Goal: Task Accomplishment & Management: Manage account settings

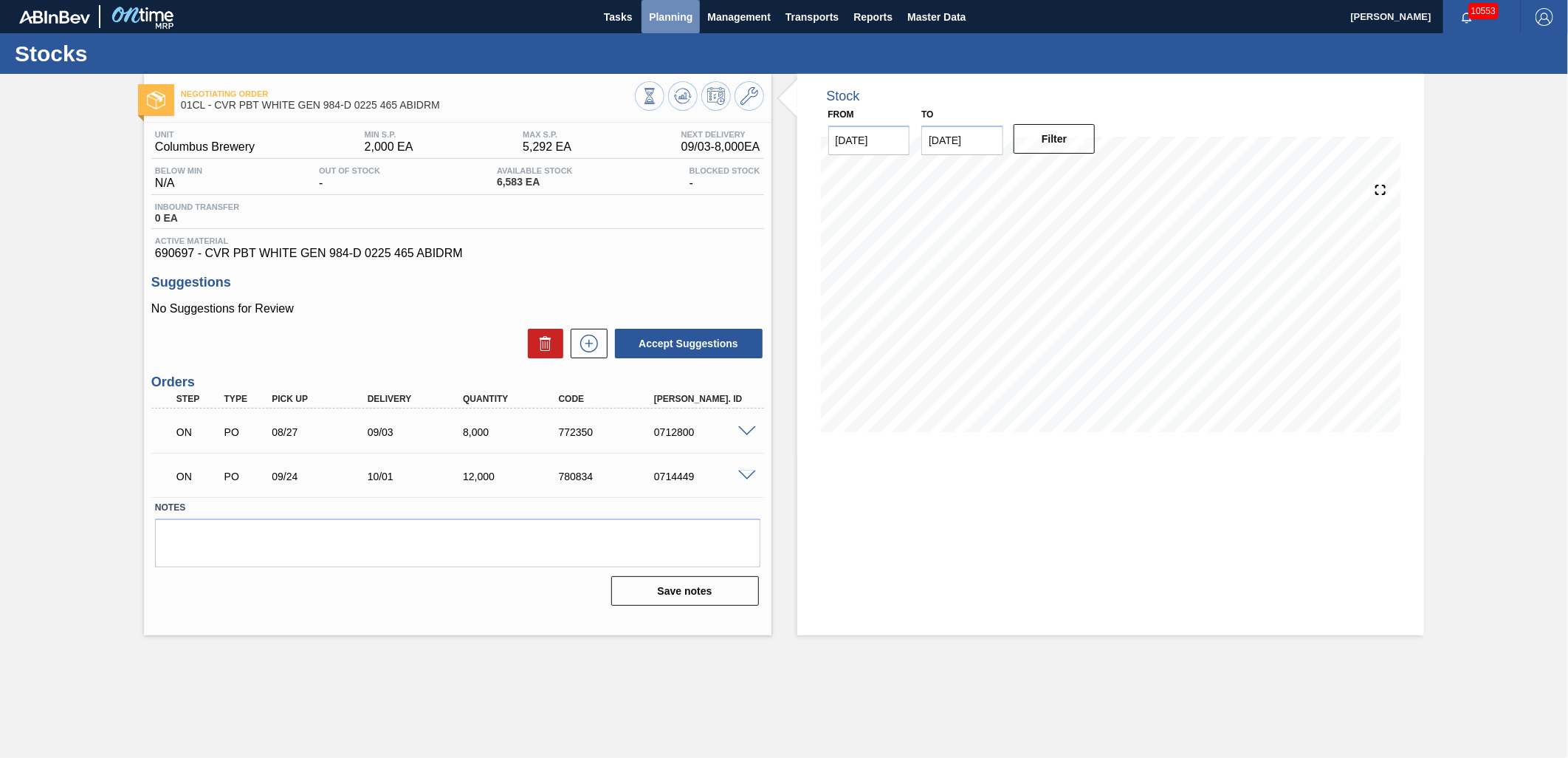
click at [689, 25] on span "Planning" at bounding box center [671, 16] width 44 height 18
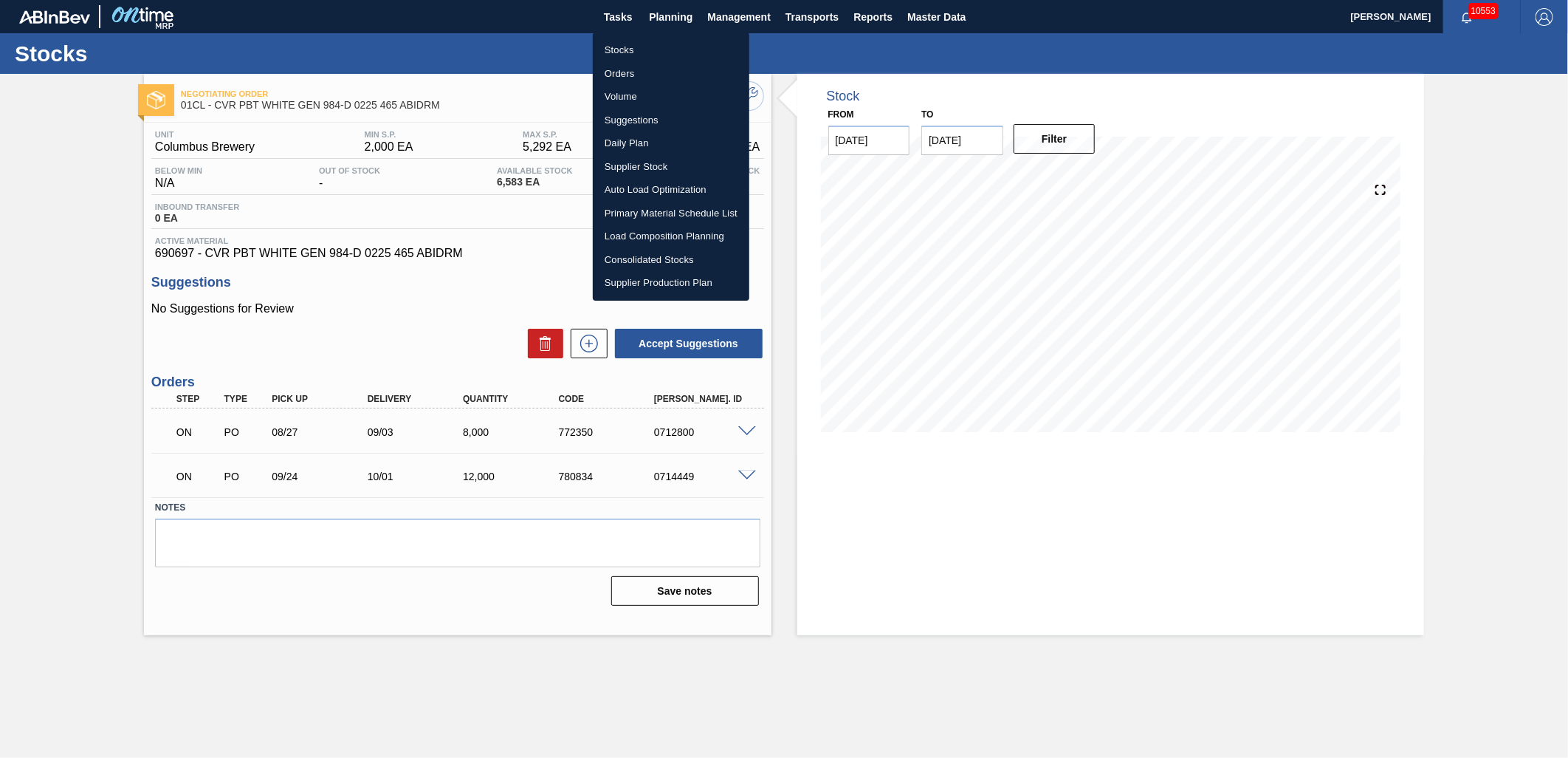
click at [656, 229] on li "Load Composition Planning" at bounding box center [672, 236] width 157 height 24
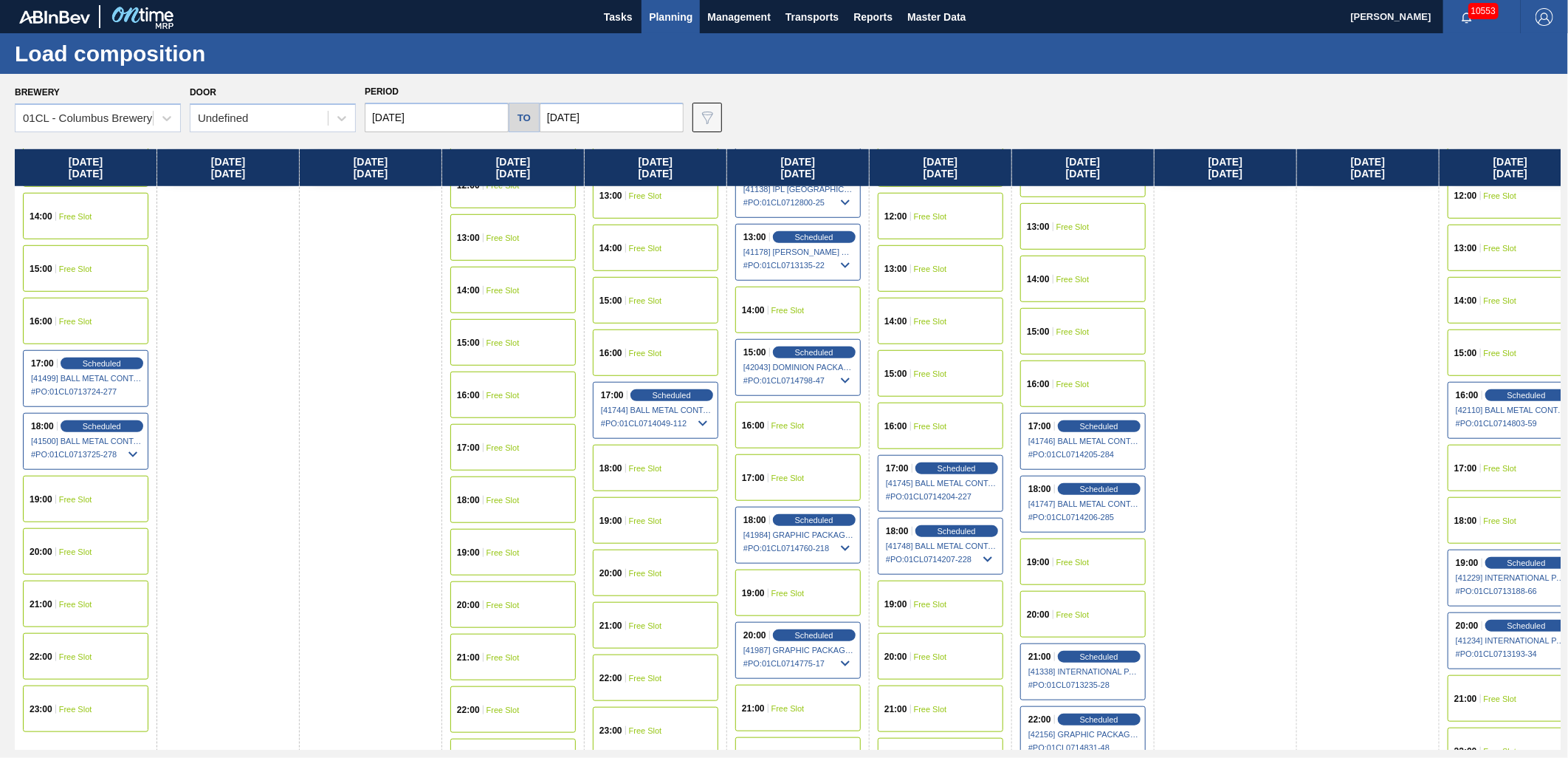
scroll to position [738, 0]
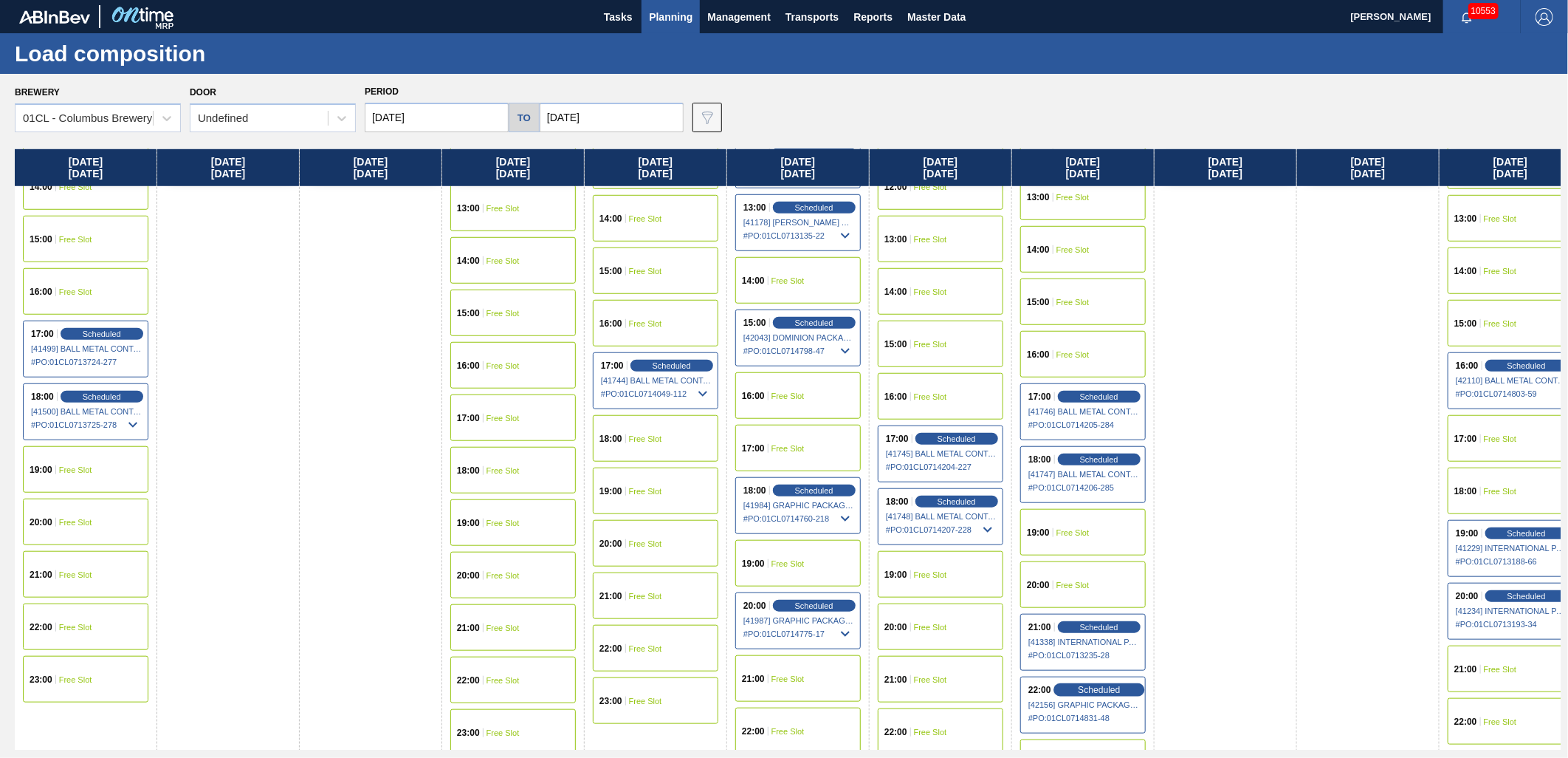
click at [1120, 693] on span "Scheduled" at bounding box center [1099, 689] width 42 height 9
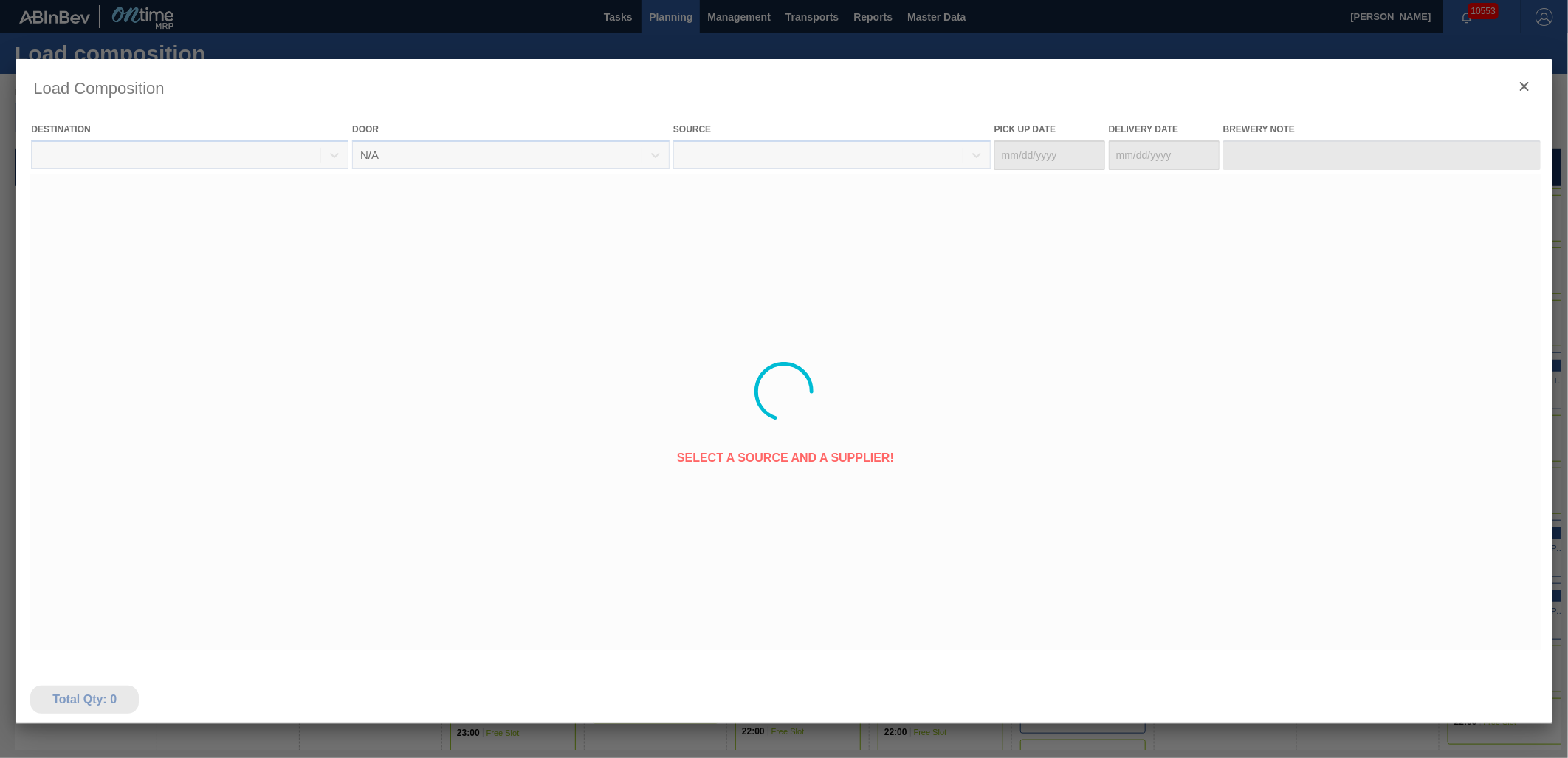
type Date "[DATE]"
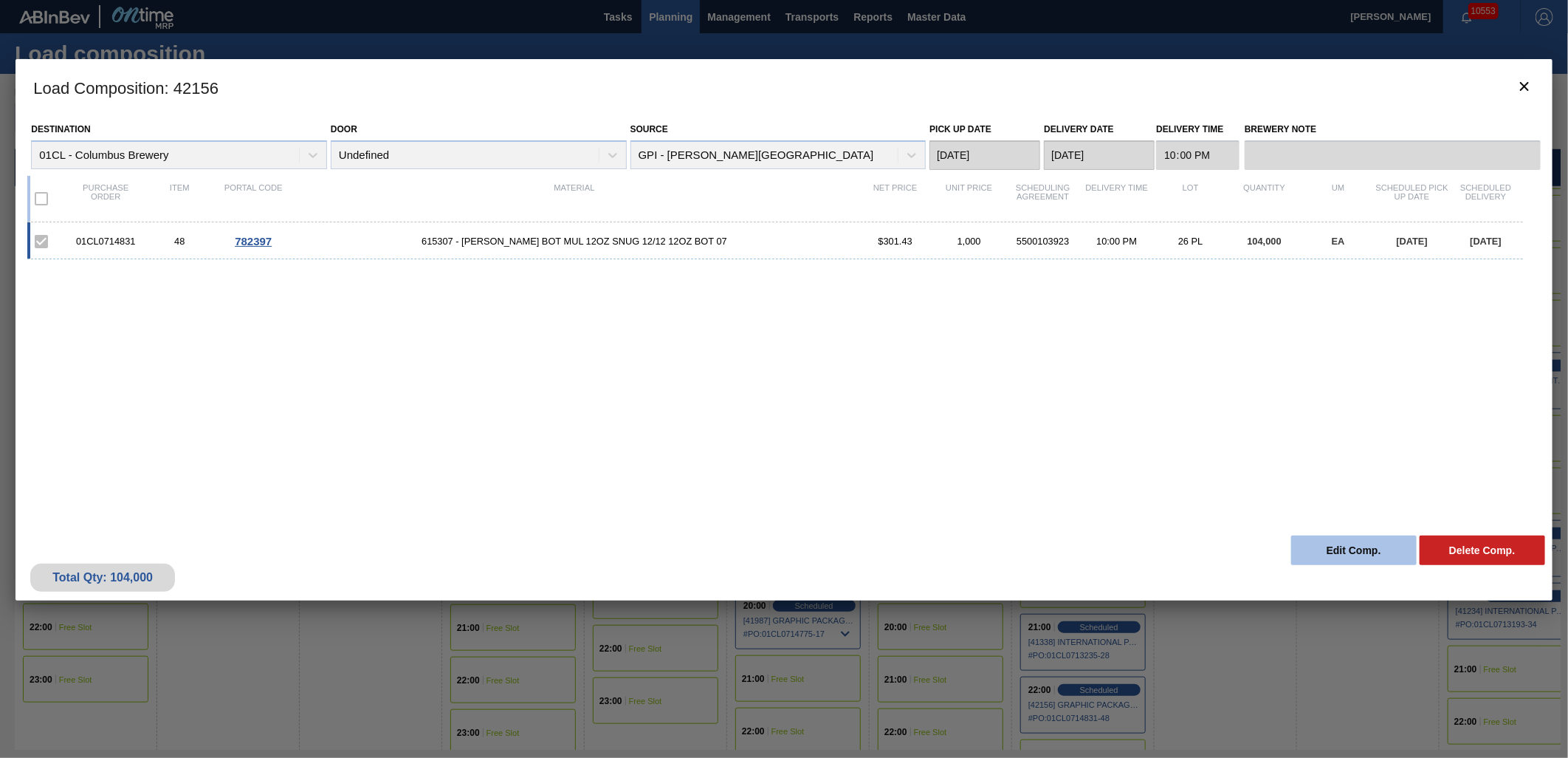
click at [1336, 554] on button "Edit Comp." at bounding box center [1354, 550] width 125 height 30
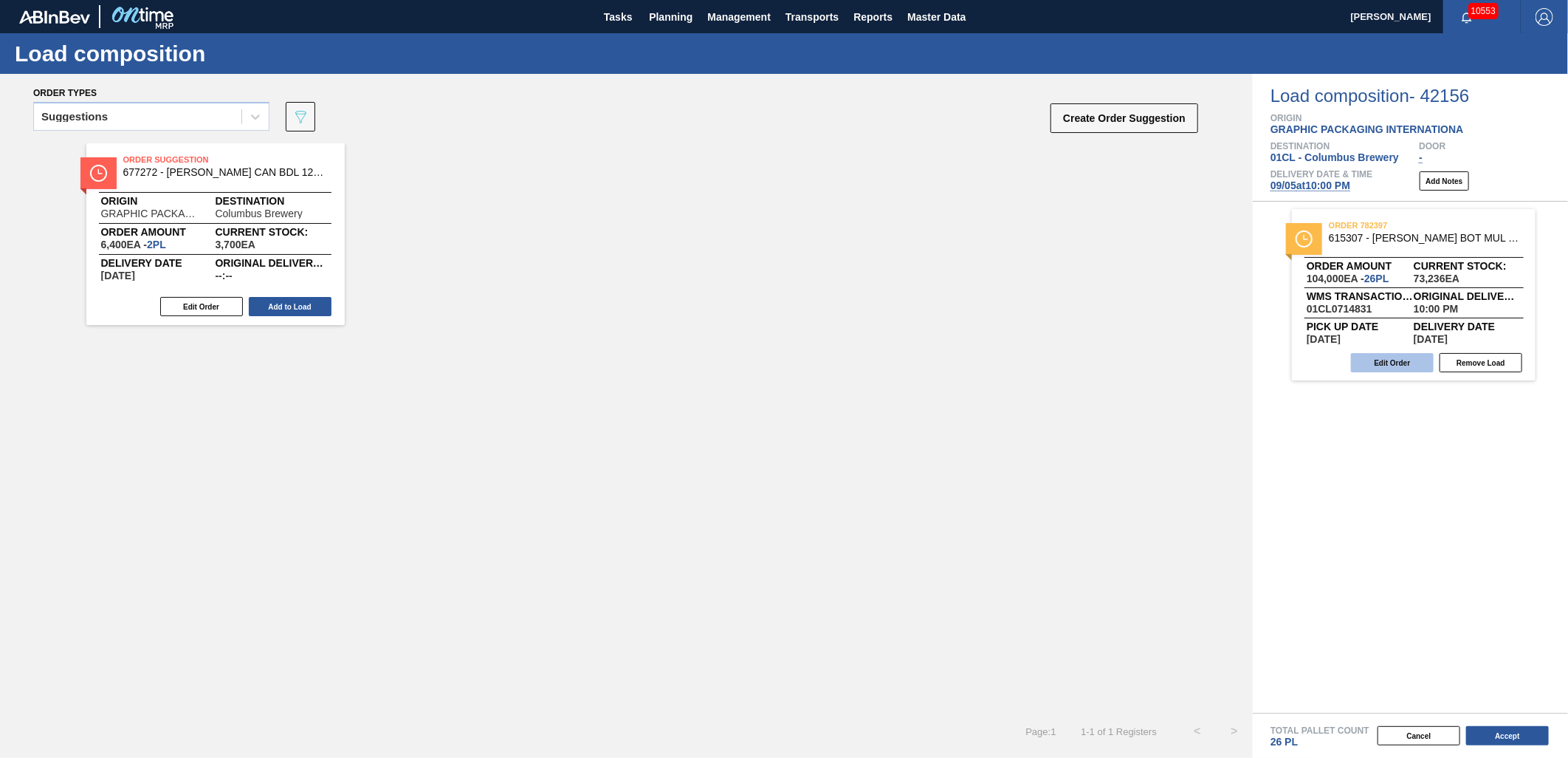
click at [1390, 357] on button "Edit Order" at bounding box center [1392, 362] width 83 height 19
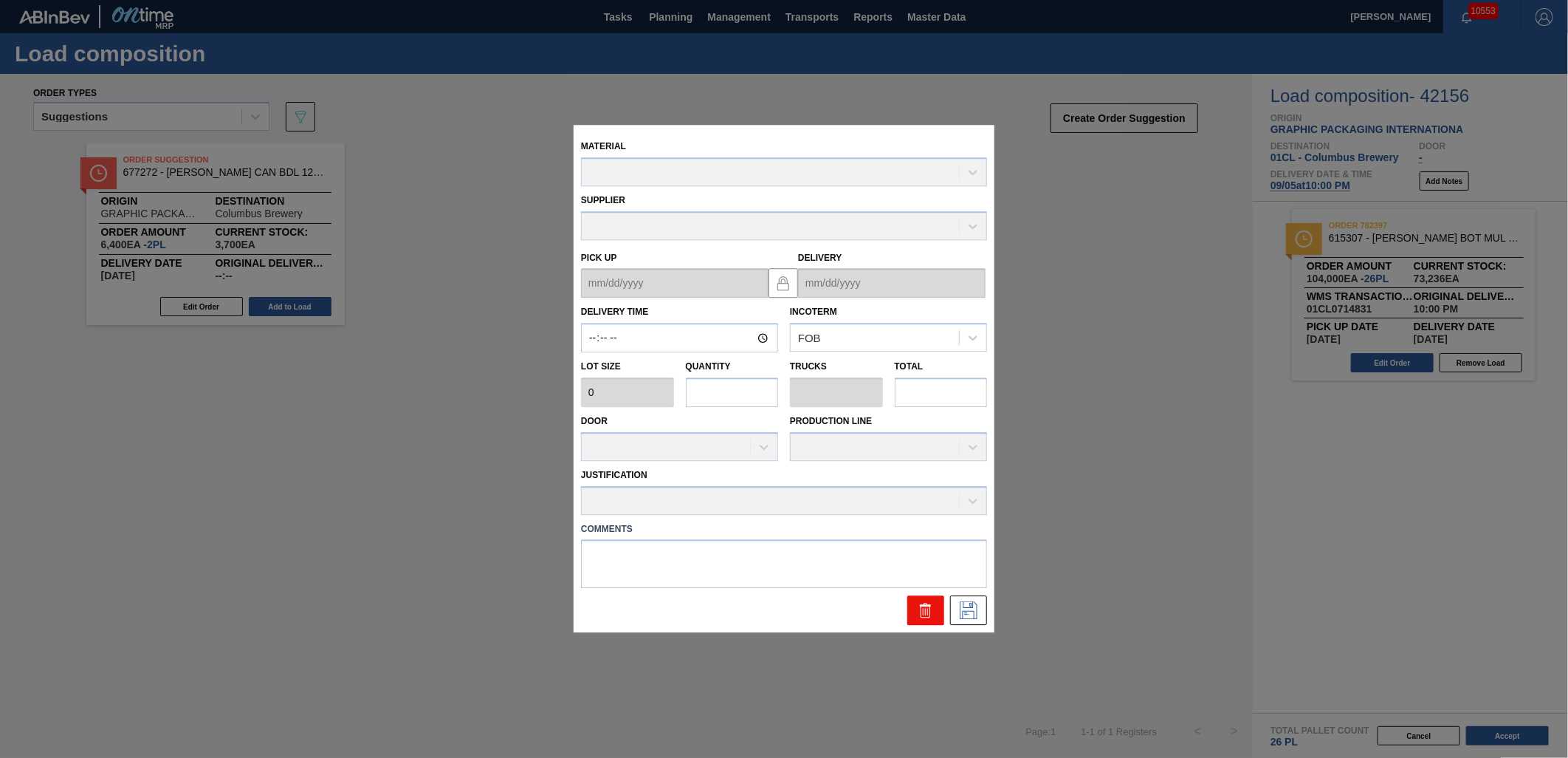
click at [926, 611] on icon at bounding box center [925, 611] width 18 height 18
type input "22:00:00"
type input "4,000"
type input "26"
type input "1"
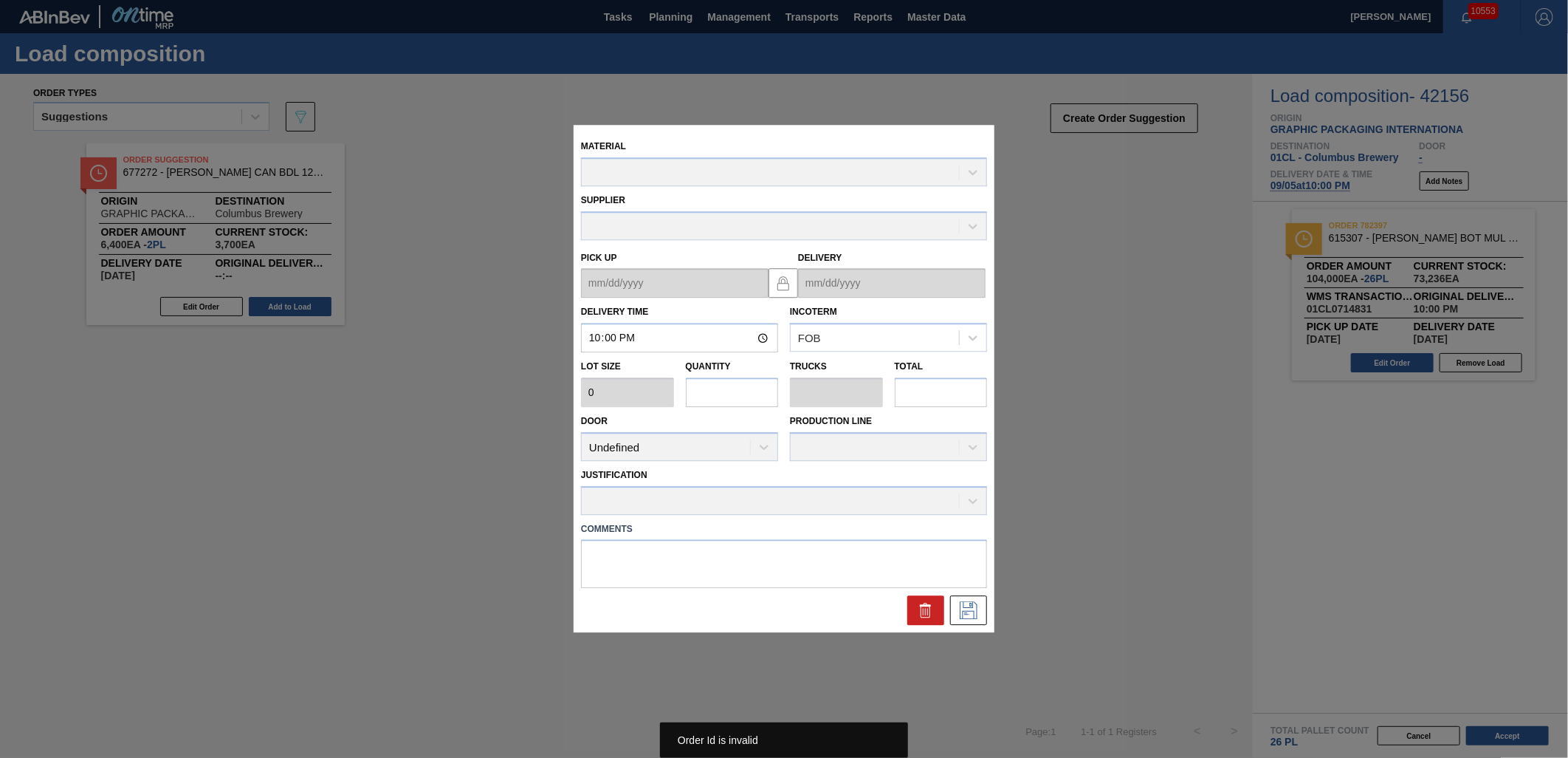
type input "104,000"
type up "[DATE]"
type input "[DATE]"
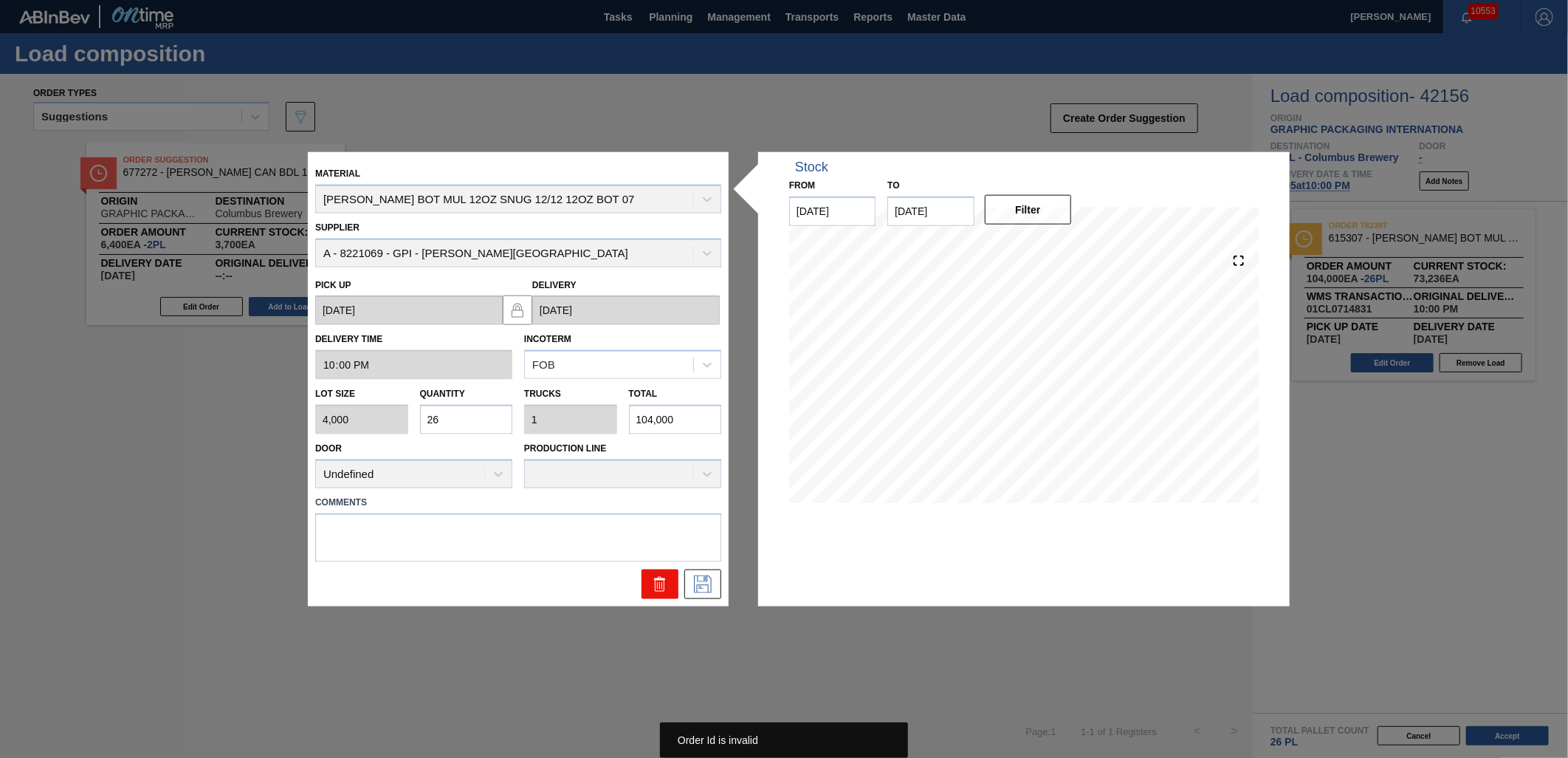
click at [659, 582] on icon at bounding box center [659, 585] width 1 height 7
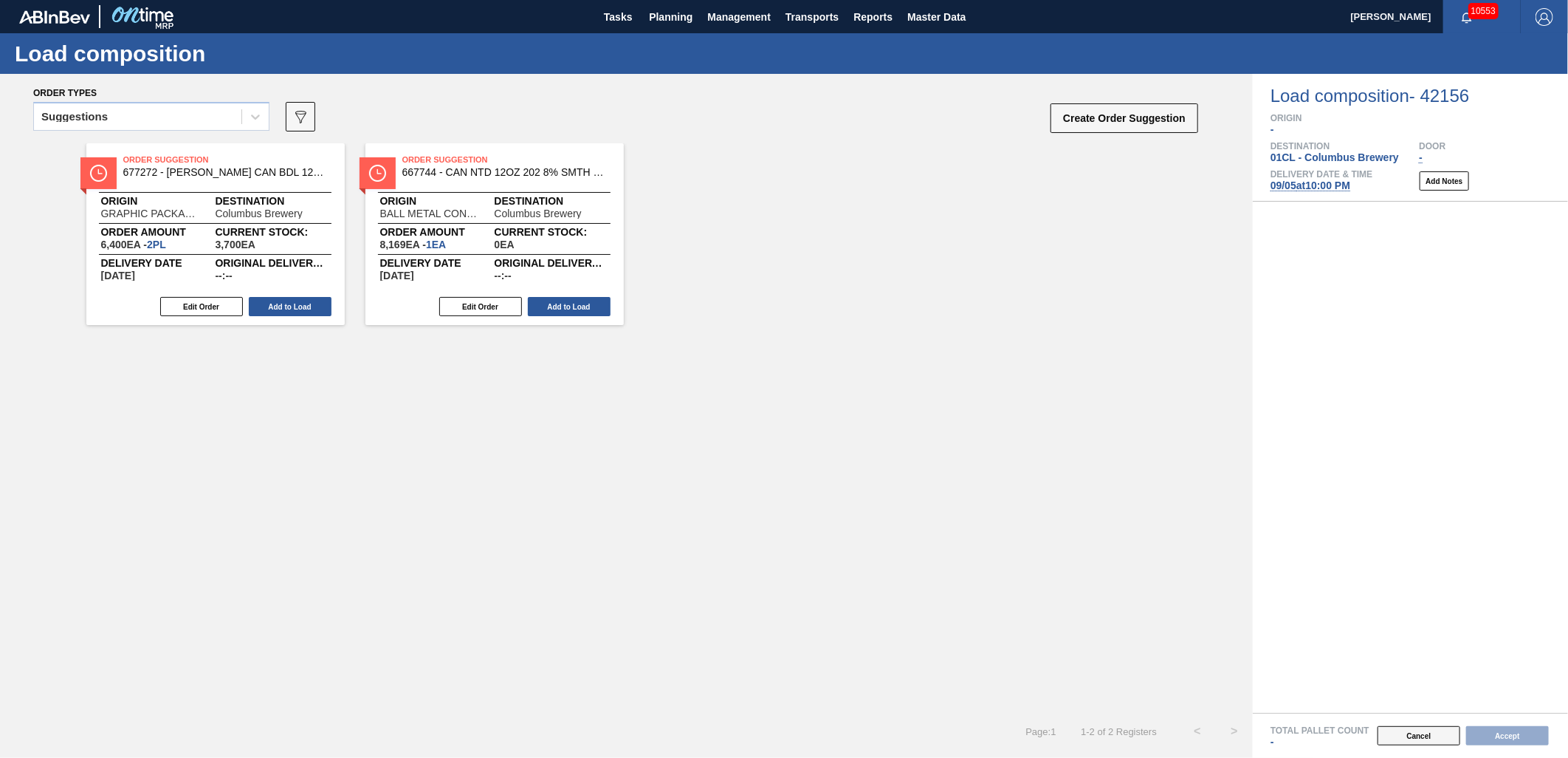
click at [1410, 735] on button "Cancel" at bounding box center [1419, 735] width 83 height 19
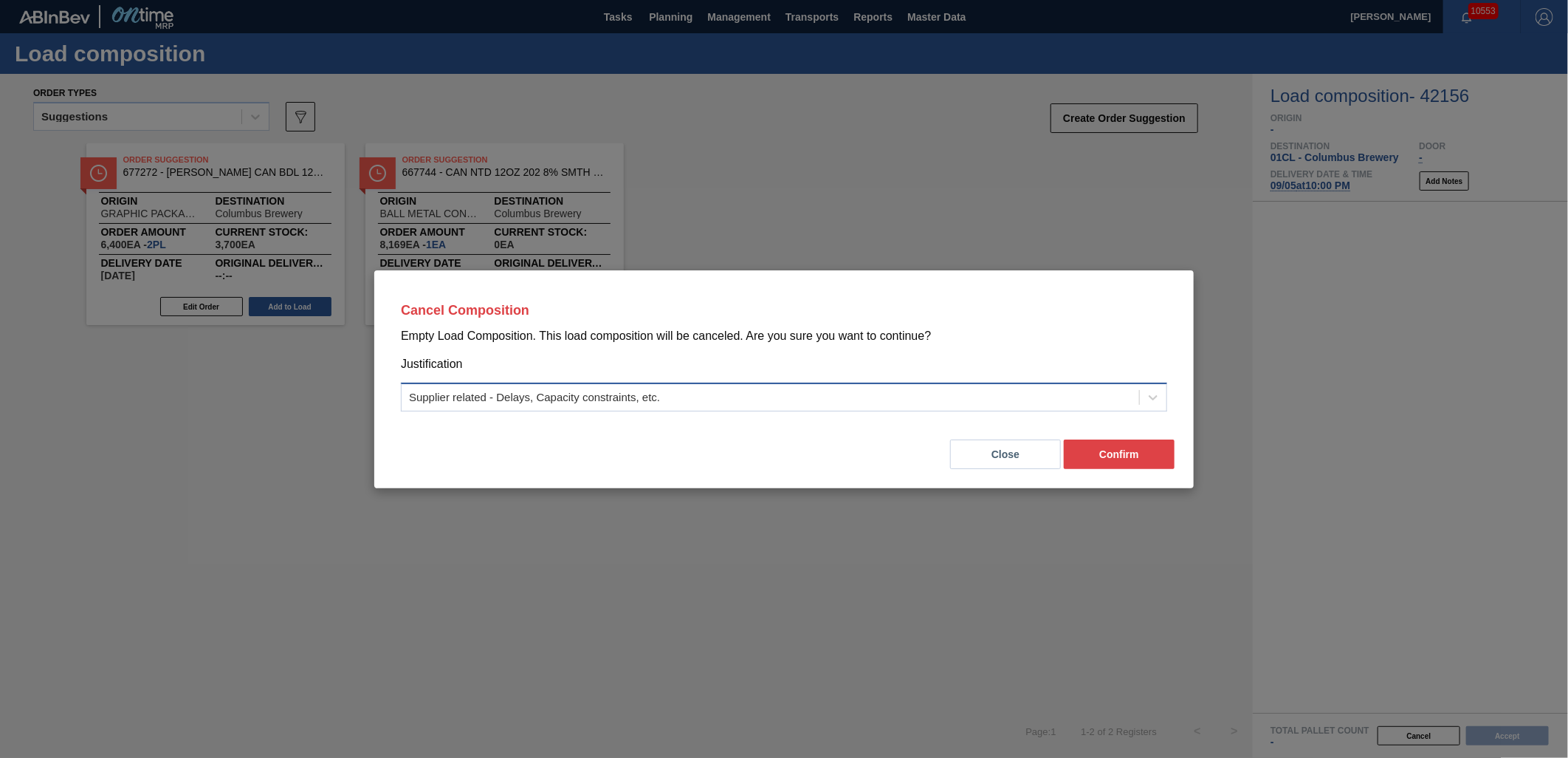
click at [798, 401] on div "Supplier related - Delays, Capacity constraints, etc." at bounding box center [770, 397] width 737 height 21
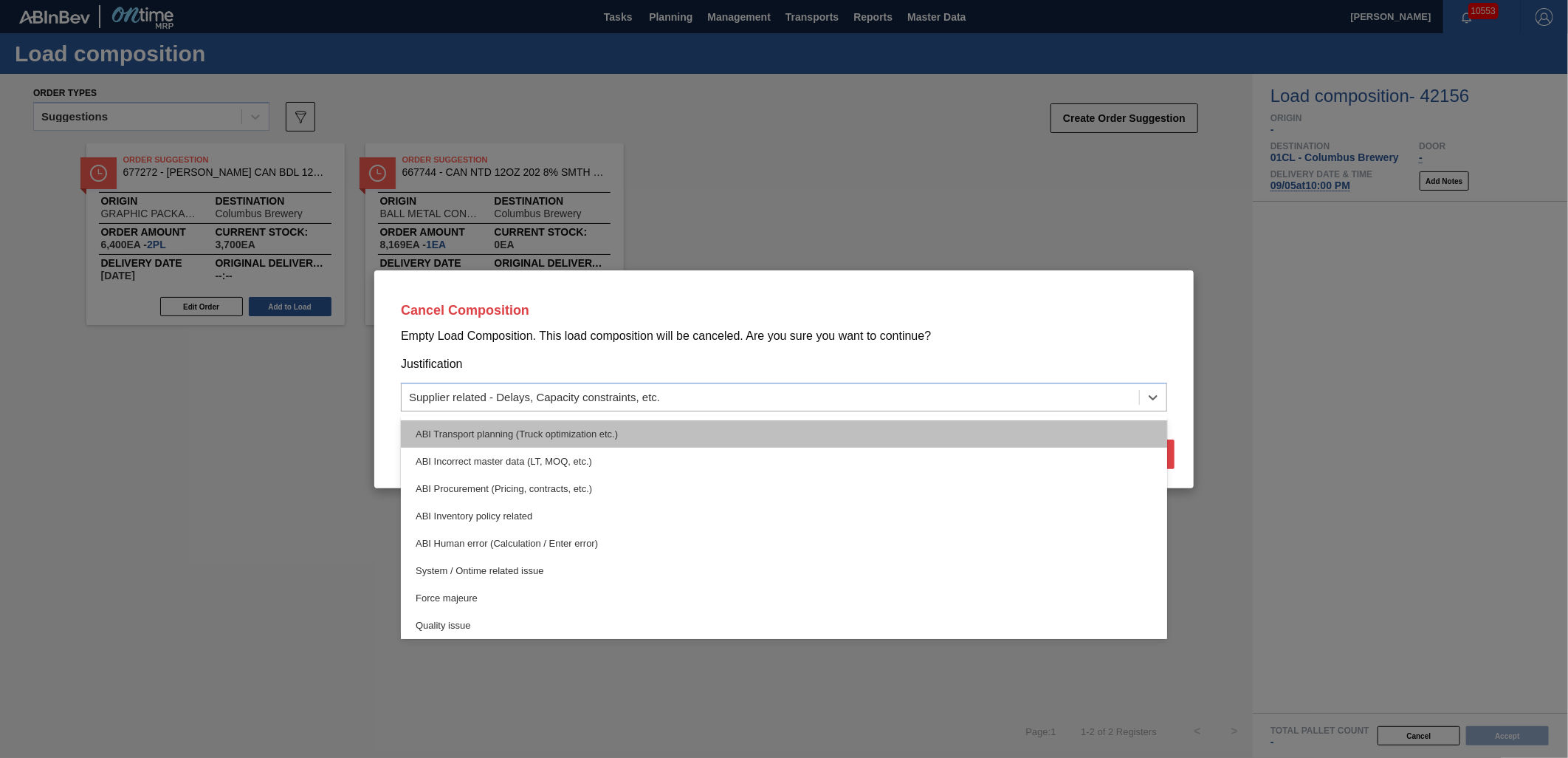
scroll to position [275, 0]
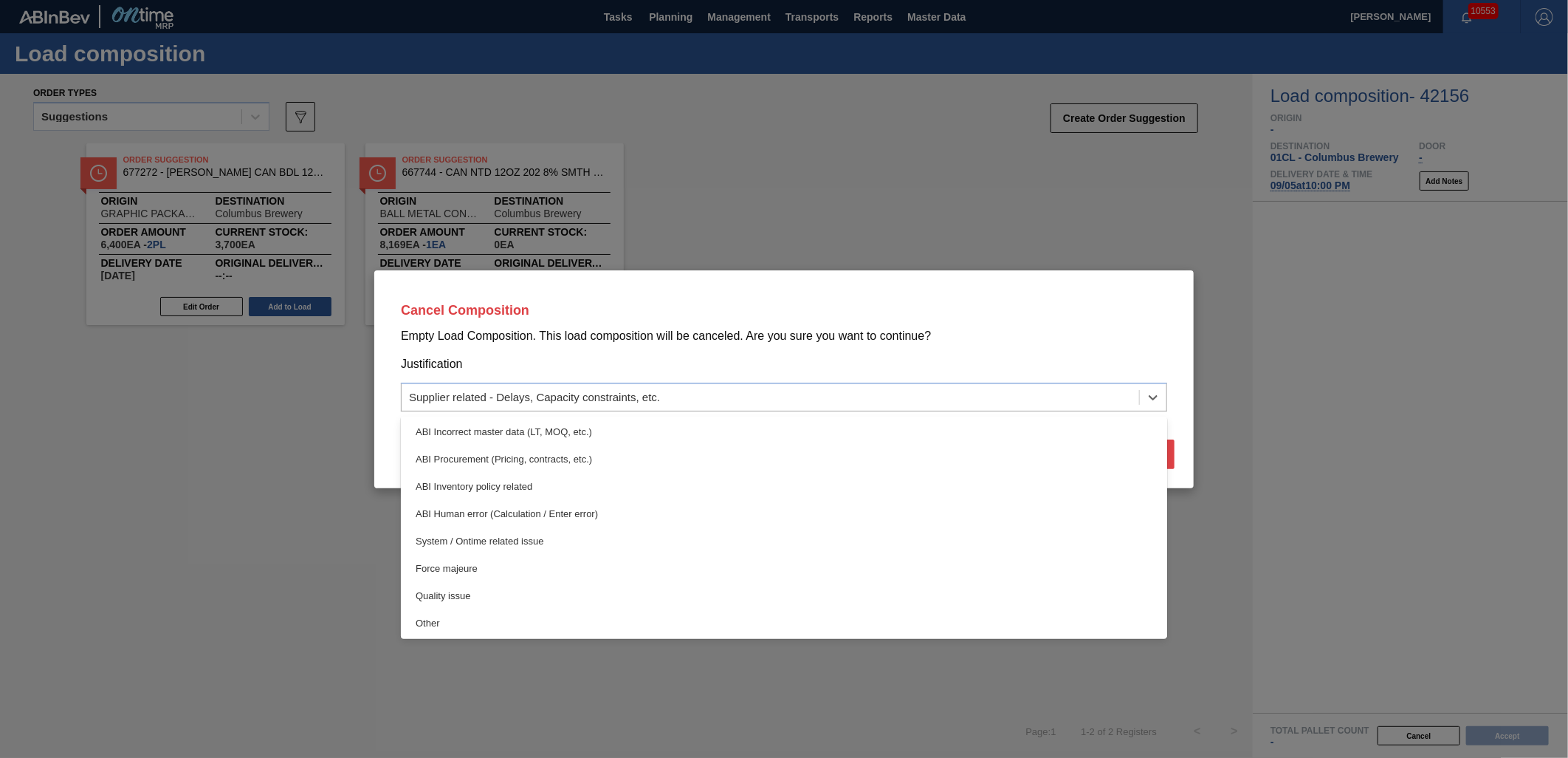
click at [714, 588] on div "Quality issue" at bounding box center [784, 595] width 766 height 27
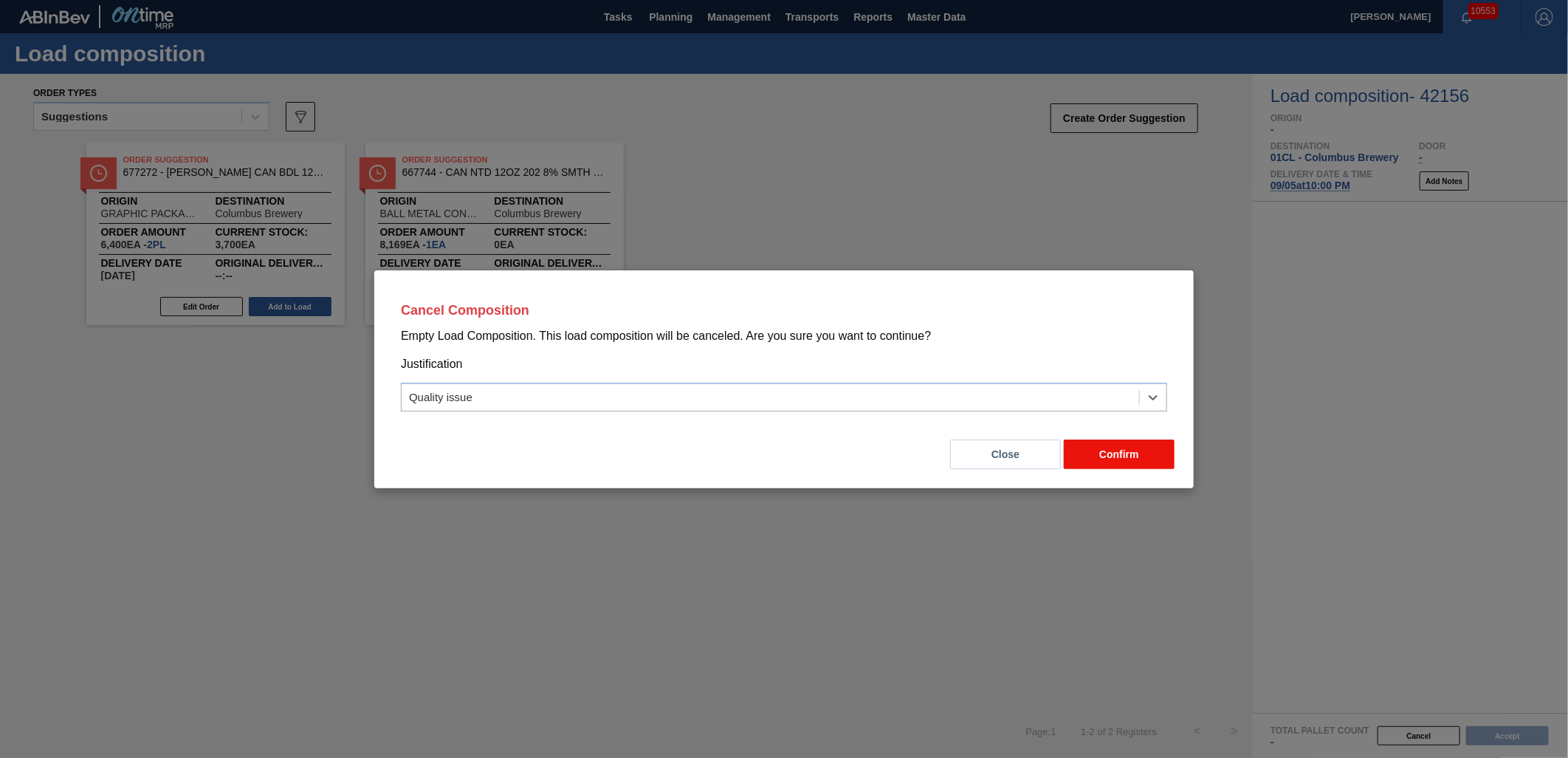
click at [1086, 451] on button "Confirm" at bounding box center [1119, 455] width 110 height 30
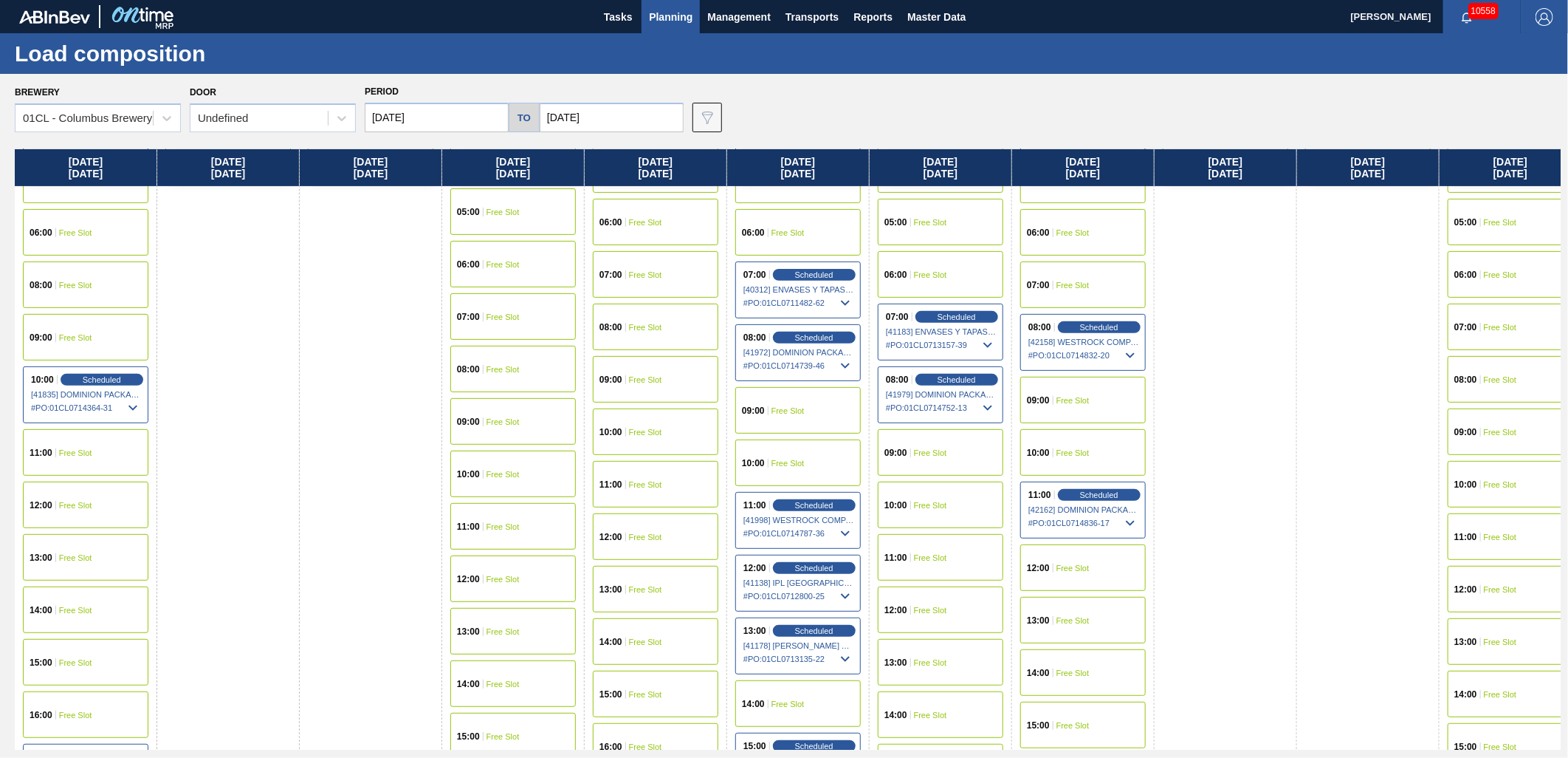
scroll to position [306, 0]
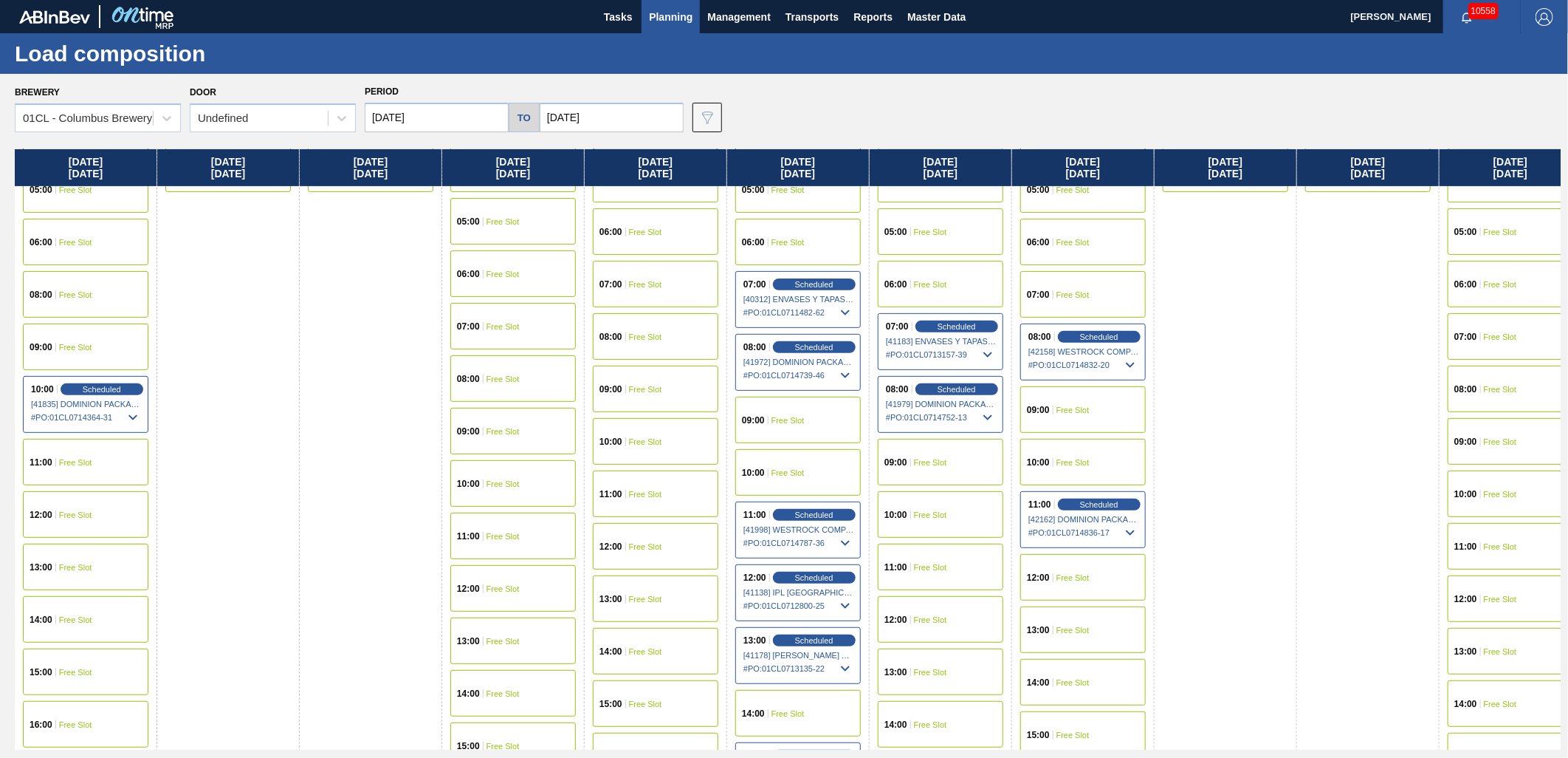
click at [1088, 328] on div "08:00 Scheduled [42158] WESTROCK COMPANY - FOLDING CAR - 0008219776 # PO : 01CL…" at bounding box center [1083, 352] width 125 height 57
click at [1088, 338] on span "Scheduled" at bounding box center [1099, 336] width 42 height 9
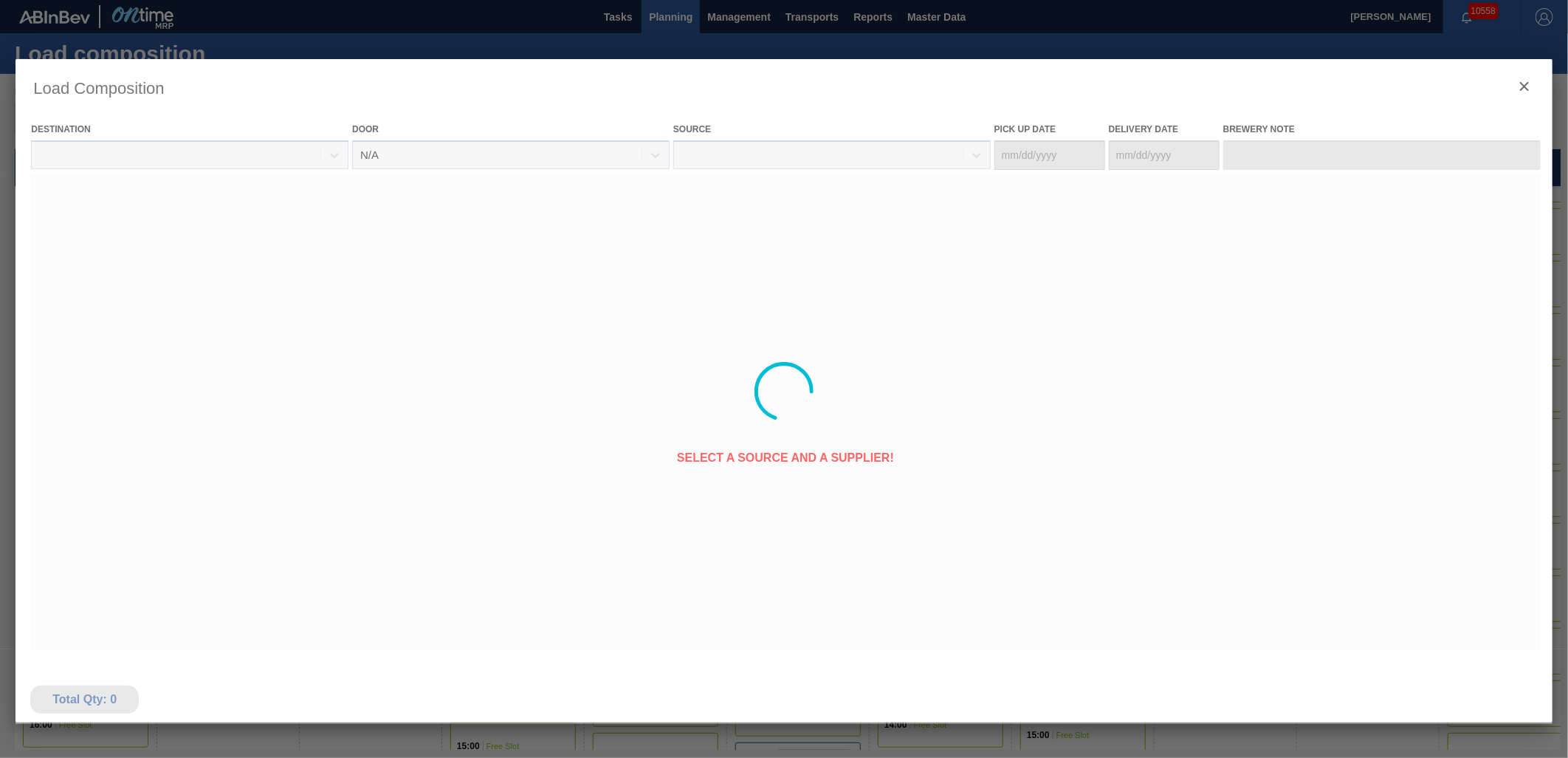
type Date "[DATE]"
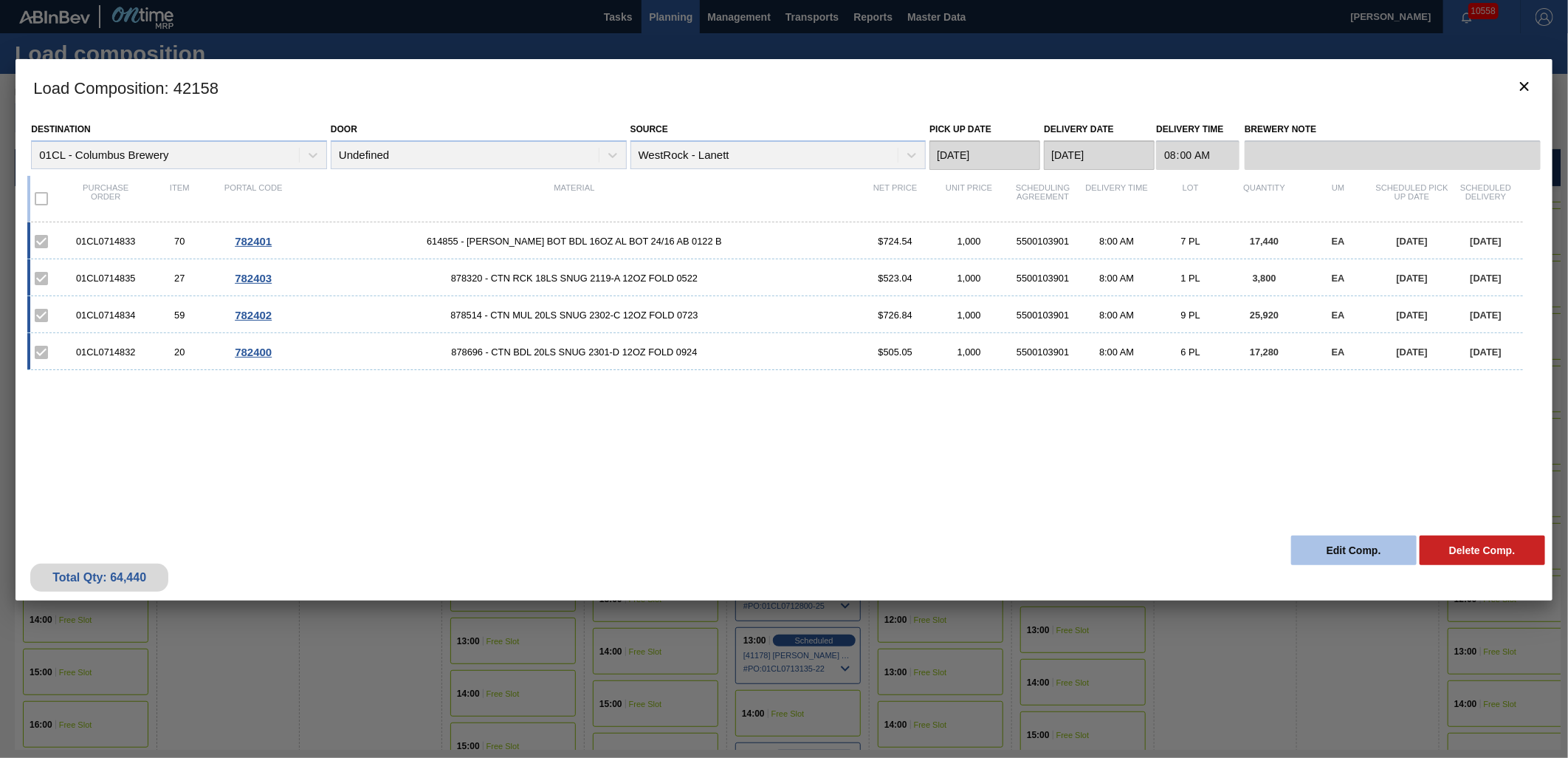
click at [1348, 560] on button "Edit Comp." at bounding box center [1354, 550] width 125 height 30
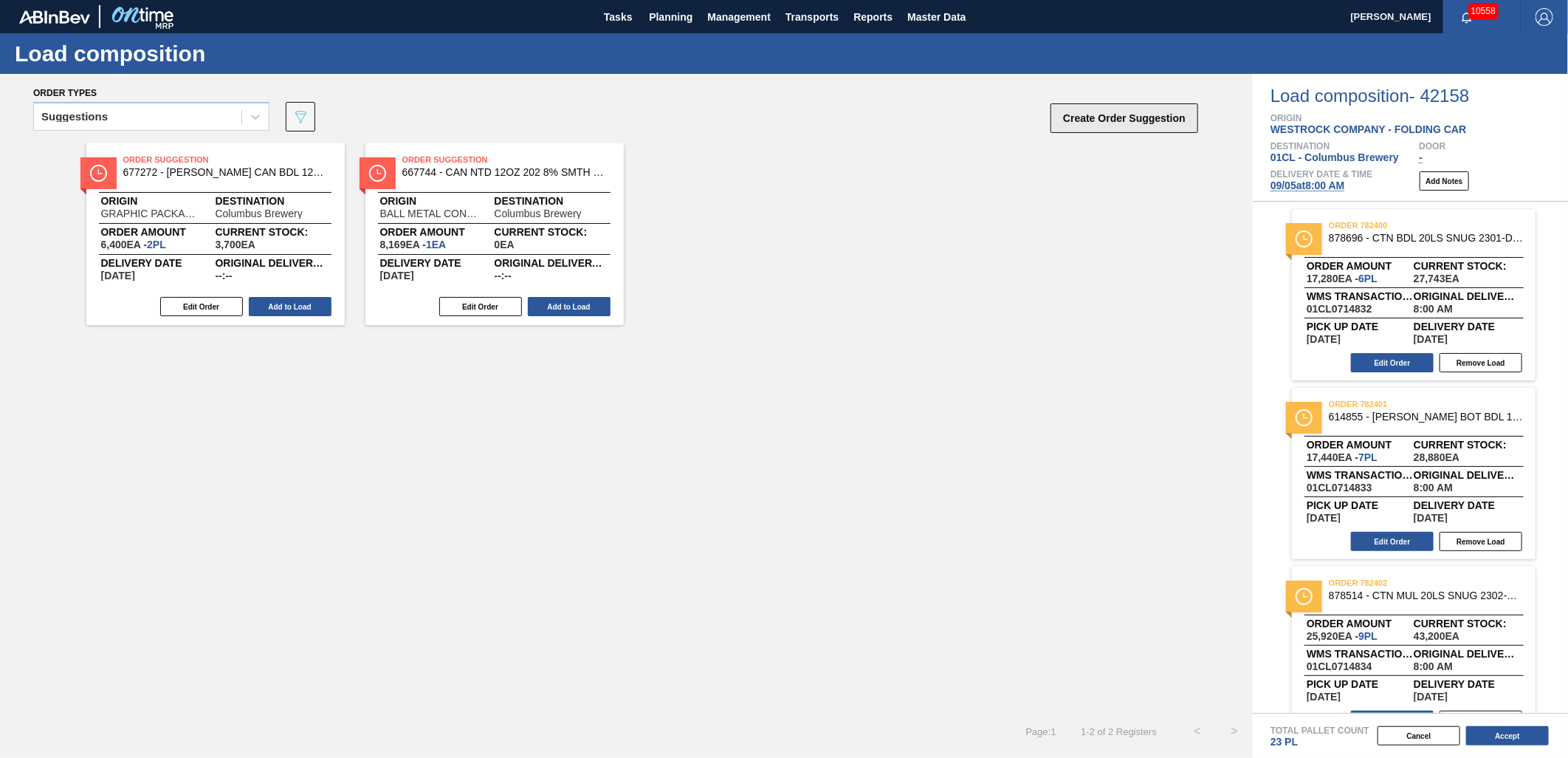
click at [1128, 112] on button "Create Order Suggestion" at bounding box center [1124, 118] width 147 height 30
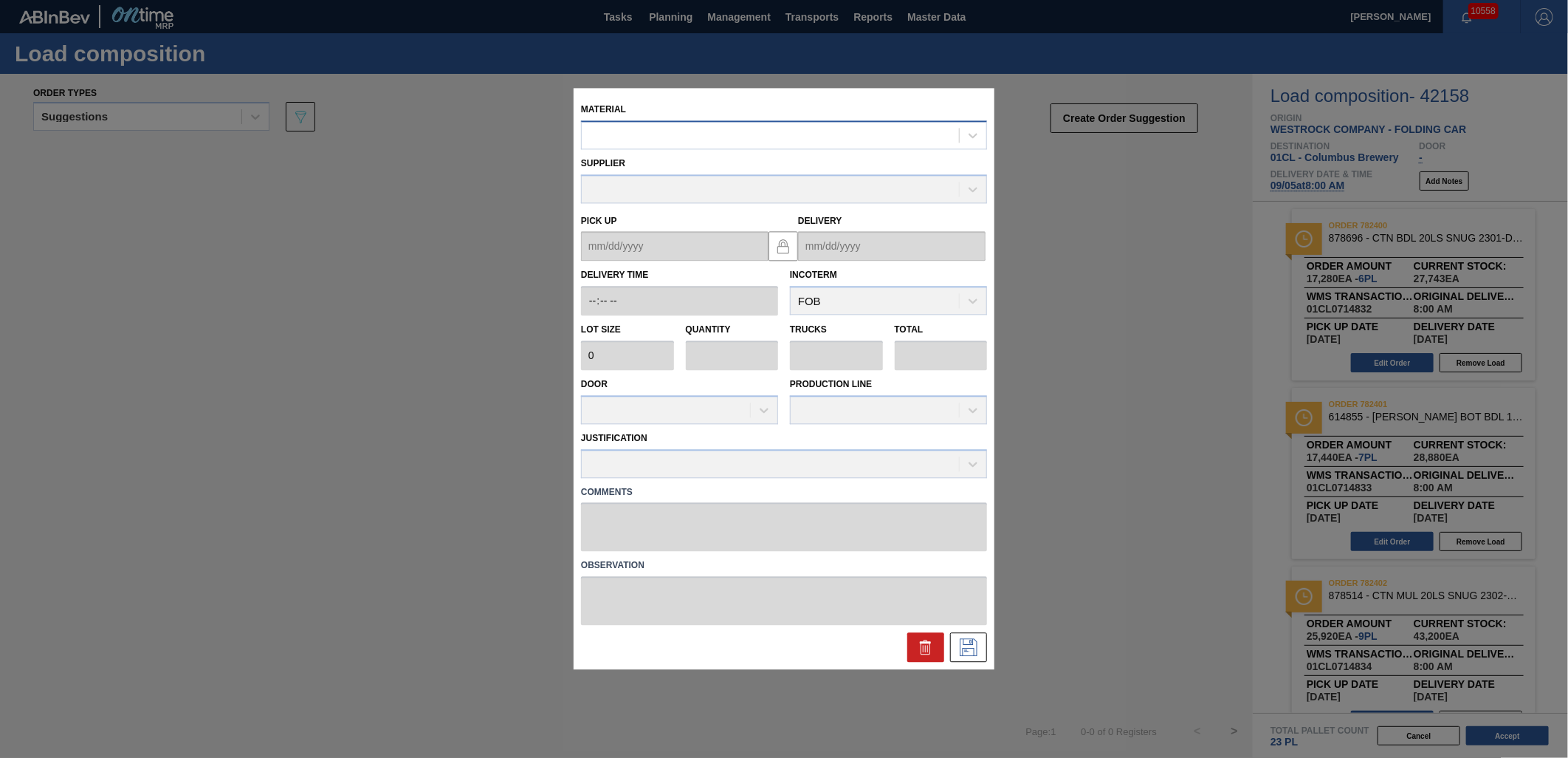
click at [688, 137] on div at bounding box center [770, 135] width 377 height 21
type input "878372"
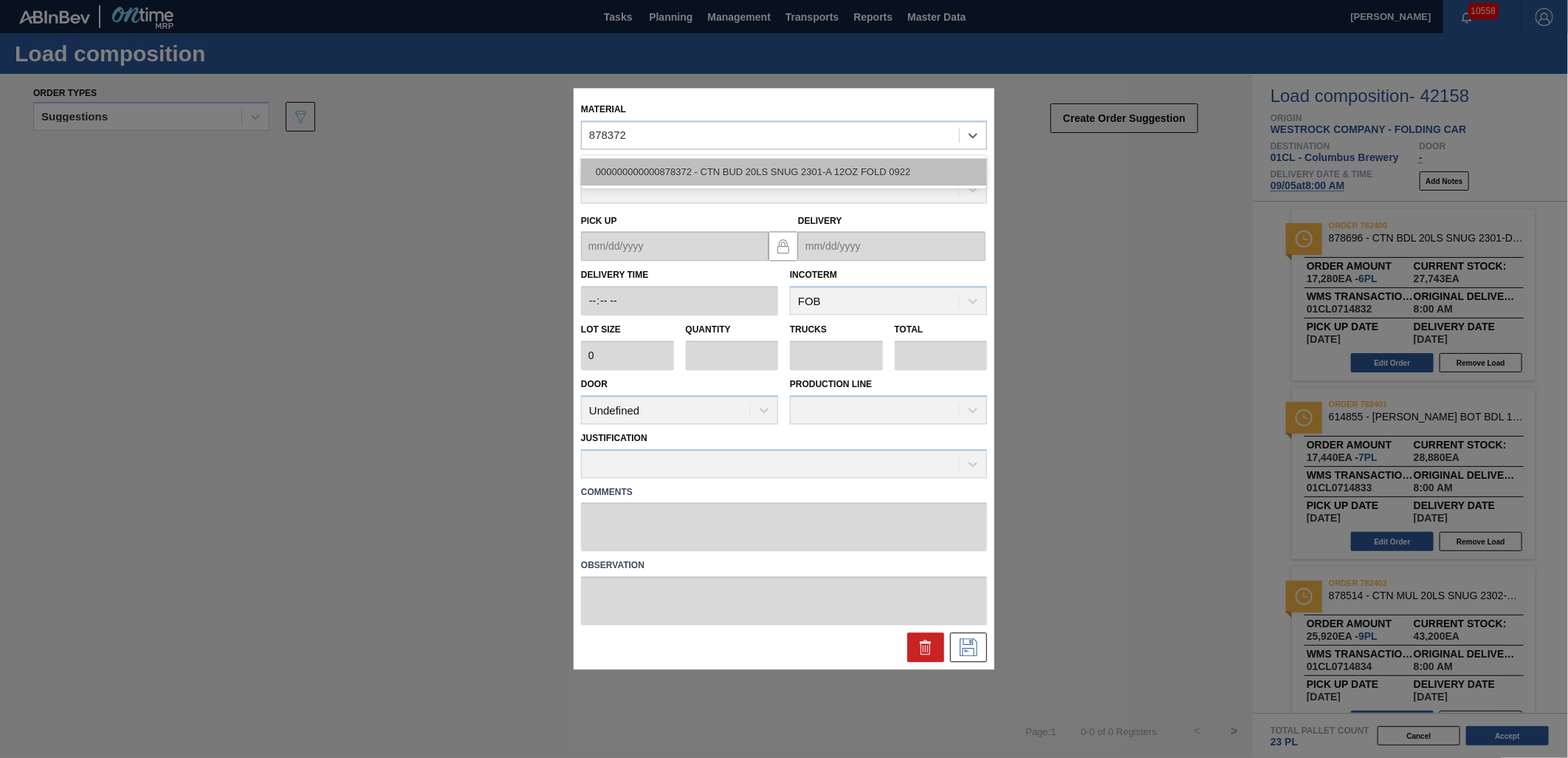
click at [702, 176] on div "000000000000878372 - CTN BUD 20LS SNUG 2301-A 12OZ FOLD 0922" at bounding box center [784, 172] width 406 height 27
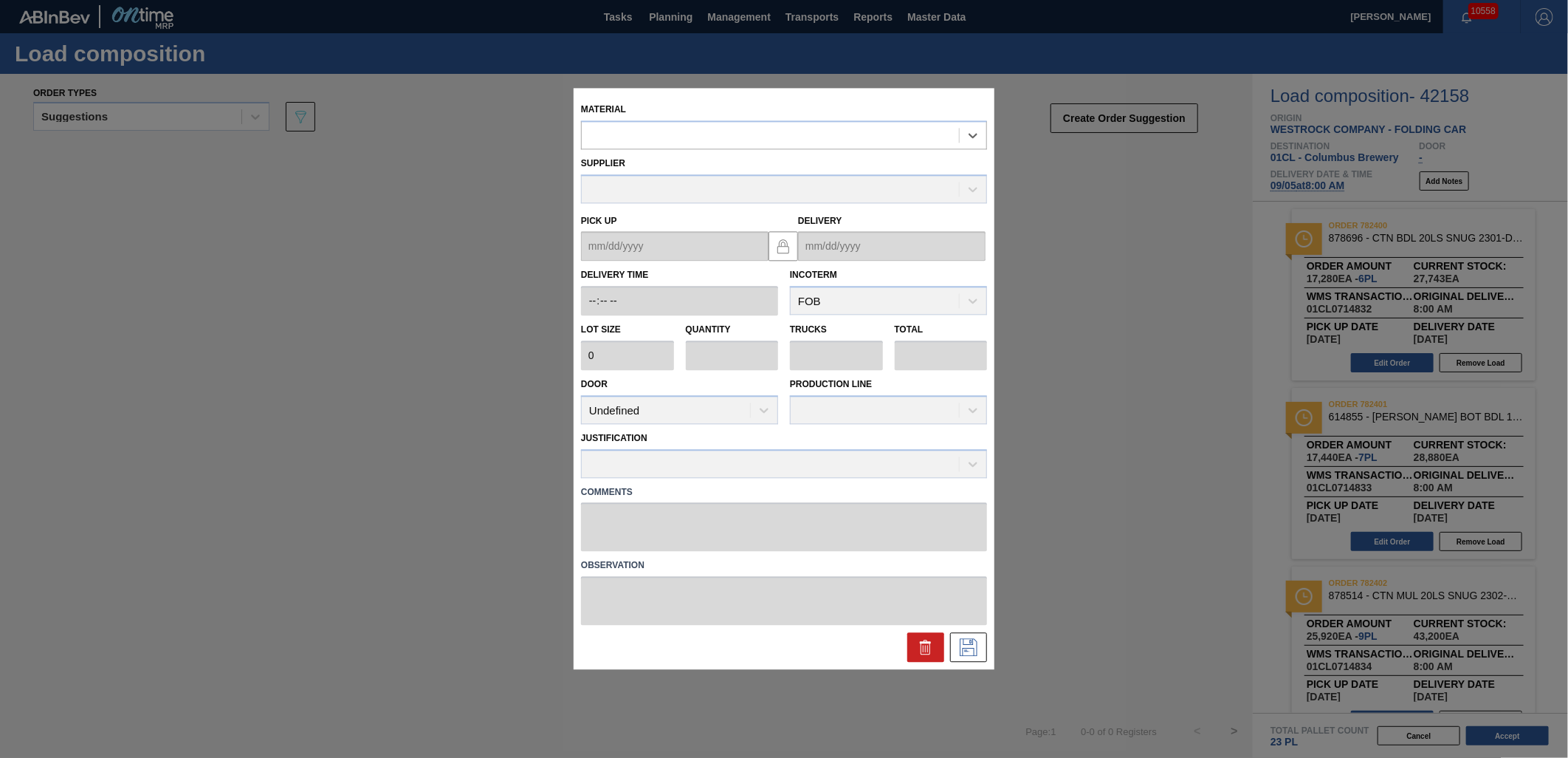
type input "2,880"
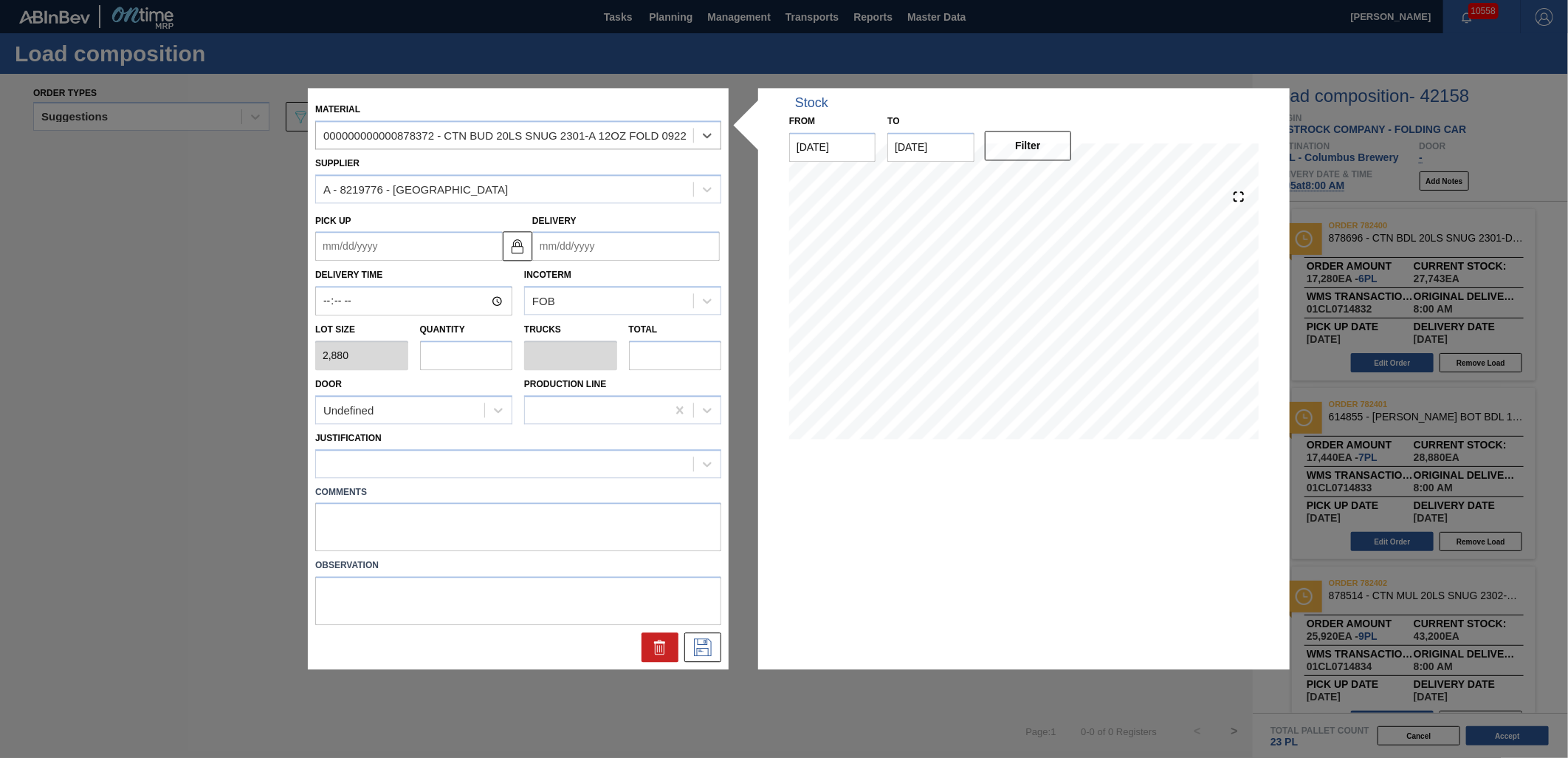
click at [500, 351] on input "text" at bounding box center [466, 355] width 93 height 30
type input "2"
type input "0.091"
type input "5,760"
type input "2"
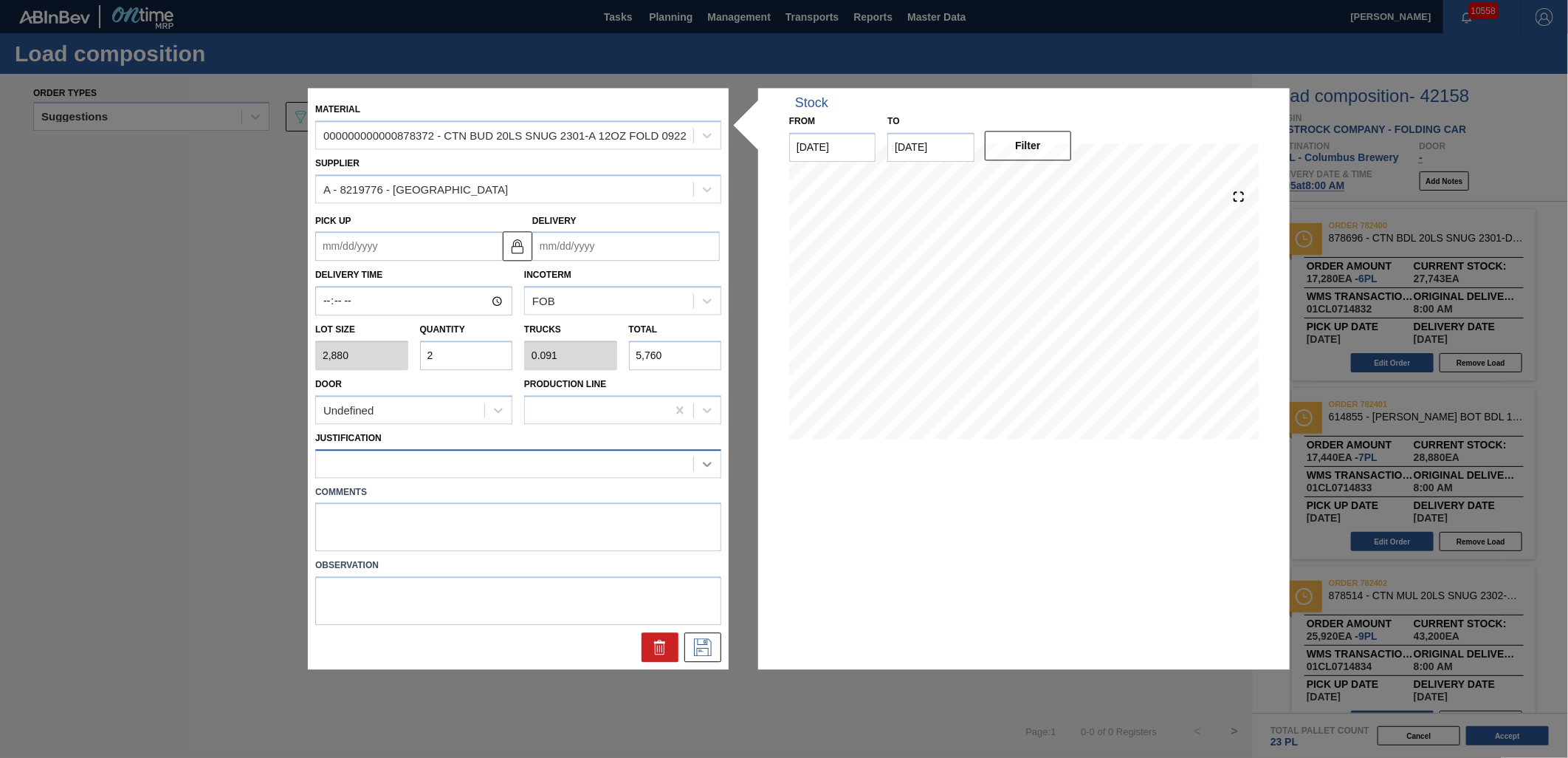
click at [696, 454] on div at bounding box center [708, 464] width 27 height 27
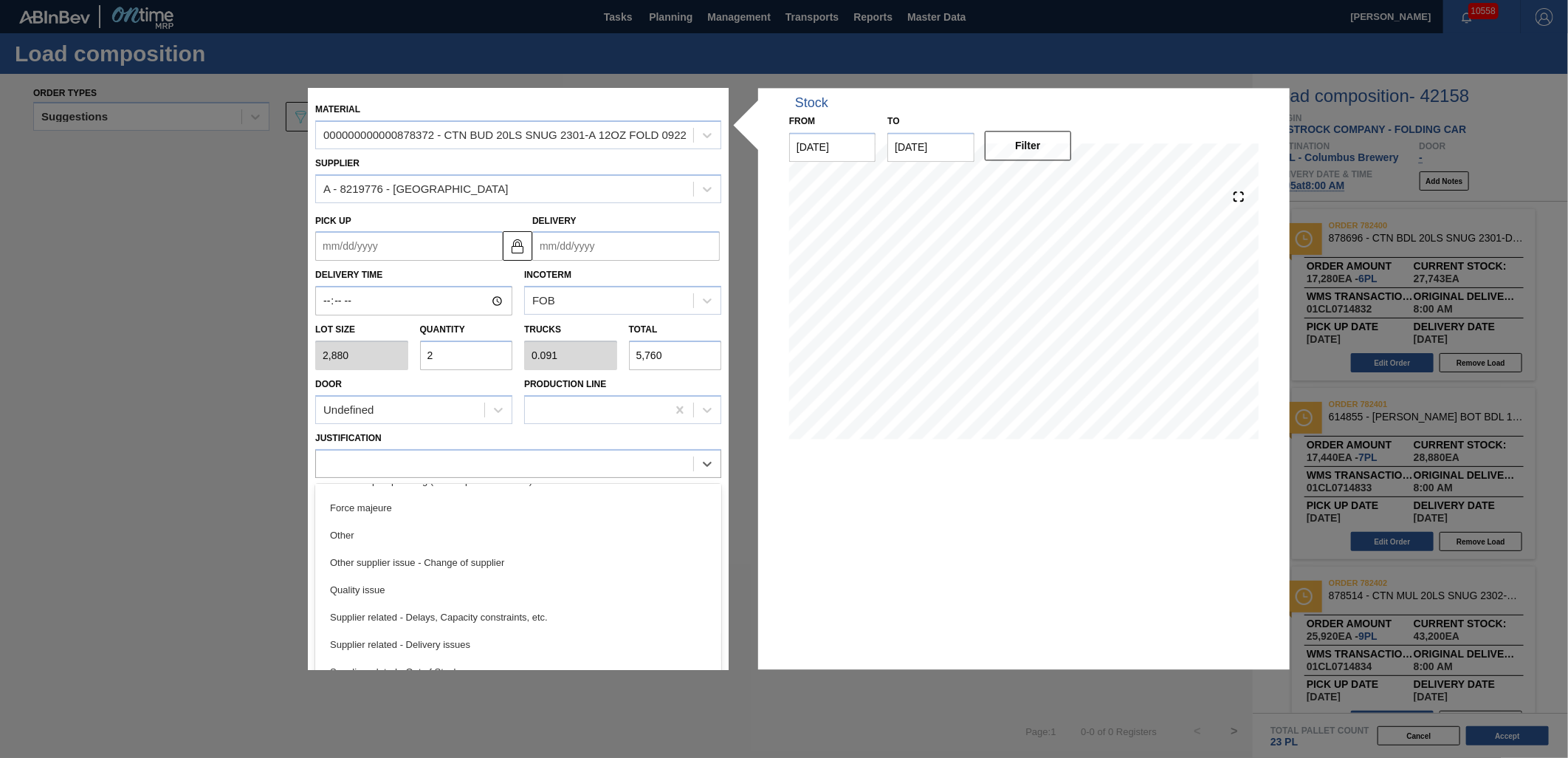
scroll to position [276, 0]
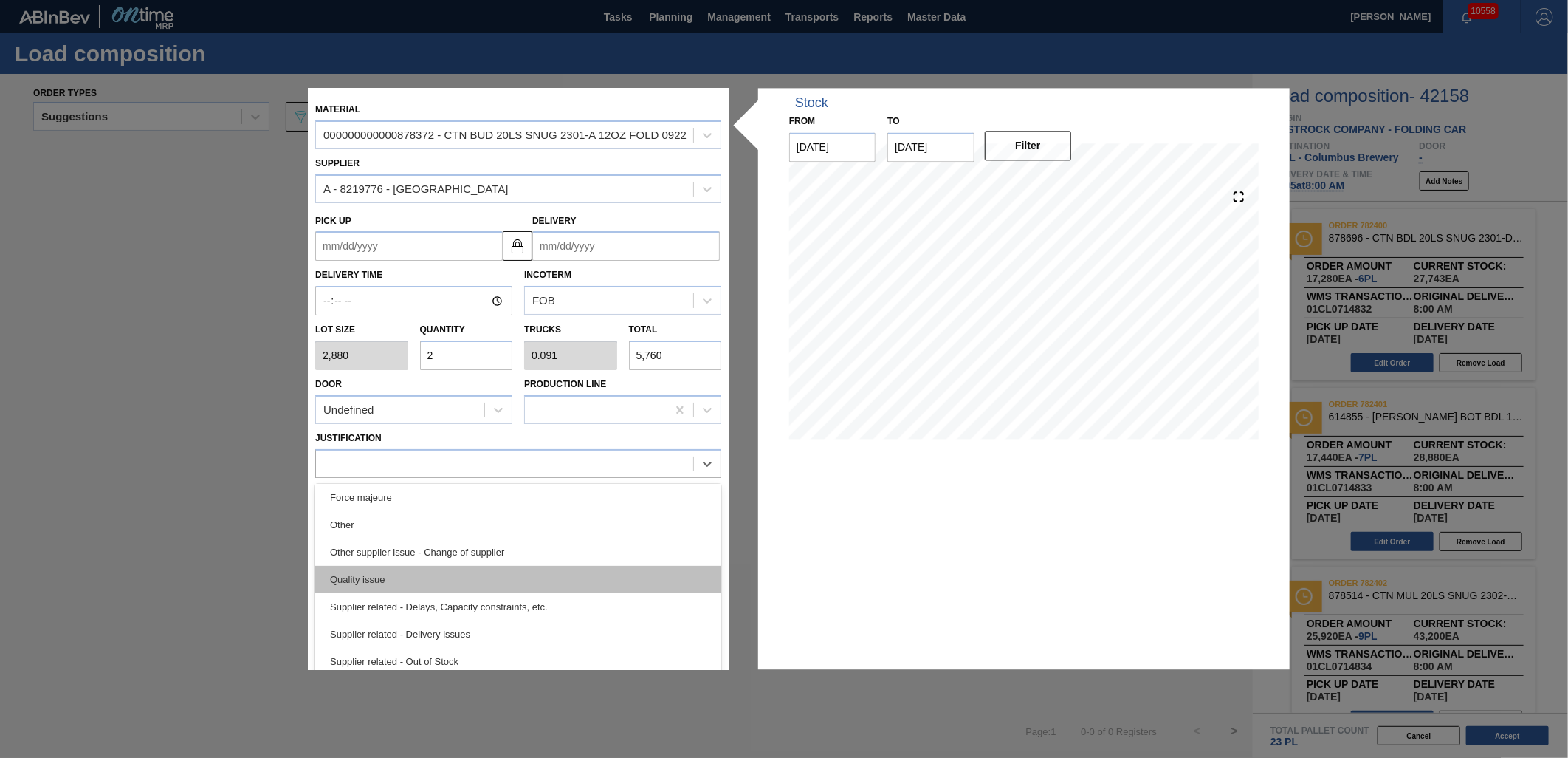
click at [491, 582] on div "Quality issue" at bounding box center [518, 579] width 406 height 27
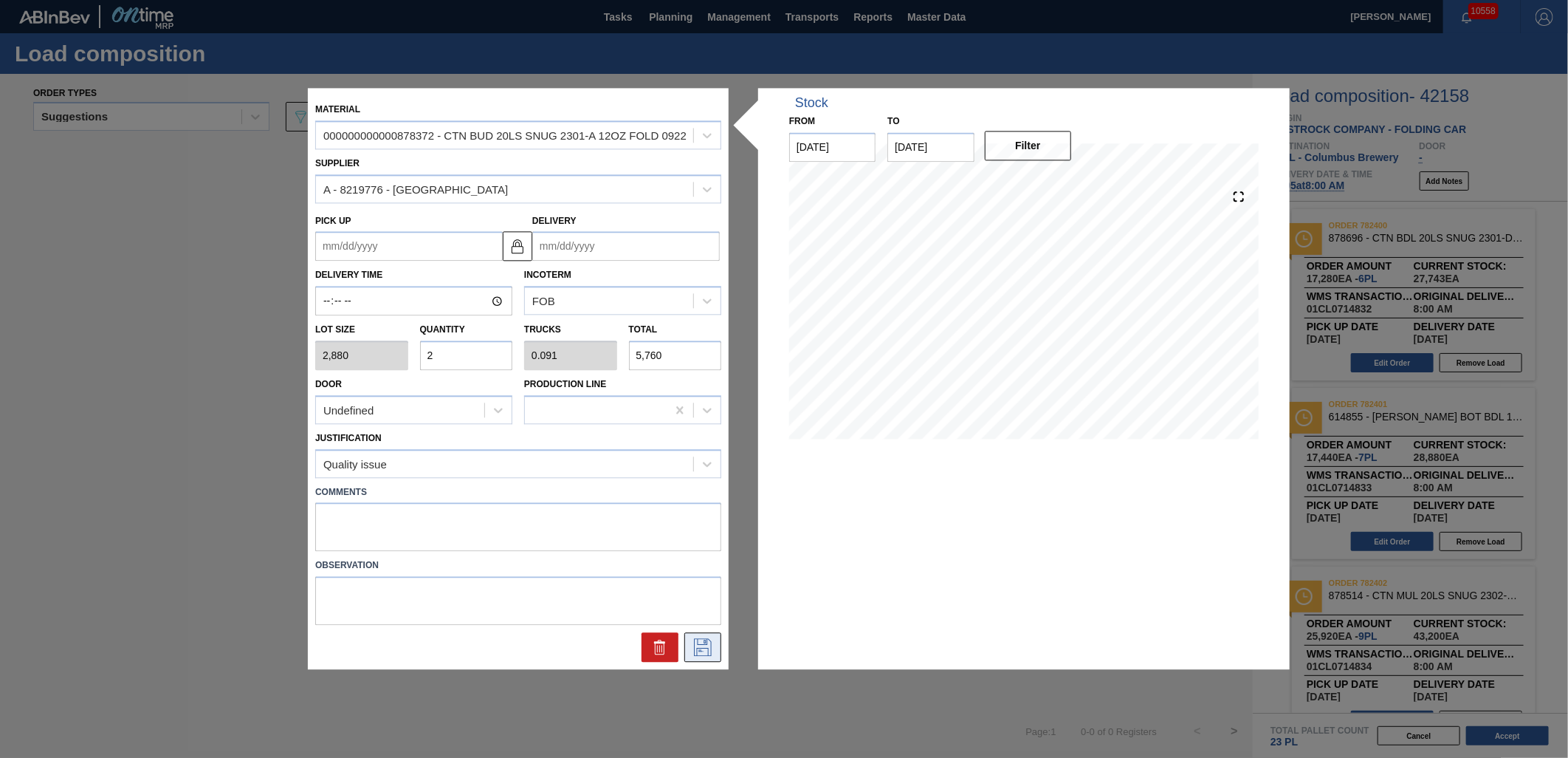
click at [710, 647] on icon at bounding box center [703, 647] width 24 height 18
click at [592, 249] on input "Delivery" at bounding box center [625, 247] width 187 height 30
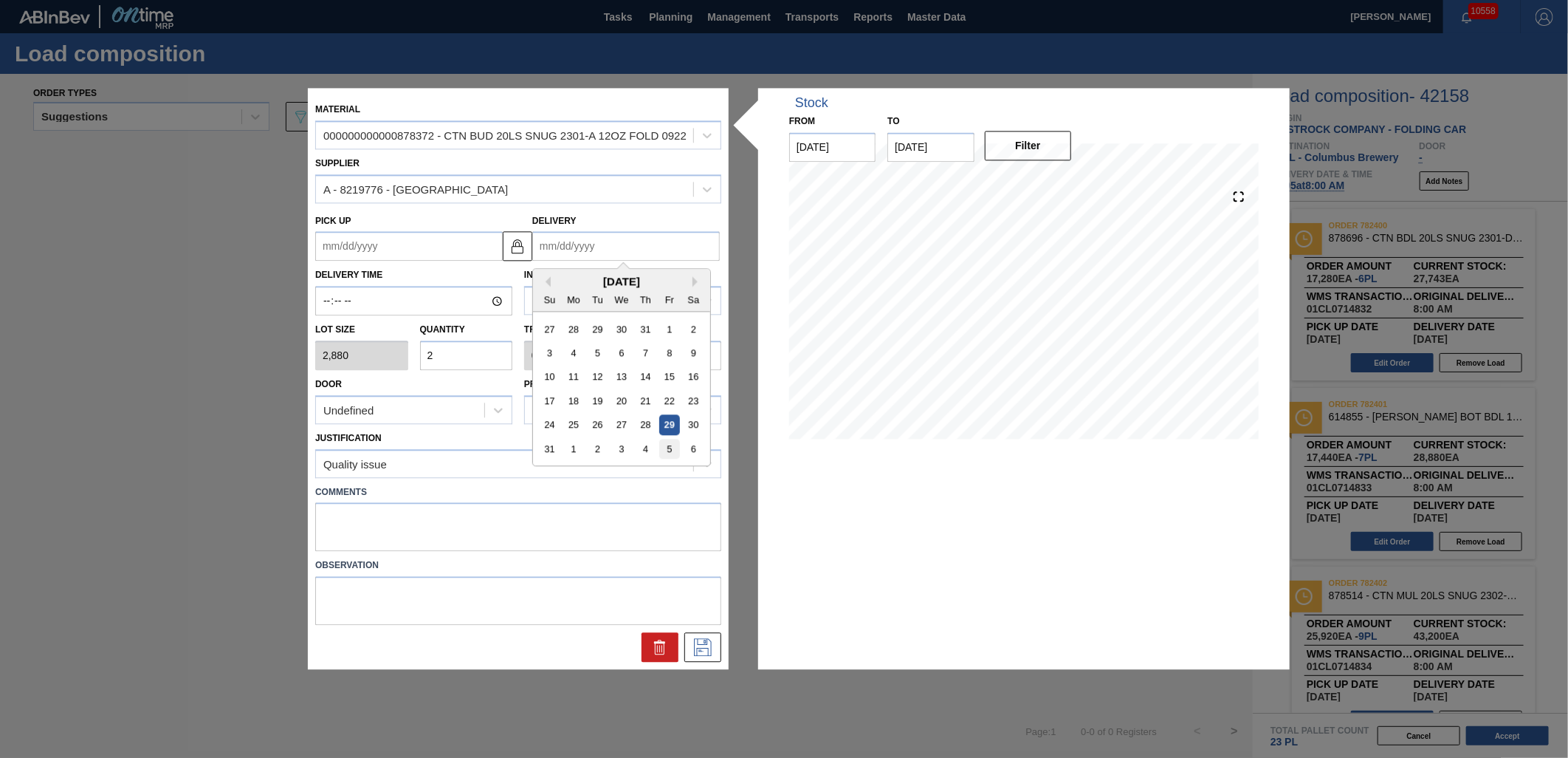
click at [668, 449] on div "5" at bounding box center [668, 449] width 20 height 20
type up "[DATE]"
type input "[DATE]"
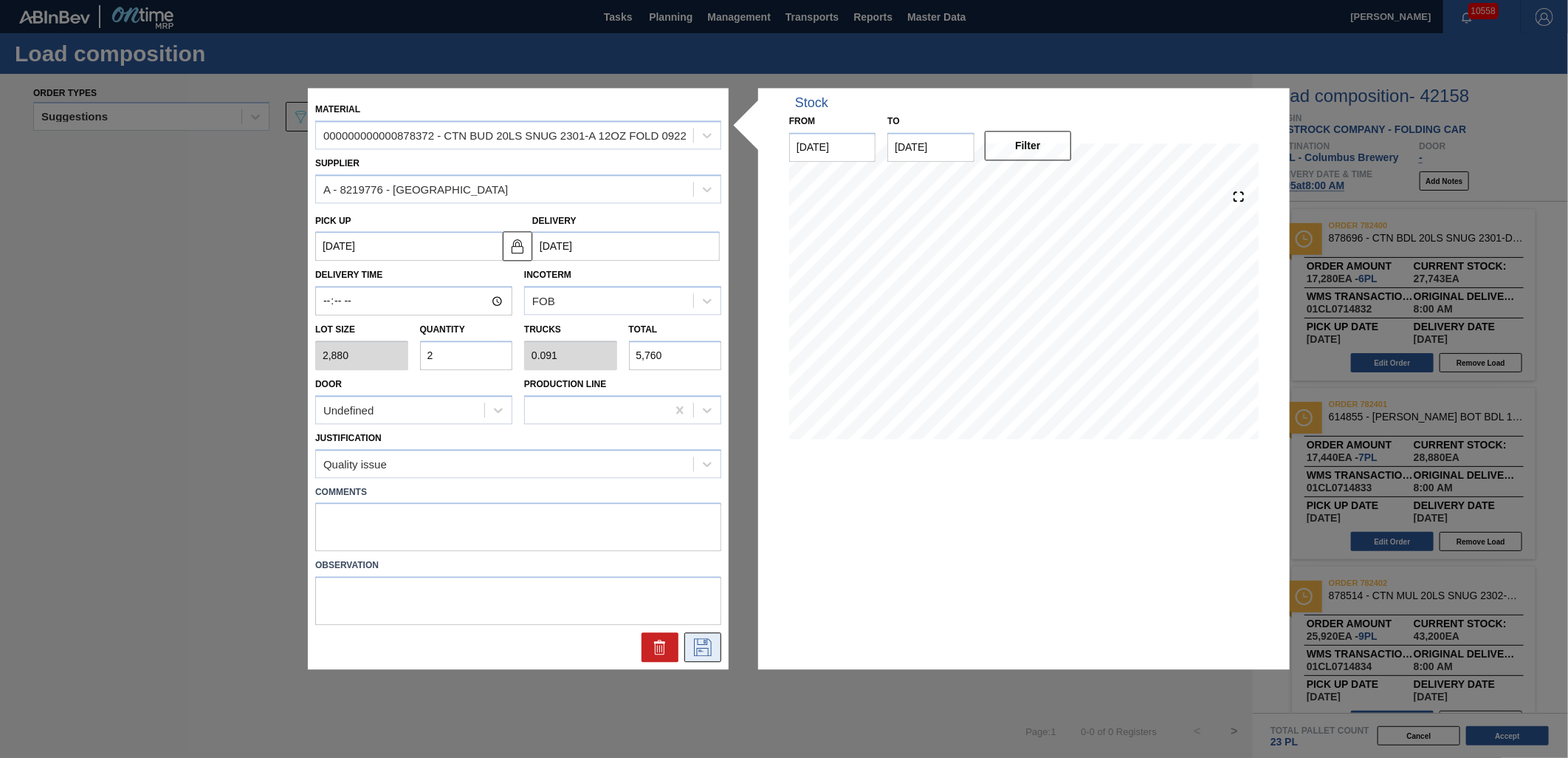
click at [702, 641] on icon at bounding box center [703, 647] width 24 height 18
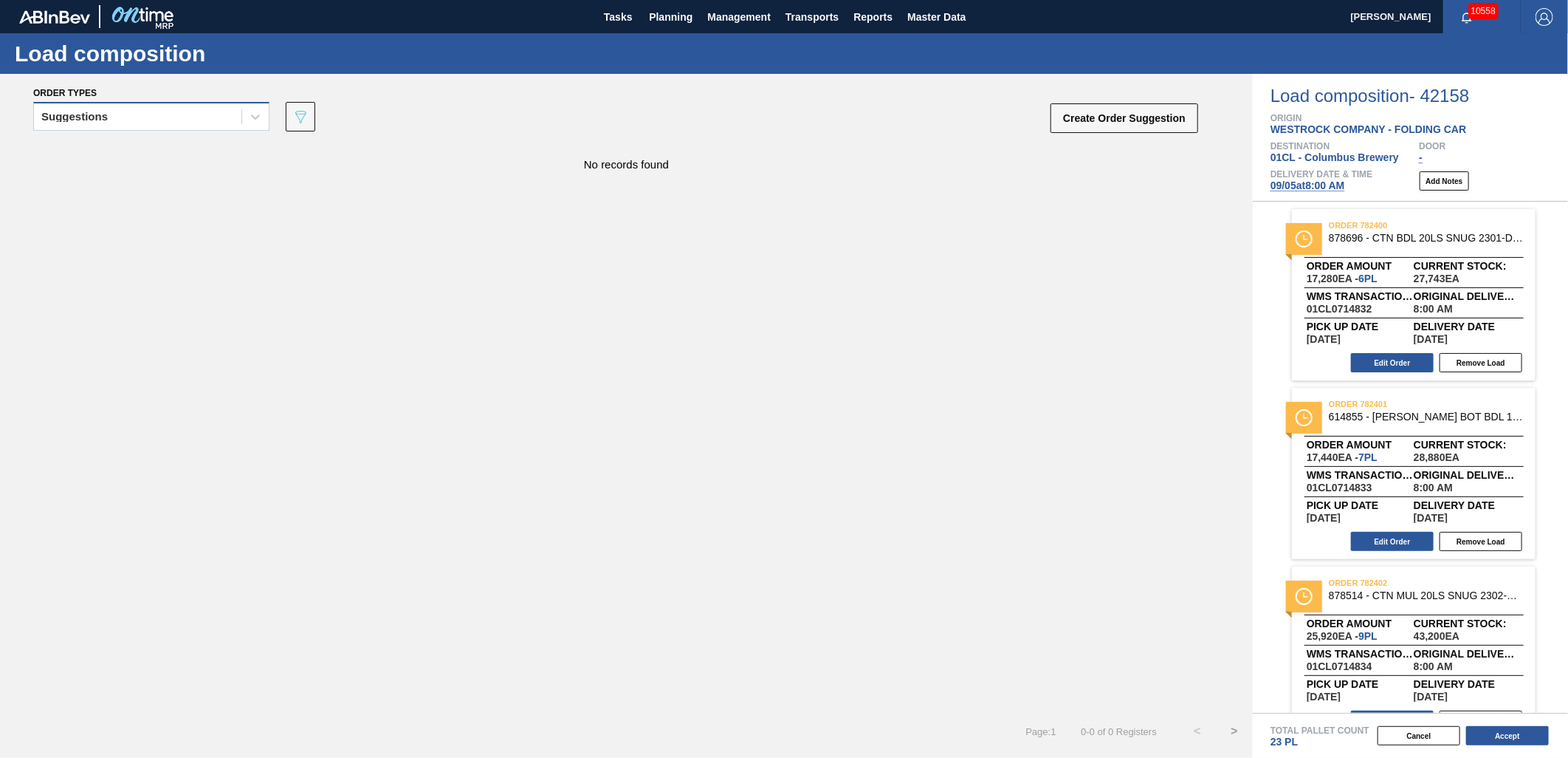
click at [230, 115] on div "Suggestions" at bounding box center [137, 117] width 208 height 21
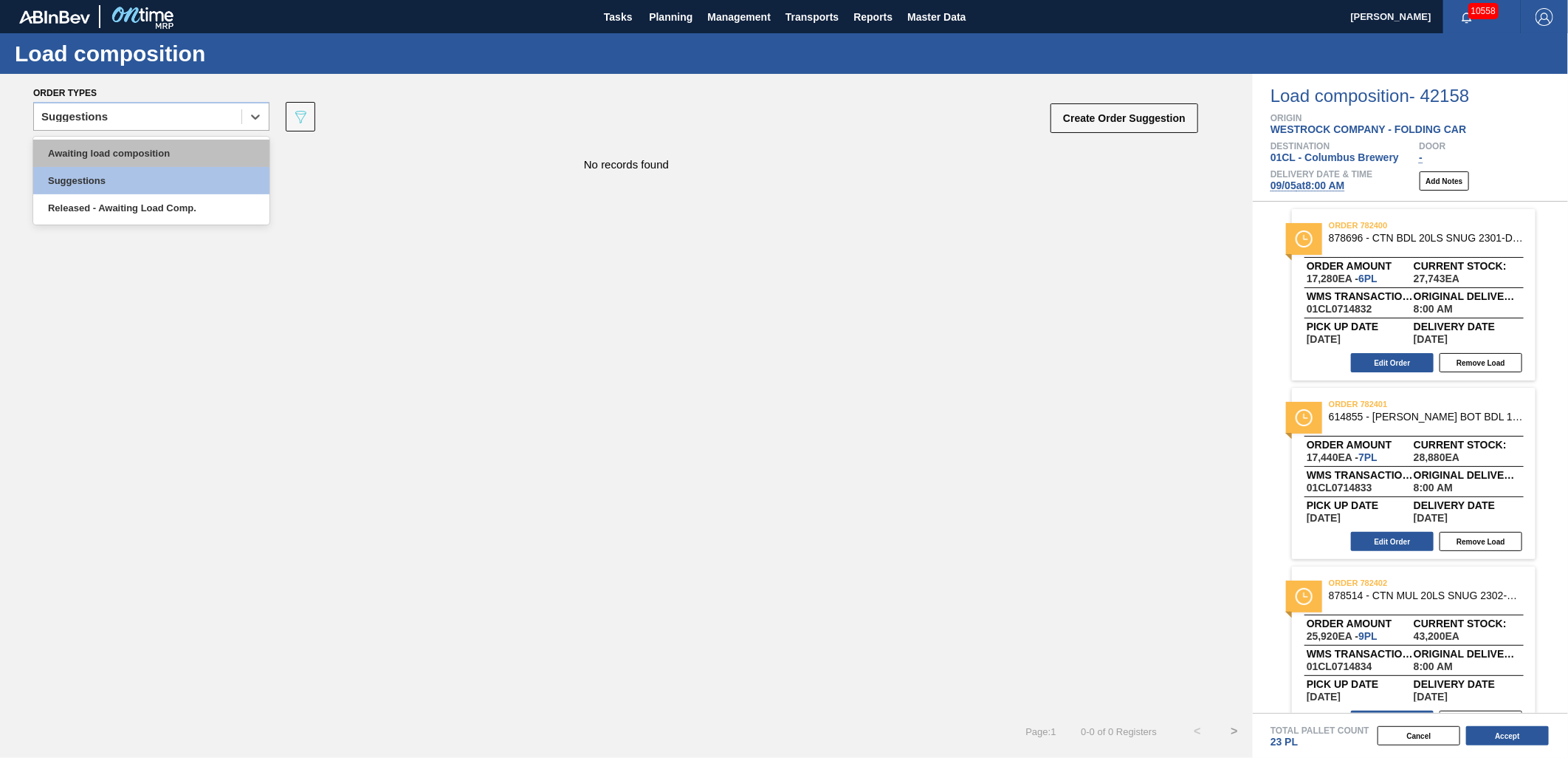
click at [190, 147] on div "Awaiting load composition" at bounding box center [151, 153] width 237 height 27
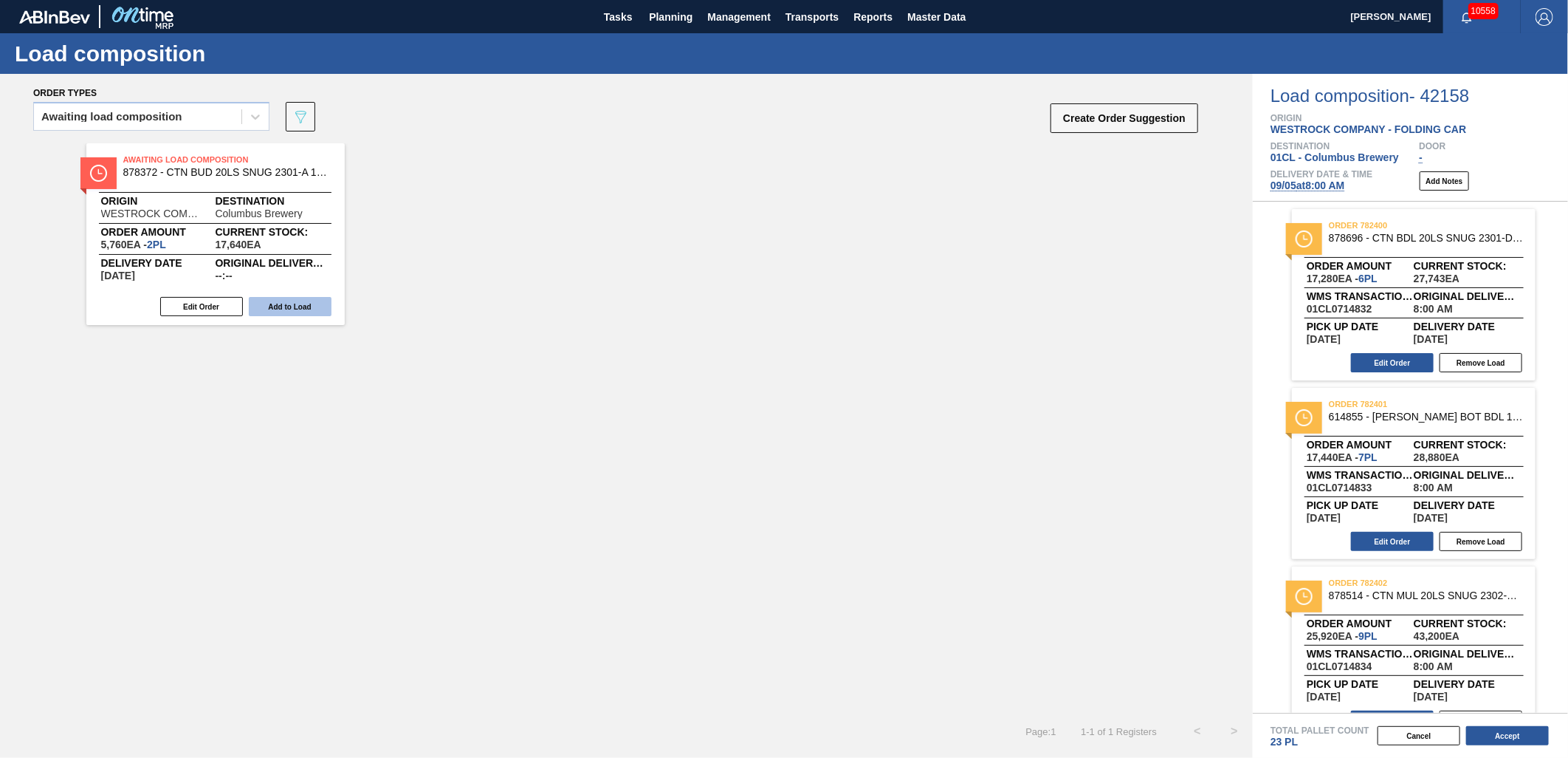
click at [287, 306] on button "Add to Load" at bounding box center [291, 306] width 83 height 19
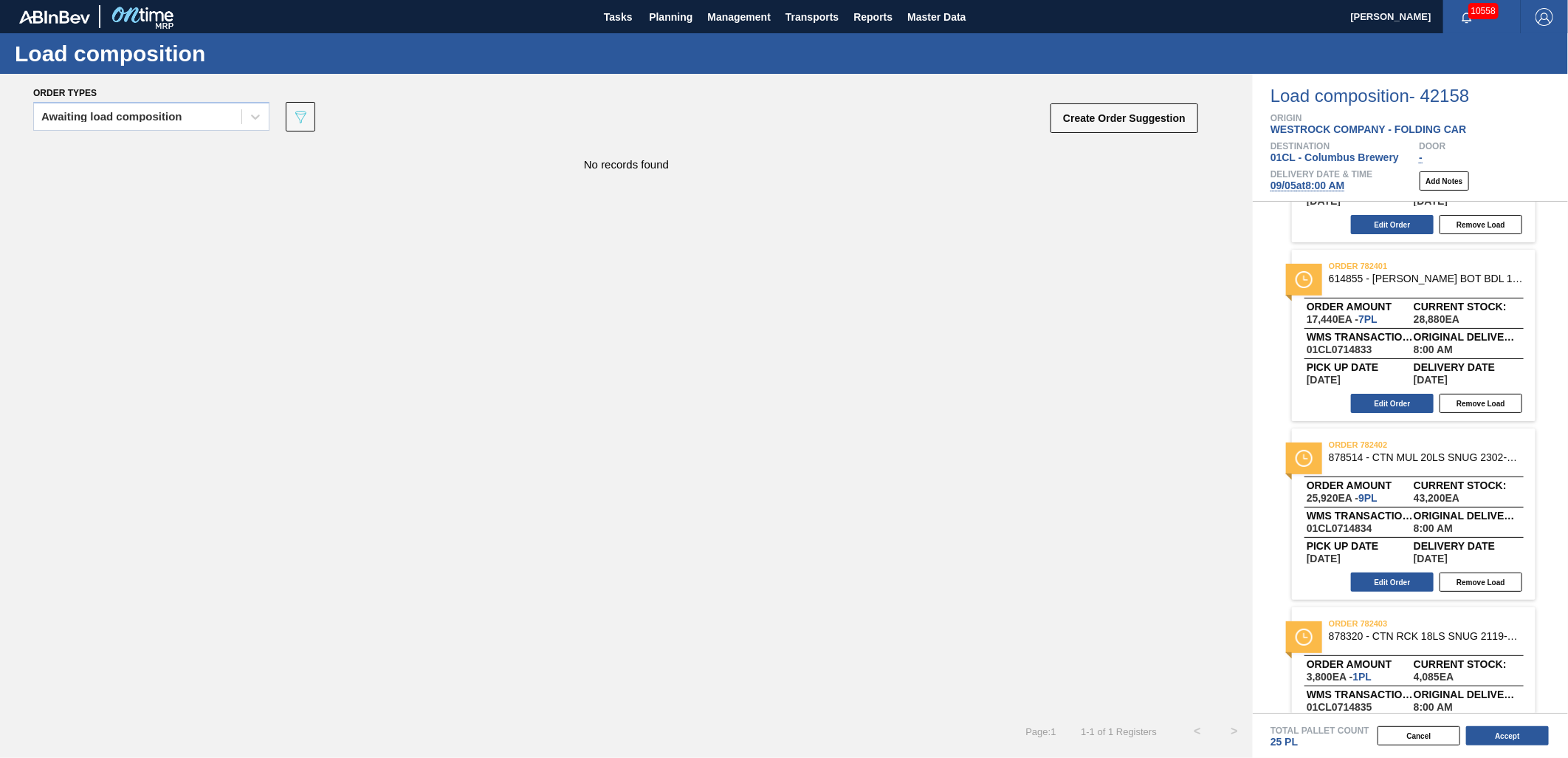
scroll to position [164, 0]
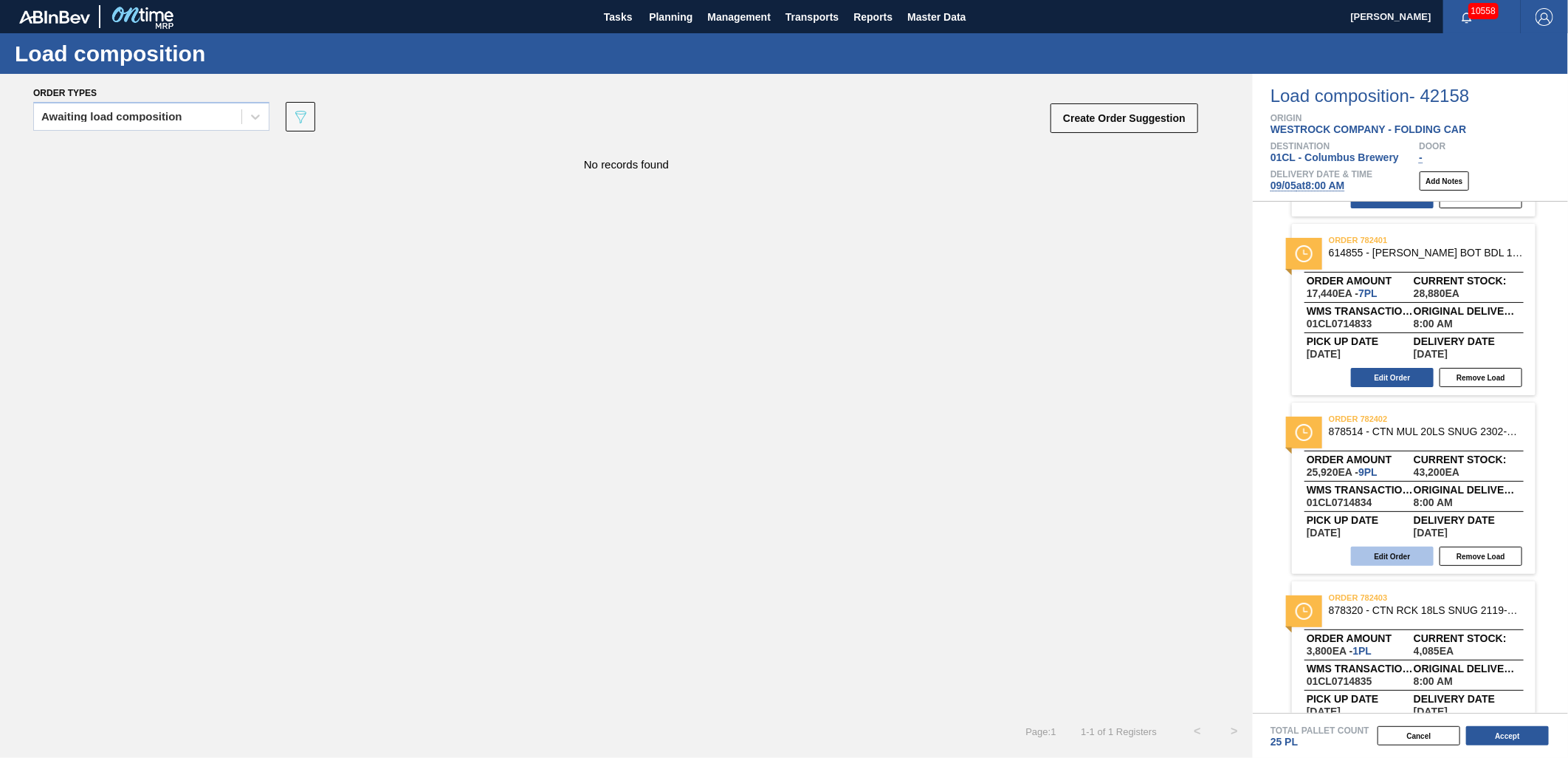
click at [1364, 553] on button "Edit Order" at bounding box center [1392, 556] width 83 height 19
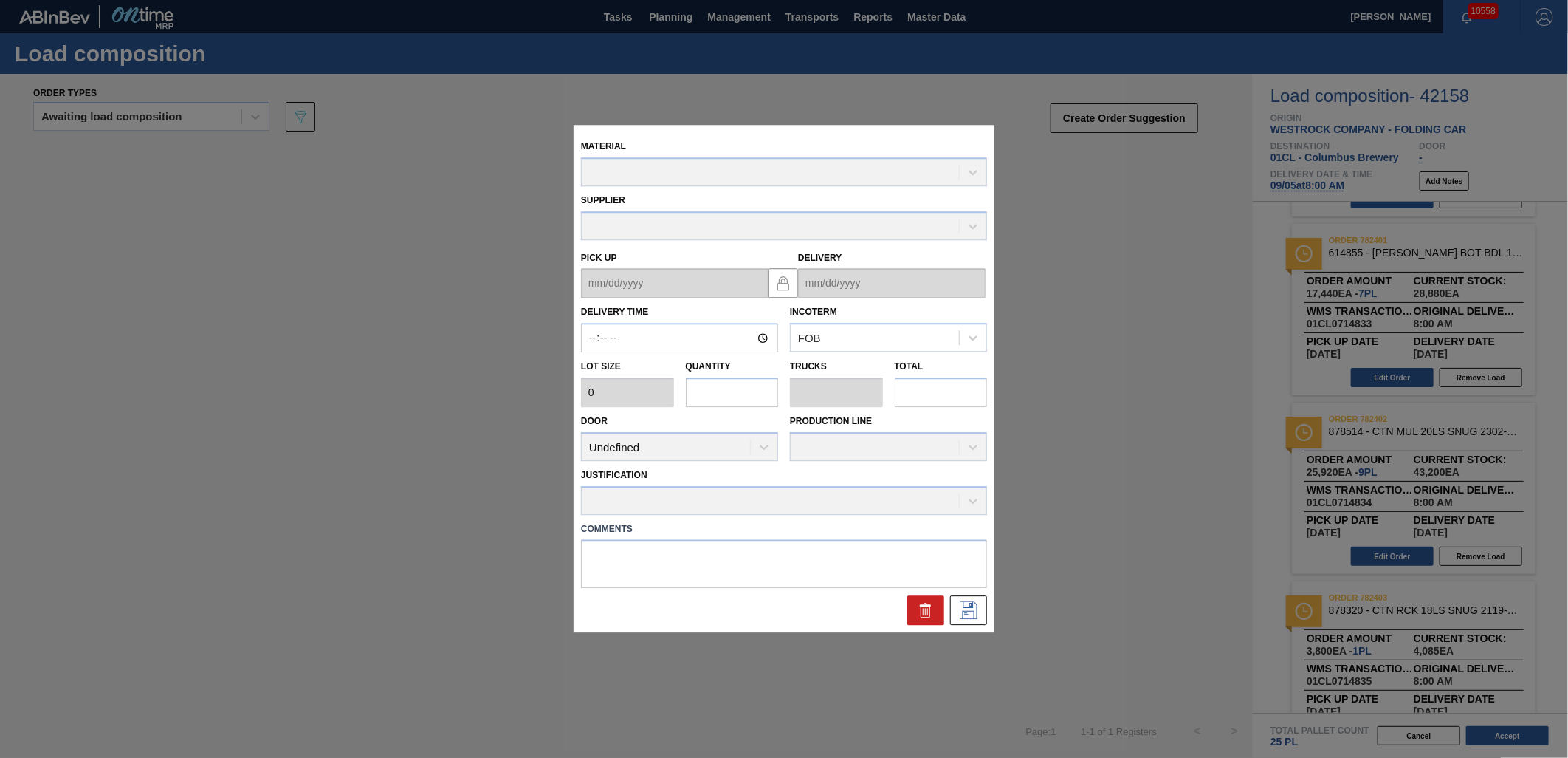
type input "08:00:00"
type input "2,880"
type input "9"
type input "0.409"
type input "25,920"
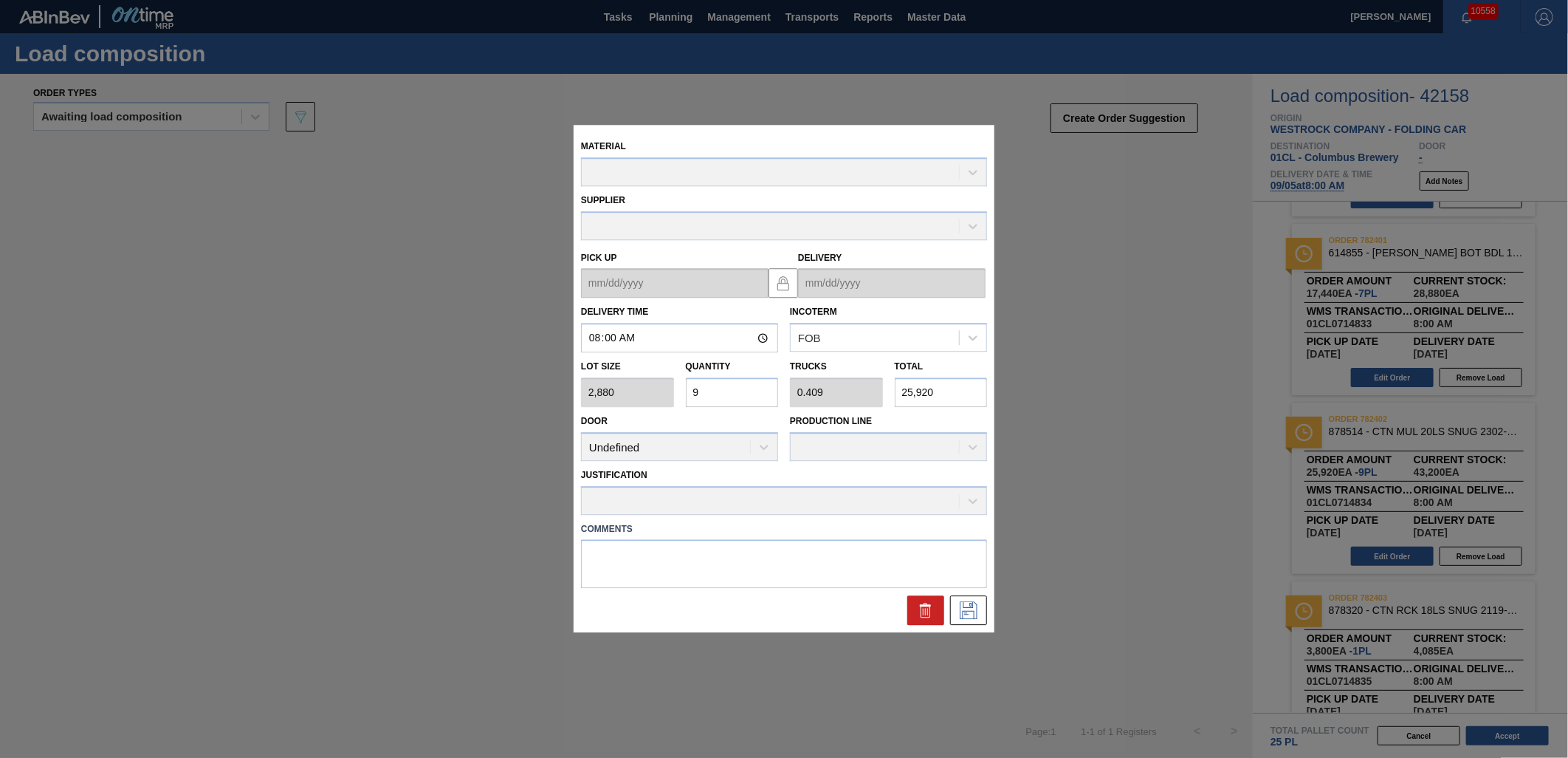
type up "[DATE]"
type input "[DATE]"
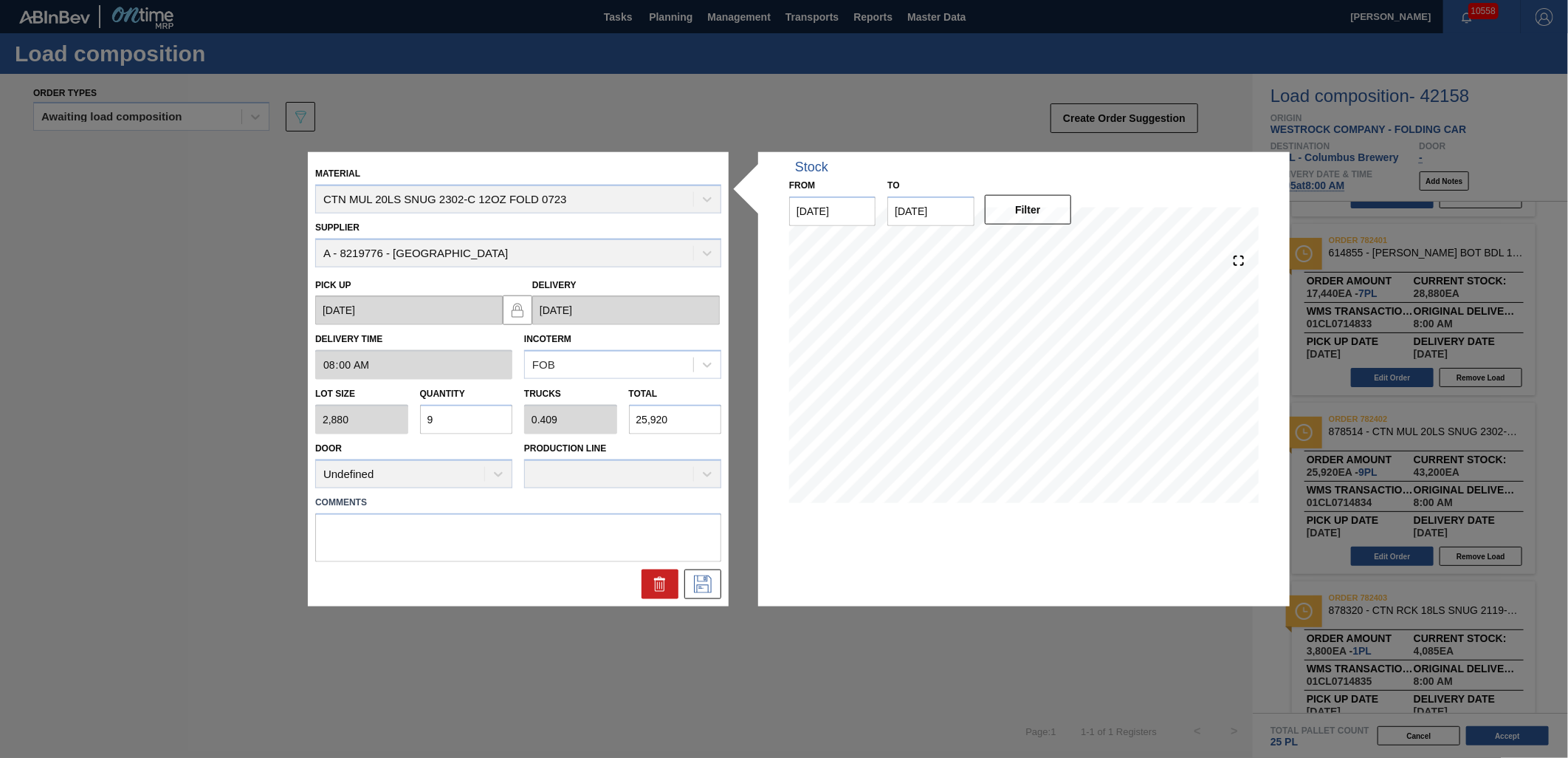
click at [482, 419] on input "9" at bounding box center [466, 419] width 93 height 30
type input "0"
type input "7"
type input "0.318"
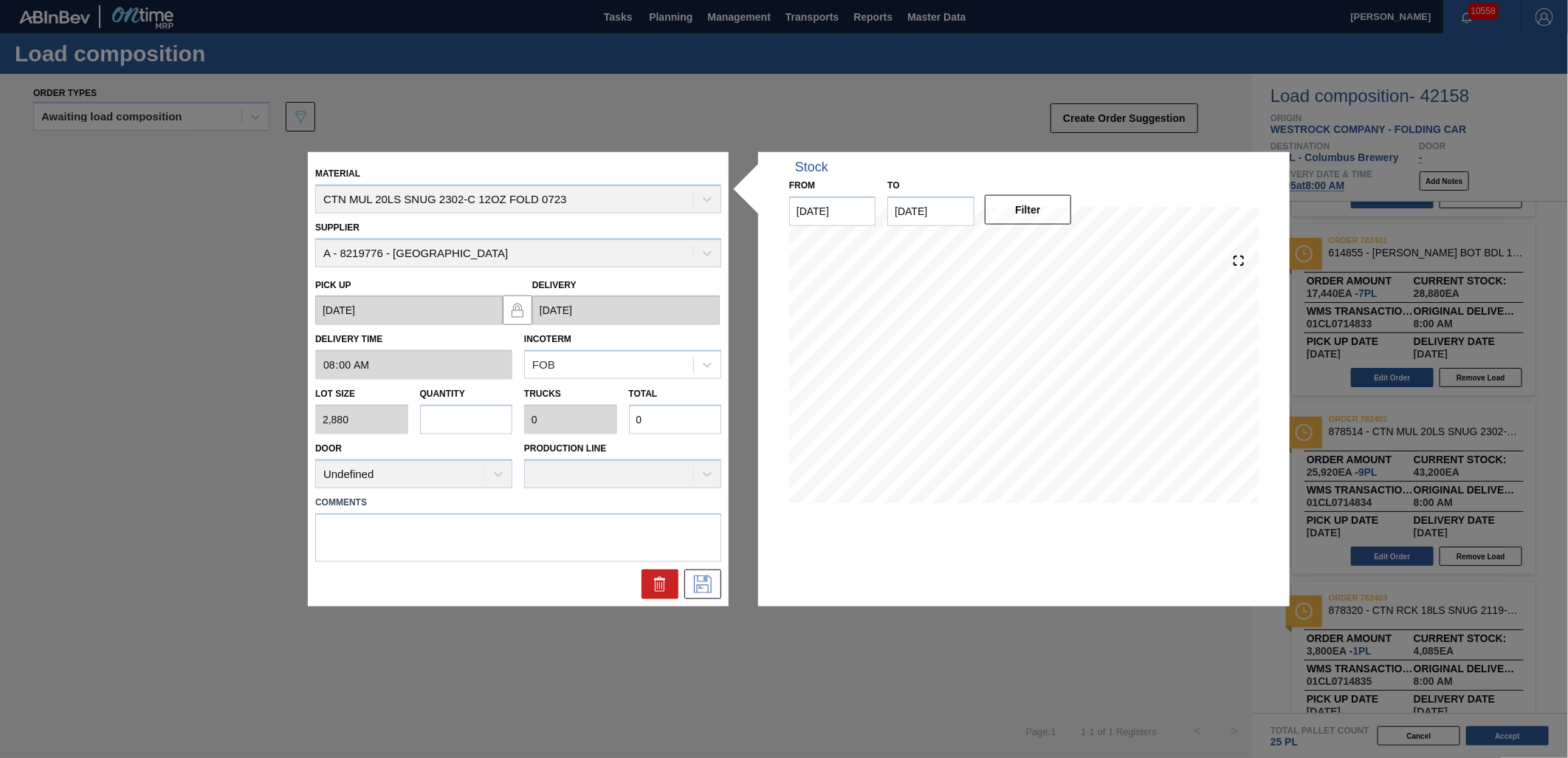
type input "20,160"
type input "7"
click at [706, 581] on icon at bounding box center [703, 583] width 24 height 18
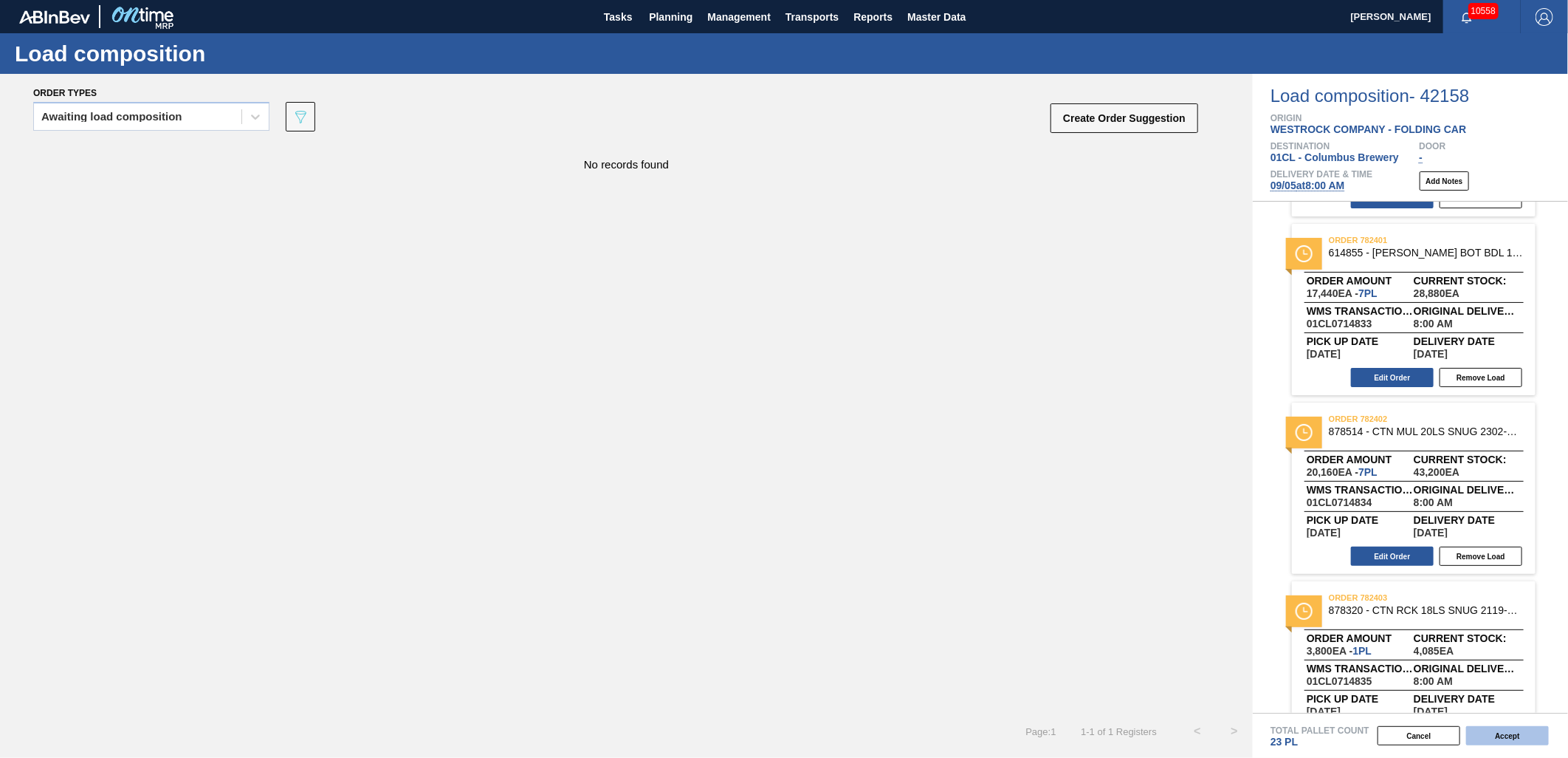
click at [1503, 730] on button "Accept" at bounding box center [1508, 735] width 83 height 19
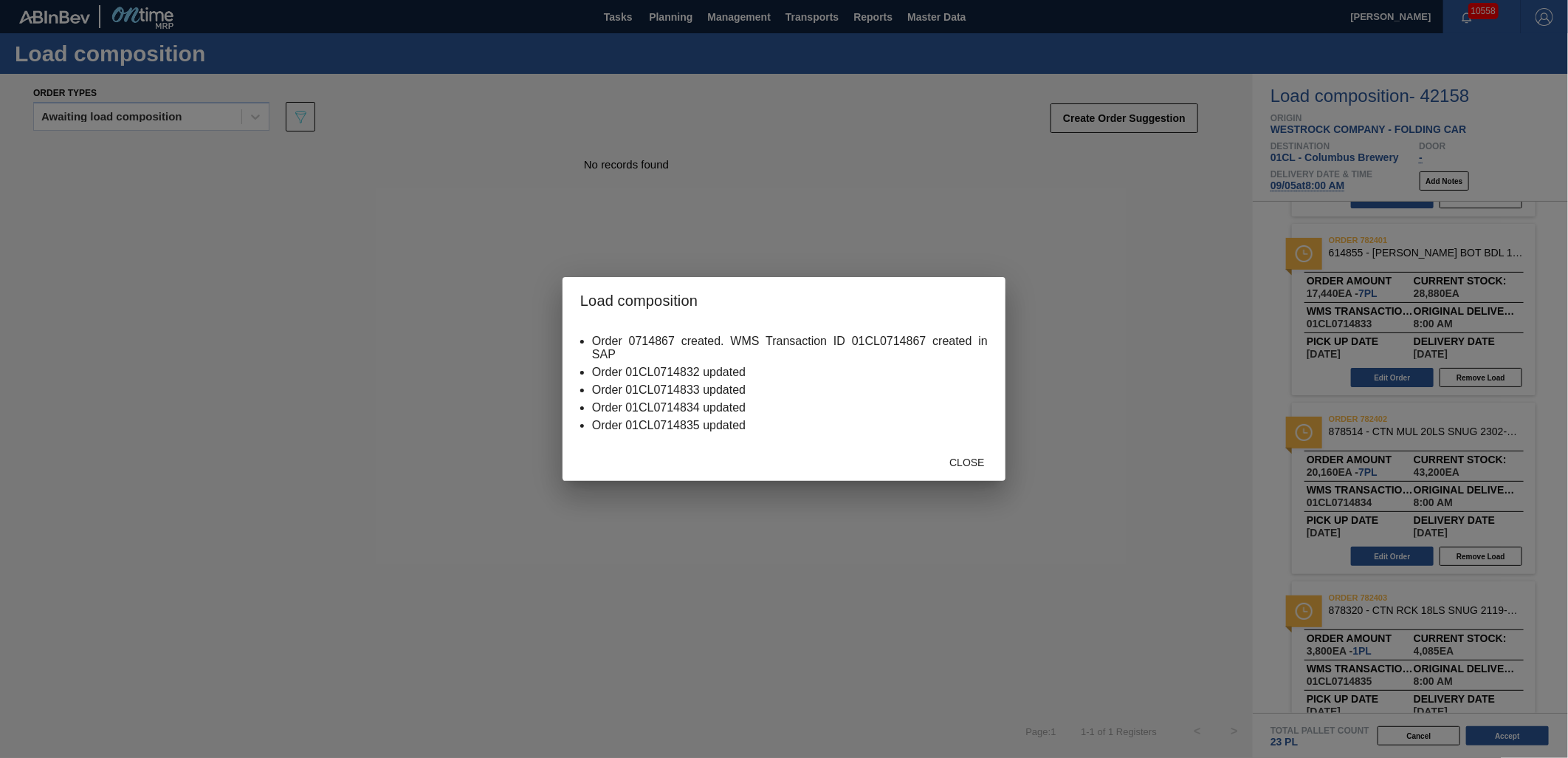
click at [960, 462] on span "Close" at bounding box center [967, 462] width 58 height 12
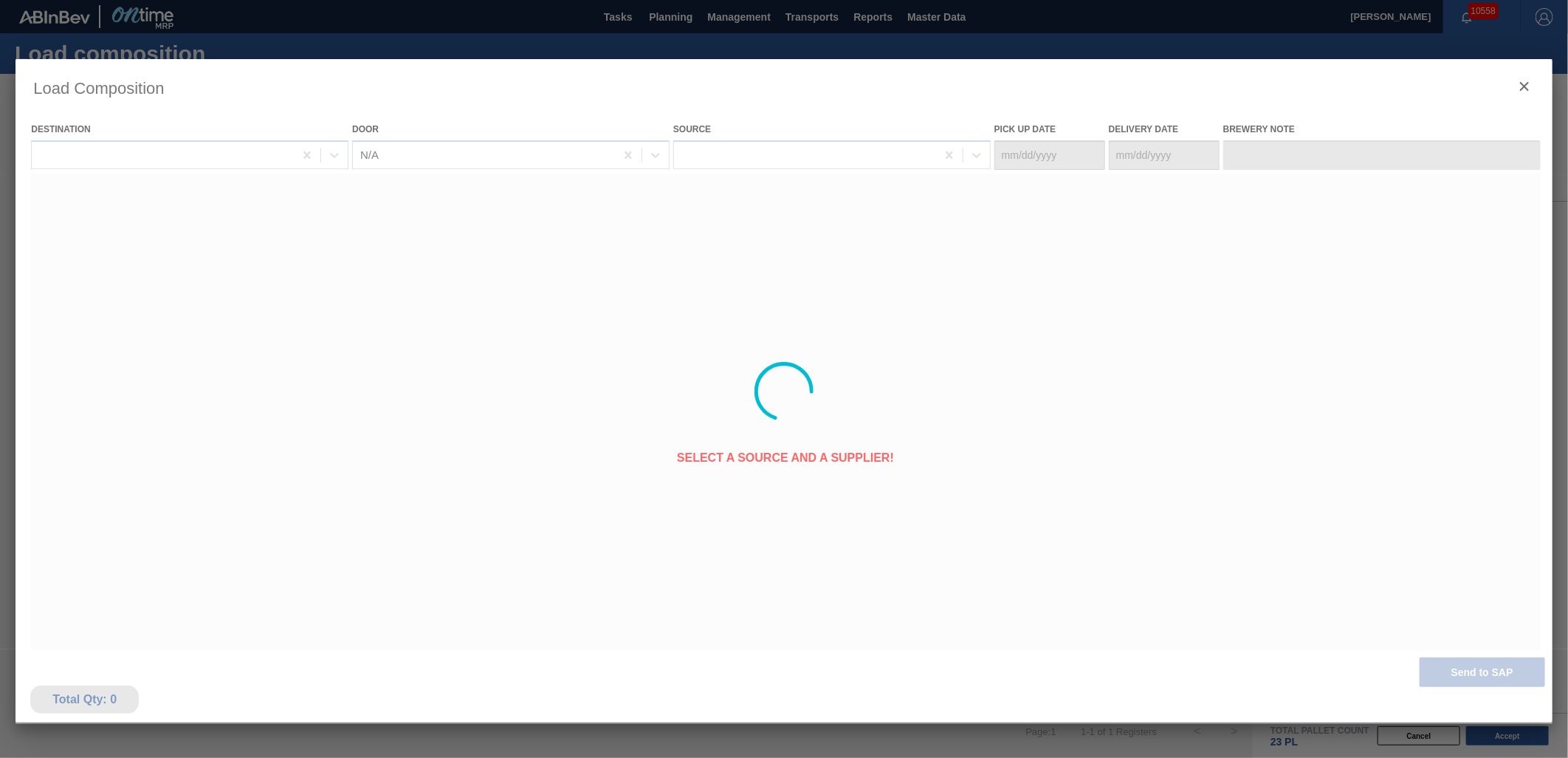
type Date "[DATE]"
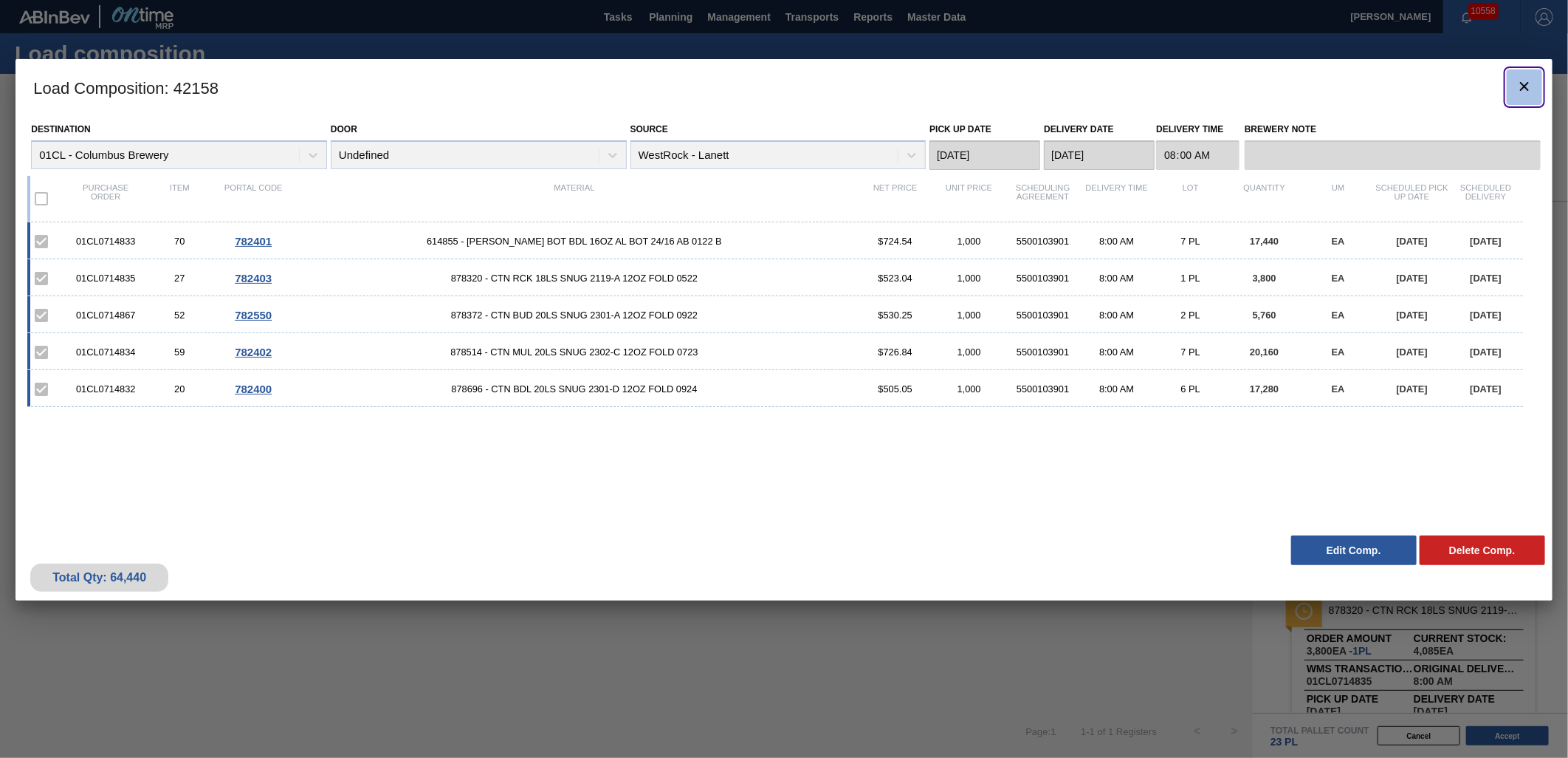
click at [1523, 90] on icon "botão de ícone" at bounding box center [1524, 86] width 18 height 18
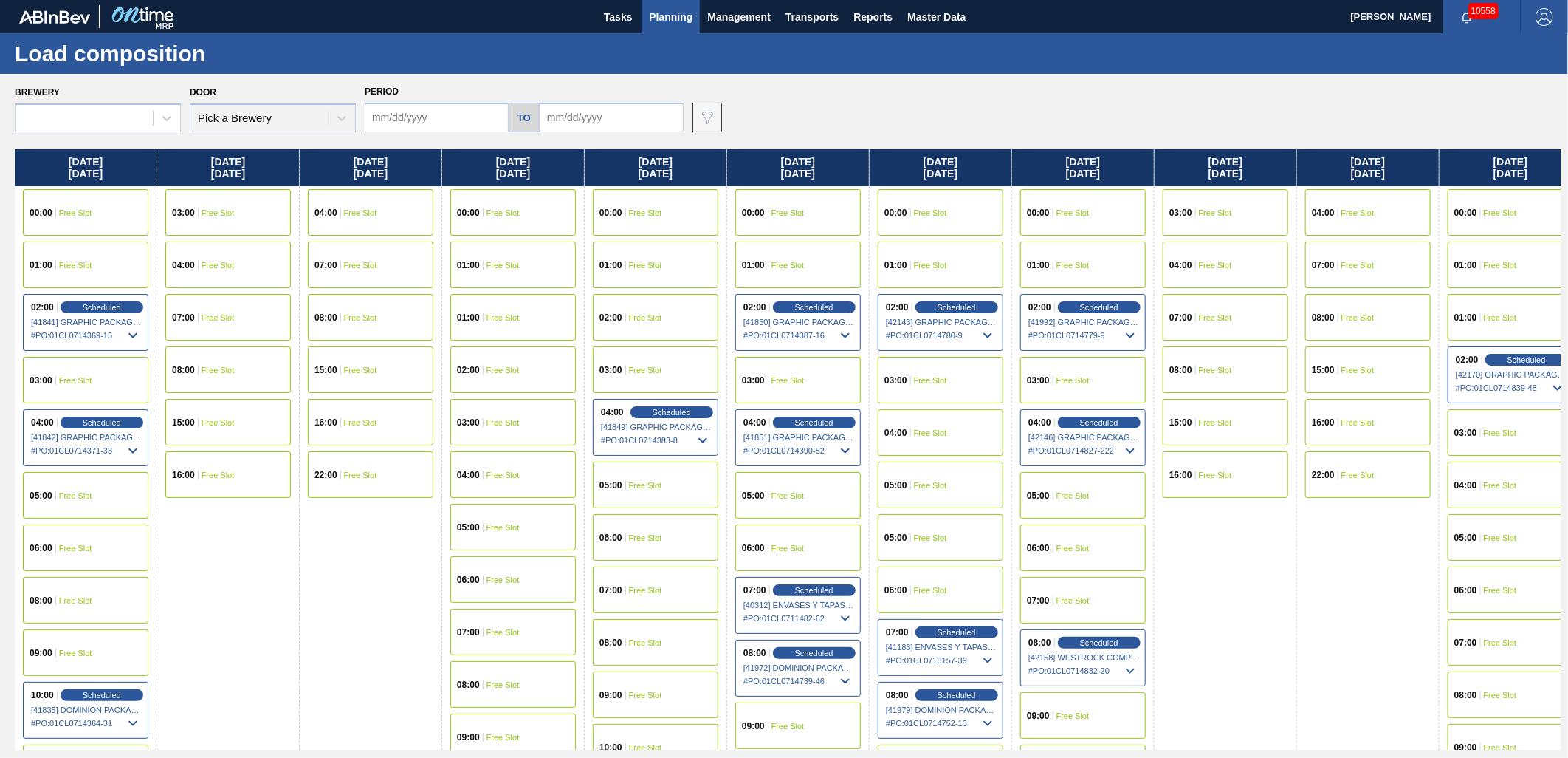
type input "[DATE]"
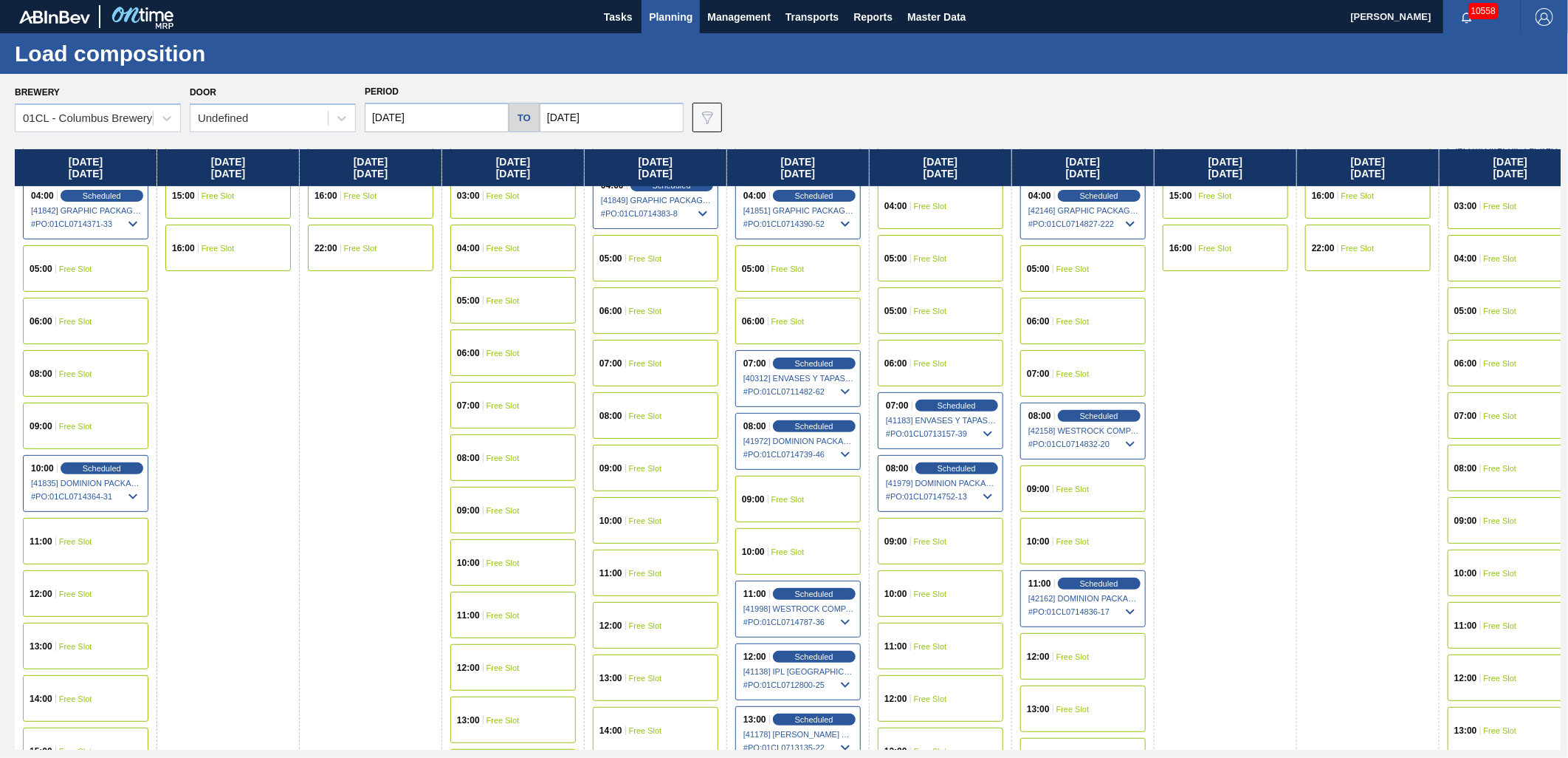
scroll to position [246, 0]
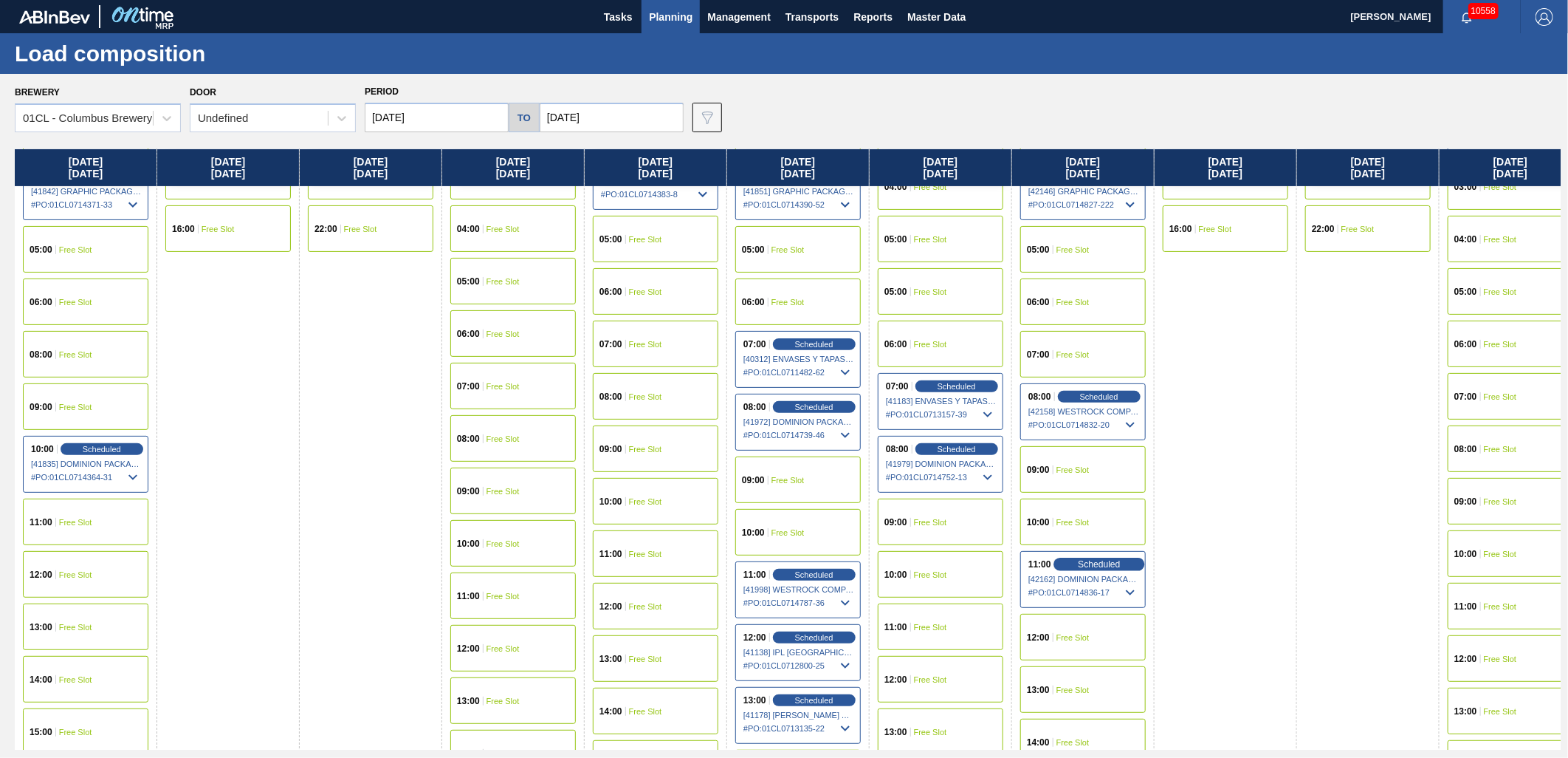
click at [1087, 562] on span "Scheduled" at bounding box center [1099, 564] width 42 height 9
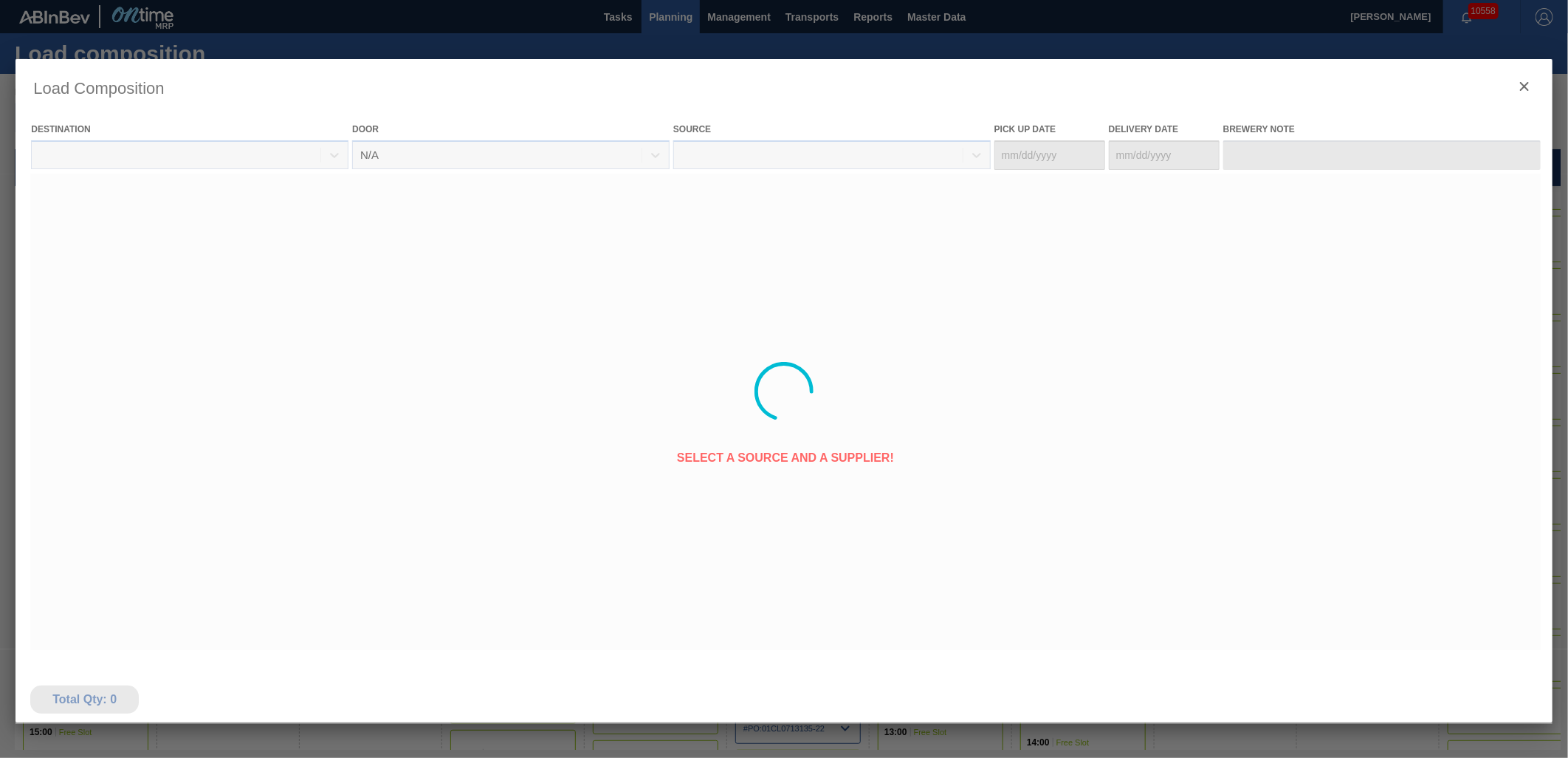
type Date "[DATE]"
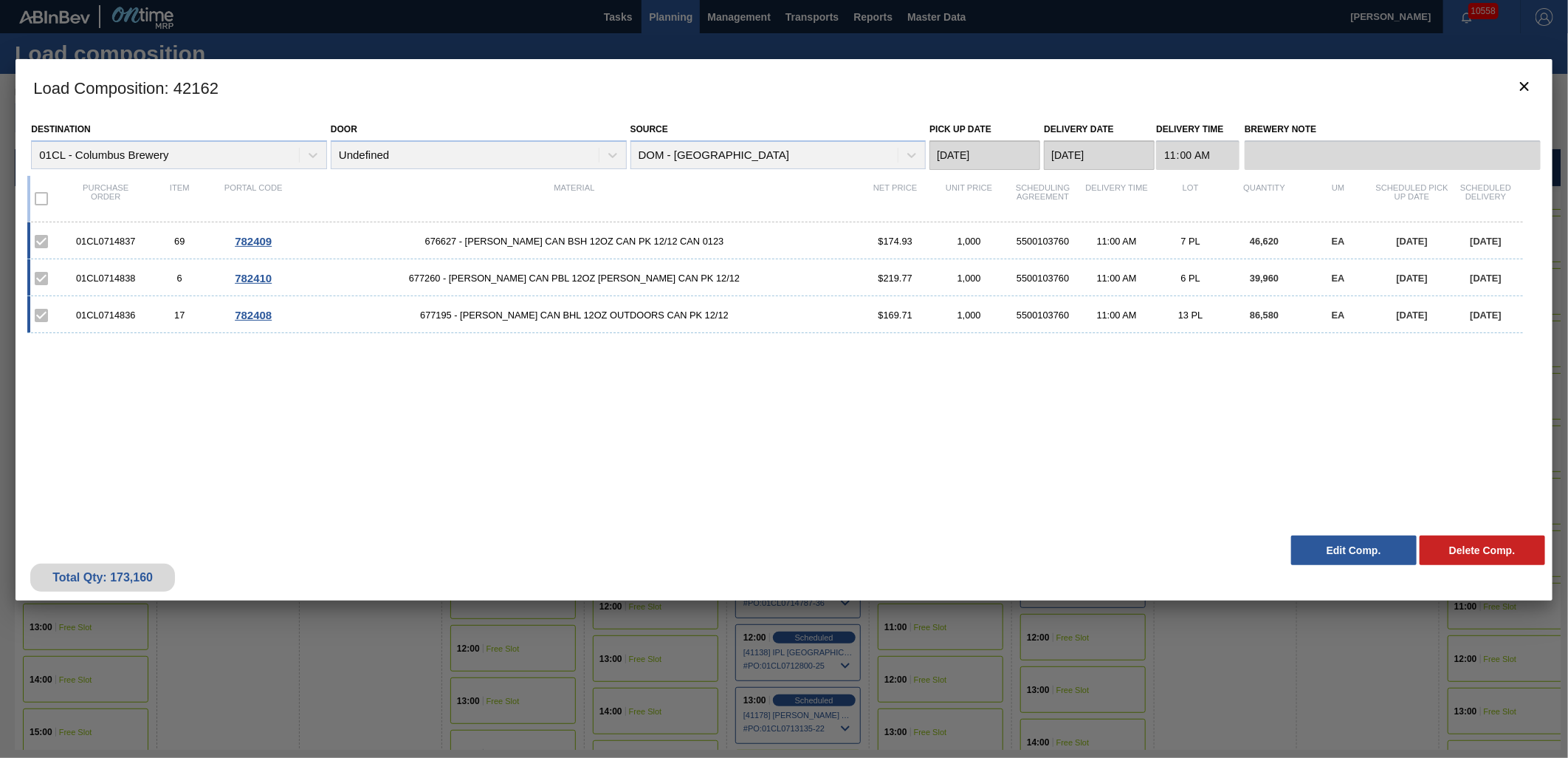
click at [1320, 553] on button "Edit Comp." at bounding box center [1354, 550] width 125 height 30
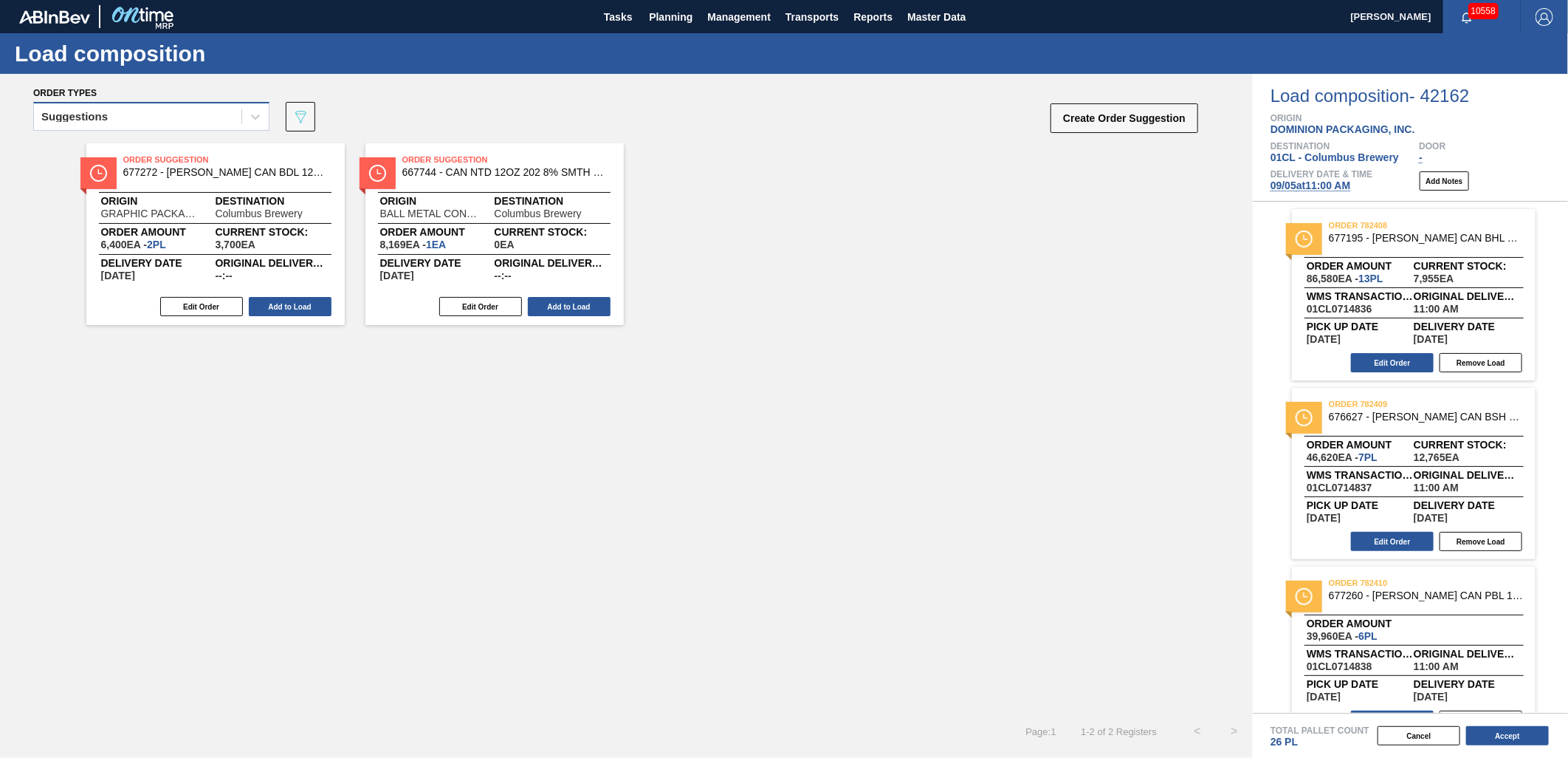
click at [202, 111] on div "Suggestions" at bounding box center [137, 117] width 208 height 21
click at [164, 170] on div "Suggestions" at bounding box center [151, 180] width 237 height 27
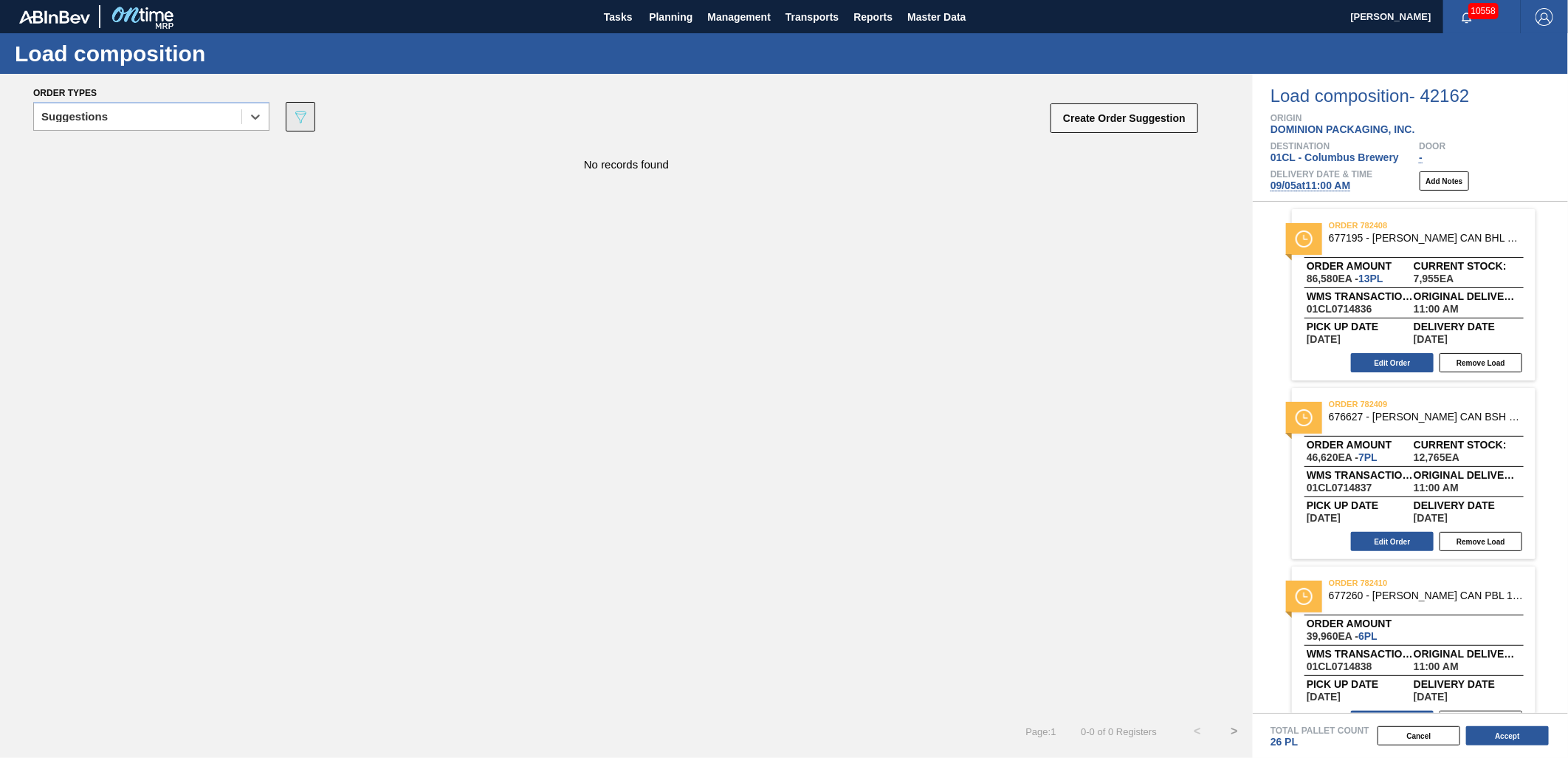
click at [299, 121] on icon "089F7B8B-B2A5-4AFE-B5C0-19BA573D28AC" at bounding box center [300, 117] width 18 height 18
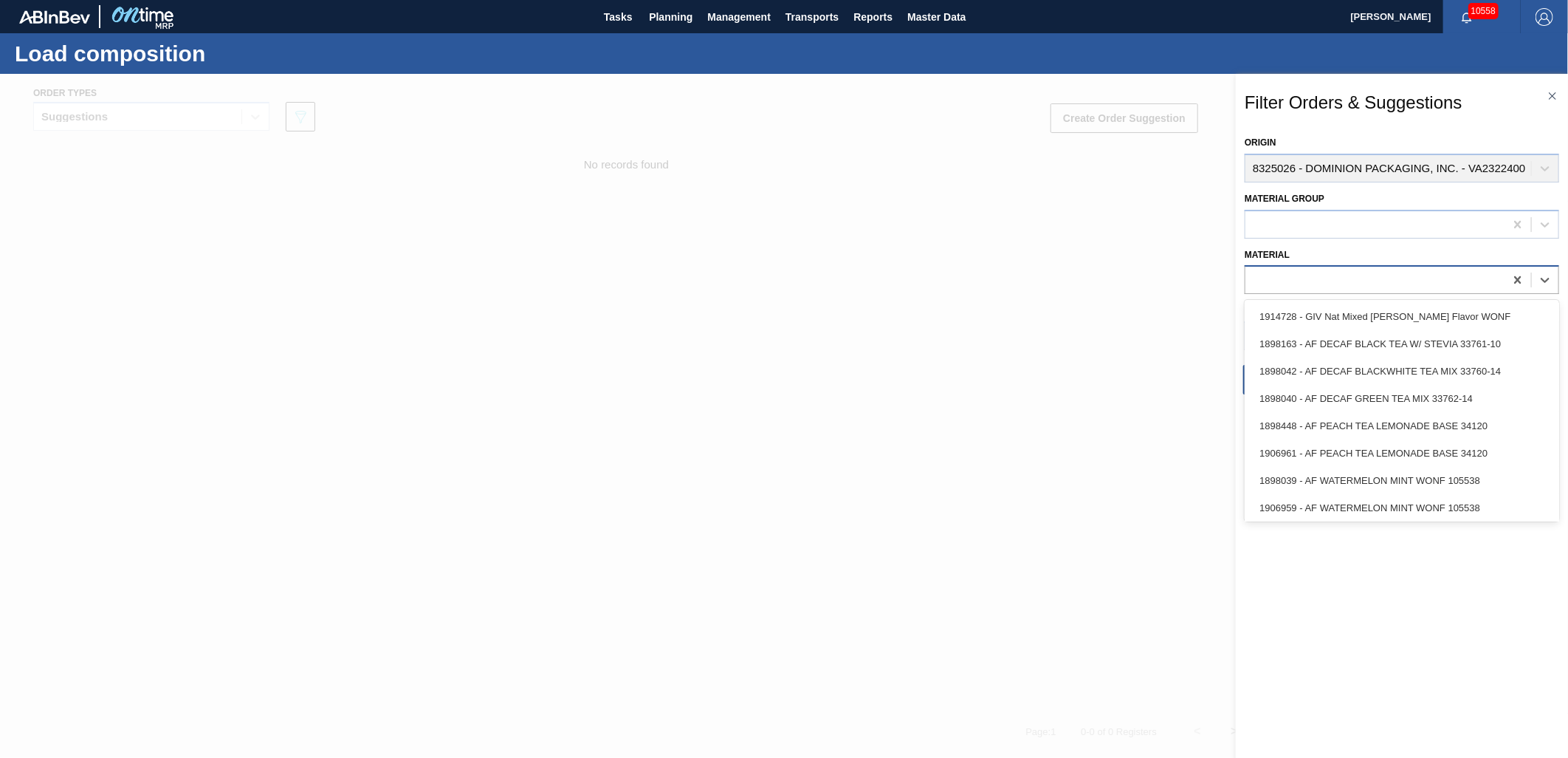
click at [1284, 281] on div at bounding box center [1374, 280] width 259 height 21
type input "677195"
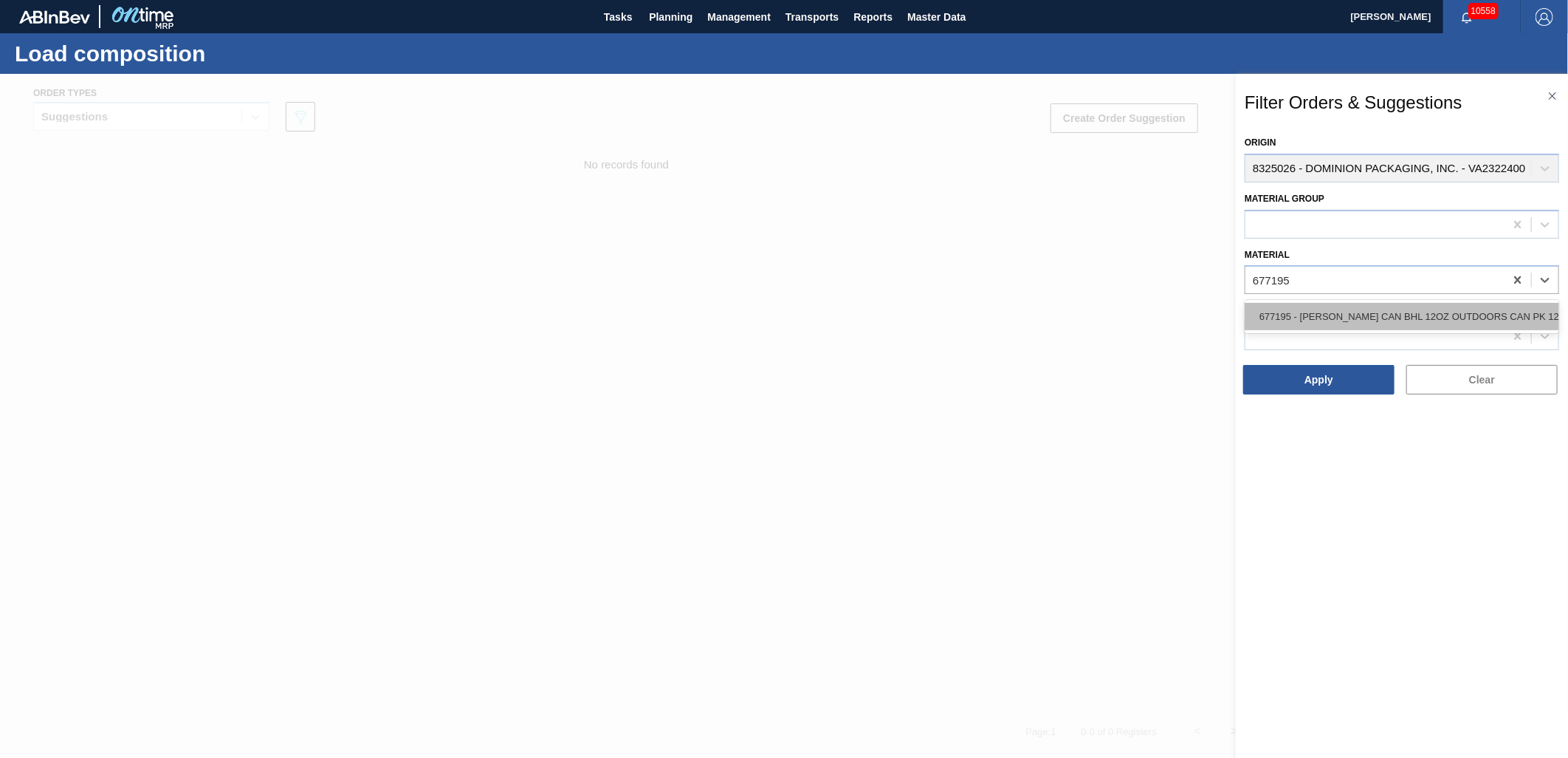
click at [1312, 322] on div "677195 - [PERSON_NAME] CAN BHL 12OZ OUTDOORS CAN PK 12/12" at bounding box center [1402, 316] width 314 height 27
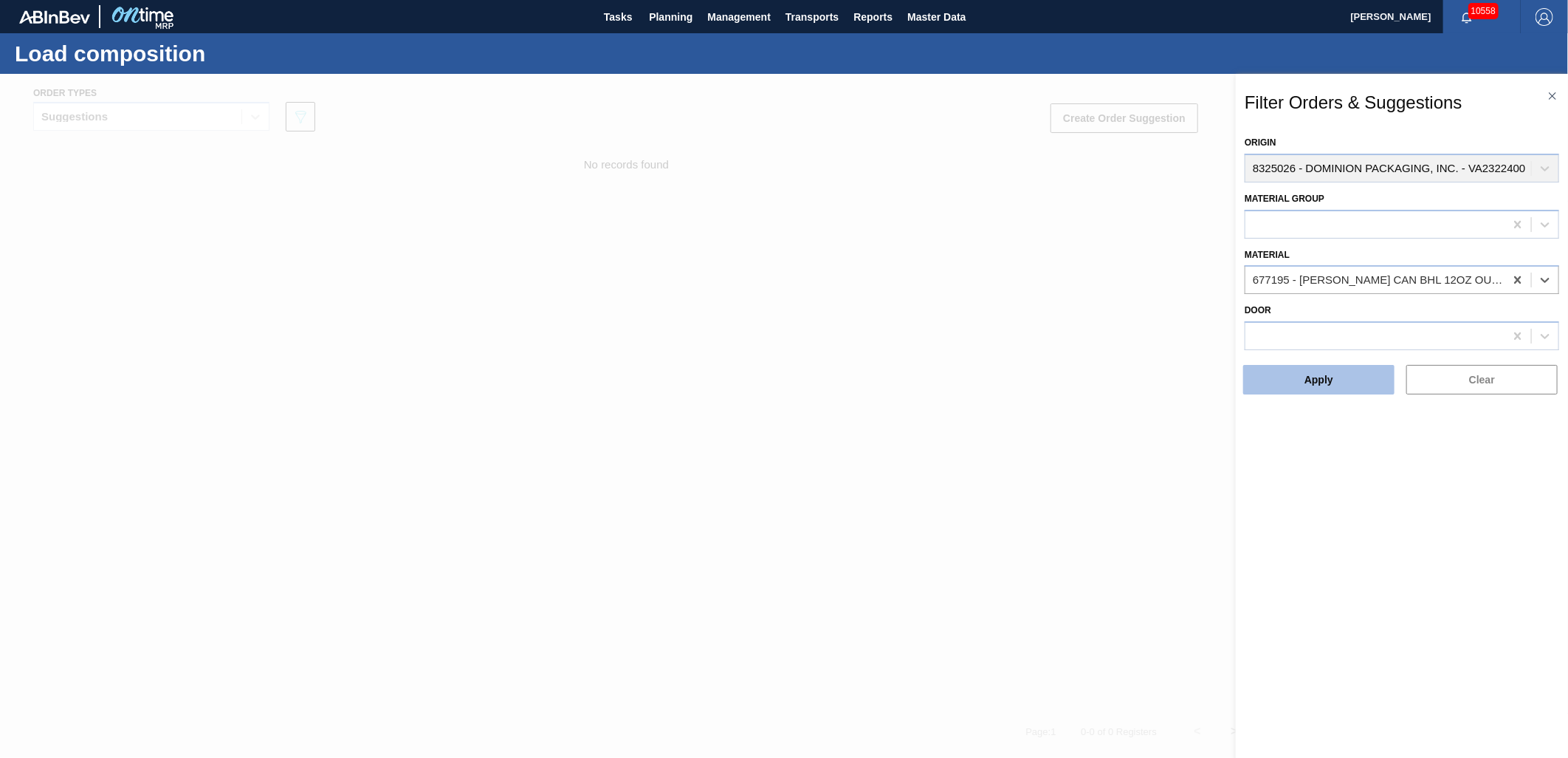
click at [1295, 387] on button "Apply" at bounding box center [1319, 379] width 151 height 30
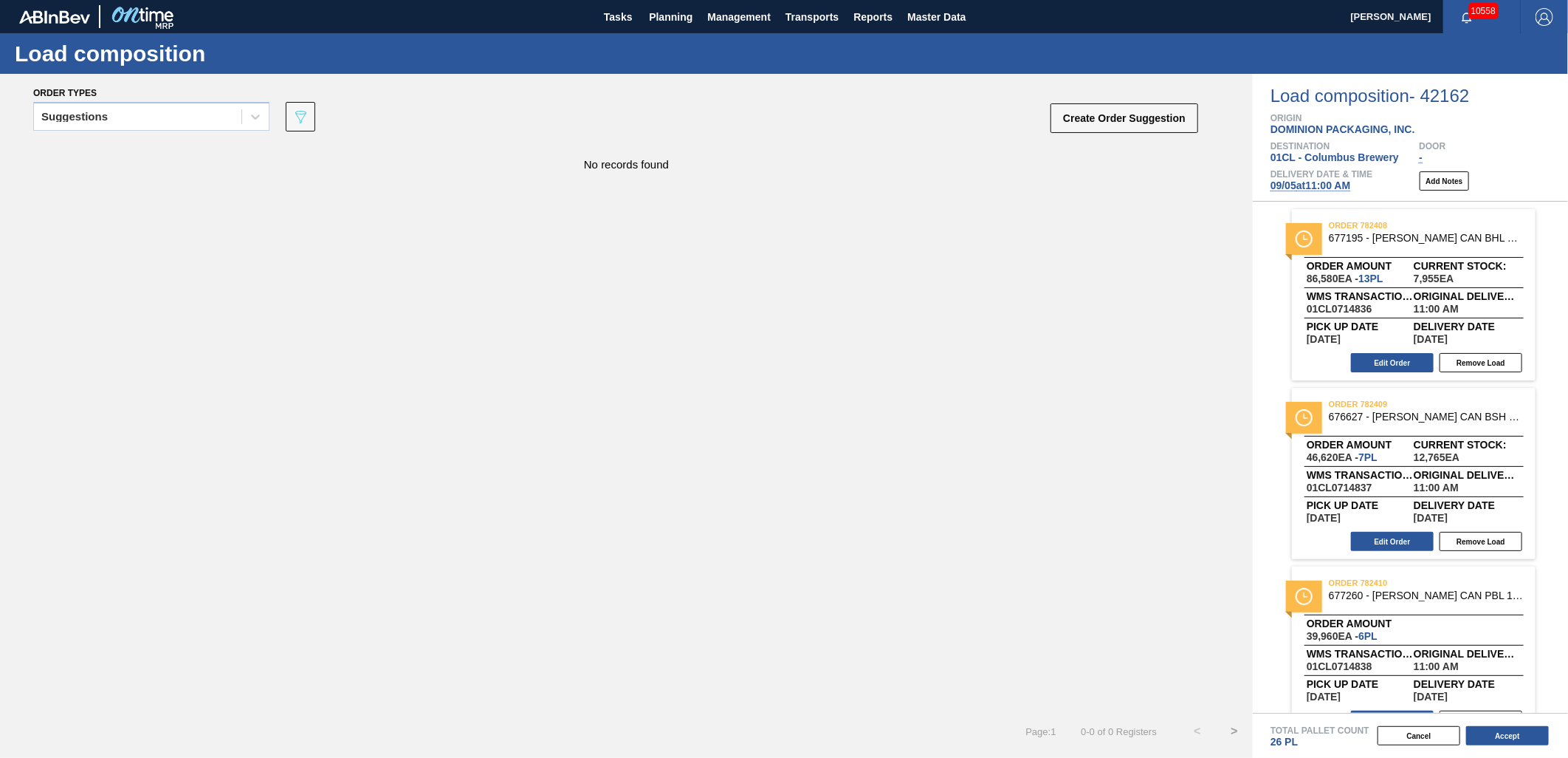
scroll to position [31, 0]
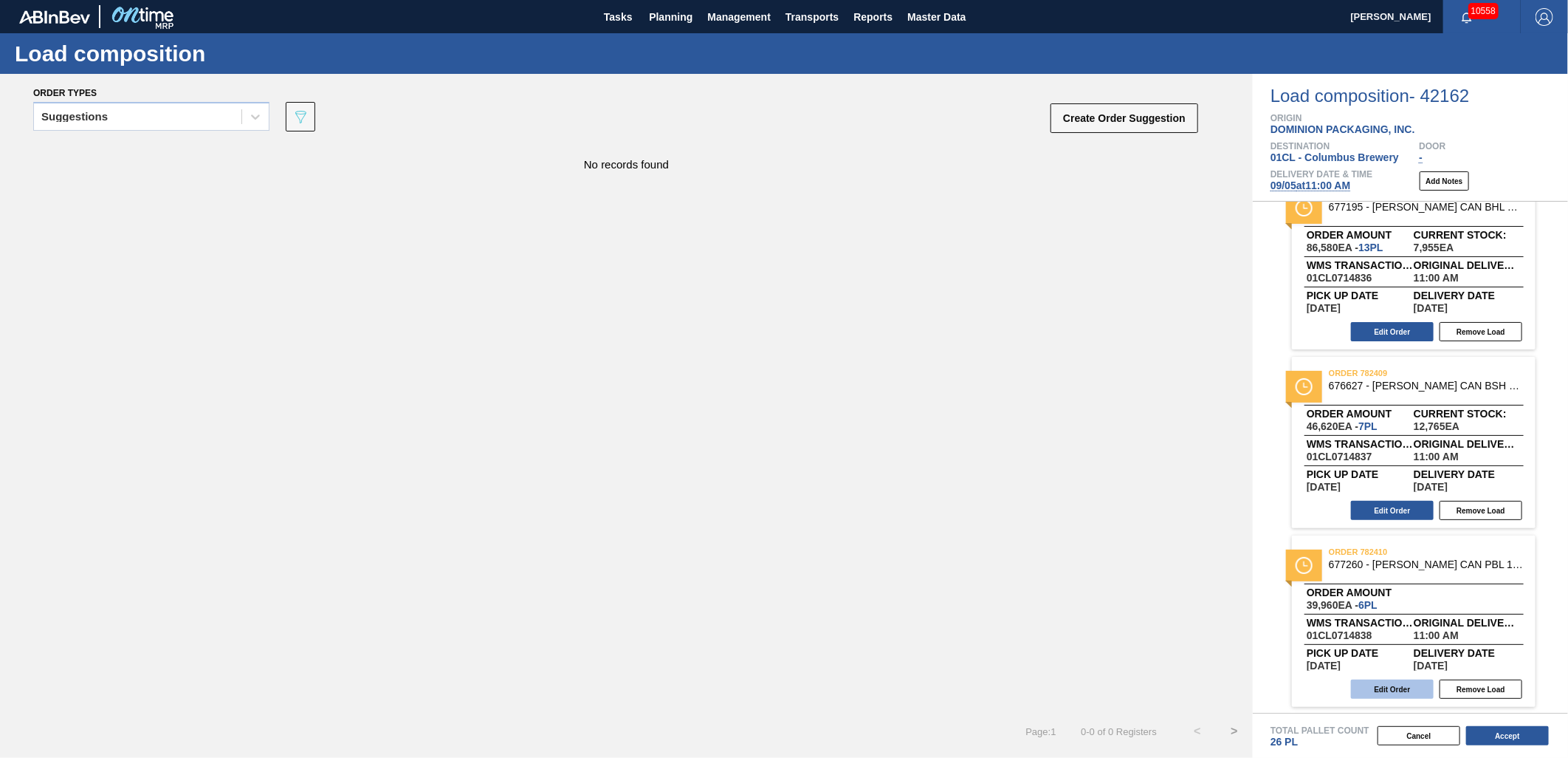
click at [1392, 684] on button "Edit Order" at bounding box center [1392, 689] width 83 height 19
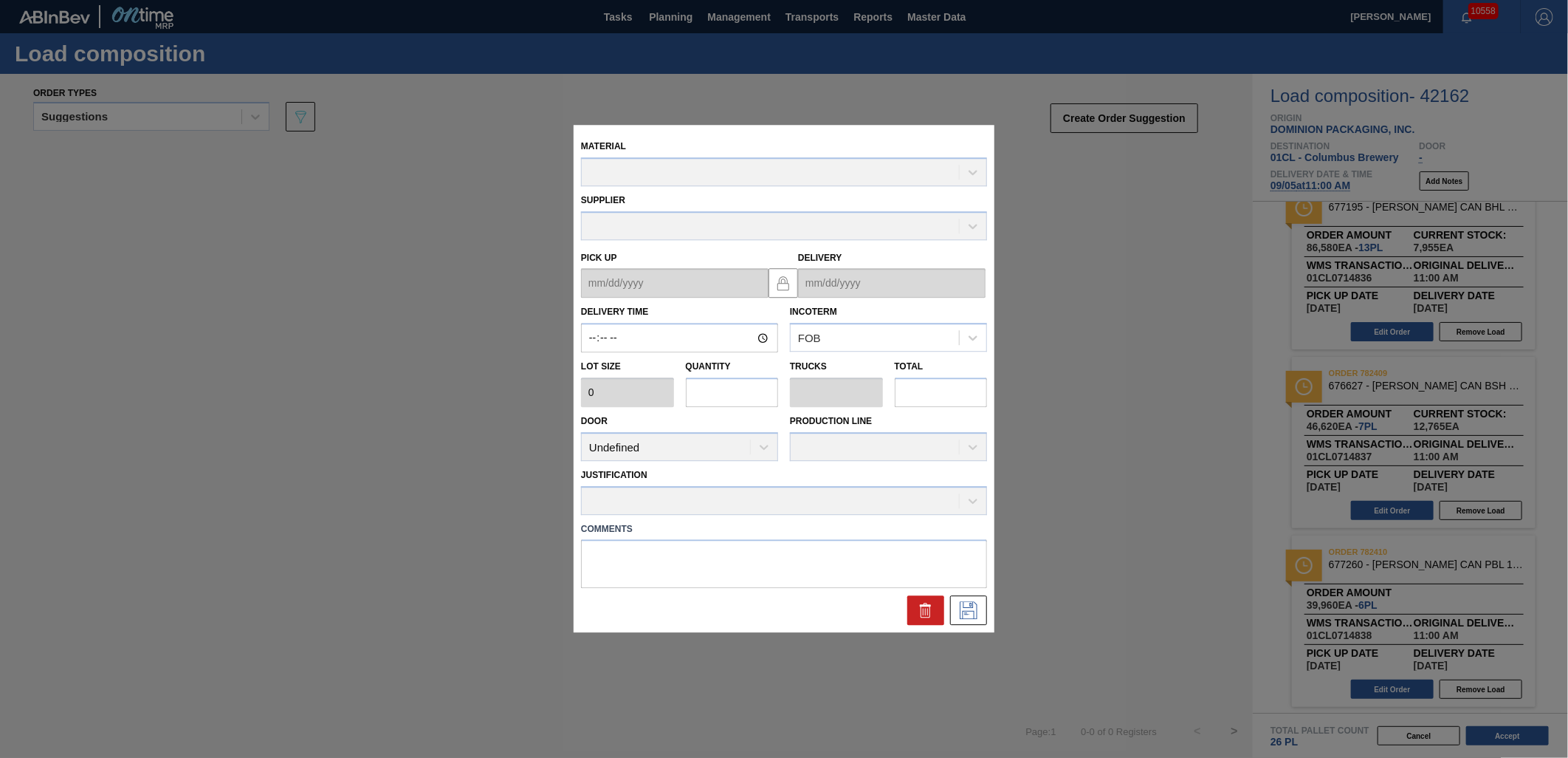
type input "11:00:00"
type input "6,660"
type input "6"
type input "0.231"
type input "39,960"
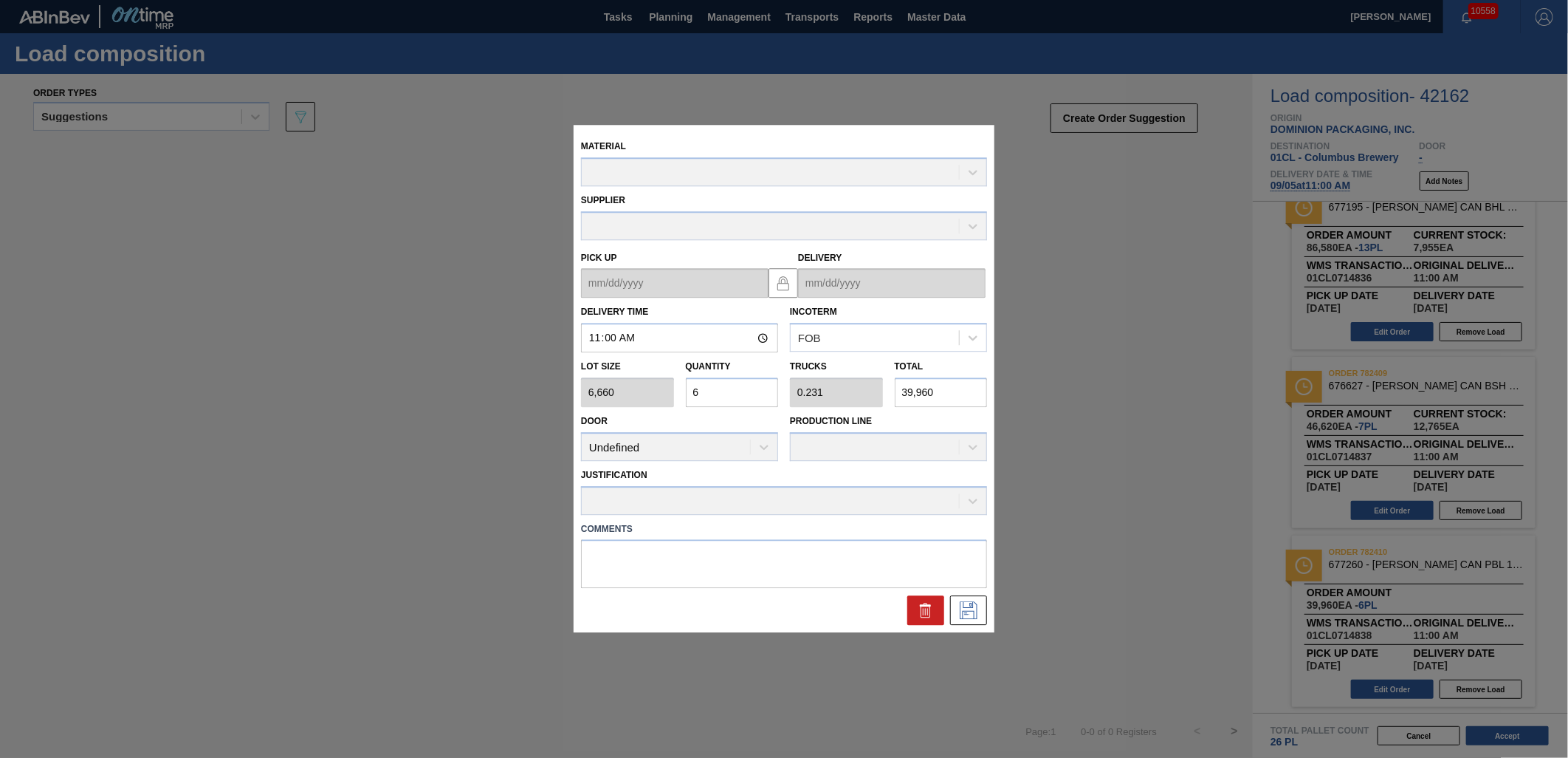
type up "[DATE]"
type input "[DATE]"
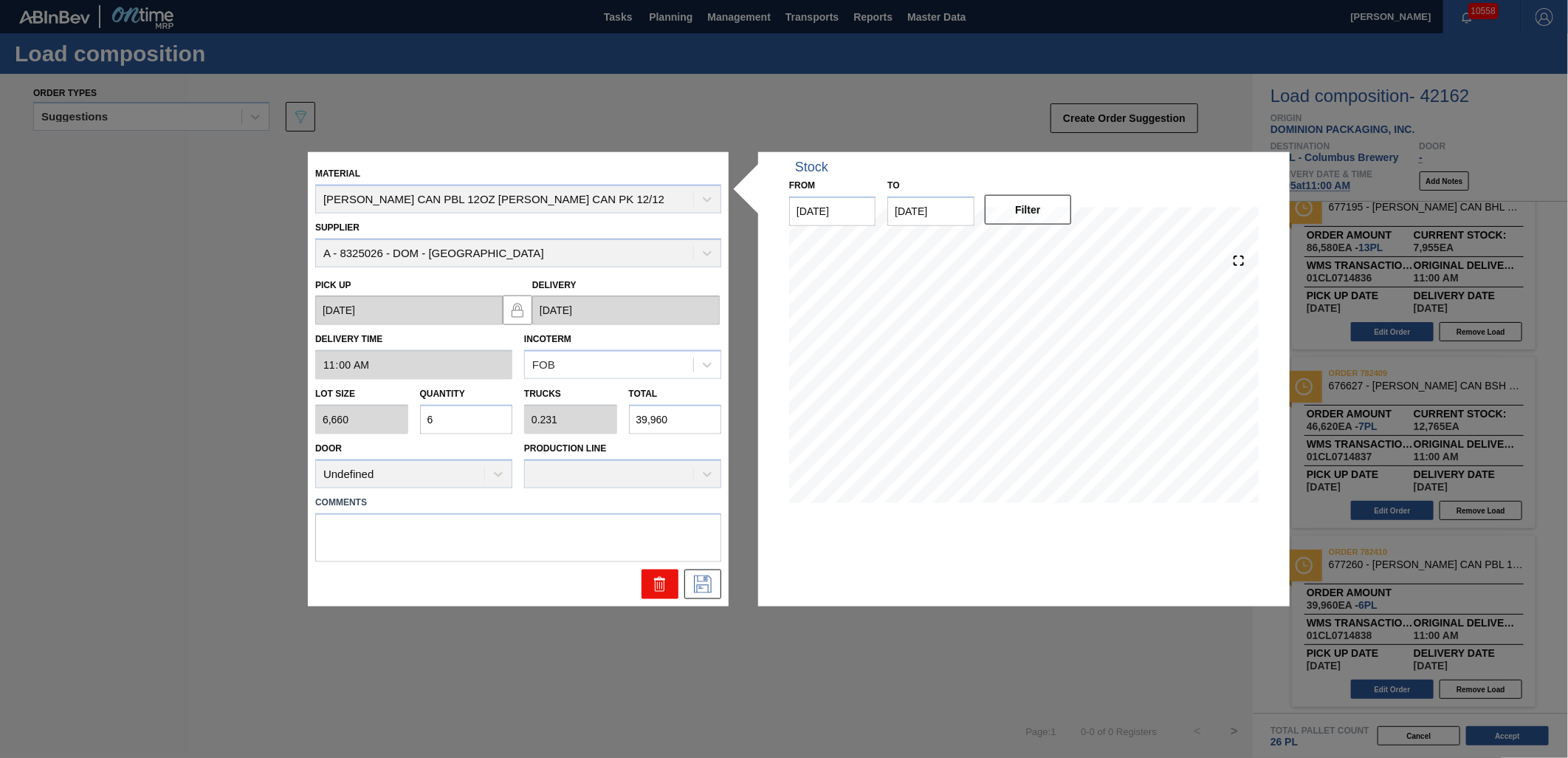
click at [658, 587] on icon at bounding box center [657, 585] width 1 height 7
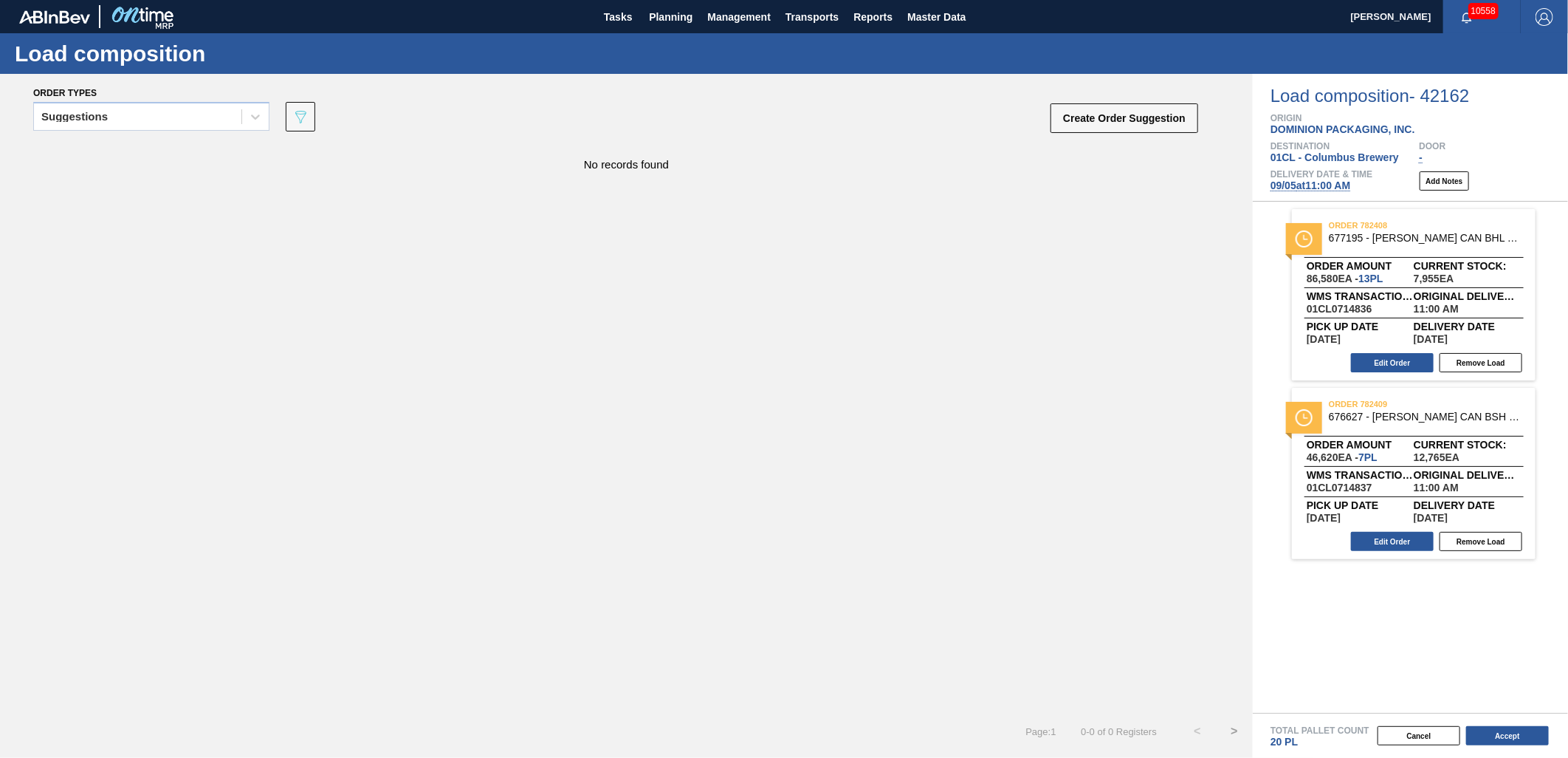
scroll to position [0, 0]
click at [1104, 115] on button "Create Order Suggestion" at bounding box center [1124, 118] width 147 height 30
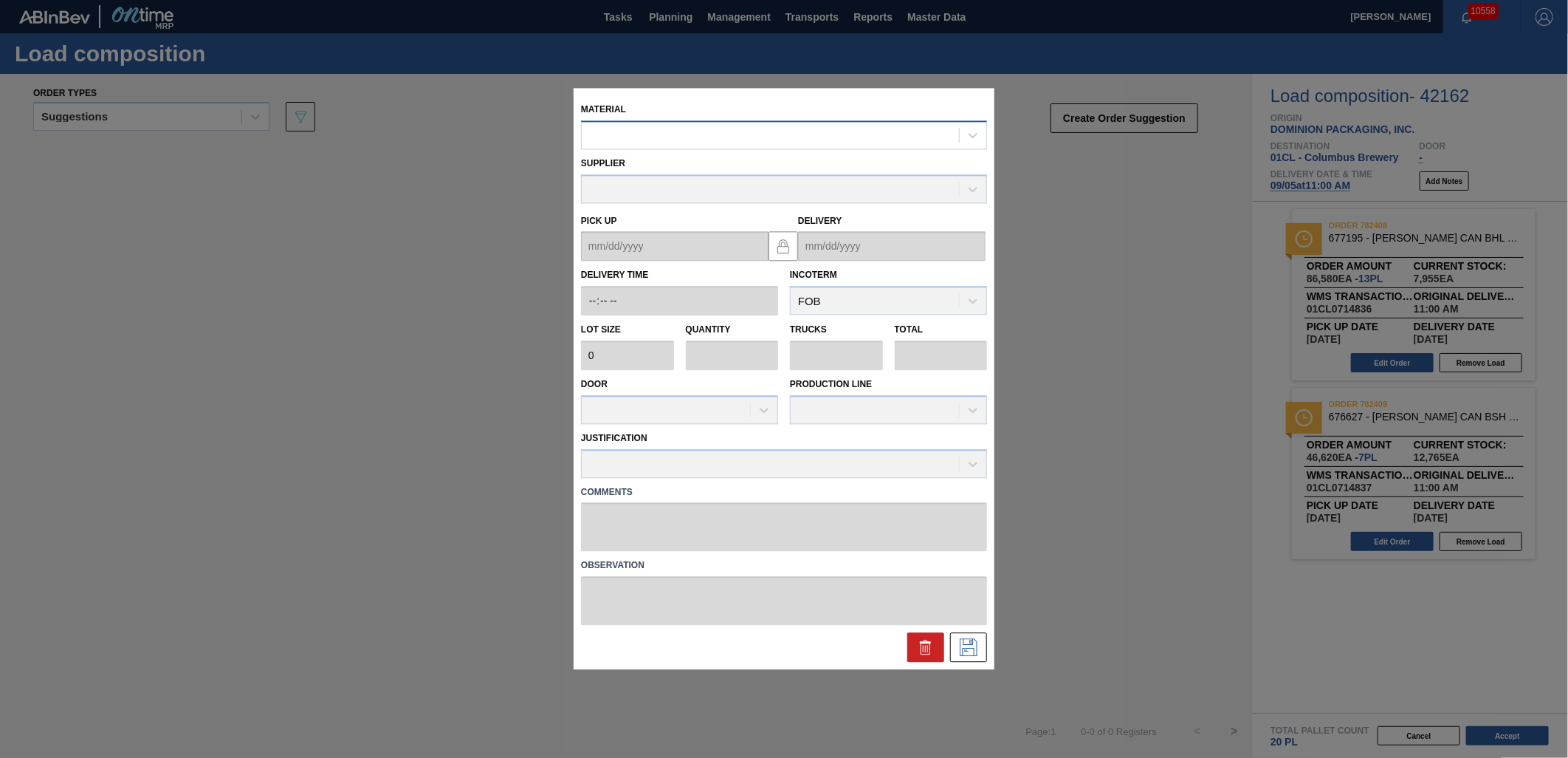
click at [830, 134] on div at bounding box center [770, 135] width 377 height 21
type input "677195"
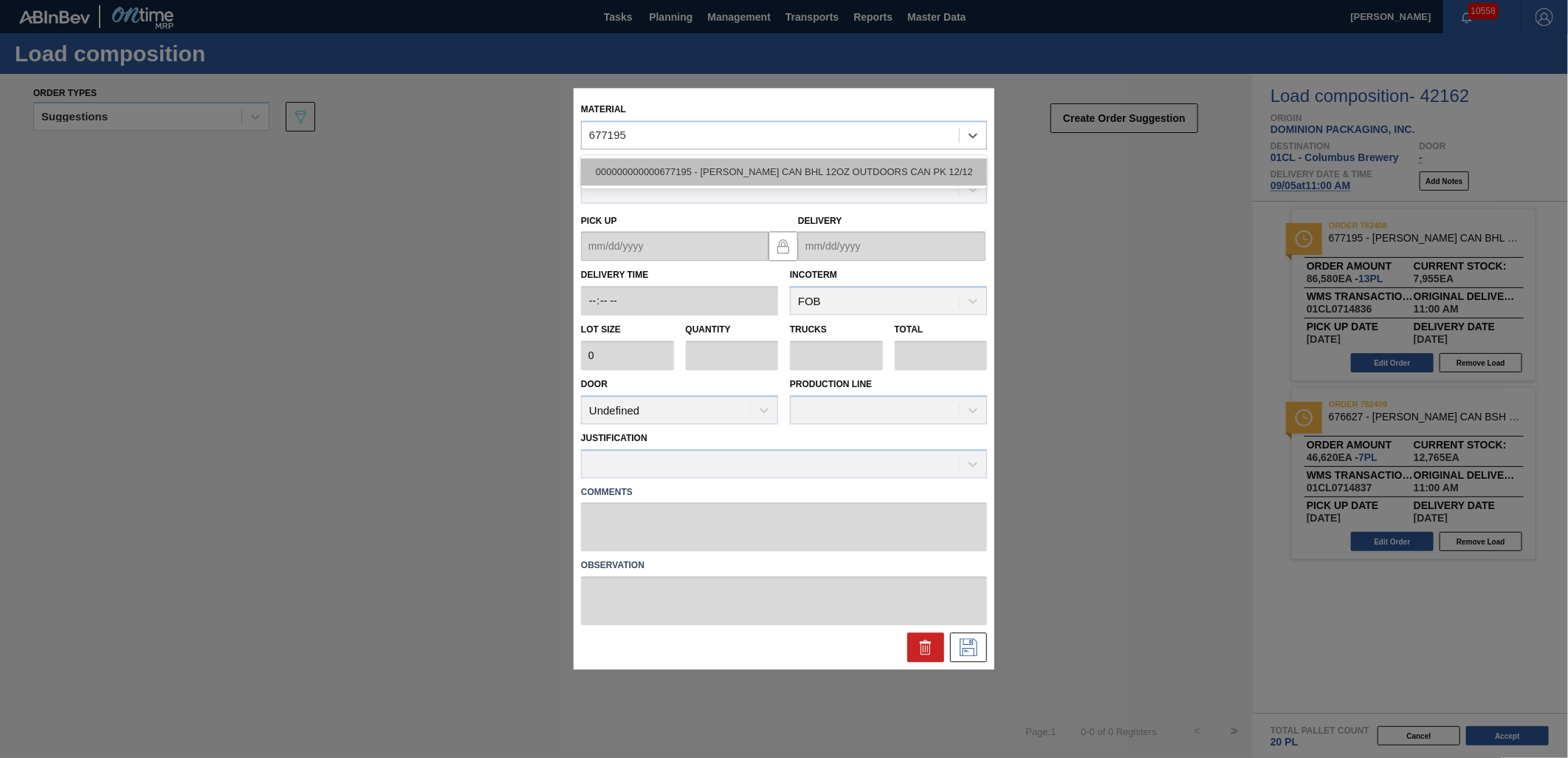
click at [820, 181] on div "000000000000677195 - [PERSON_NAME] CAN BHL 12OZ OUTDOORS CAN PK 12/12" at bounding box center [784, 172] width 406 height 27
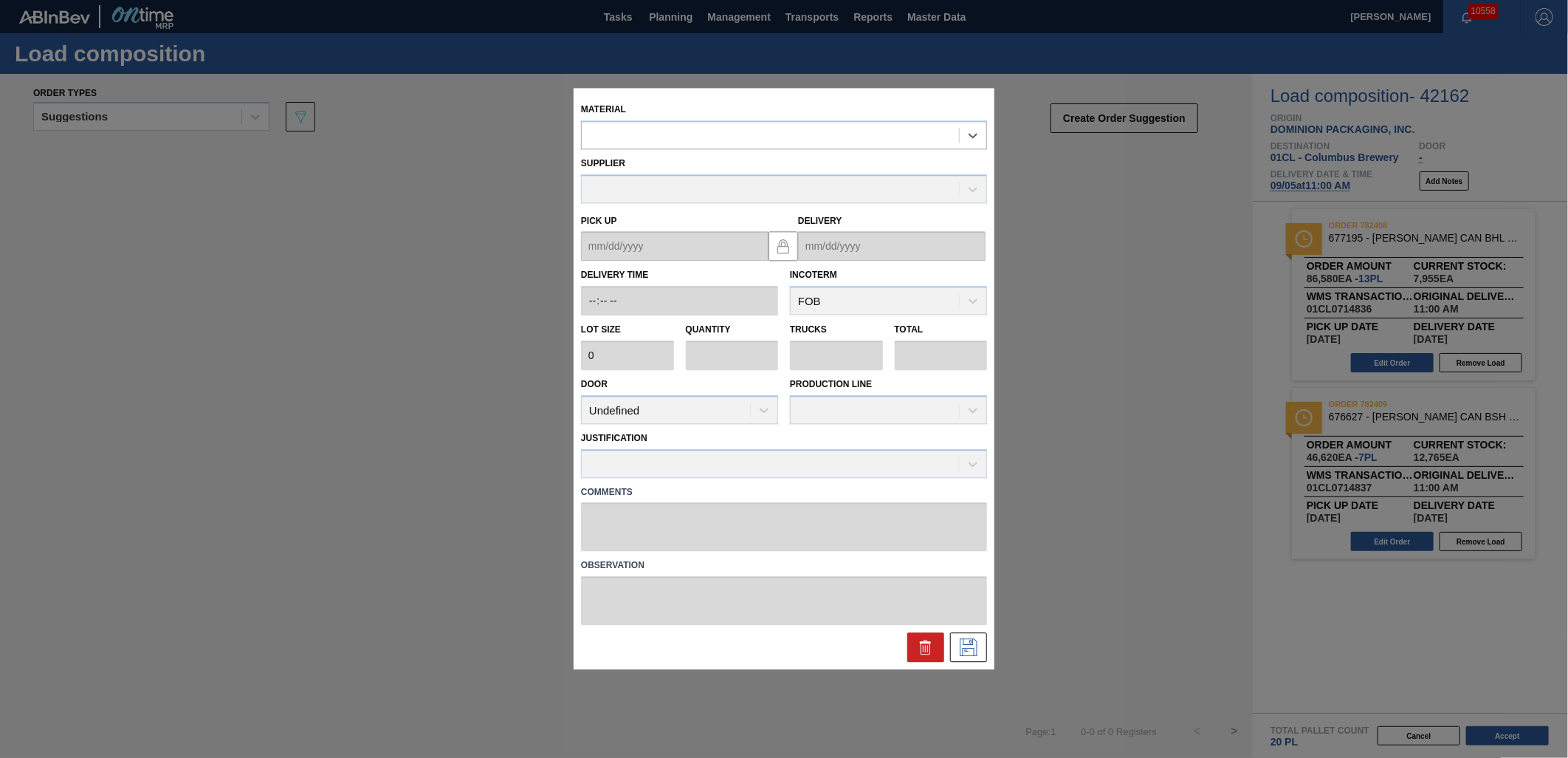
type input "6,660"
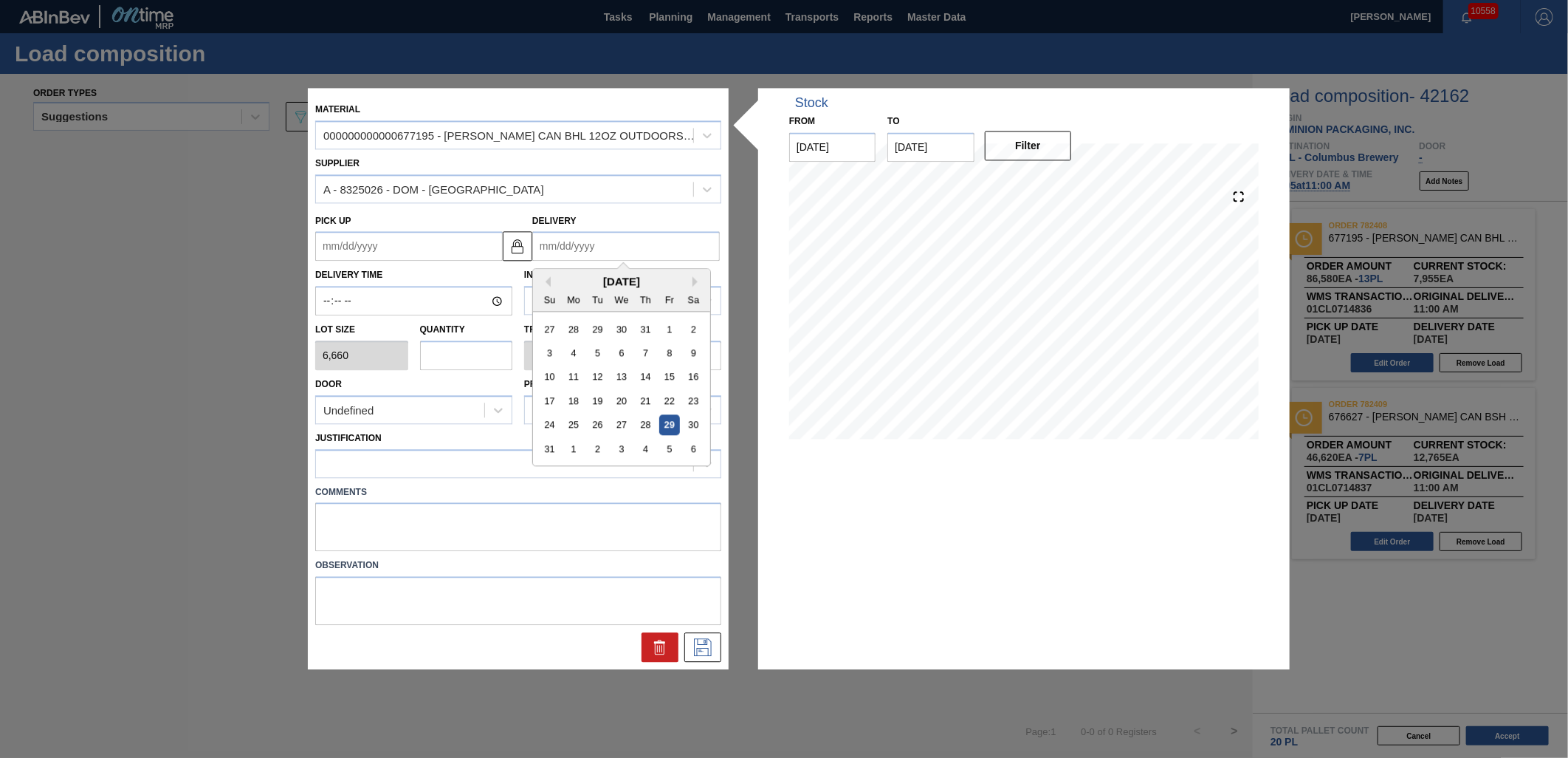
click at [686, 247] on input "Delivery" at bounding box center [625, 247] width 187 height 30
click at [666, 451] on div "5" at bounding box center [668, 449] width 20 height 20
type up "[DATE]"
type input "[DATE]"
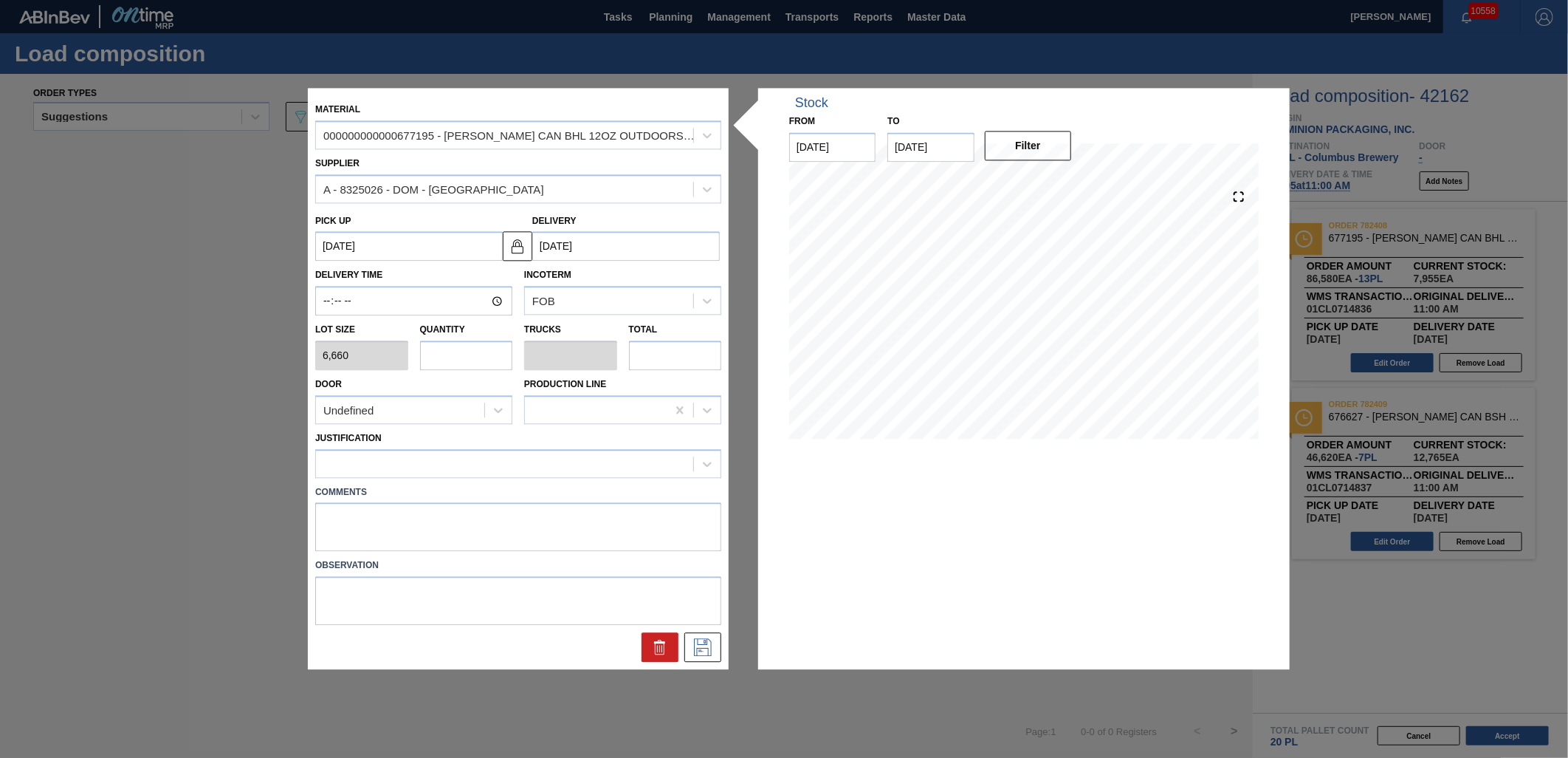
click at [444, 347] on input "text" at bounding box center [466, 355] width 93 height 30
type input "6"
type input "0.231"
type input "39,960"
type input "6"
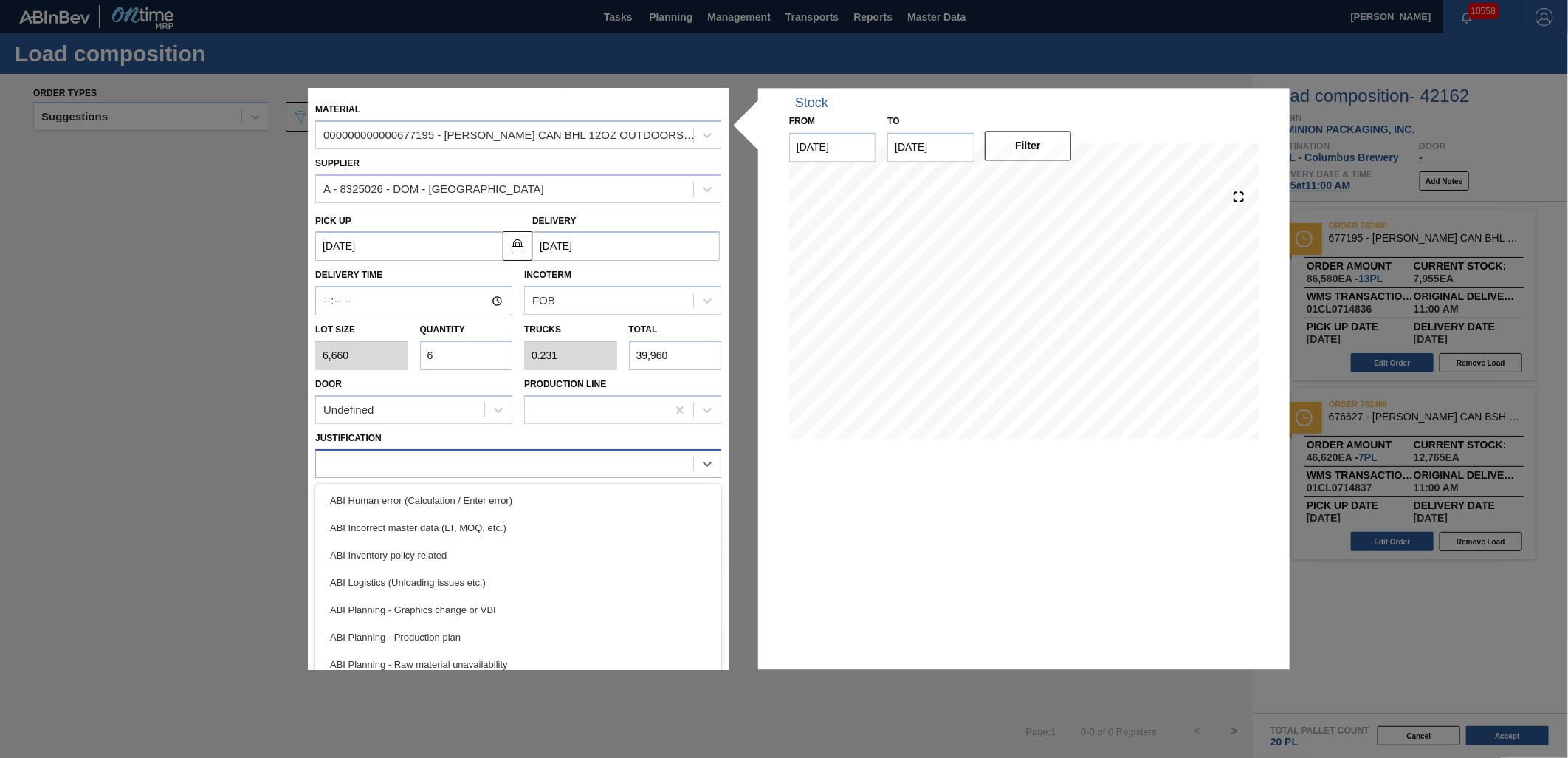
click at [490, 451] on div at bounding box center [518, 463] width 406 height 29
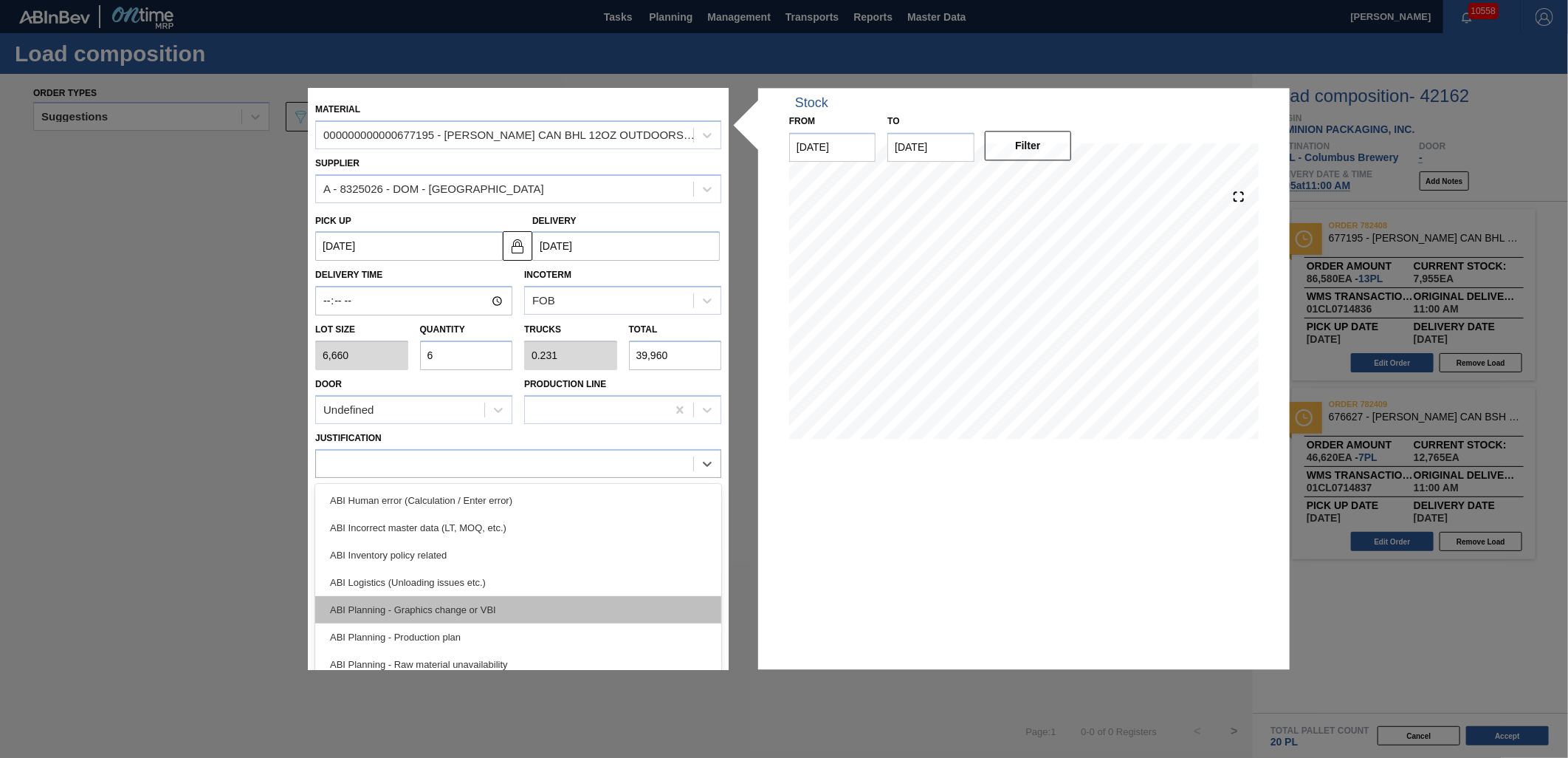
click at [531, 603] on div "ABI Planning - Graphics change or VBI" at bounding box center [518, 609] width 406 height 27
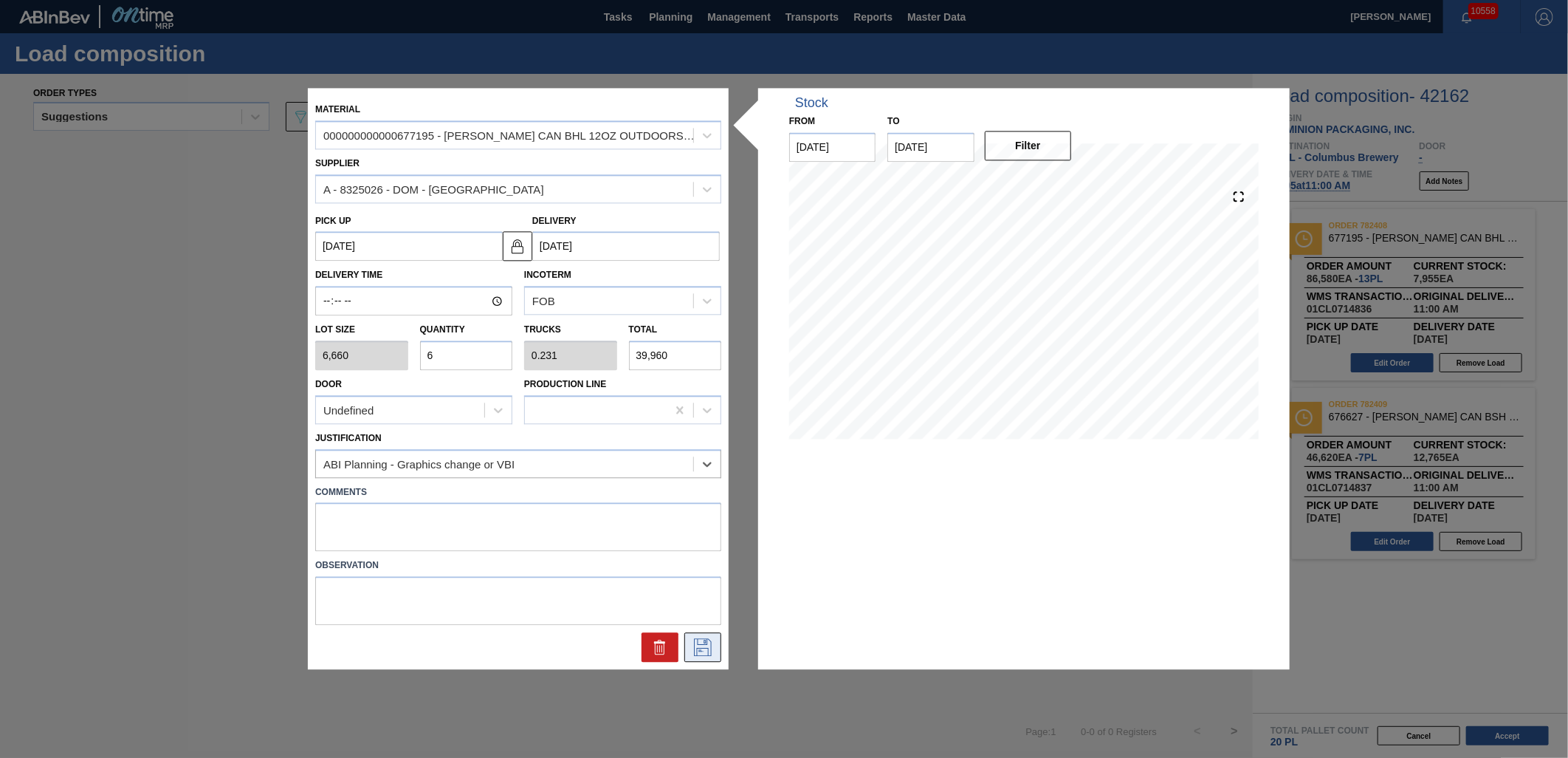
click at [701, 651] on icon at bounding box center [701, 646] width 7 height 12
click at [698, 639] on icon at bounding box center [703, 647] width 24 height 18
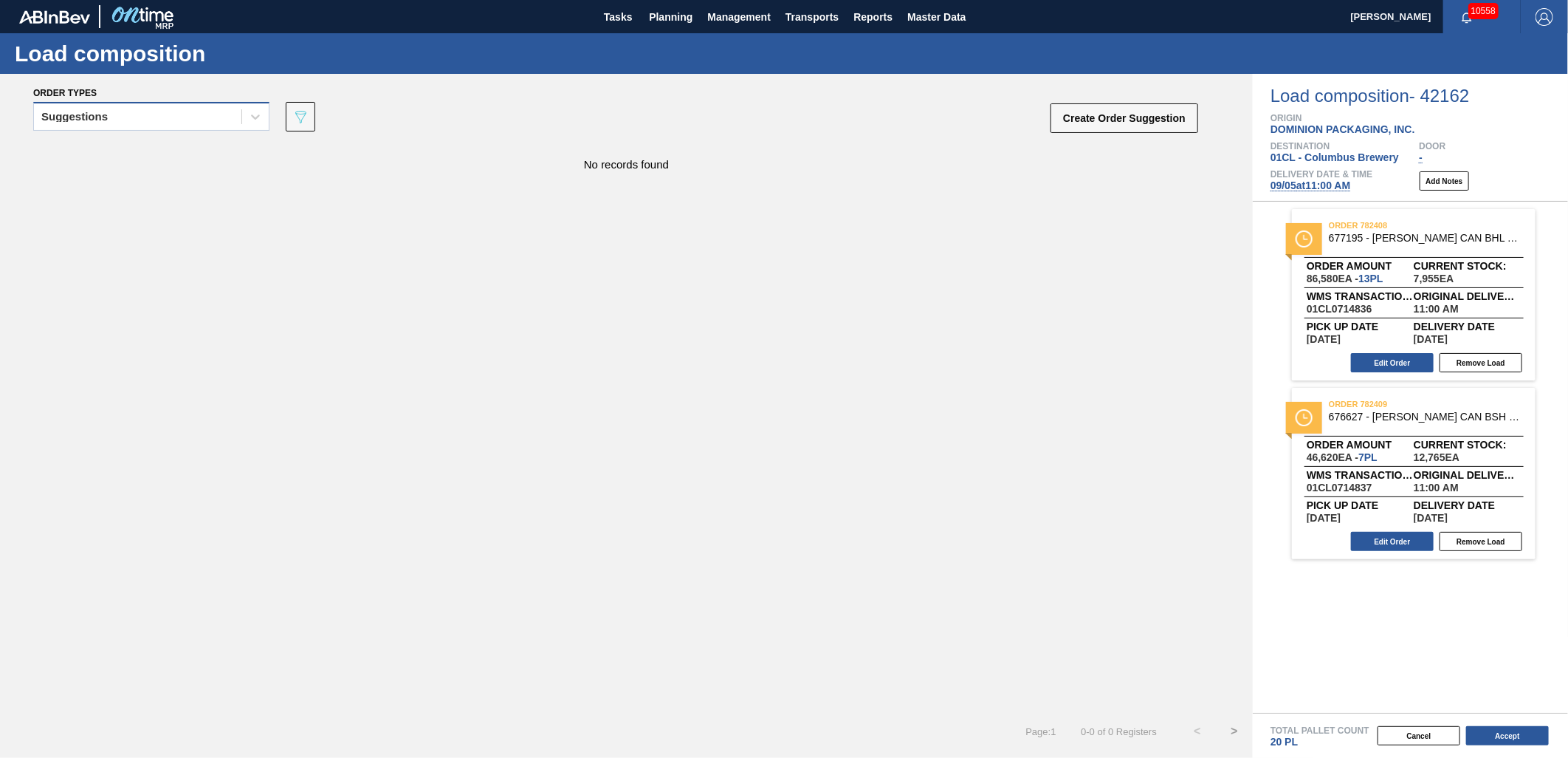
click at [147, 125] on div "Suggestions" at bounding box center [137, 117] width 208 height 21
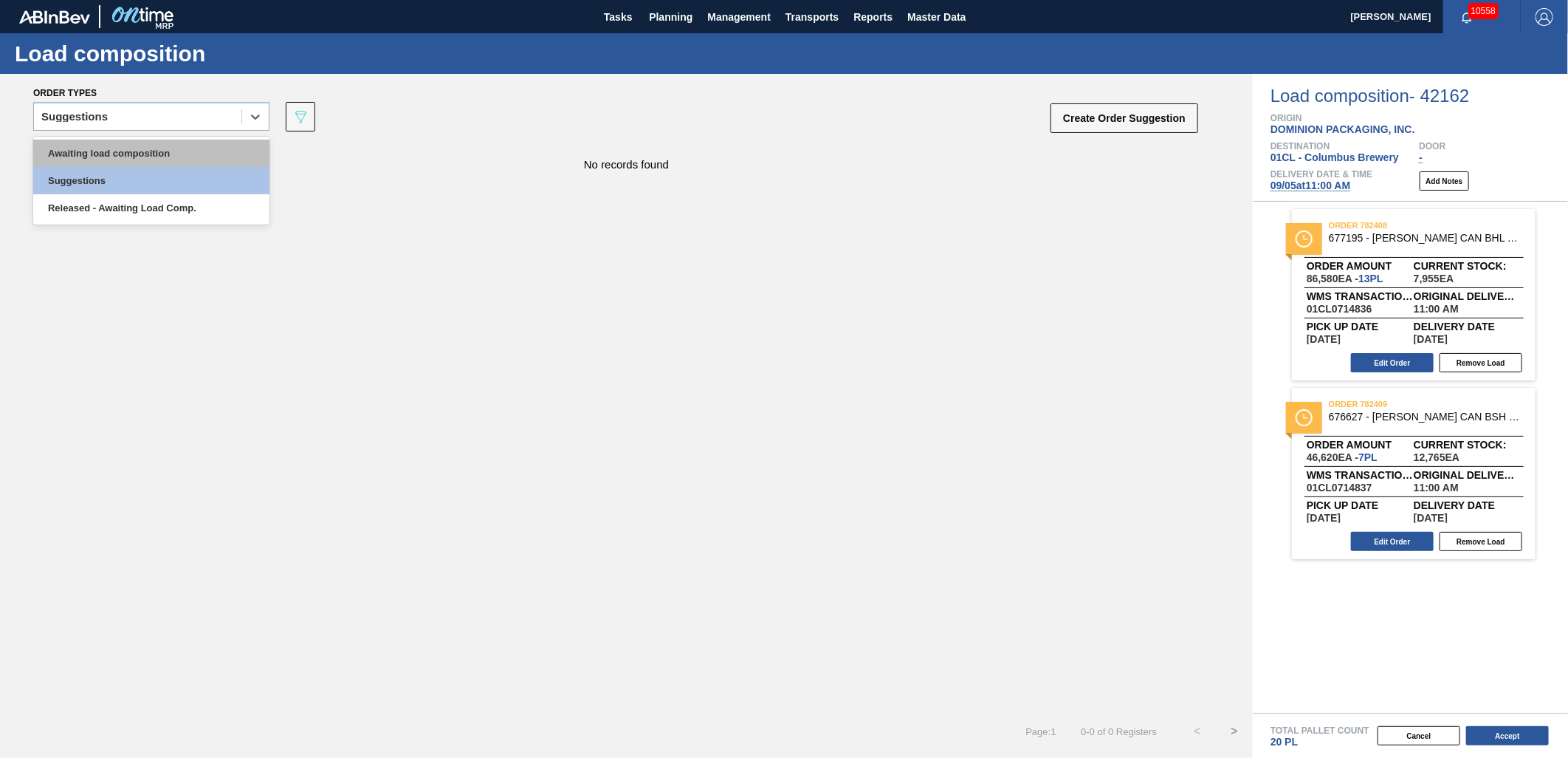
click at [146, 151] on div "Awaiting load composition" at bounding box center [151, 153] width 237 height 27
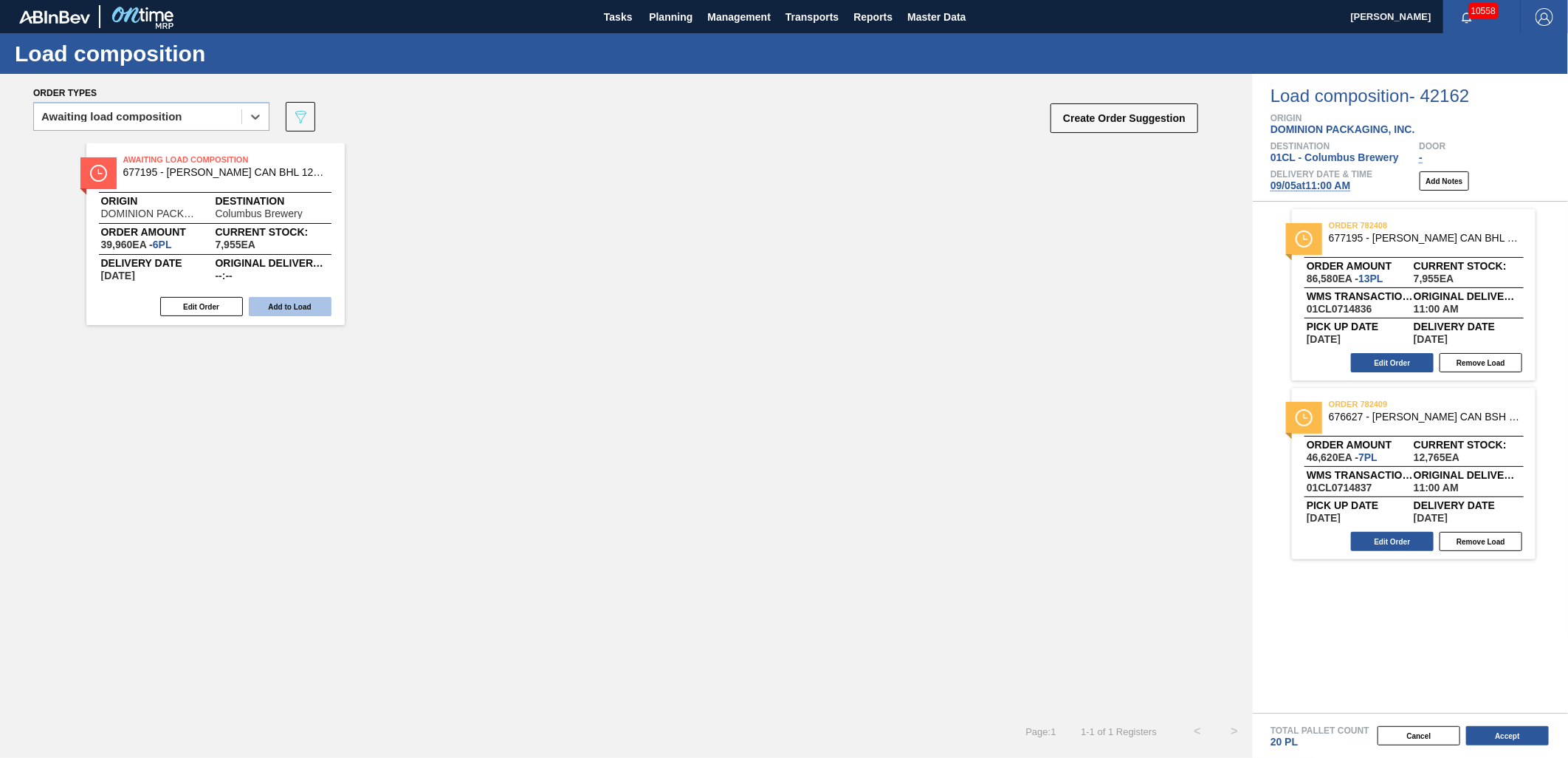
click at [288, 307] on button "Add to Load" at bounding box center [291, 306] width 83 height 19
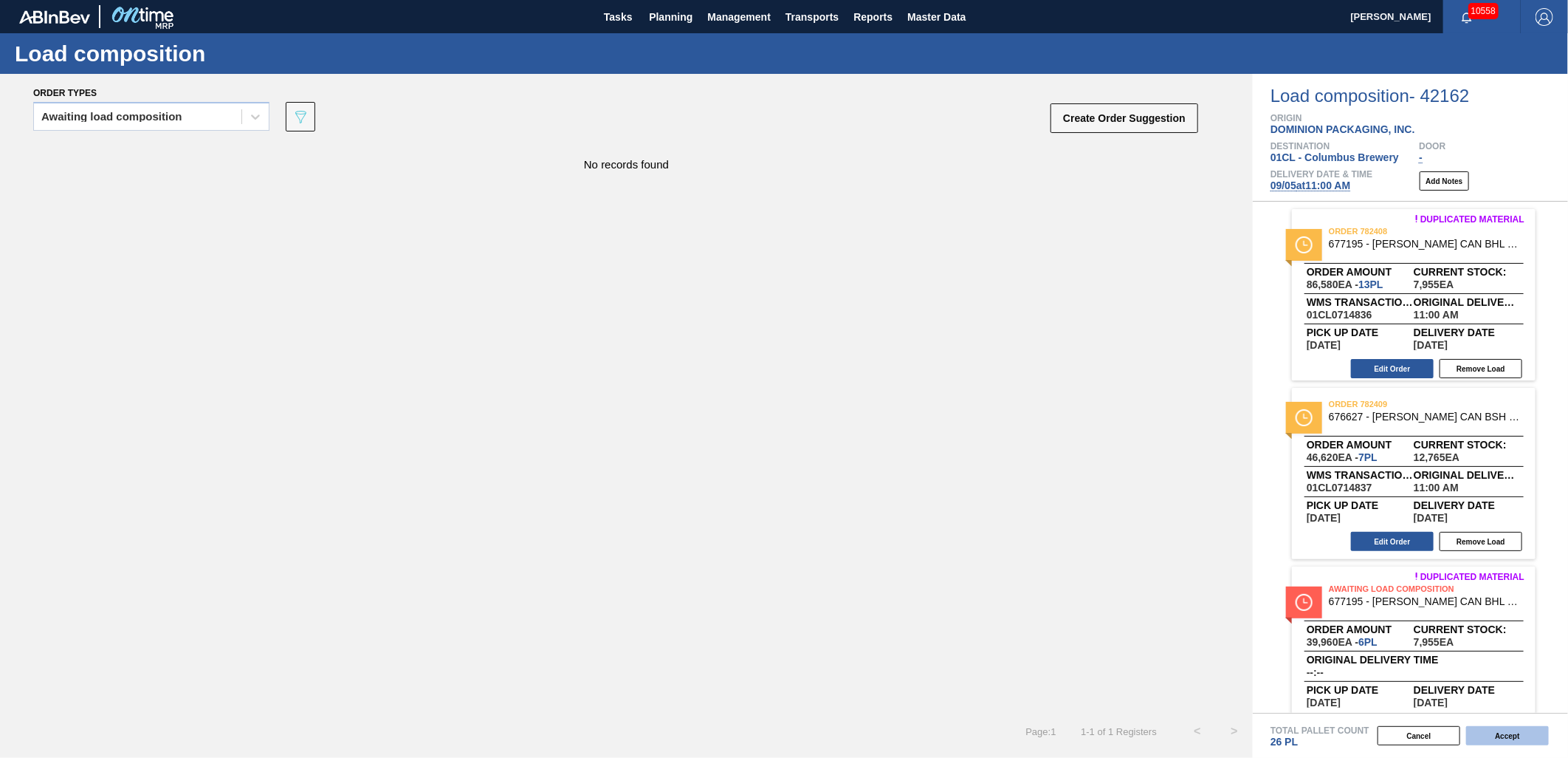
click at [1501, 735] on button "Accept" at bounding box center [1508, 735] width 83 height 19
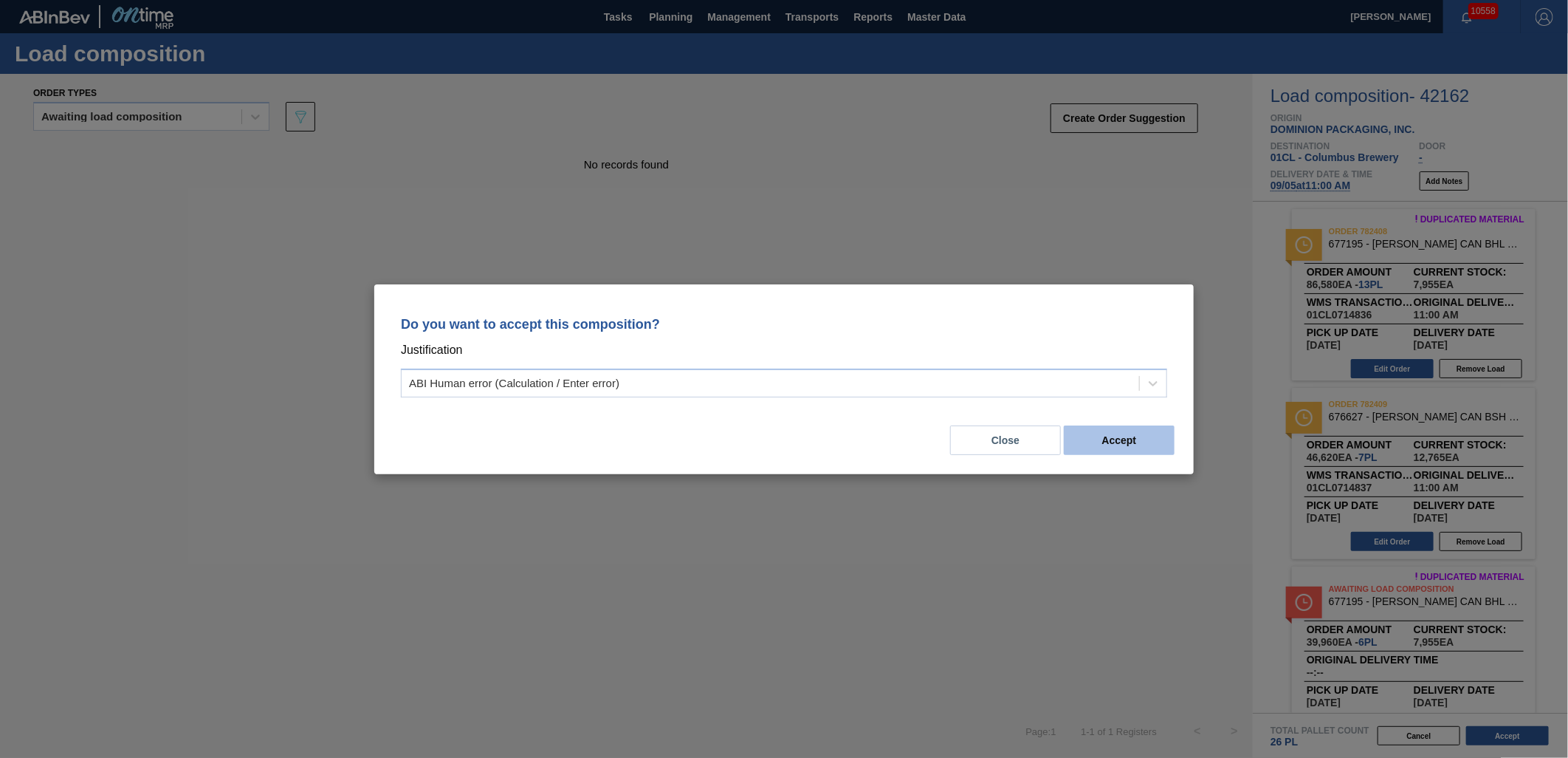
click at [1132, 448] on button "Accept" at bounding box center [1119, 441] width 110 height 30
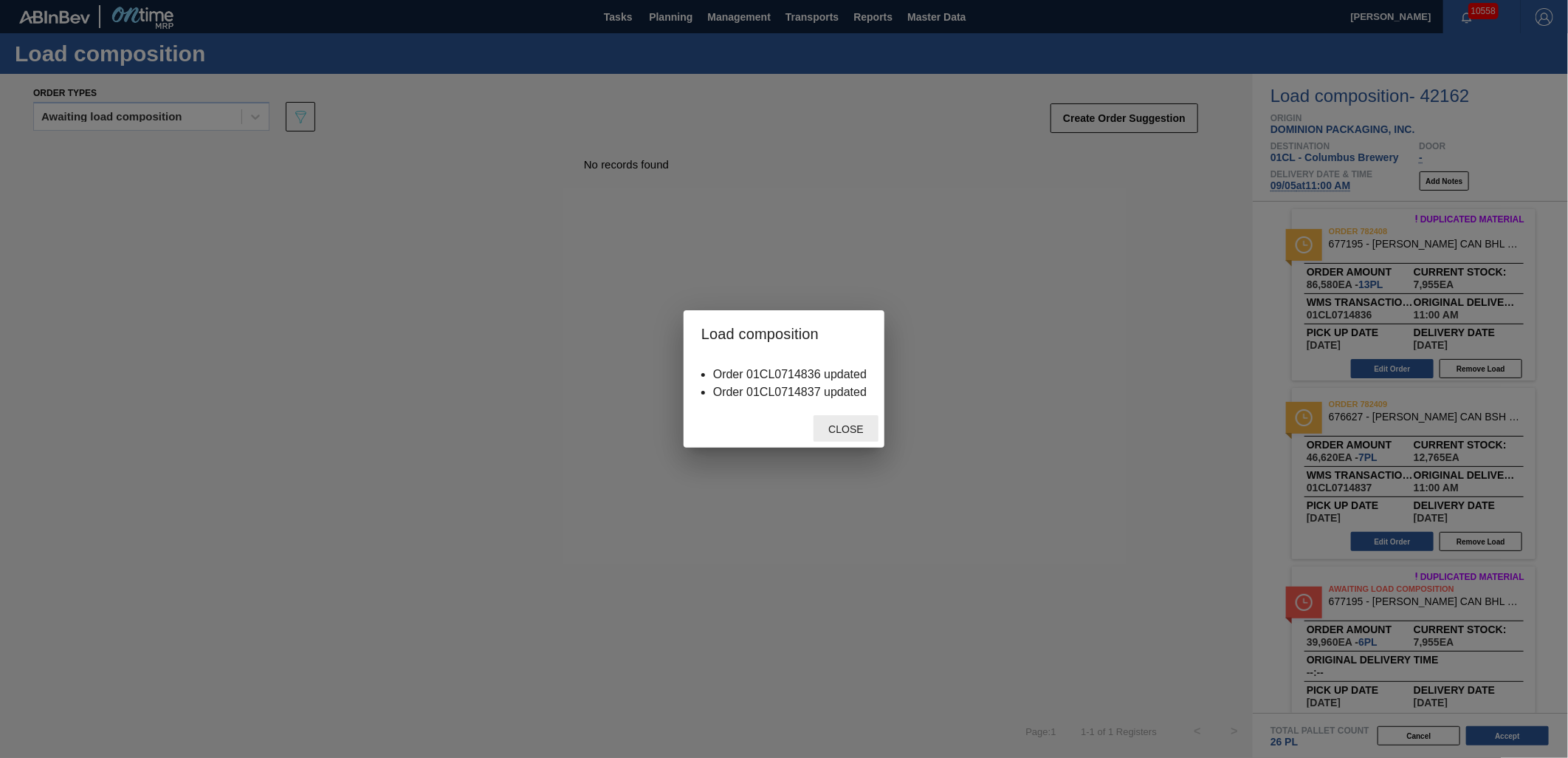
click at [845, 430] on span "Close" at bounding box center [846, 429] width 58 height 12
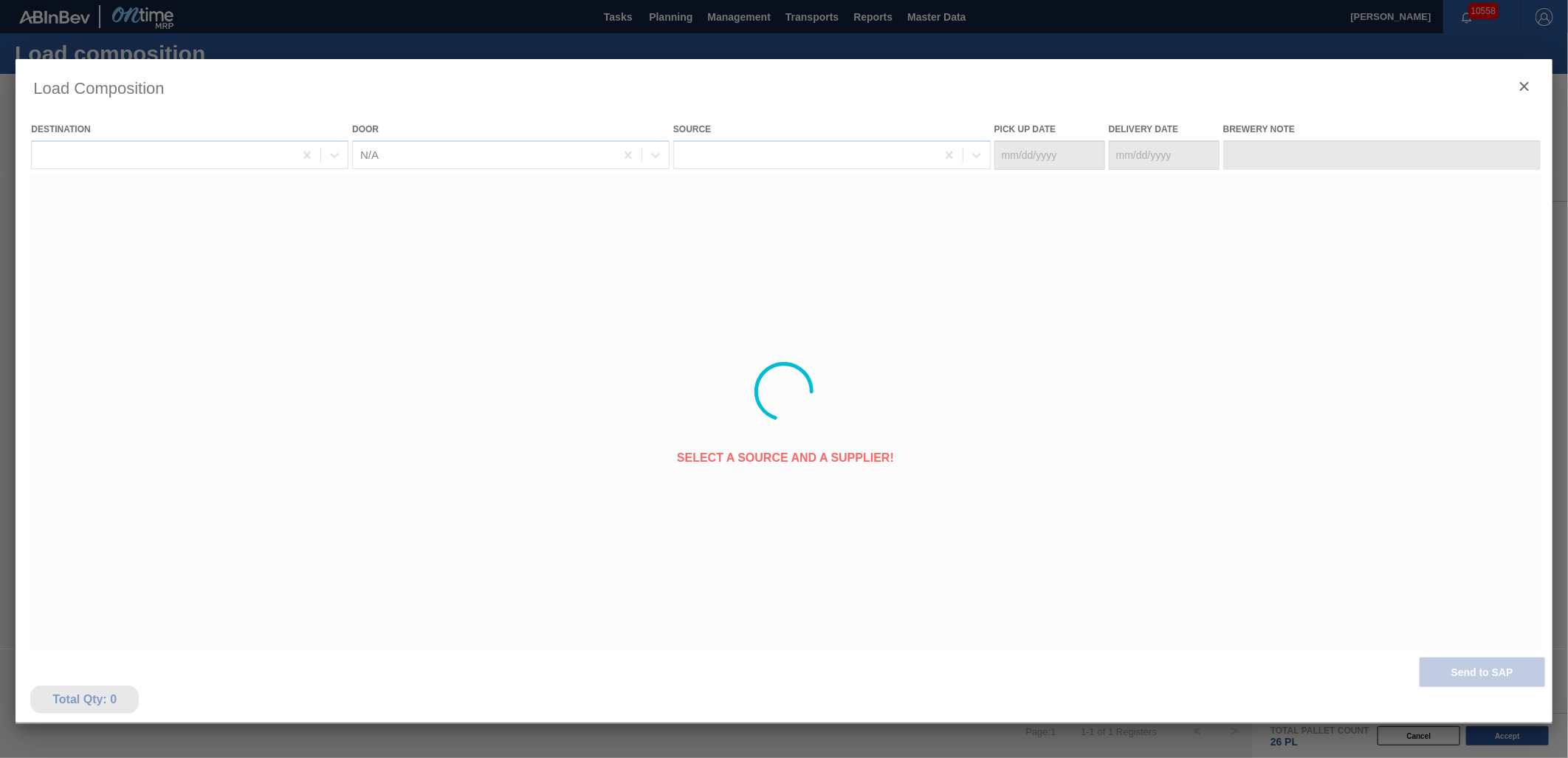
type Date "[DATE]"
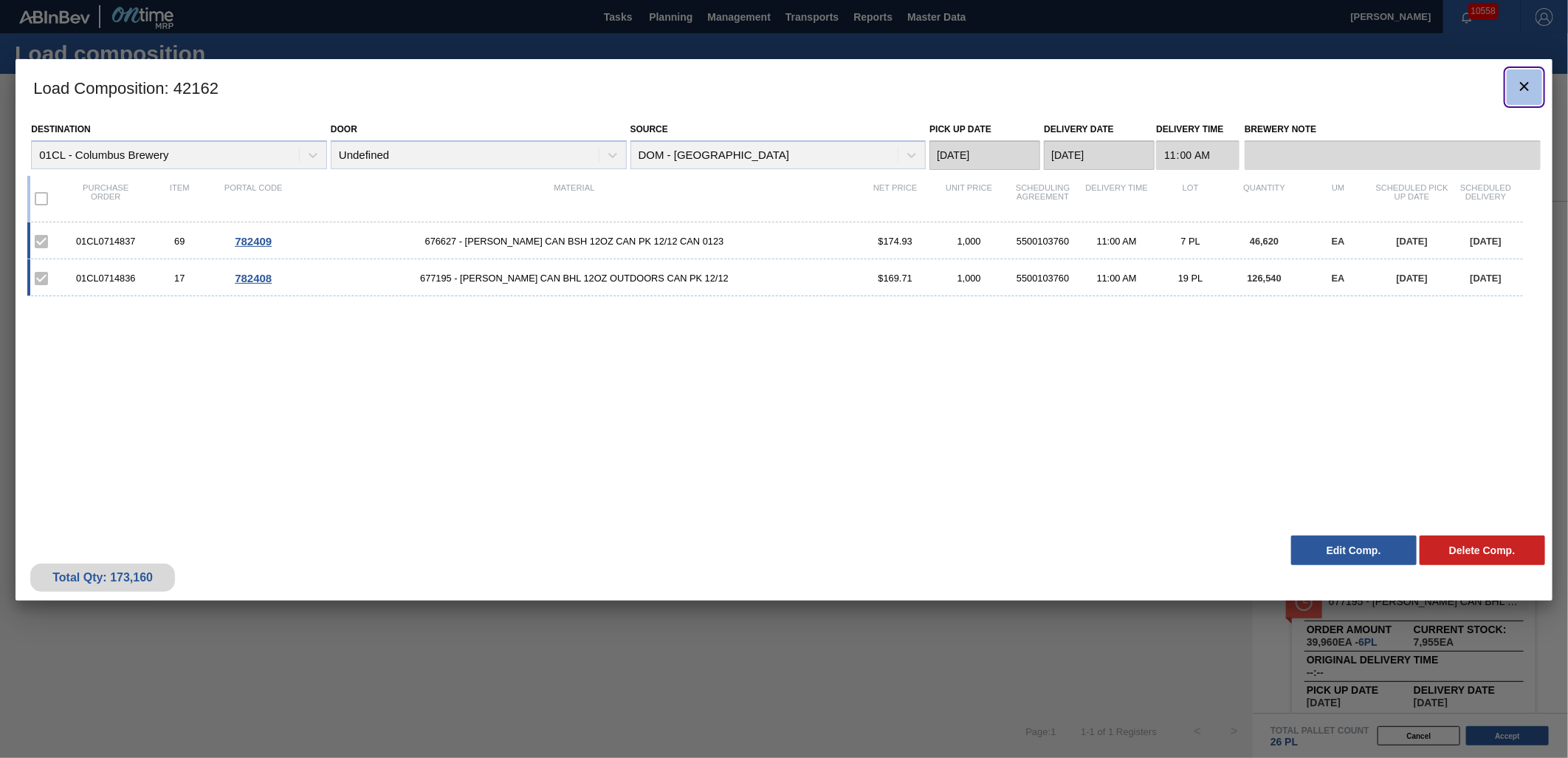
click at [1515, 92] on icon "botão de ícone" at bounding box center [1524, 86] width 18 height 18
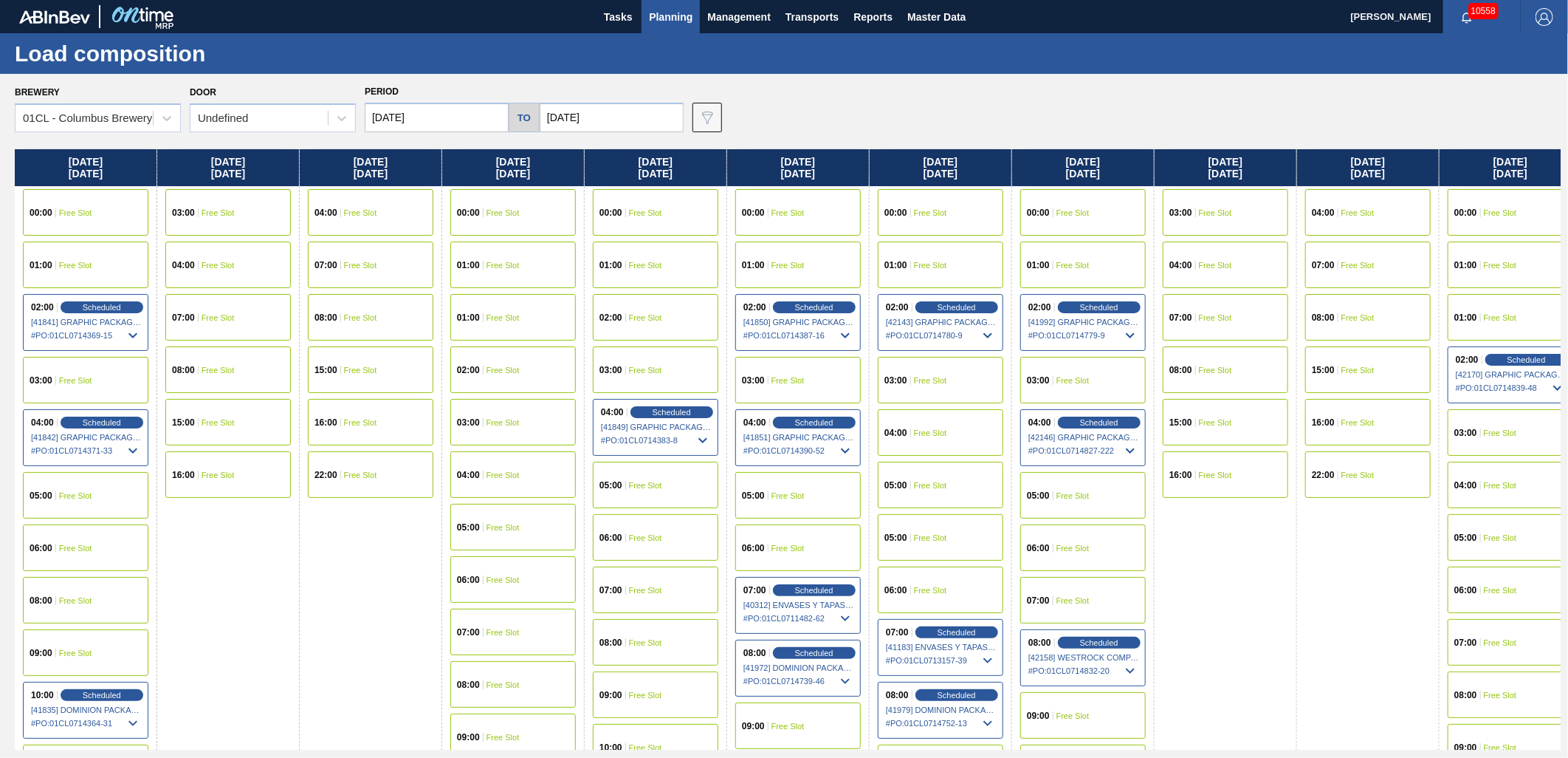
click at [443, 116] on input "[DATE]" at bounding box center [436, 118] width 144 height 30
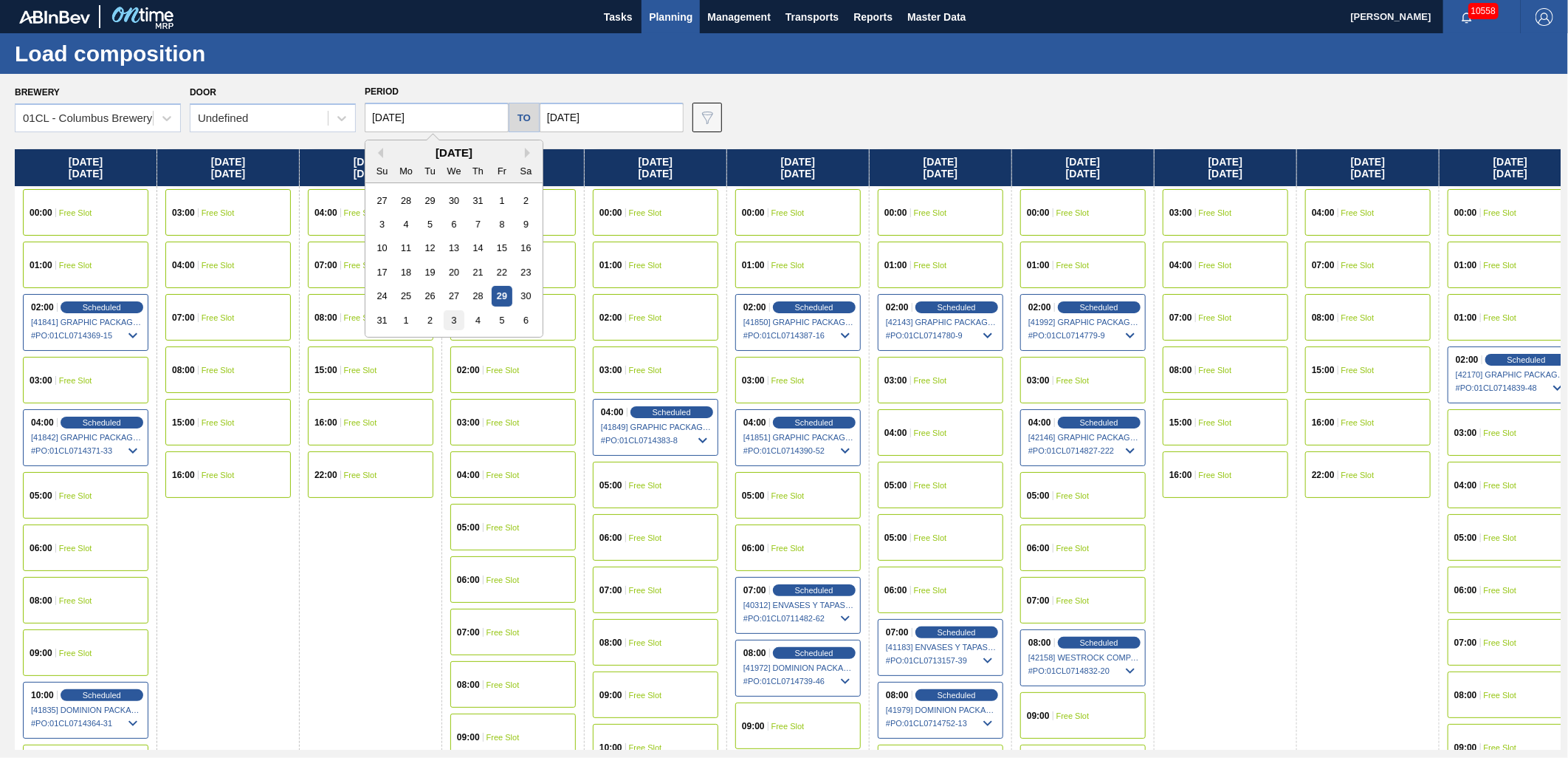
click at [452, 323] on div "3" at bounding box center [453, 320] width 20 height 20
type input "[DATE]"
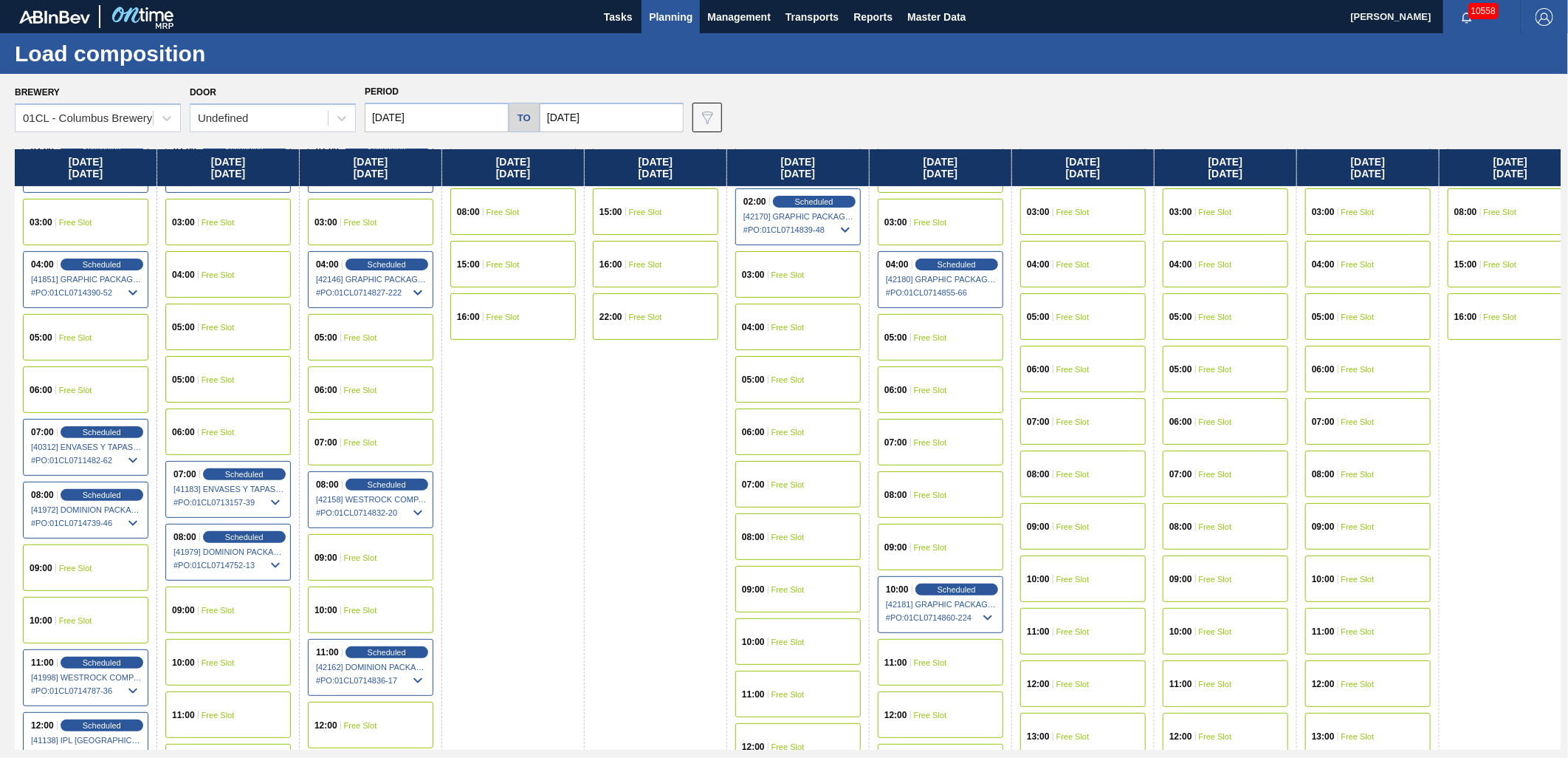
scroll to position [164, 0]
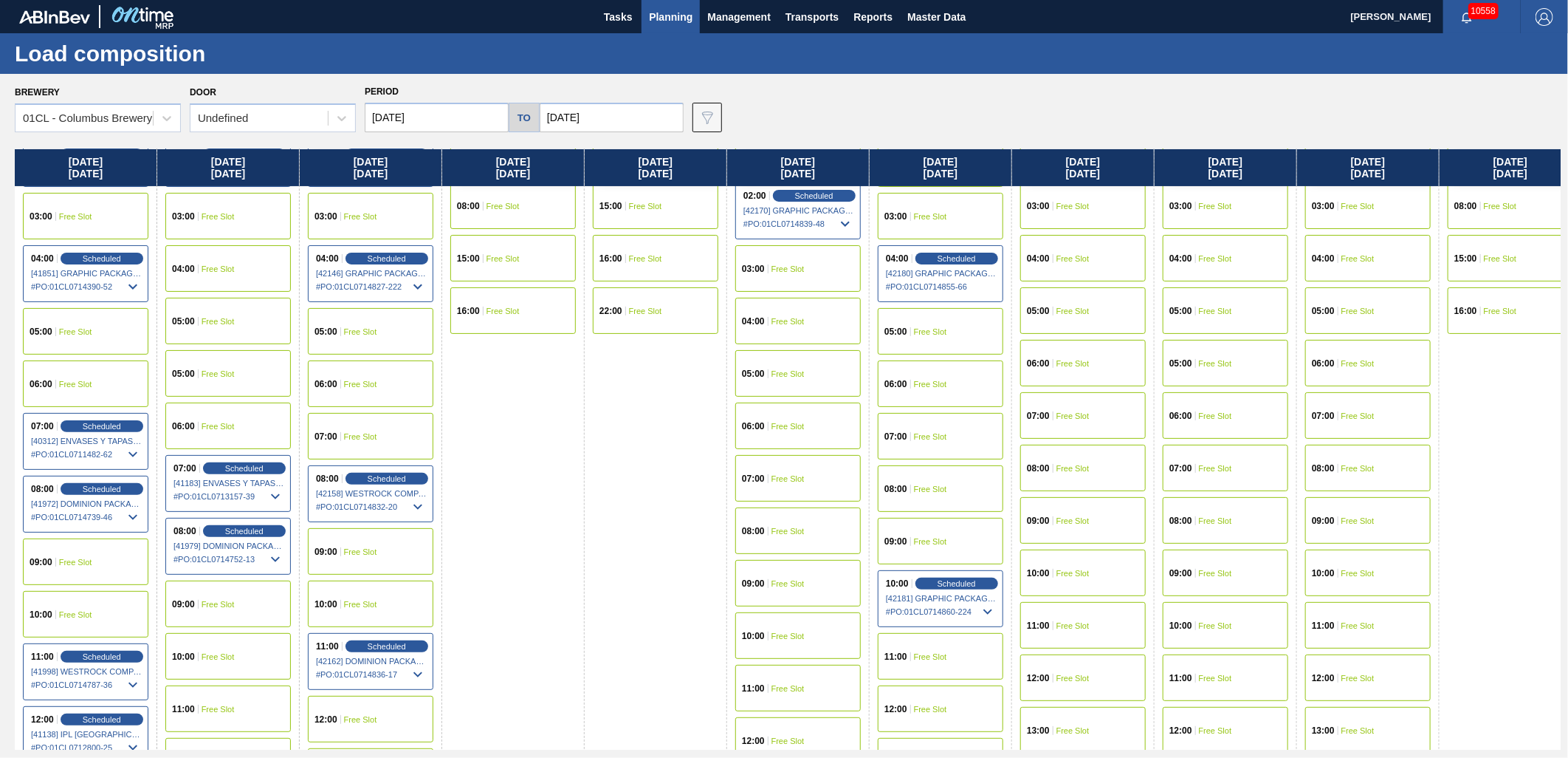
click at [915, 477] on div "08:00 Free Slot" at bounding box center [940, 488] width 125 height 46
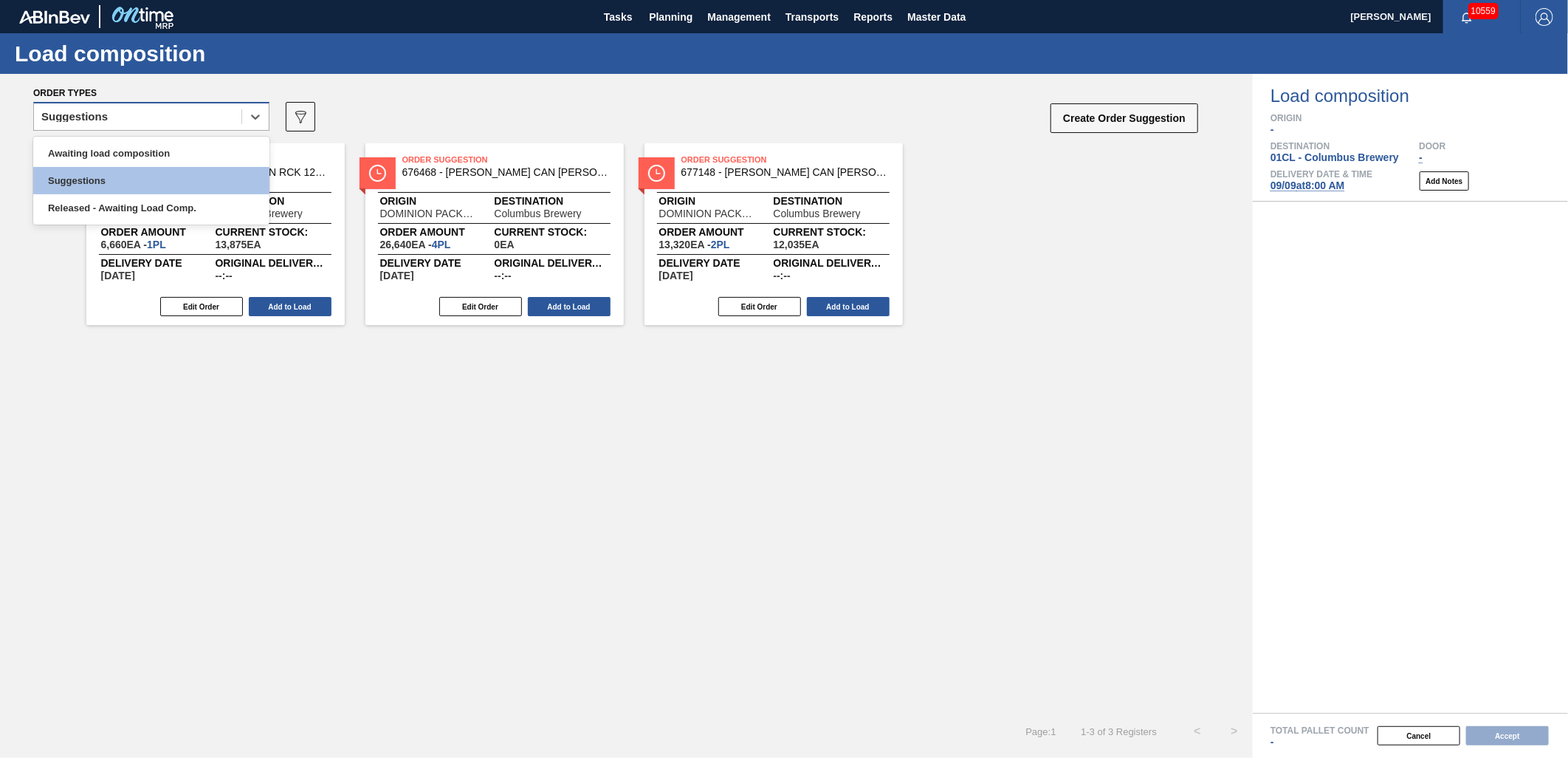
drag, startPoint x: 171, startPoint y: 114, endPoint x: 168, endPoint y: 124, distance: 10.4
click at [171, 114] on div "Suggestions" at bounding box center [137, 117] width 208 height 21
click at [162, 146] on div "Awaiting load composition" at bounding box center [151, 153] width 237 height 27
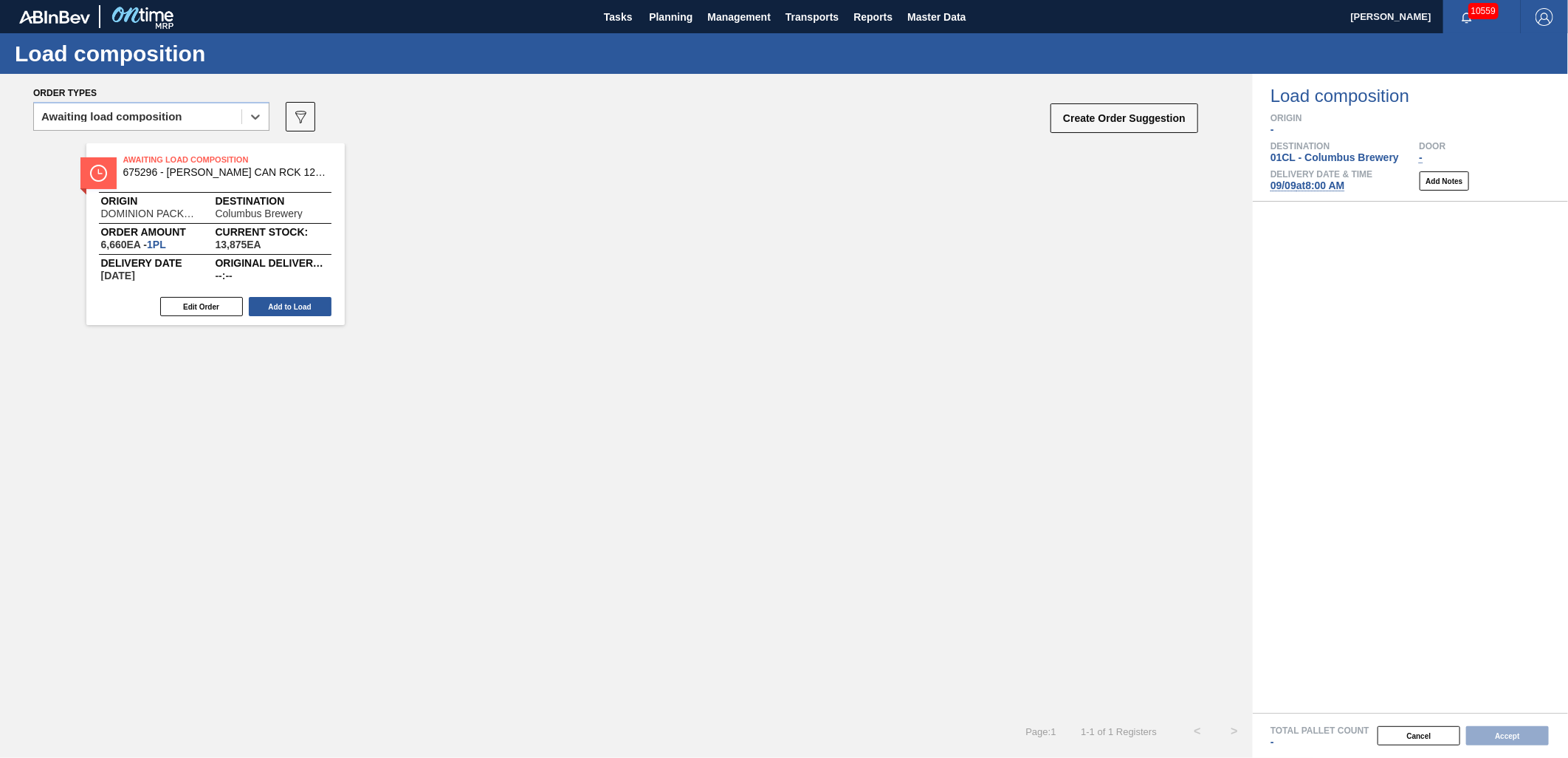
click at [296, 316] on div "Edit Order Add to Load" at bounding box center [209, 306] width 247 height 22
click at [277, 306] on button "Add to Load" at bounding box center [291, 306] width 83 height 19
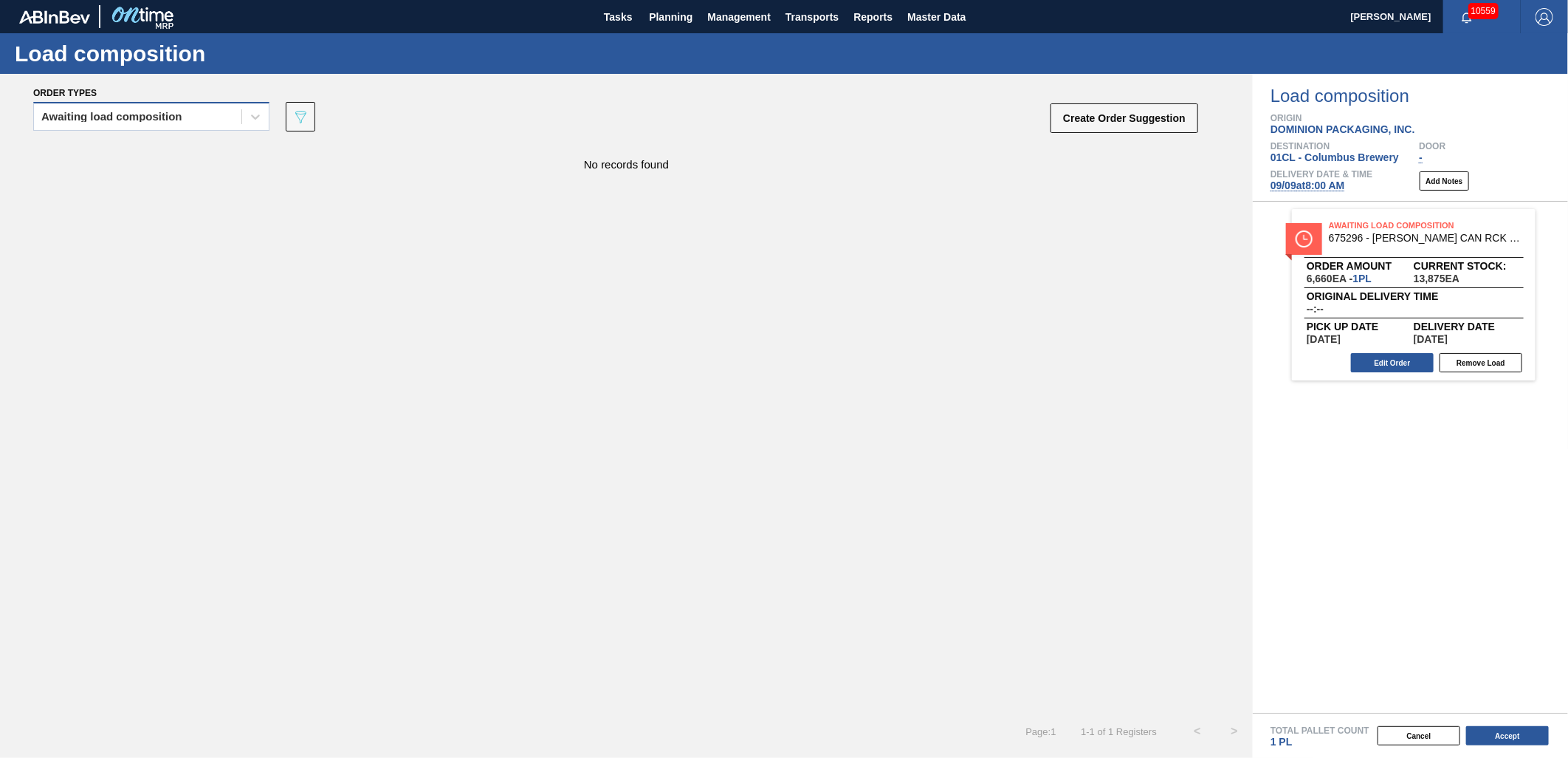
click at [230, 113] on div "Awaiting load composition" at bounding box center [137, 117] width 208 height 21
click at [193, 149] on div "Awaiting load composition" at bounding box center [151, 153] width 237 height 27
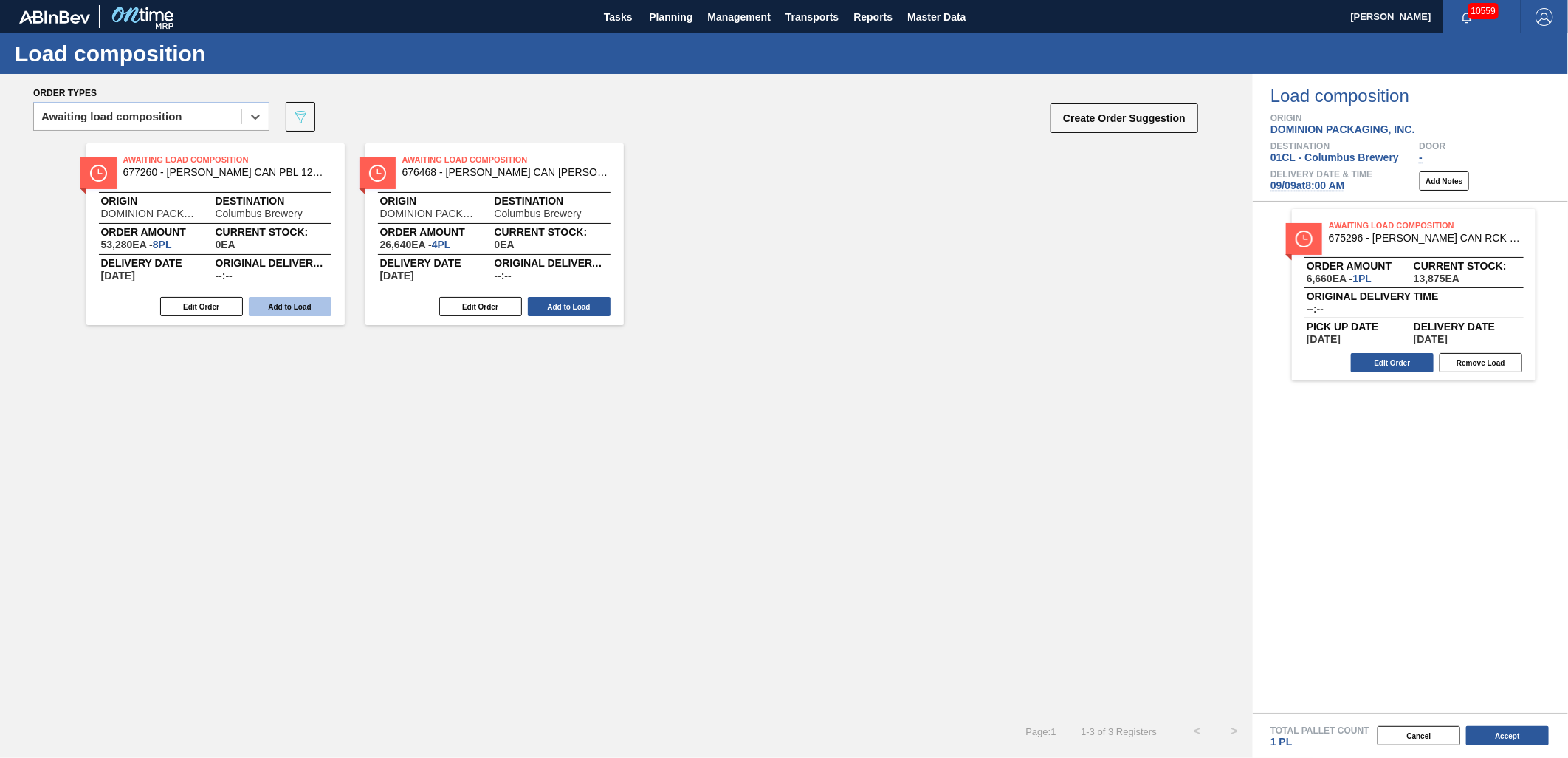
click at [293, 312] on button "Add to Load" at bounding box center [291, 306] width 83 height 19
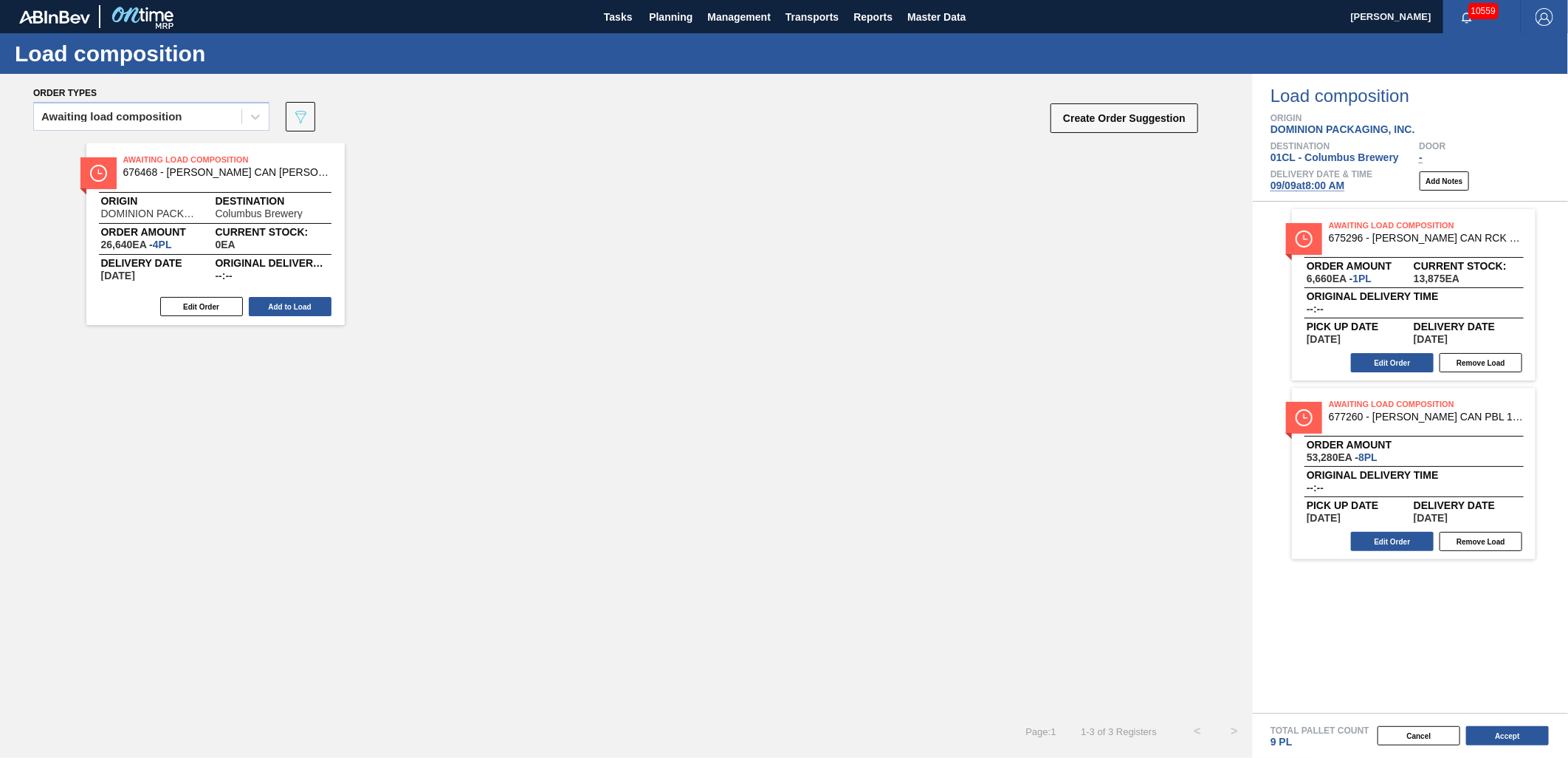
click at [286, 312] on button "Add to Load" at bounding box center [291, 306] width 83 height 19
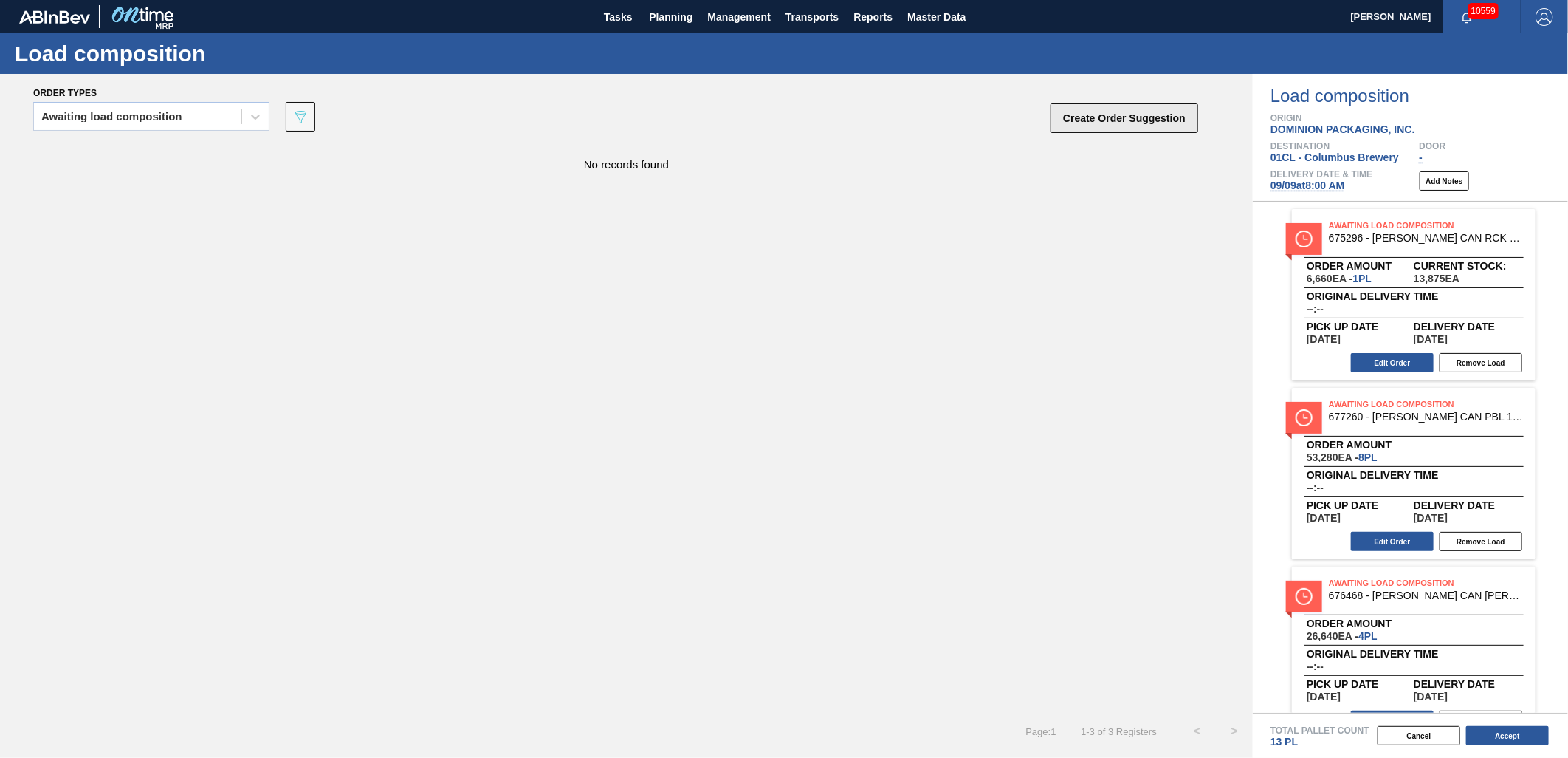
click at [1074, 114] on button "Create Order Suggestion" at bounding box center [1124, 118] width 147 height 30
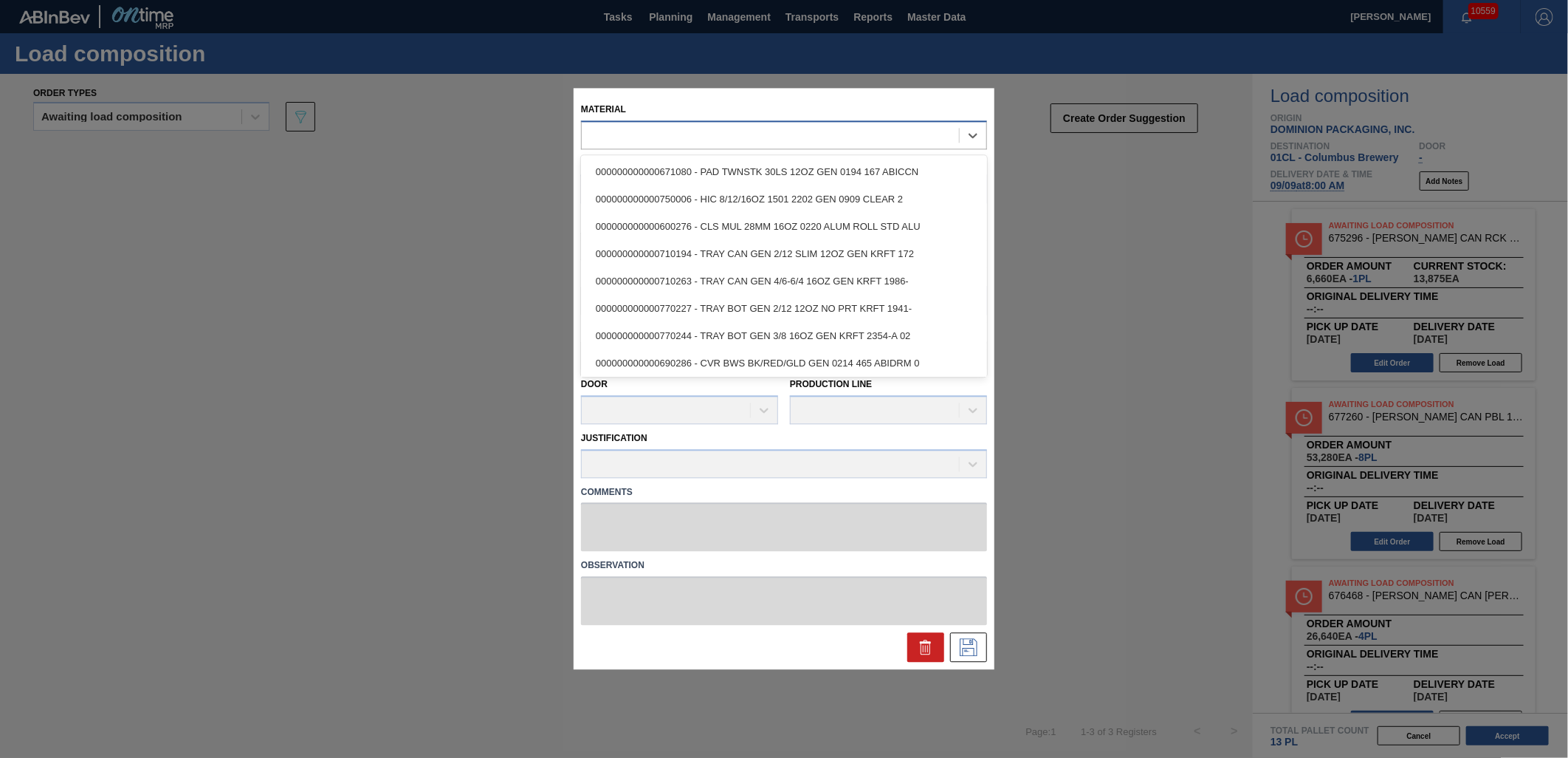
click at [644, 147] on div at bounding box center [784, 135] width 406 height 29
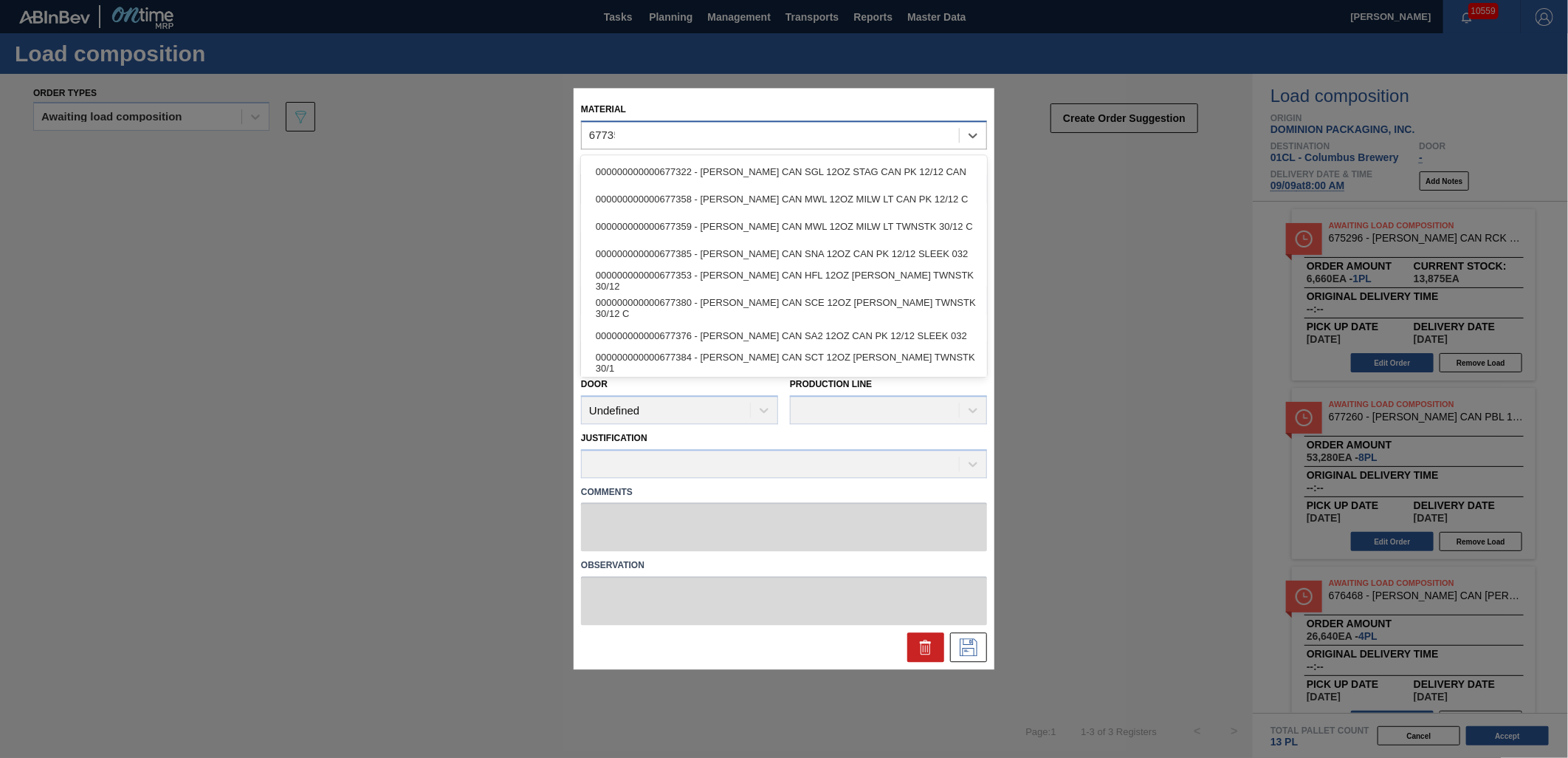
type input "677358"
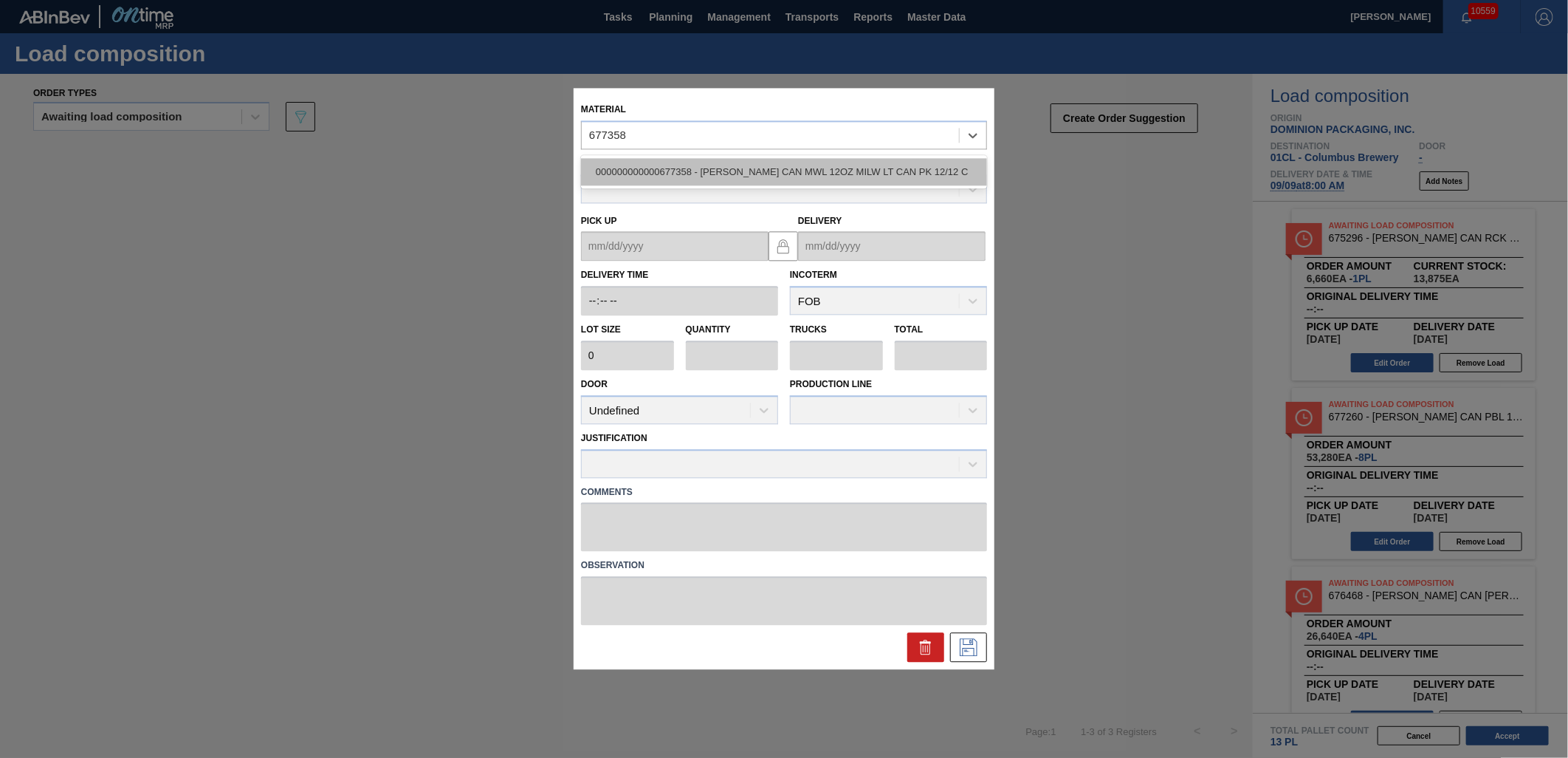
click at [838, 173] on div "000000000000677358 - [PERSON_NAME] CAN MWL 12OZ MILW LT CAN PK 12/12 C" at bounding box center [784, 172] width 406 height 27
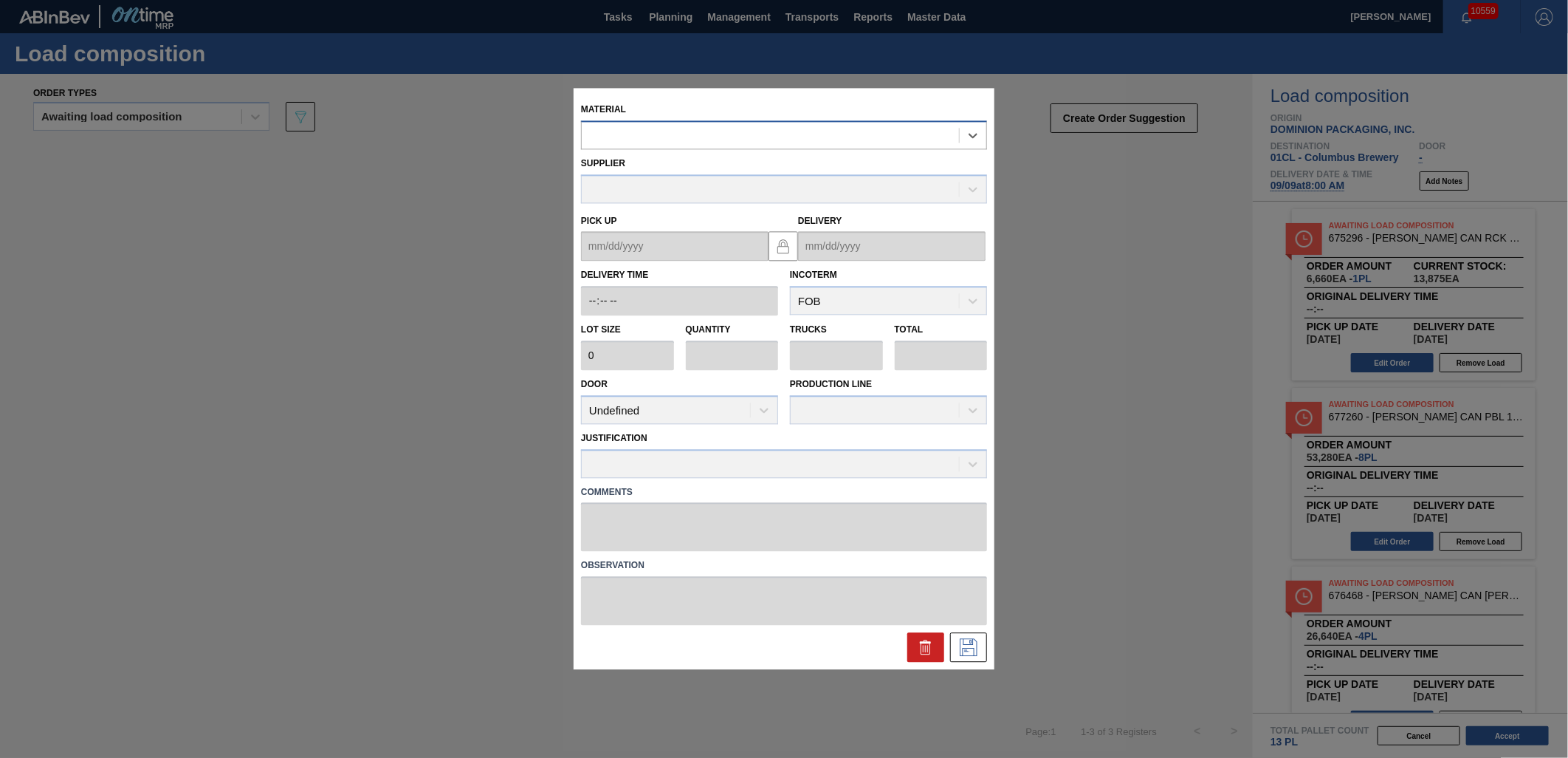
type input "6,660"
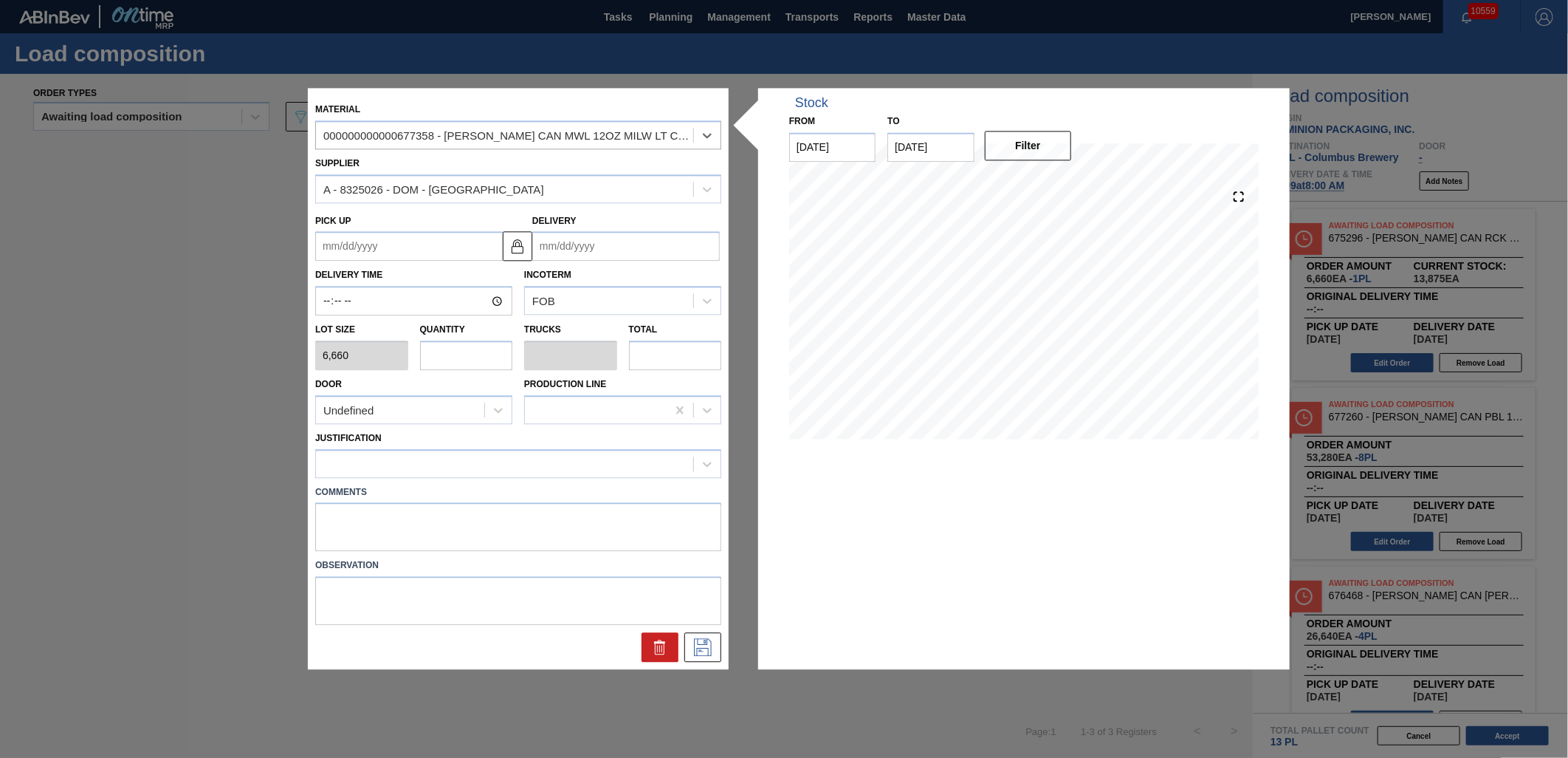
click at [607, 248] on input "Delivery" at bounding box center [625, 247] width 187 height 30
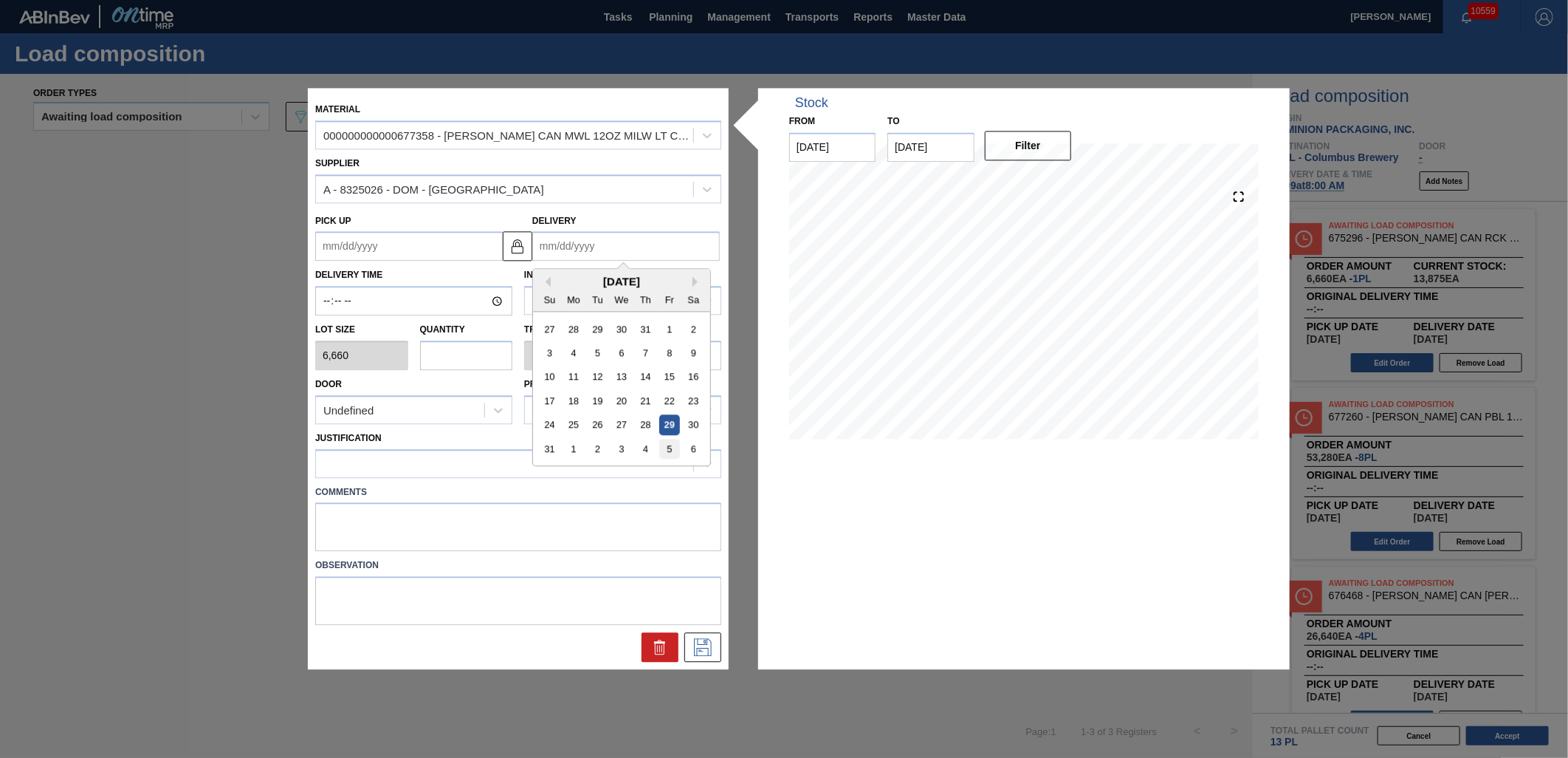
click at [675, 448] on div "5" at bounding box center [668, 449] width 20 height 20
type up "[DATE]"
type input "[DATE]"
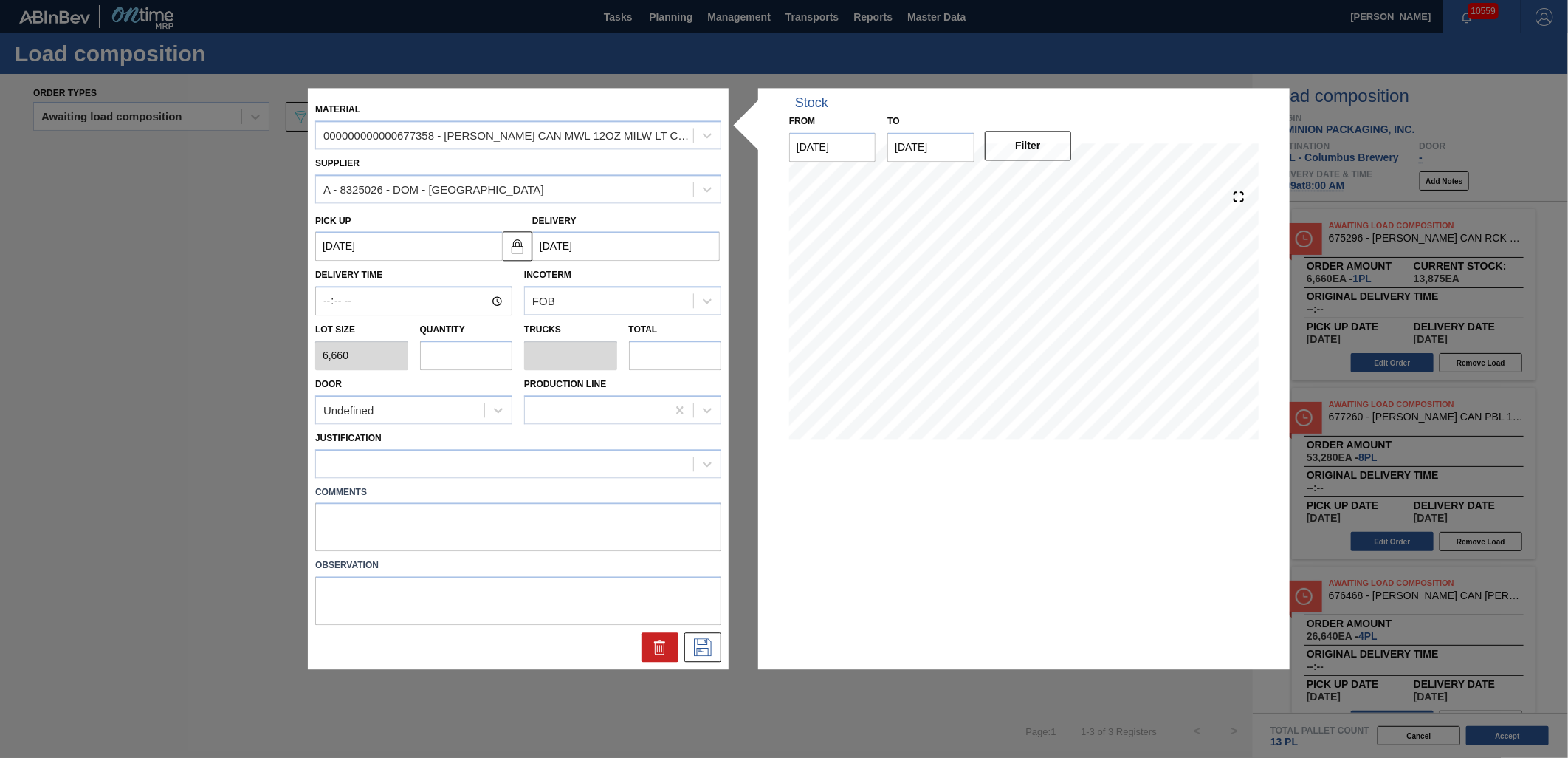
click at [487, 358] on input "text" at bounding box center [466, 355] width 93 height 30
type input "1"
type input "0.038"
type input "6,660"
type input "1"
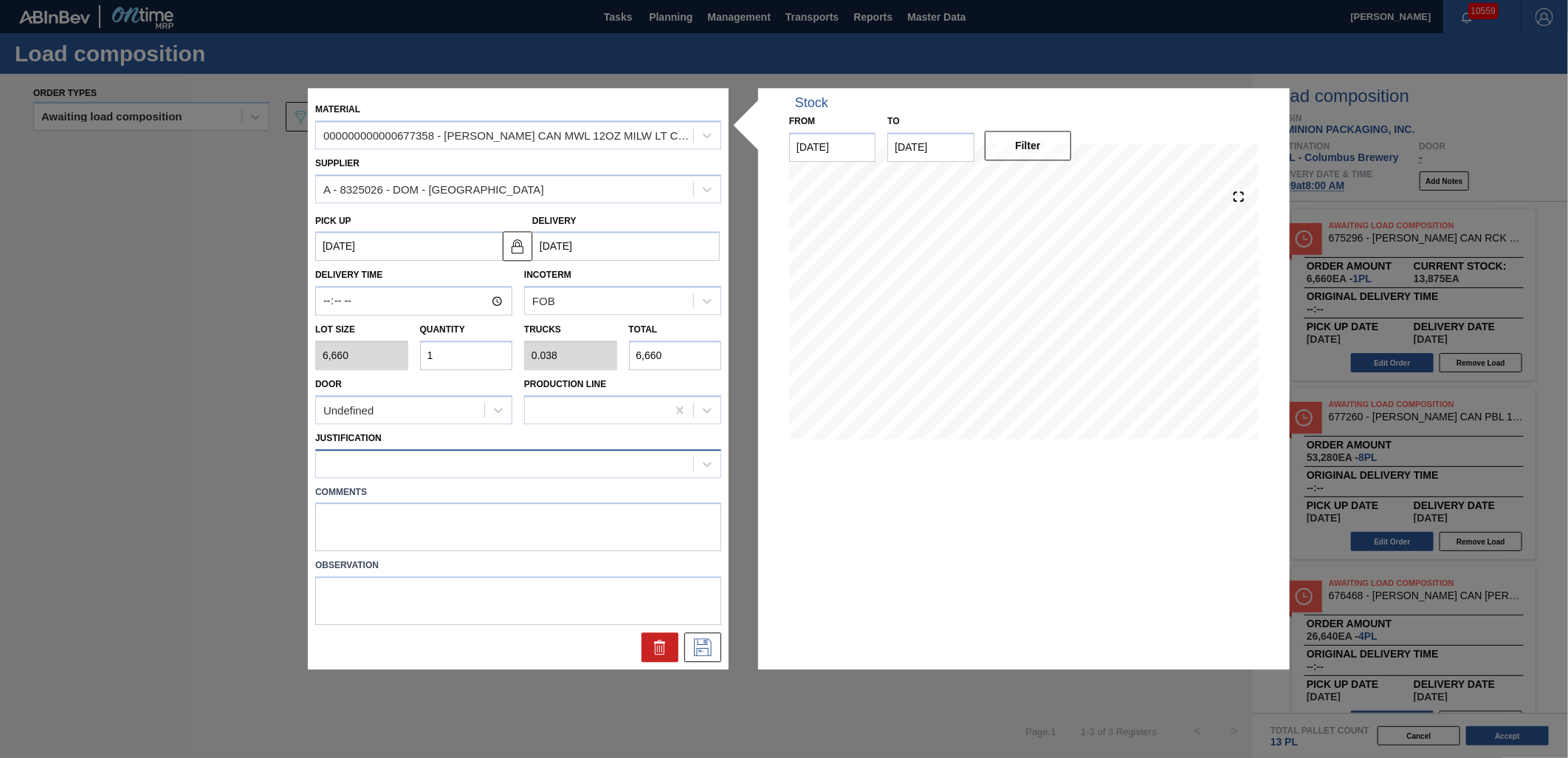
click at [569, 463] on div at bounding box center [504, 463] width 377 height 21
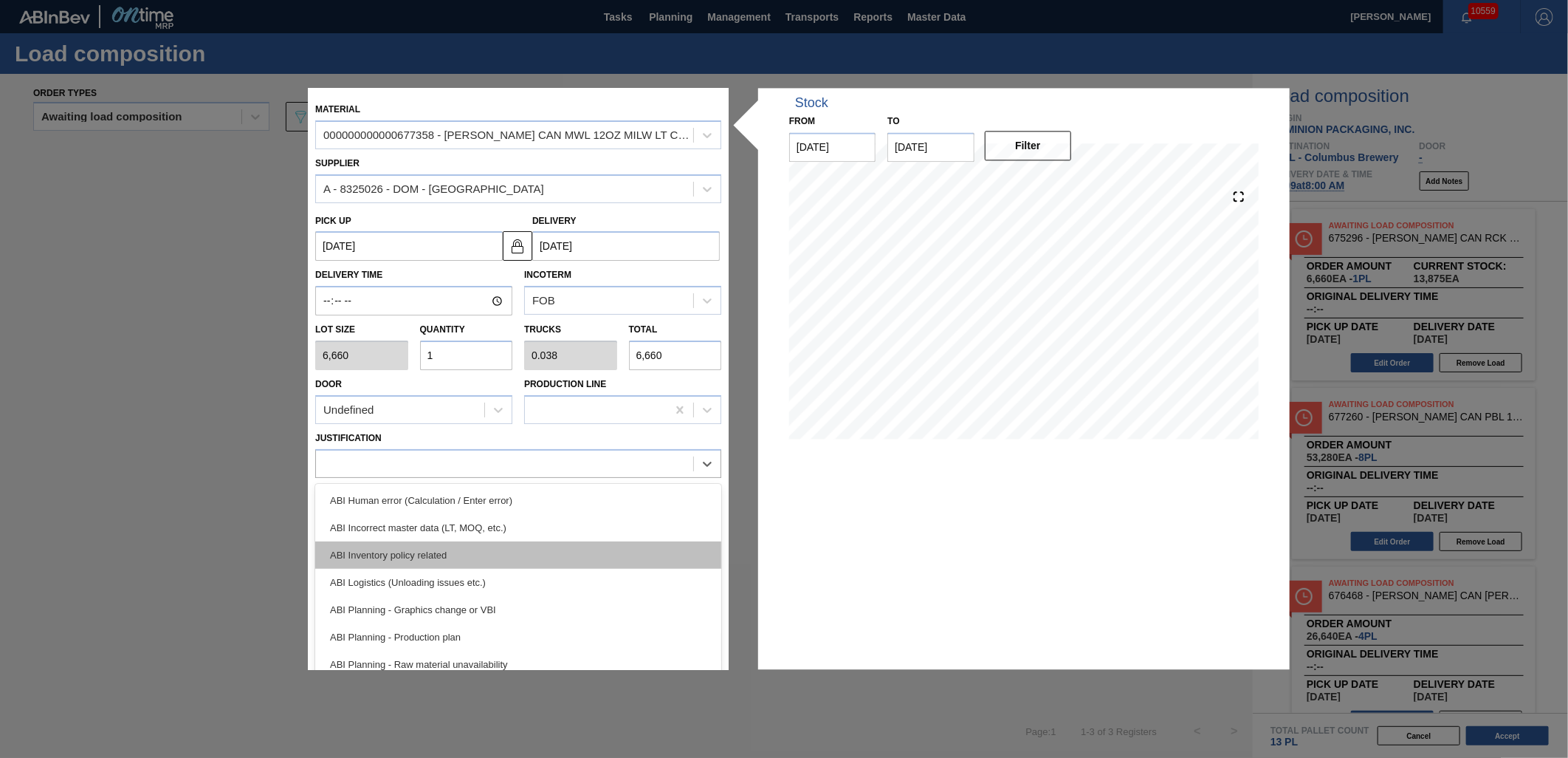
click at [534, 559] on div "ABI Inventory policy related" at bounding box center [518, 555] width 406 height 27
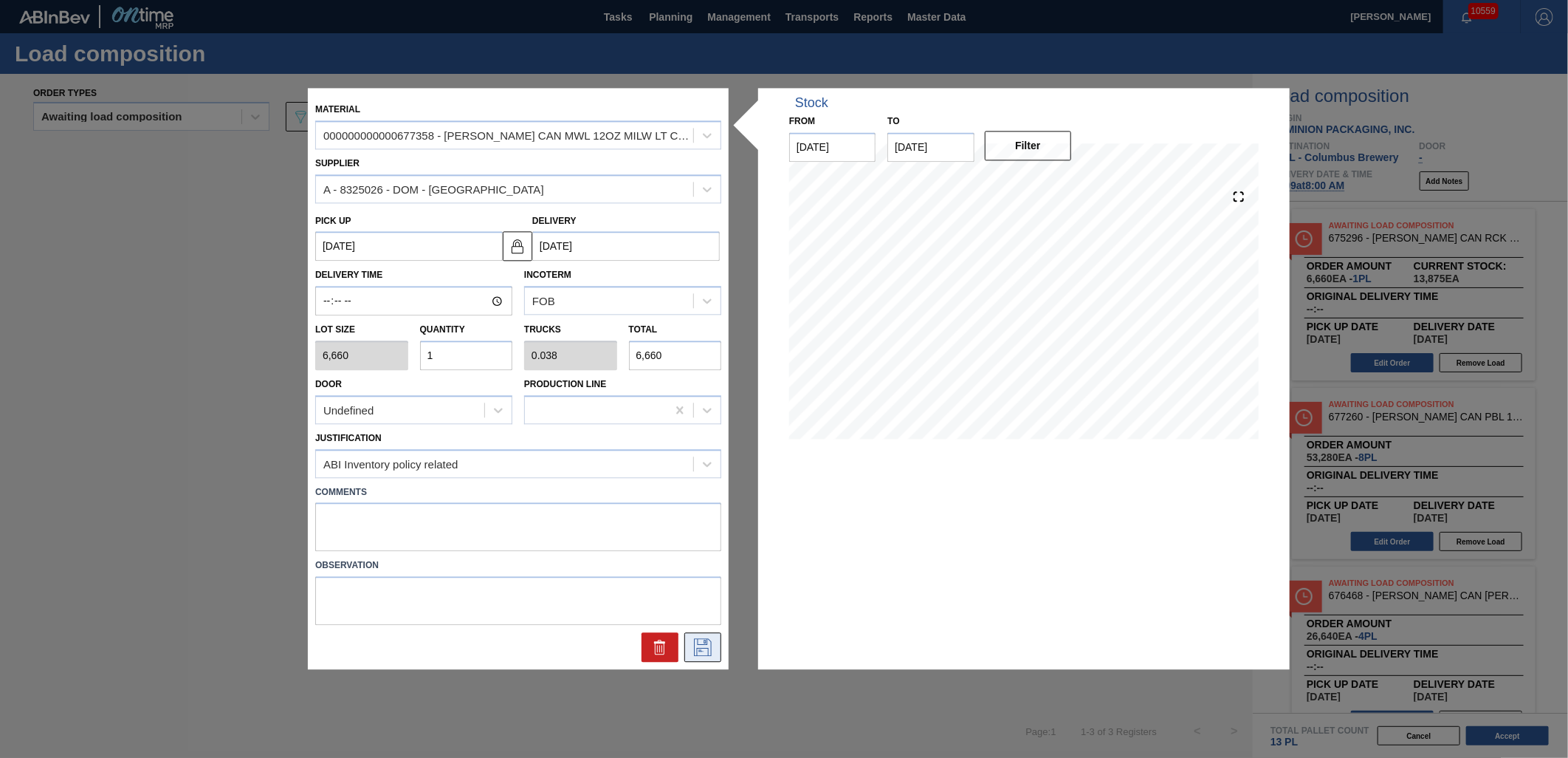
click at [703, 651] on icon at bounding box center [703, 647] width 24 height 18
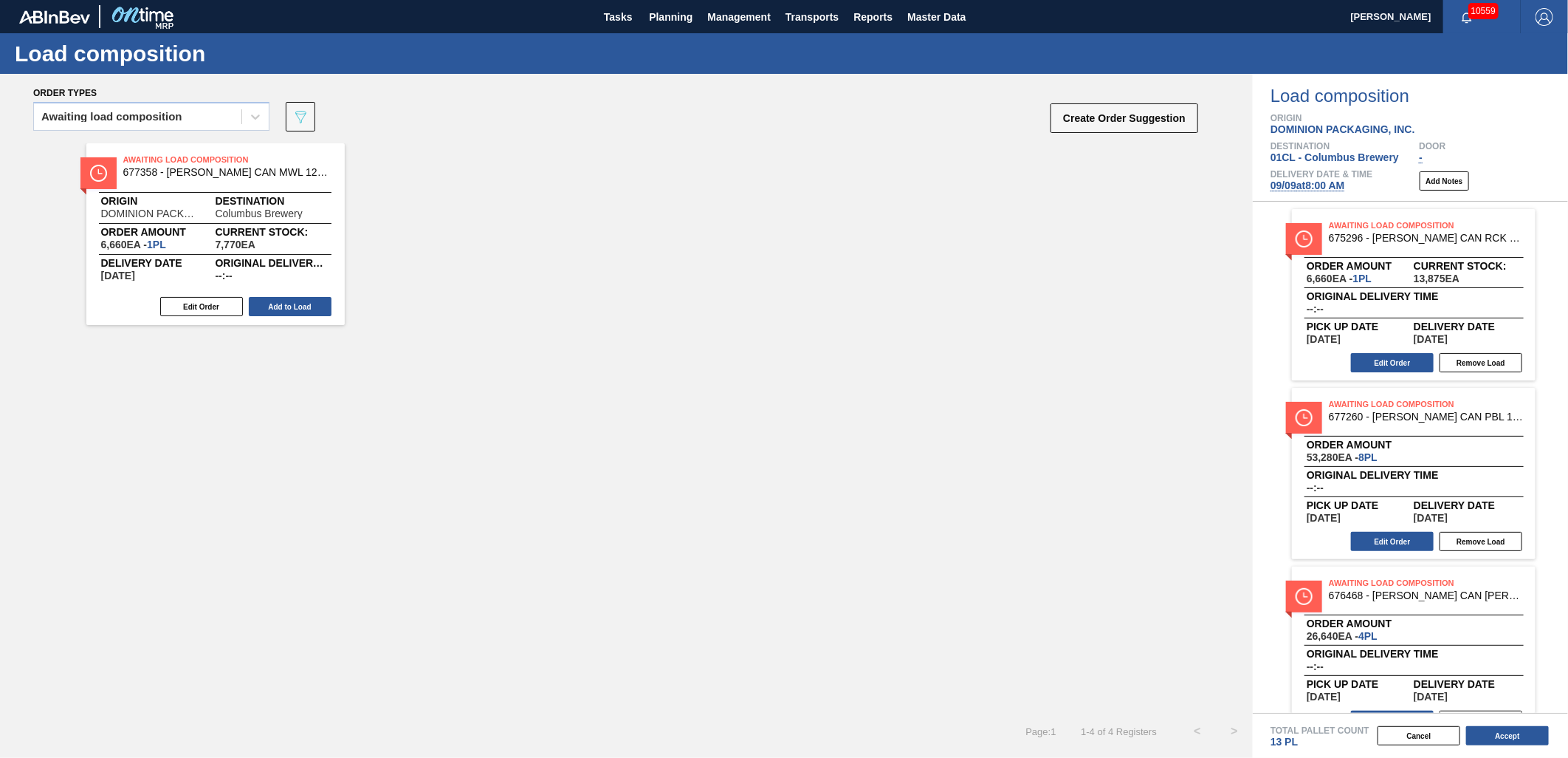
click at [302, 313] on button "Add to Load" at bounding box center [291, 306] width 83 height 19
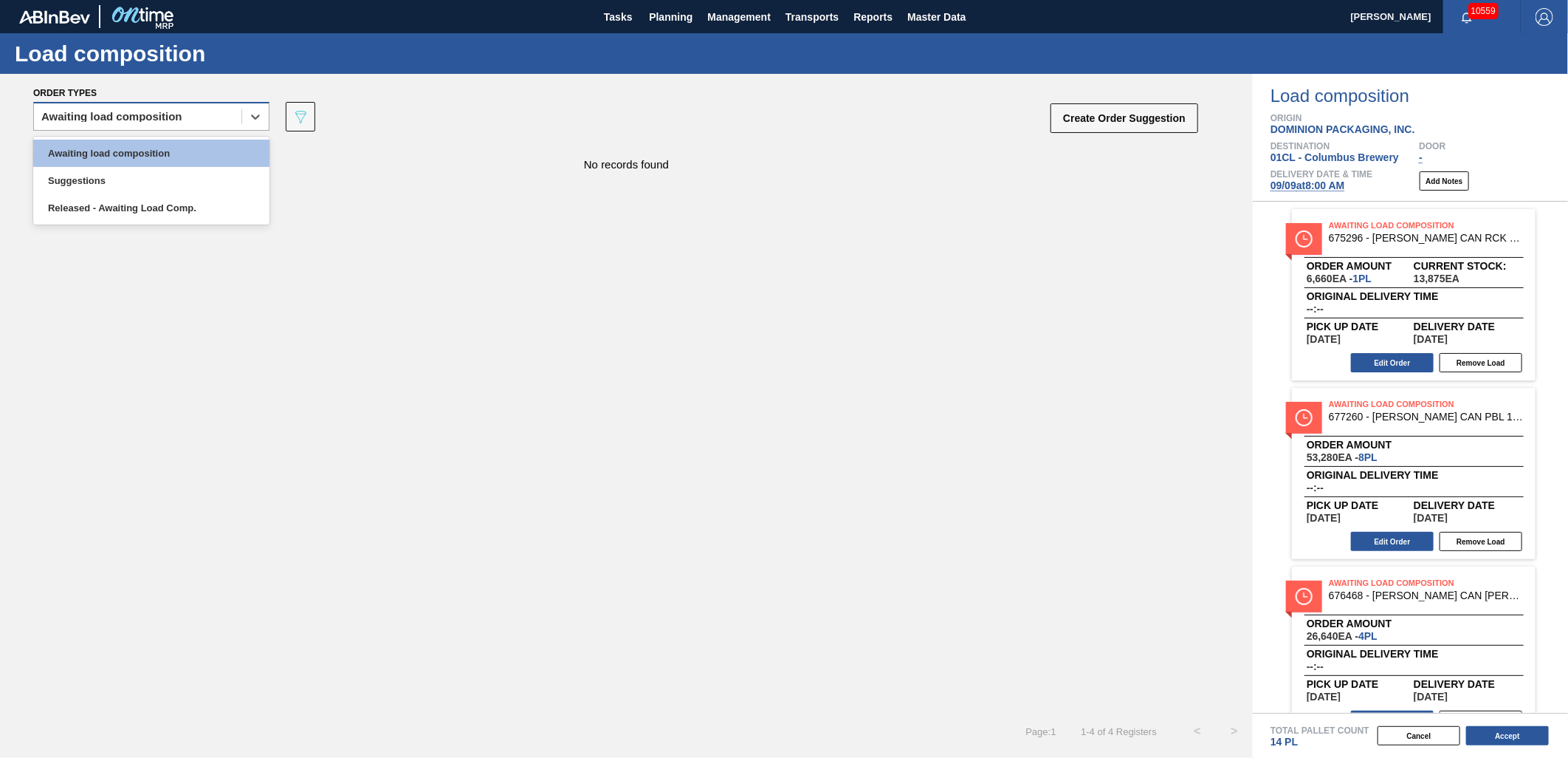
click at [229, 107] on div "Awaiting load composition" at bounding box center [137, 117] width 208 height 21
click at [200, 157] on div "Awaiting load composition" at bounding box center [151, 153] width 237 height 27
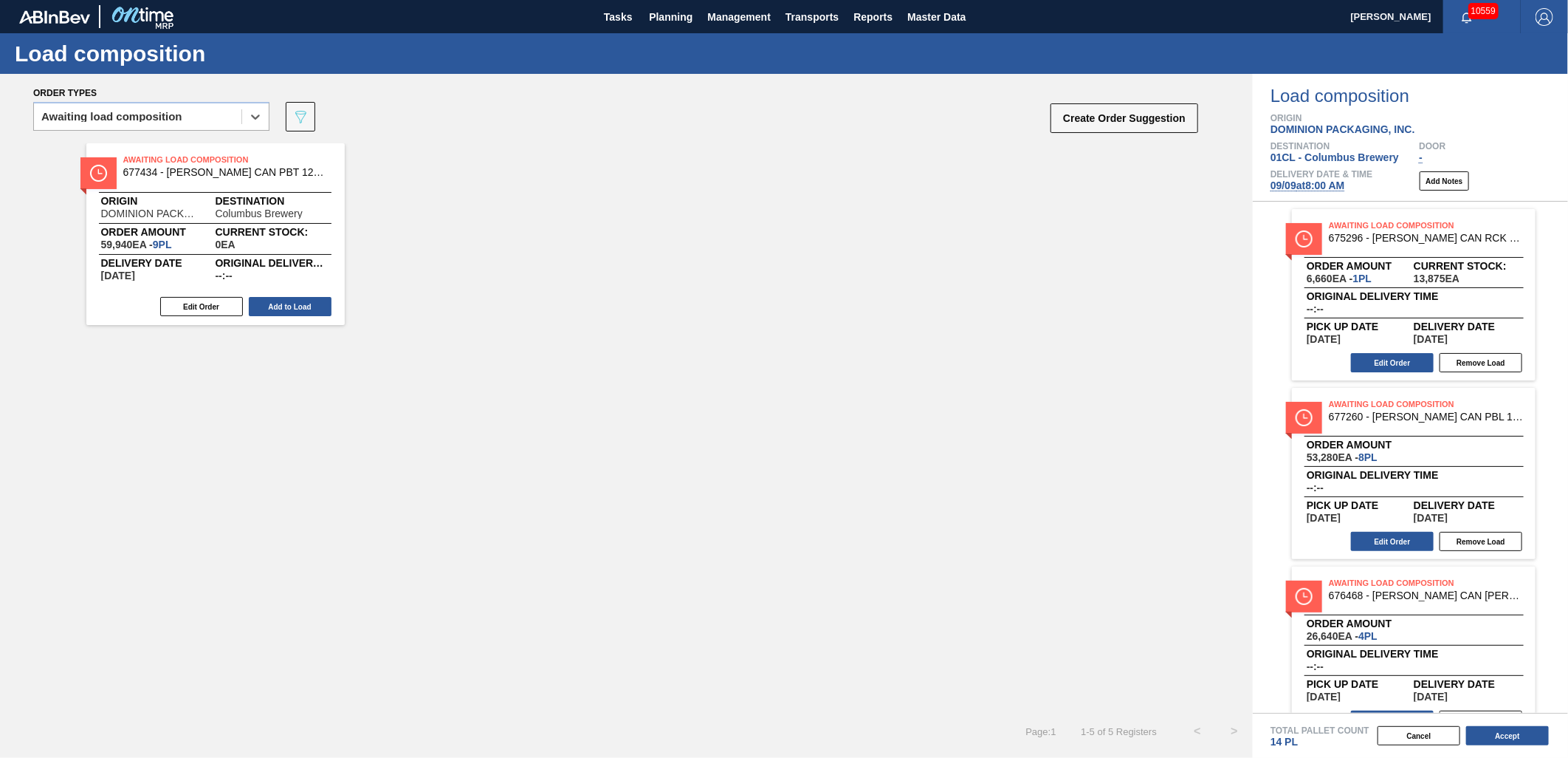
click at [284, 306] on button "Add to Load" at bounding box center [291, 306] width 83 height 19
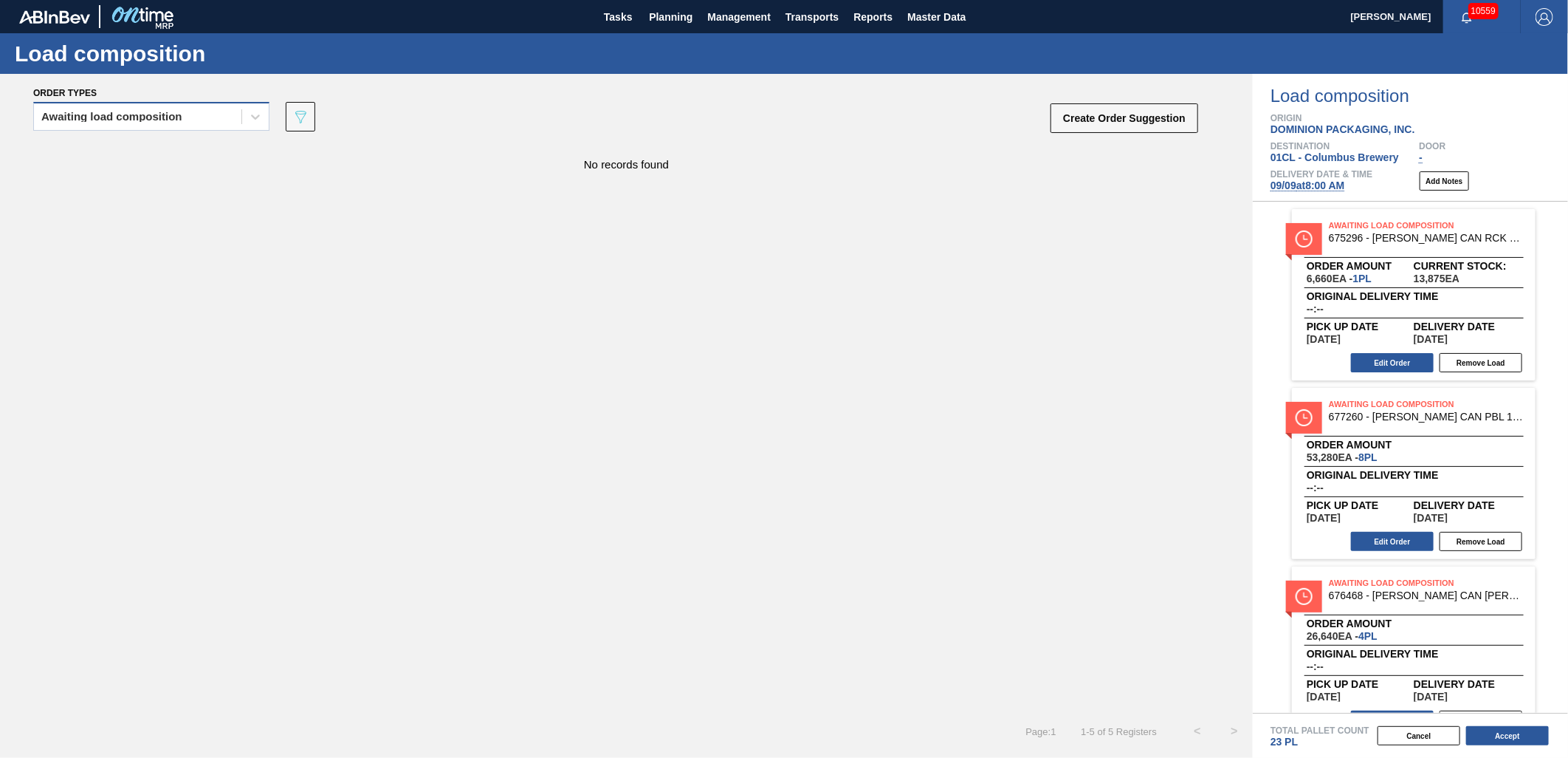
click at [237, 115] on div "Awaiting load composition" at bounding box center [137, 117] width 208 height 21
click at [212, 148] on div "Awaiting load composition" at bounding box center [151, 153] width 237 height 27
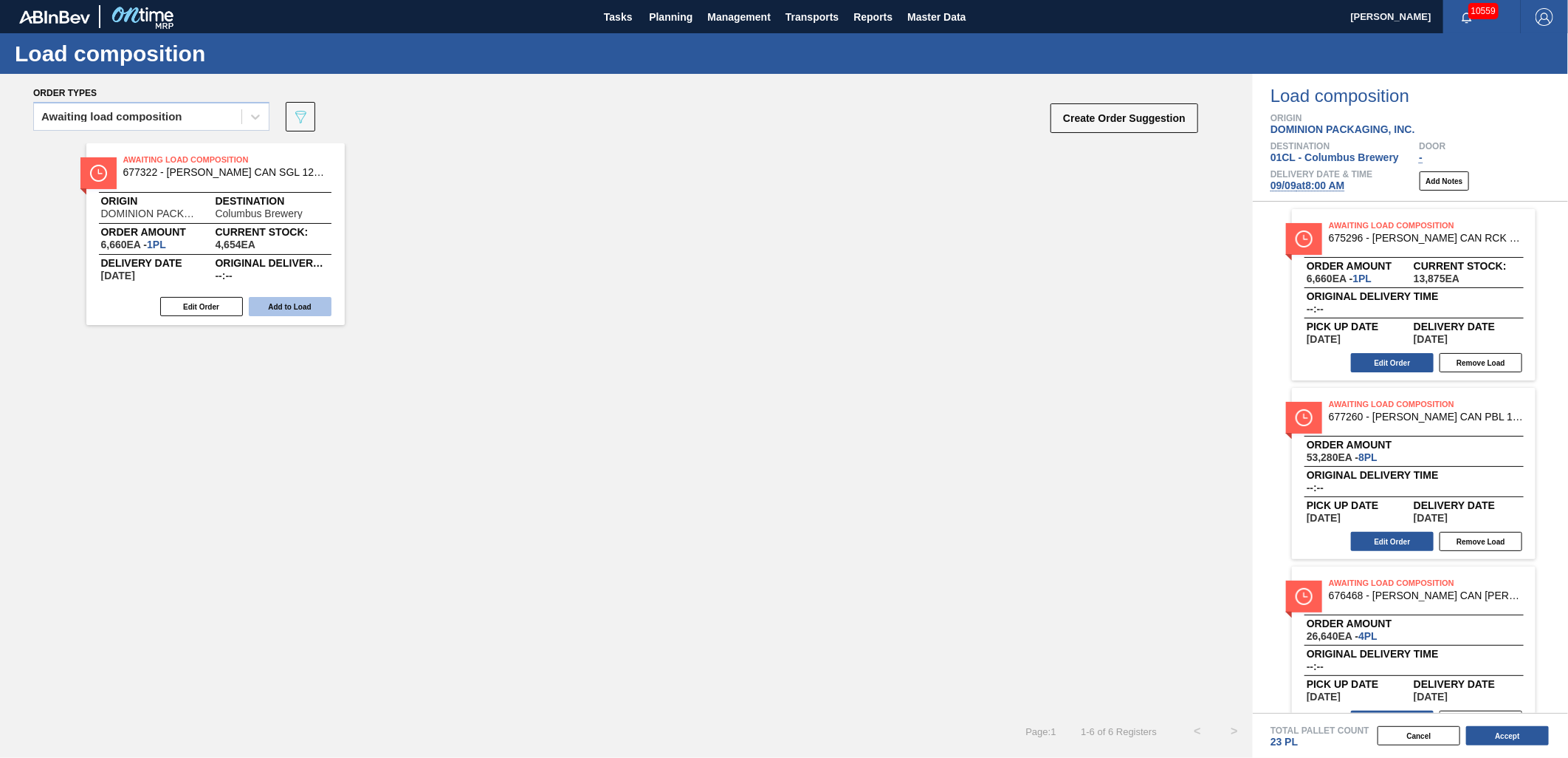
click at [290, 301] on button "Add to Load" at bounding box center [291, 306] width 83 height 19
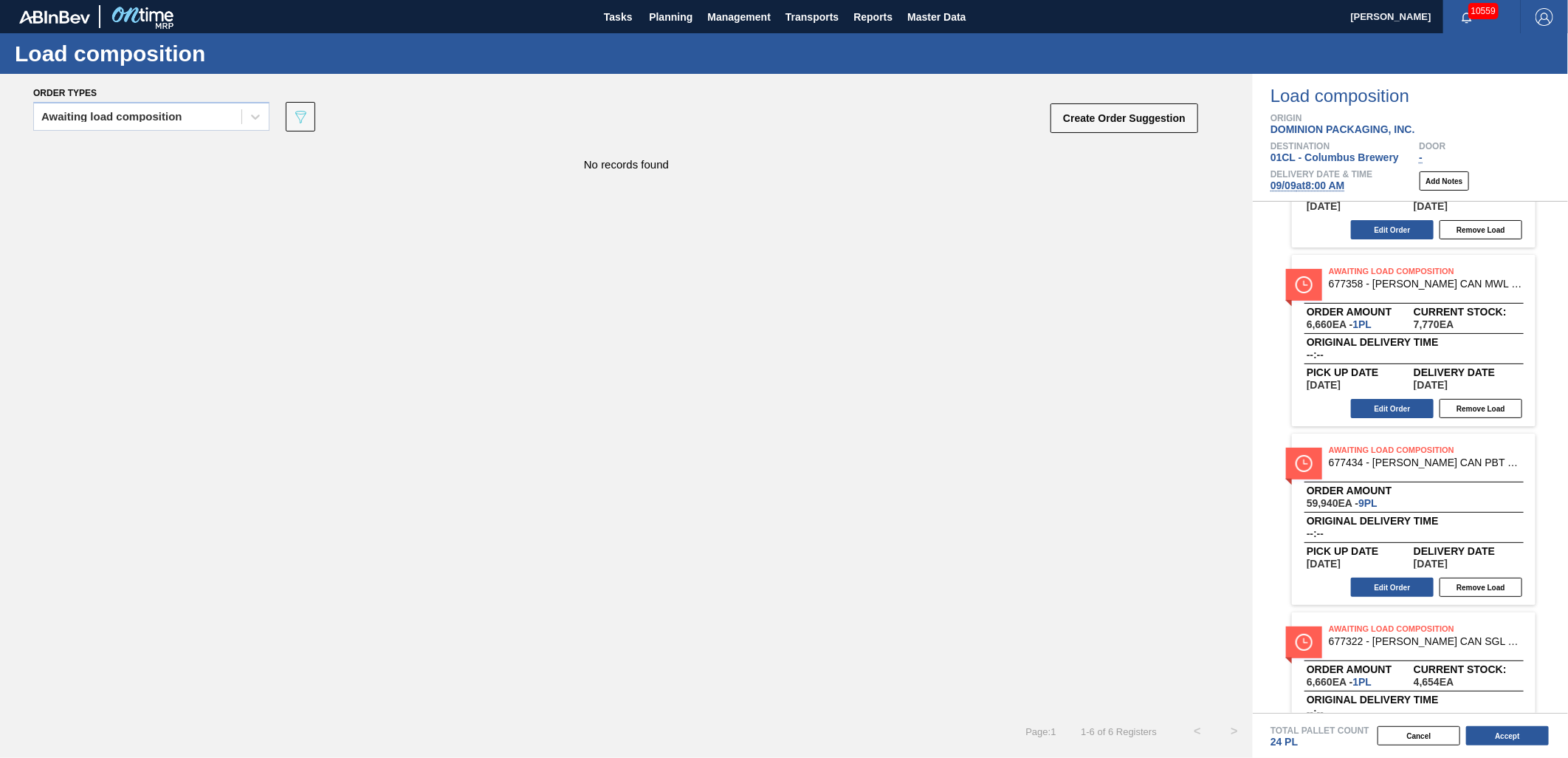
scroll to position [568, 0]
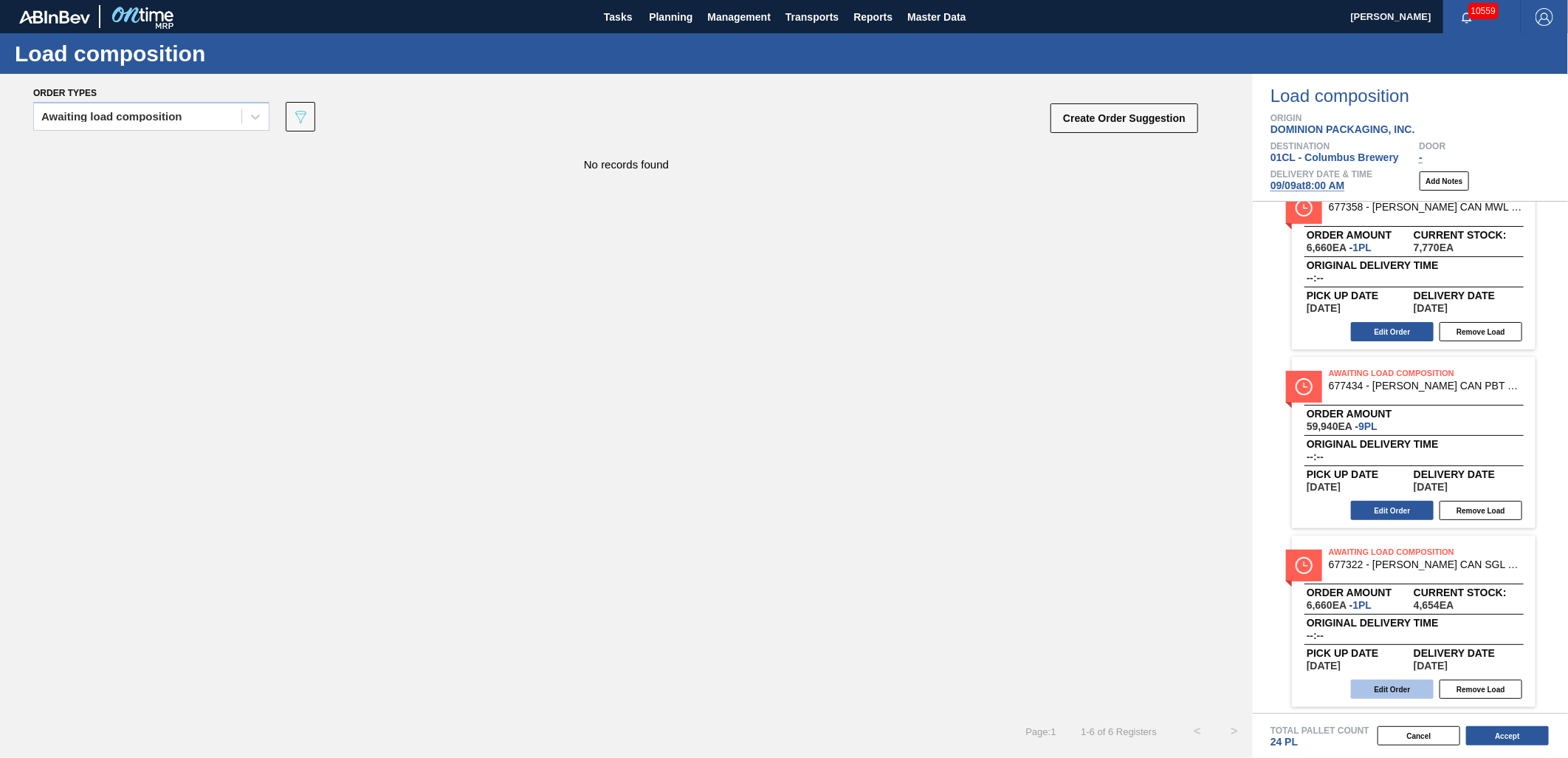
click at [1379, 691] on button "Edit Order" at bounding box center [1392, 689] width 83 height 19
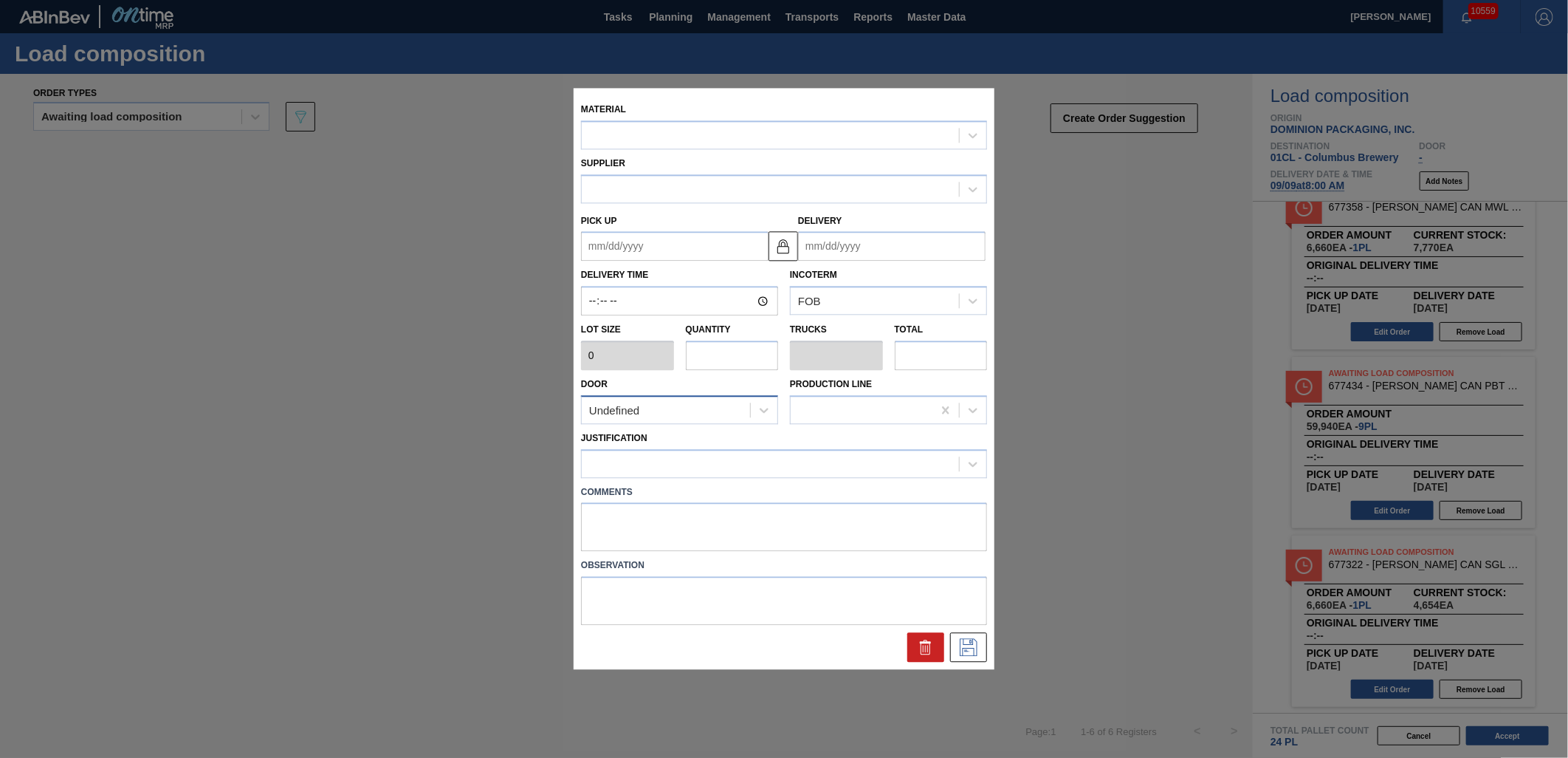
type input "6,660"
type input "1"
type input "0.038"
type input "6,660"
type up "[DATE]"
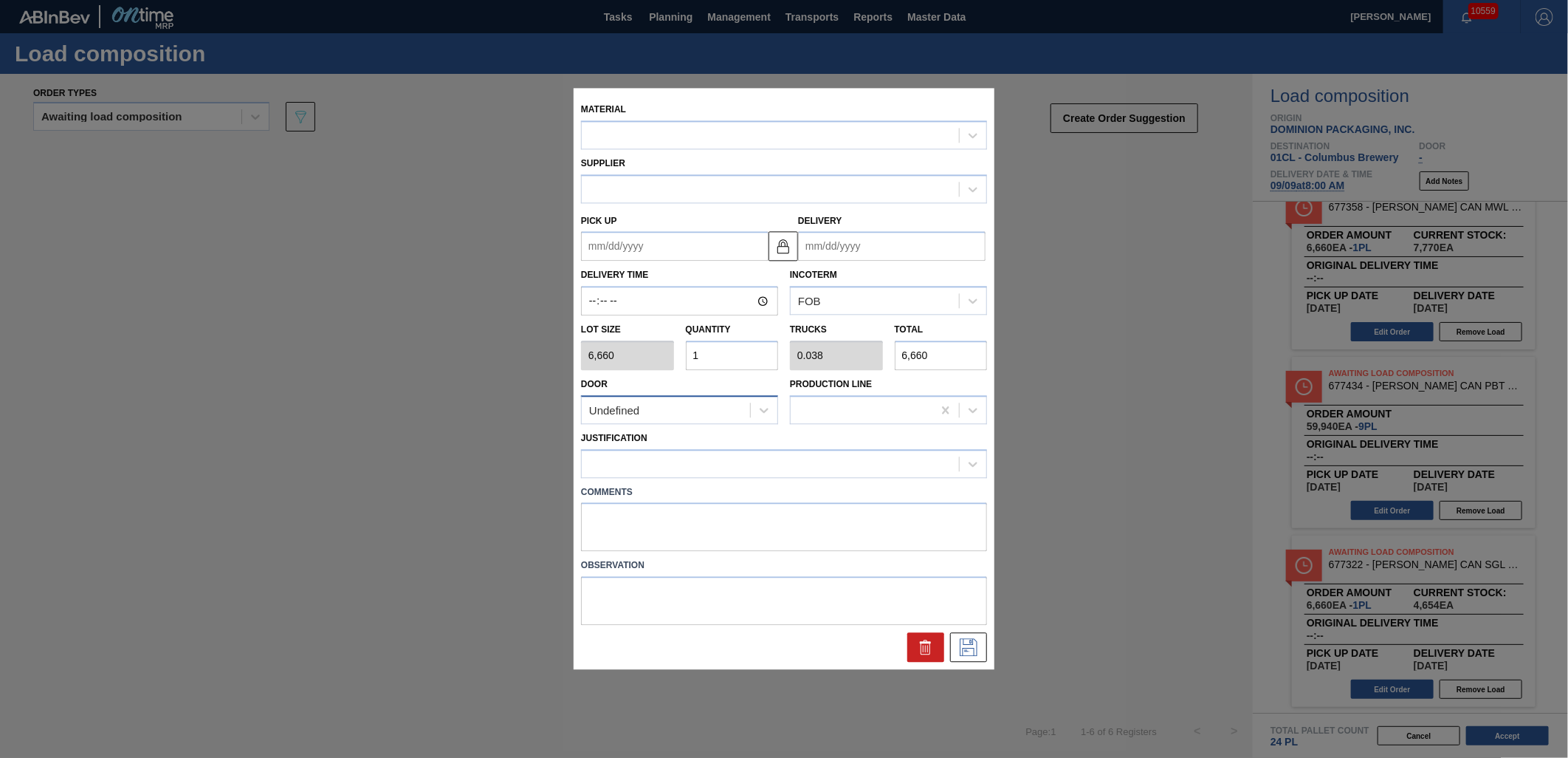
type input "[DATE]"
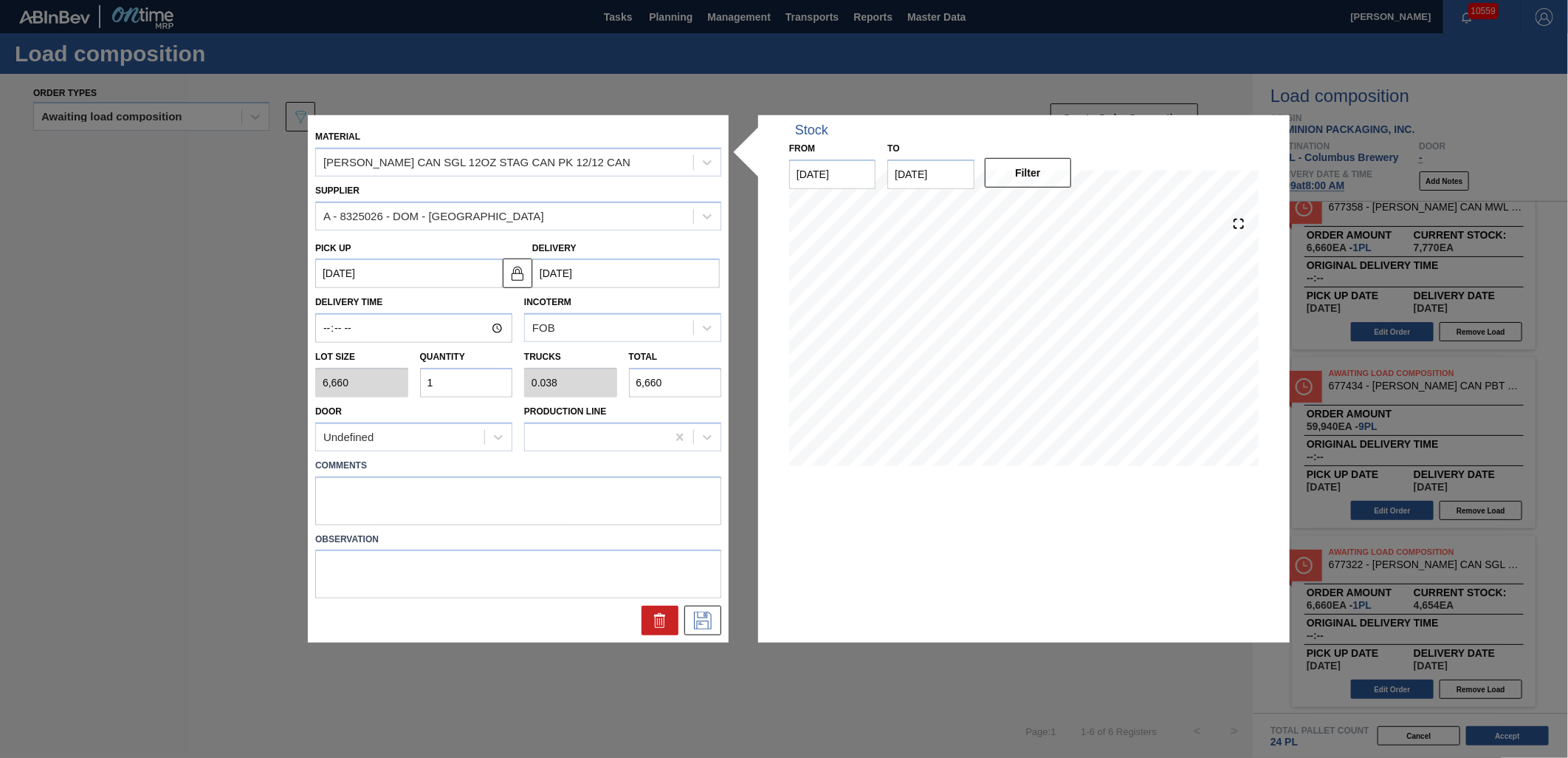
click at [494, 388] on input "1" at bounding box center [466, 383] width 93 height 30
type input "0"
type input "2"
type input "0.077"
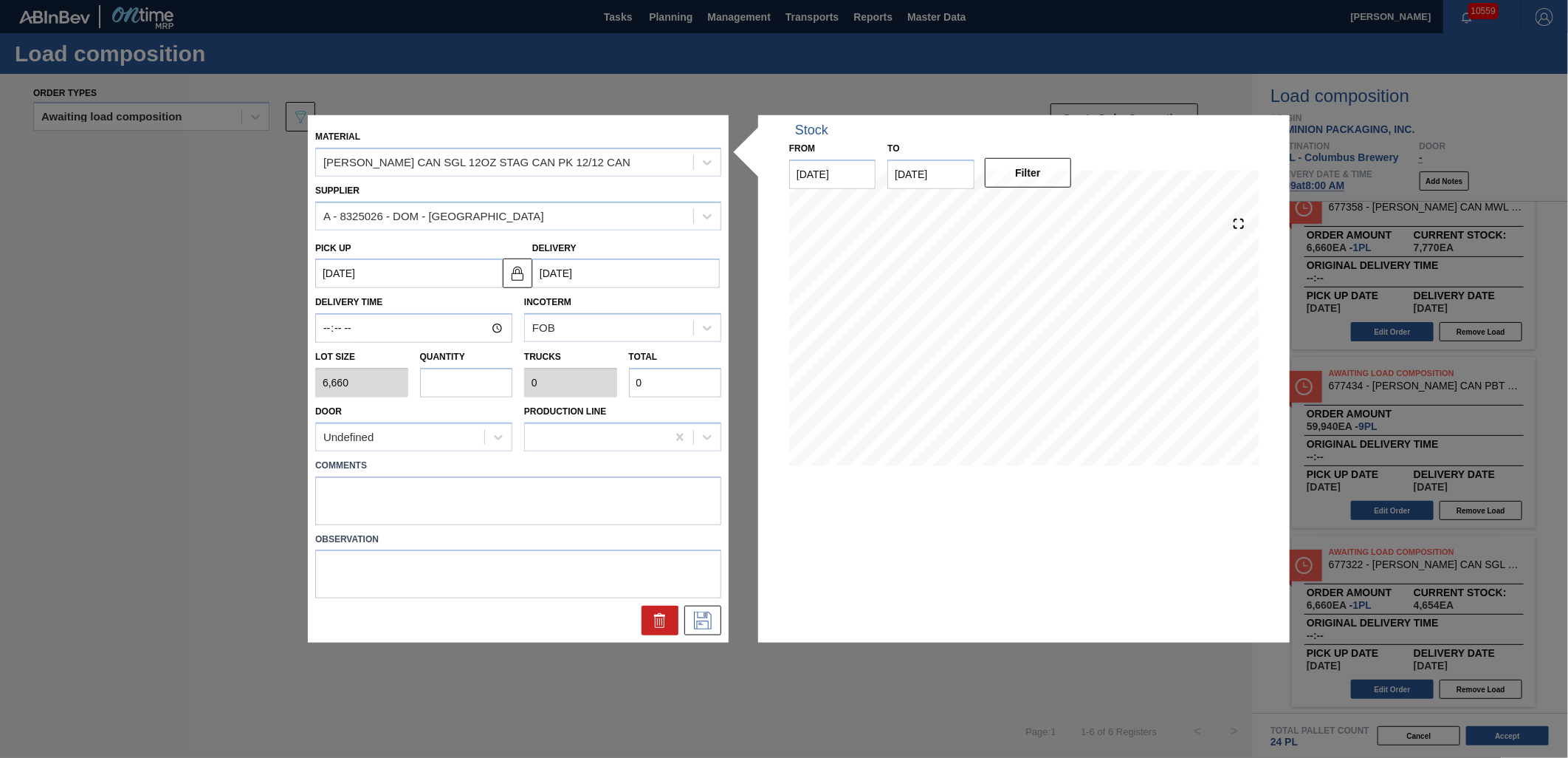
type input "13,320"
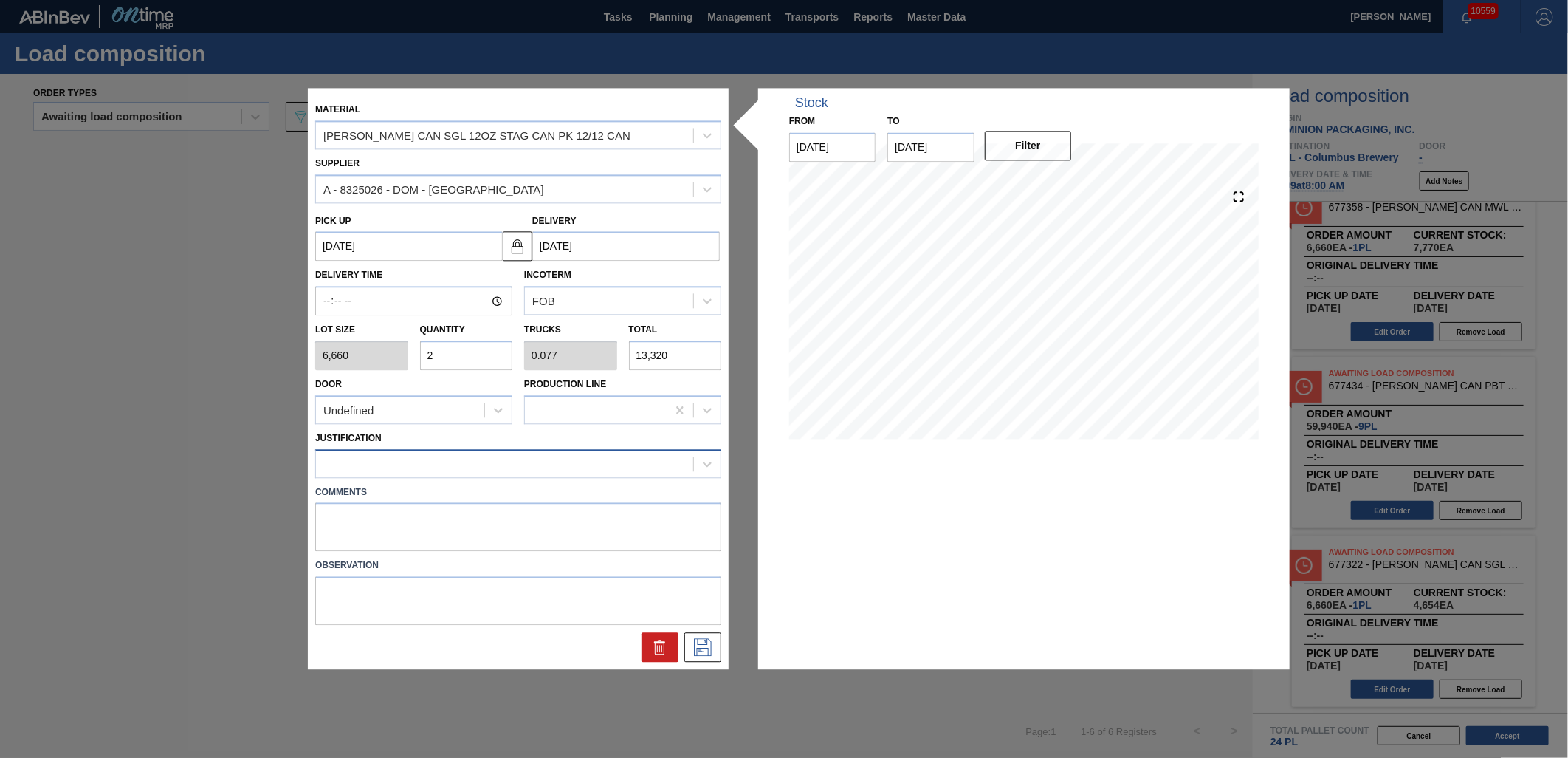
type input "2"
drag, startPoint x: 671, startPoint y: 470, endPoint x: 660, endPoint y: 478, distance: 13.6
click at [671, 470] on div at bounding box center [504, 463] width 377 height 21
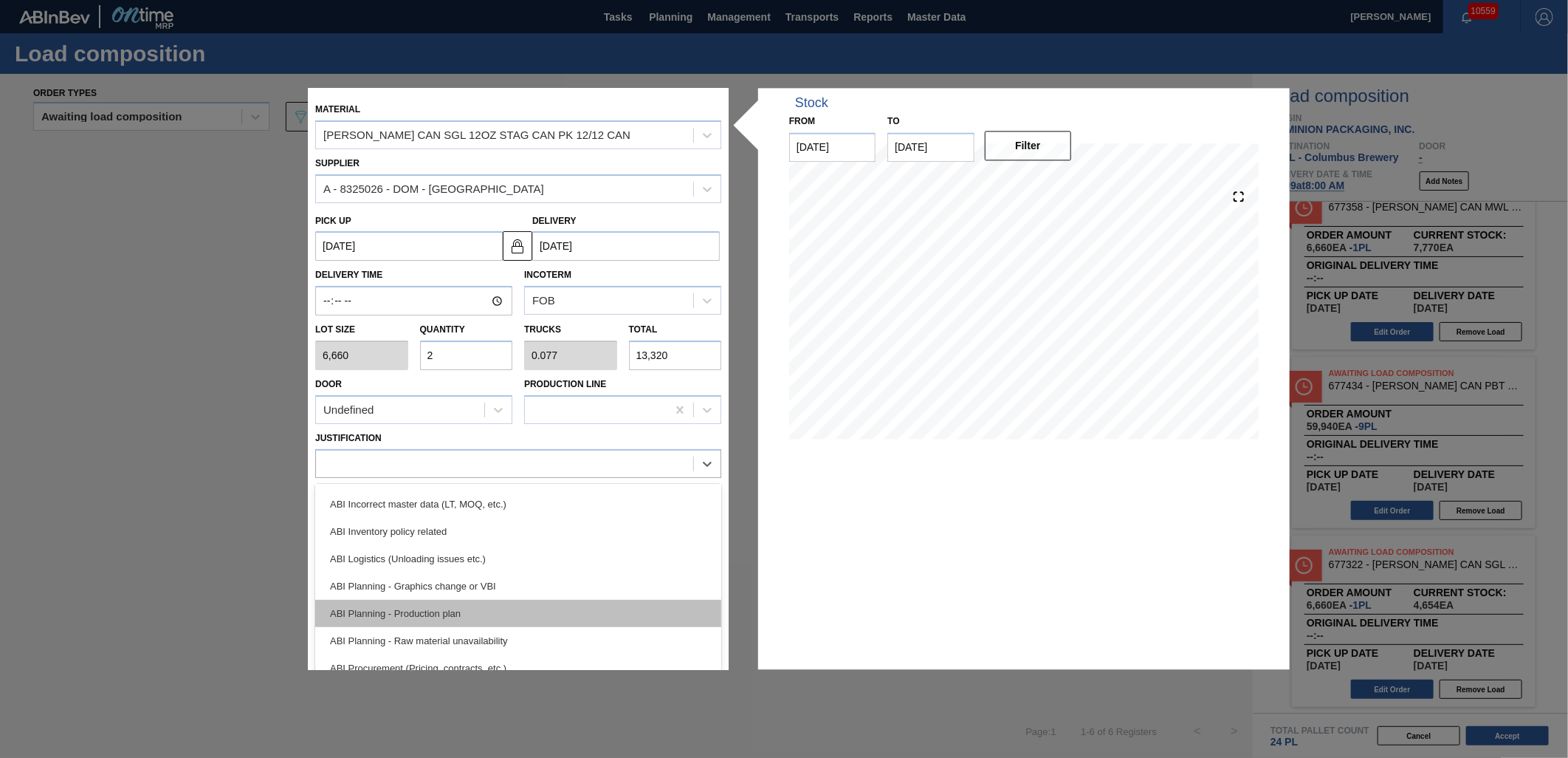
scroll to position [0, 0]
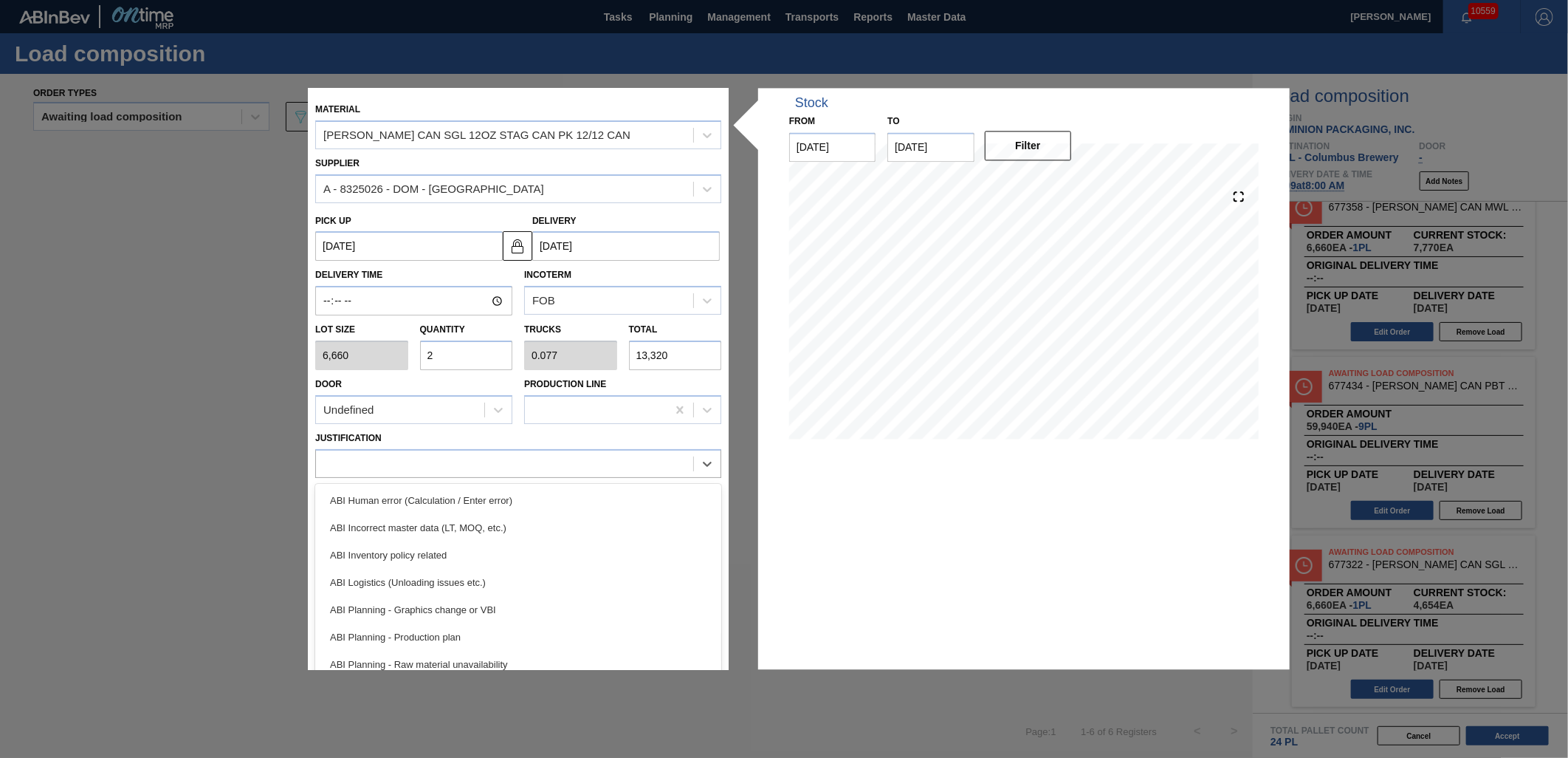
click at [533, 543] on div "ABI Inventory policy related" at bounding box center [518, 555] width 406 height 27
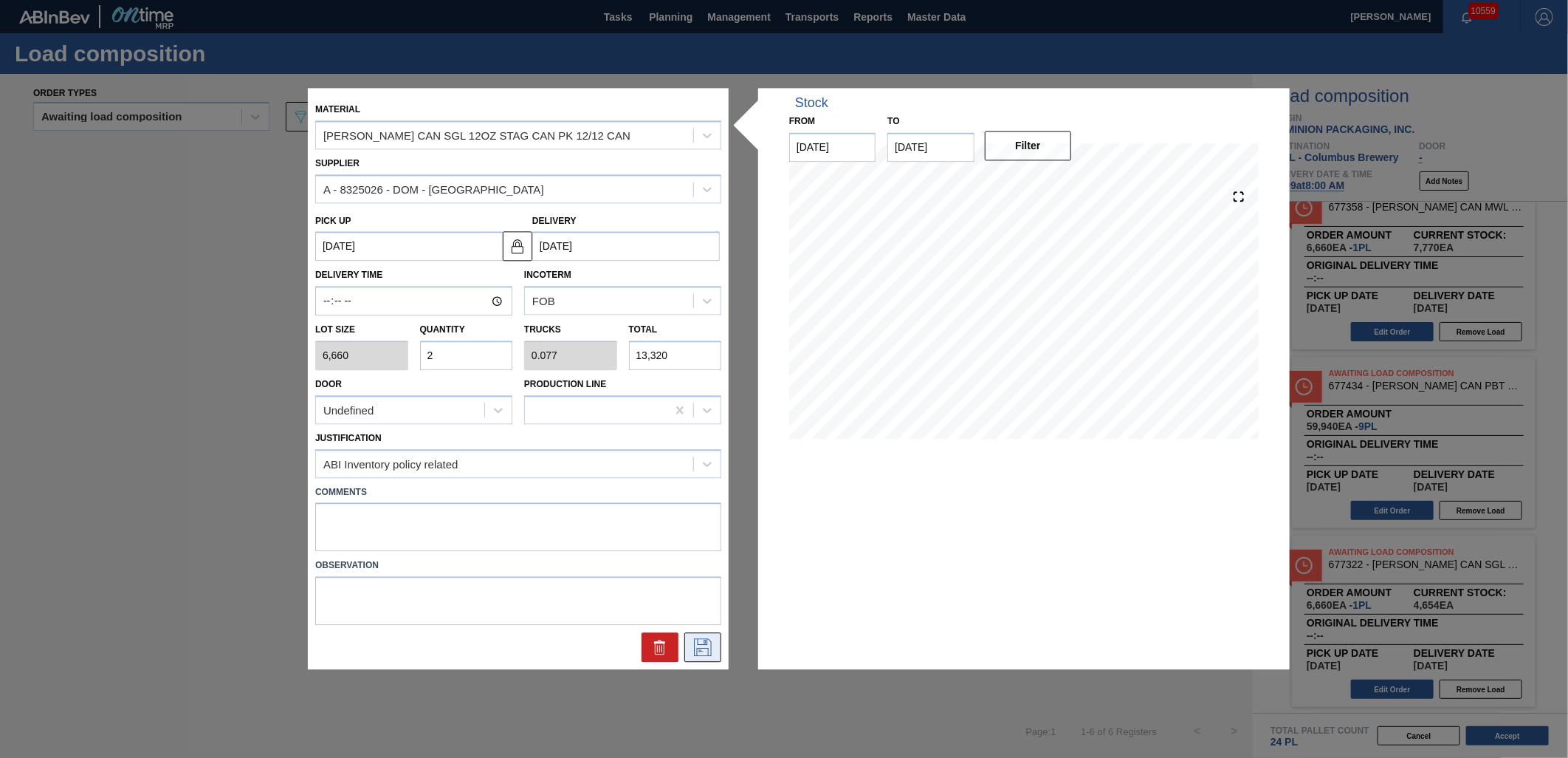
click at [704, 639] on icon at bounding box center [703, 647] width 24 height 18
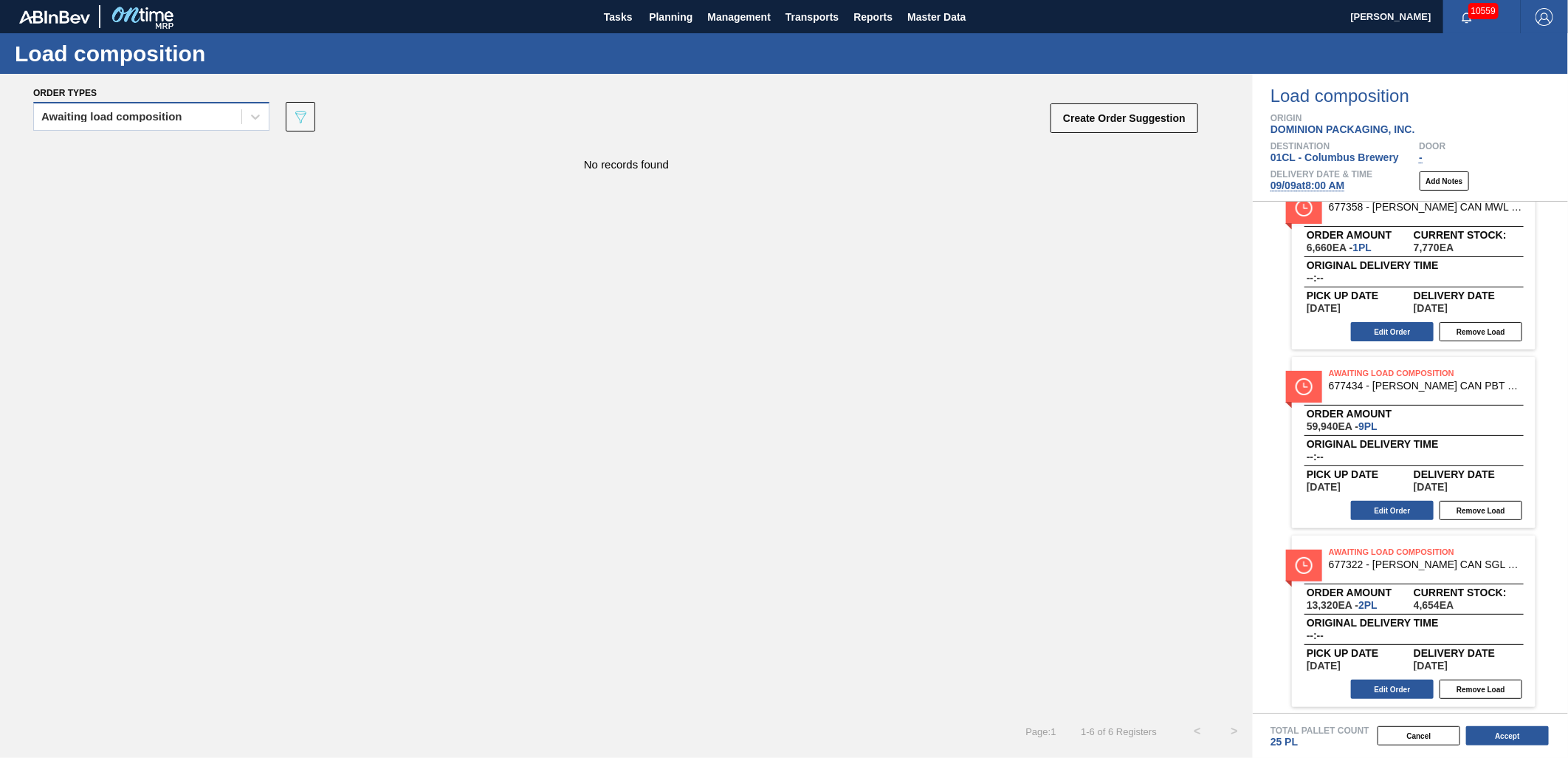
click at [201, 123] on div "Awaiting load composition" at bounding box center [137, 117] width 208 height 21
click at [194, 142] on div "Awaiting load composition" at bounding box center [151, 153] width 237 height 27
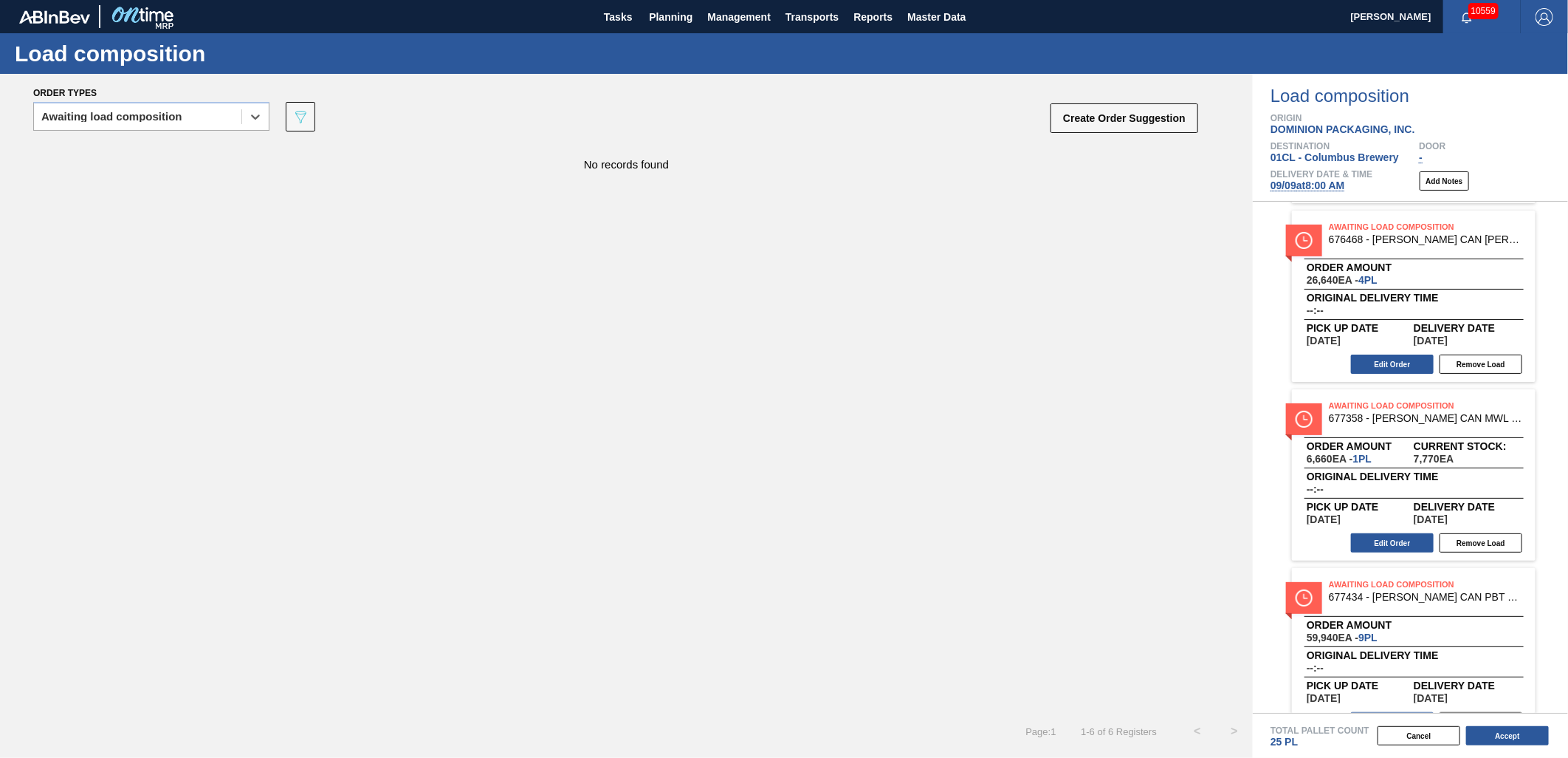
scroll to position [239, 0]
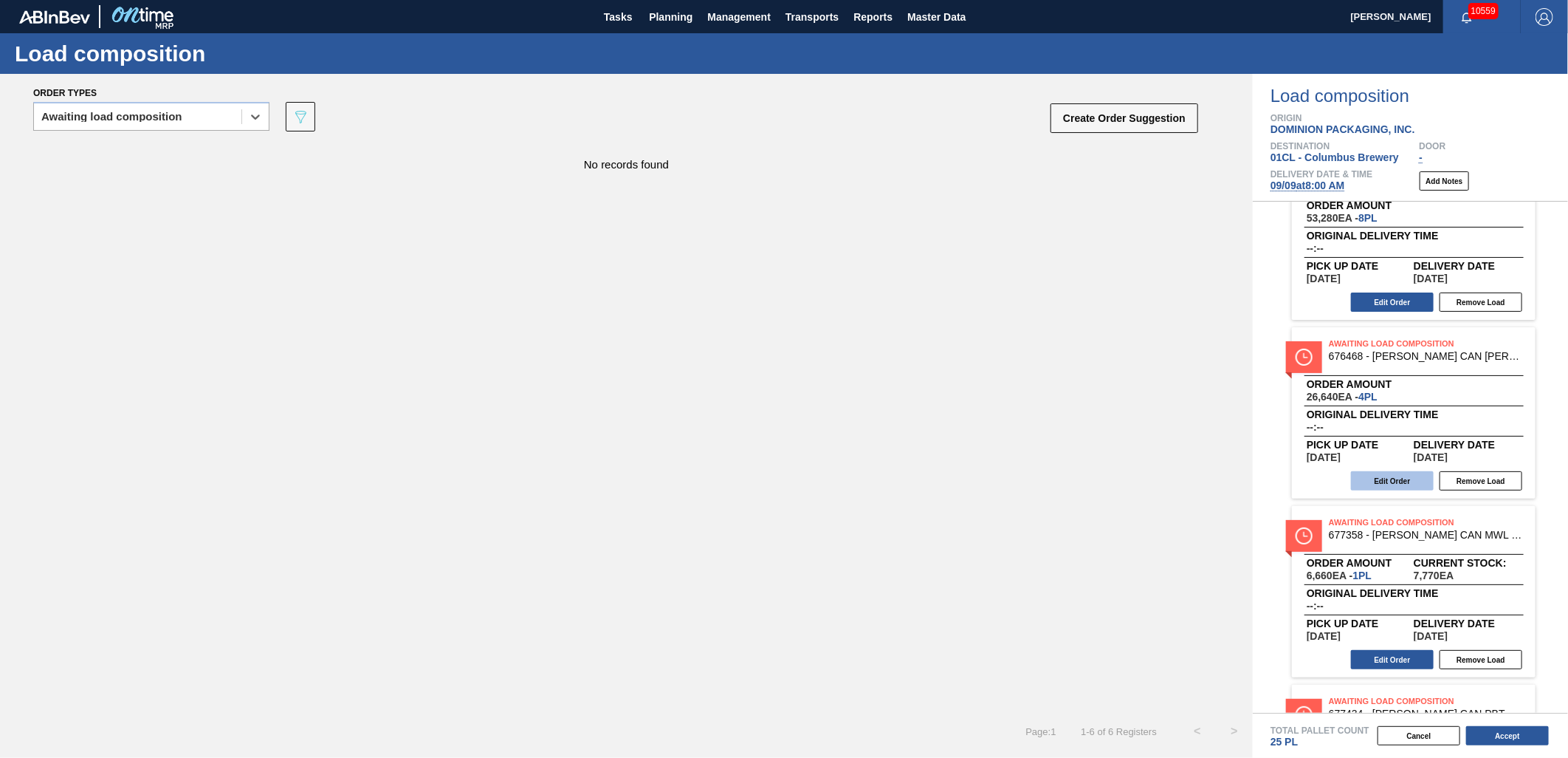
click at [1360, 474] on button "Edit Order" at bounding box center [1392, 481] width 83 height 19
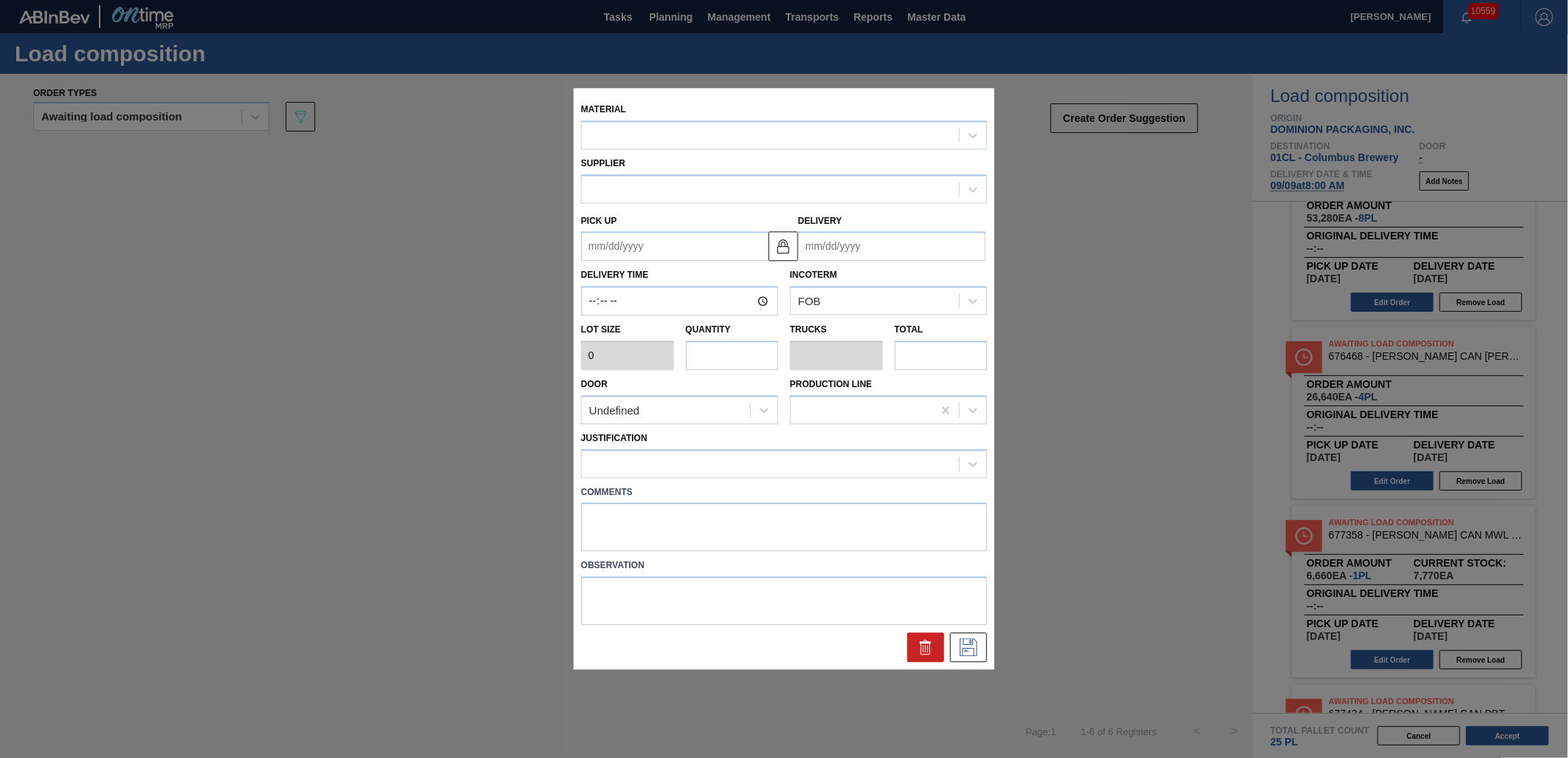
type input "6,660"
type input "4"
type input "0.154"
type input "26,640"
type up "[DATE]"
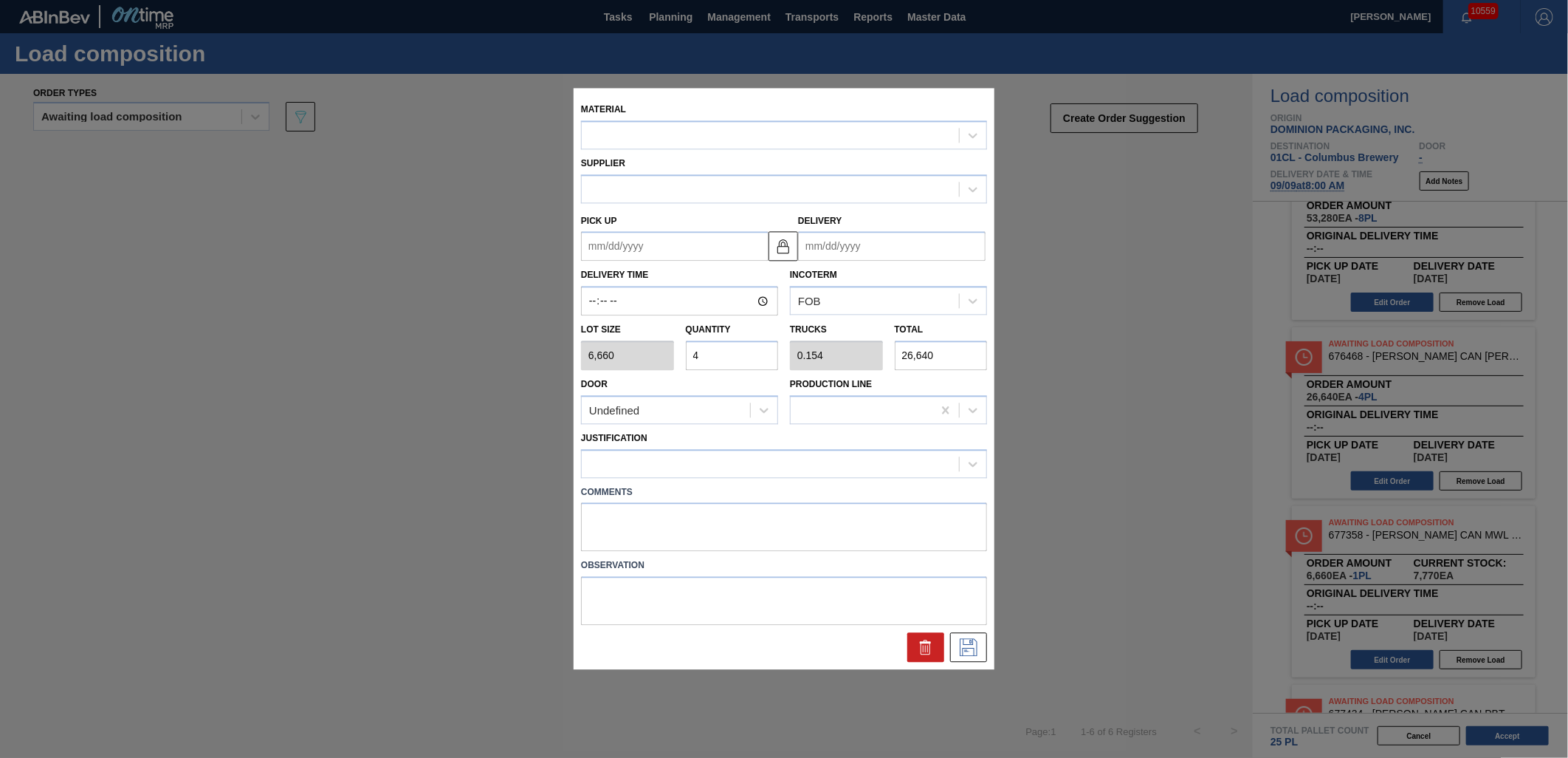
type input "[DATE]"
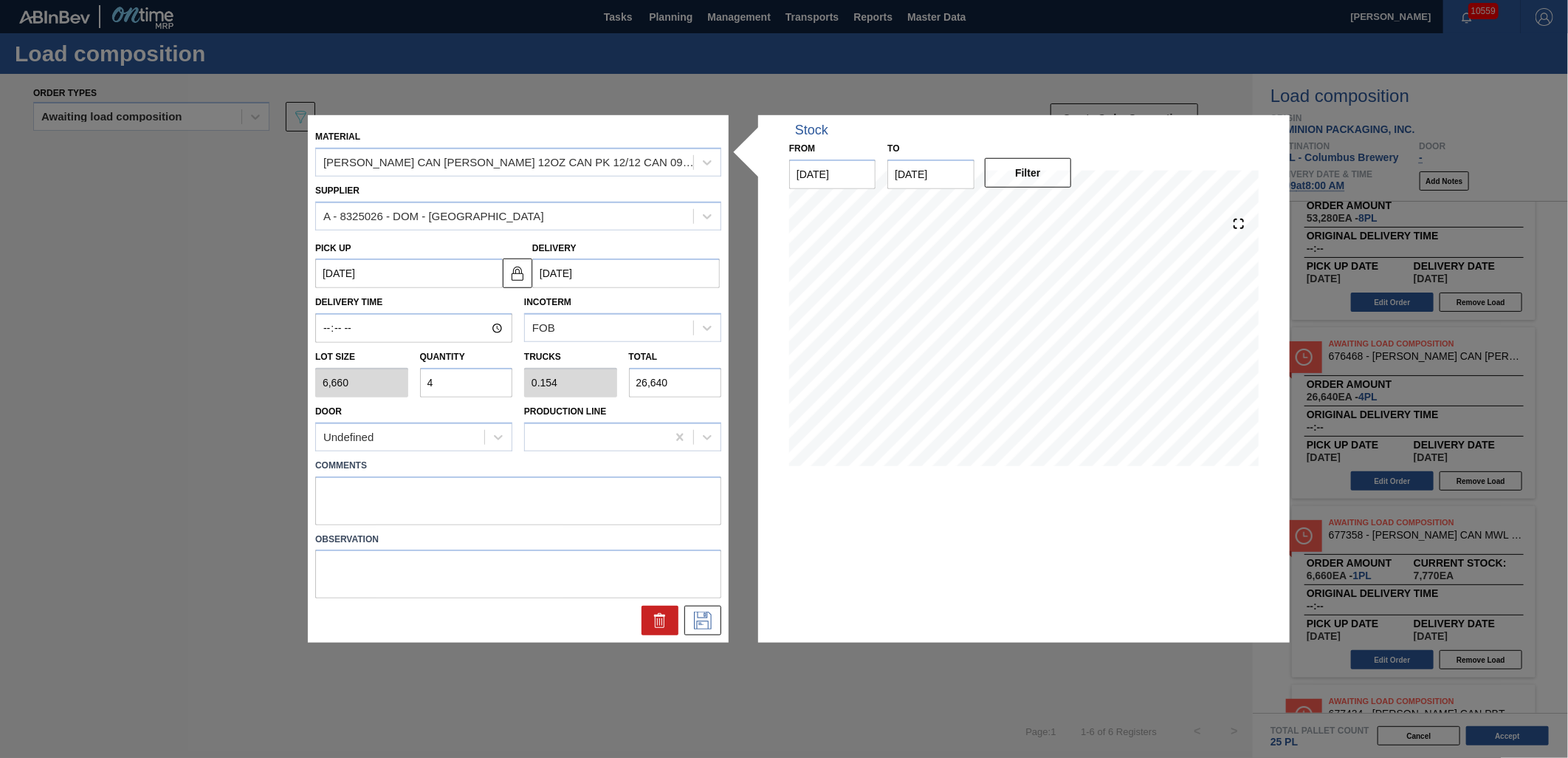
click at [483, 391] on input "4" at bounding box center [466, 383] width 93 height 30
type input "0"
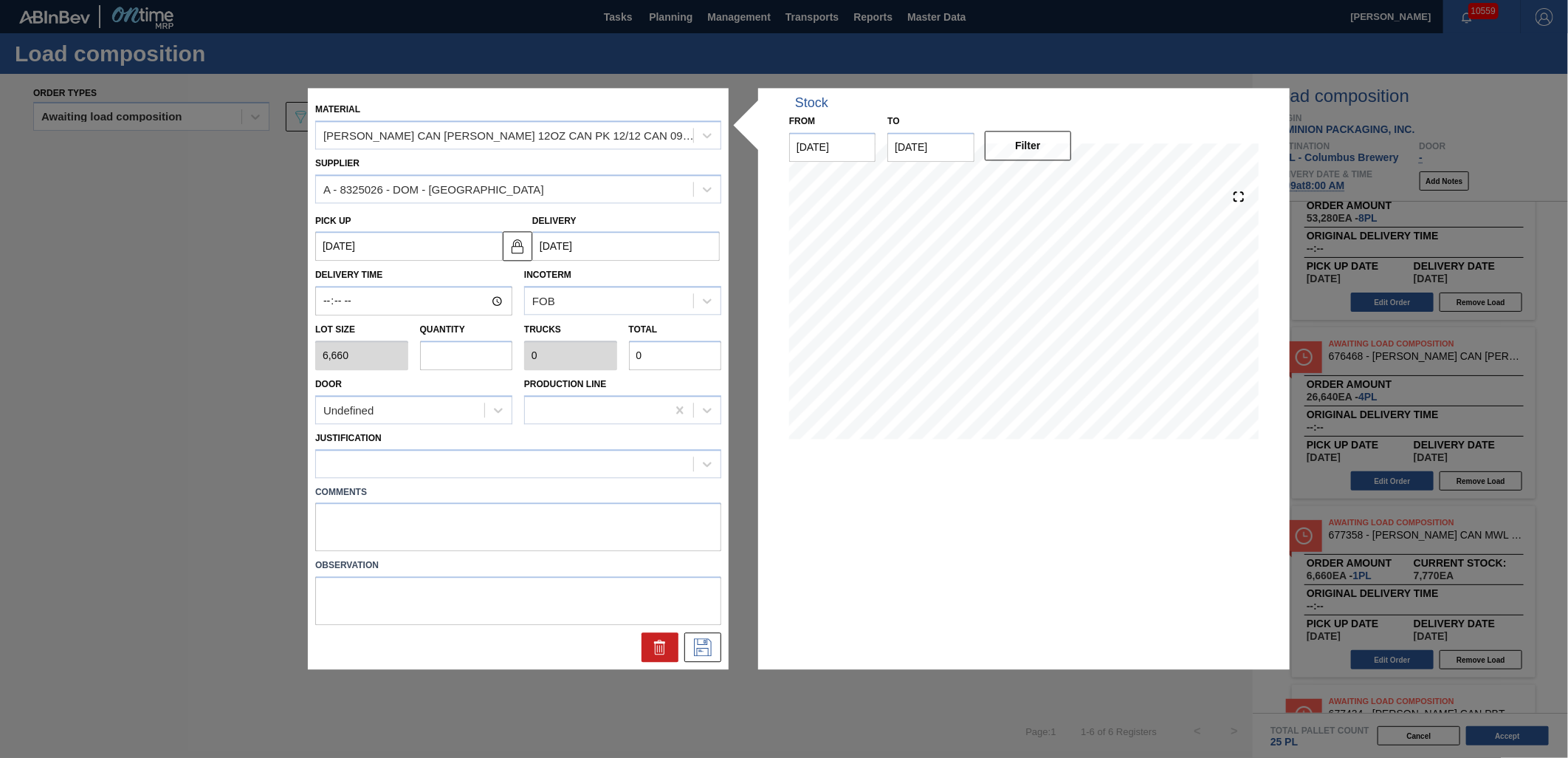
type input "5"
type input "0.192"
type input "33,300"
type input "5"
click at [517, 464] on div at bounding box center [504, 463] width 377 height 21
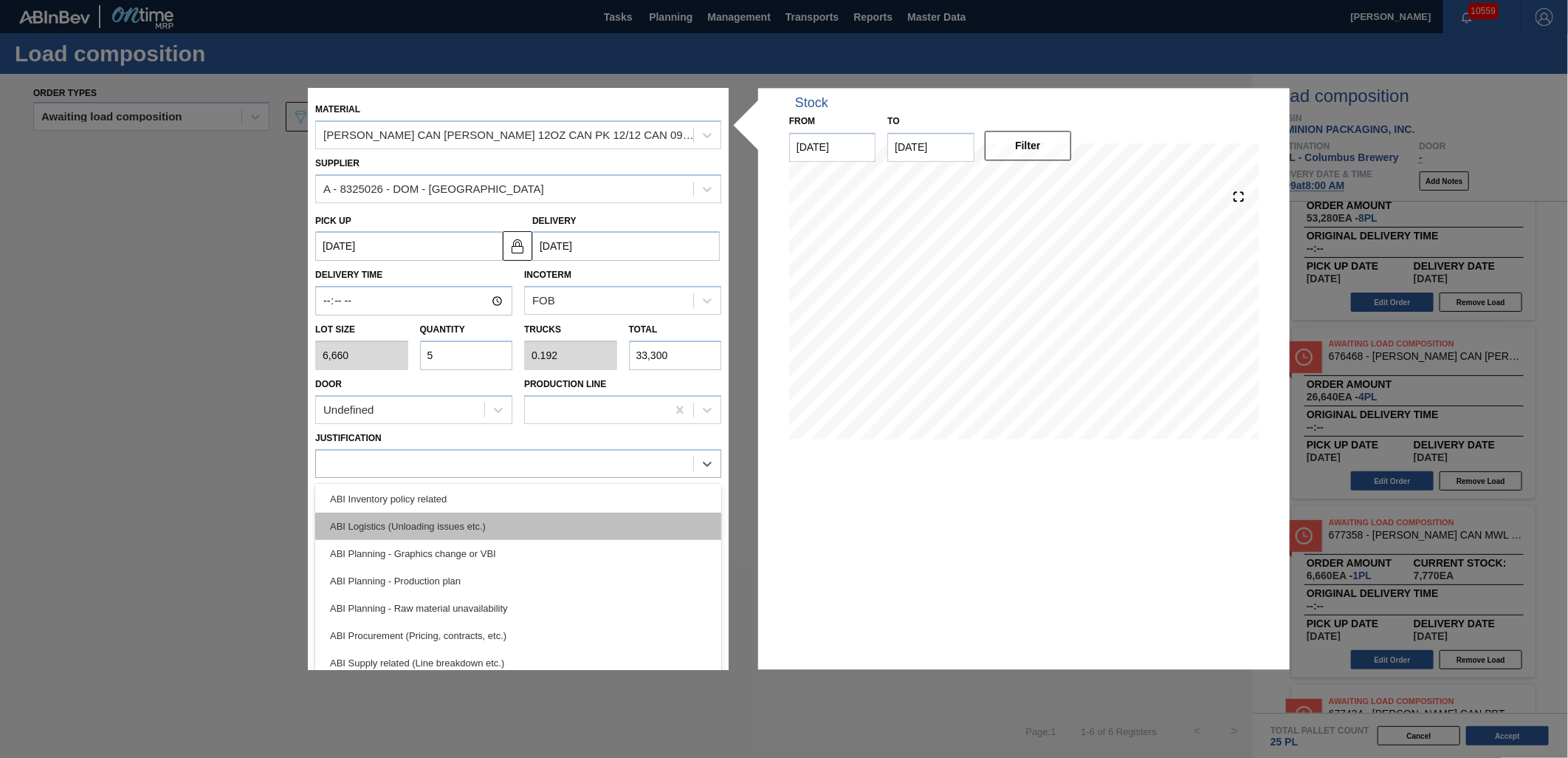
scroll to position [82, 0]
drag, startPoint x: 547, startPoint y: 653, endPoint x: 558, endPoint y: 654, distance: 11.0
click at [547, 653] on div "ABI Transport planning (Truck optimization etc.)" at bounding box center [518, 664] width 406 height 27
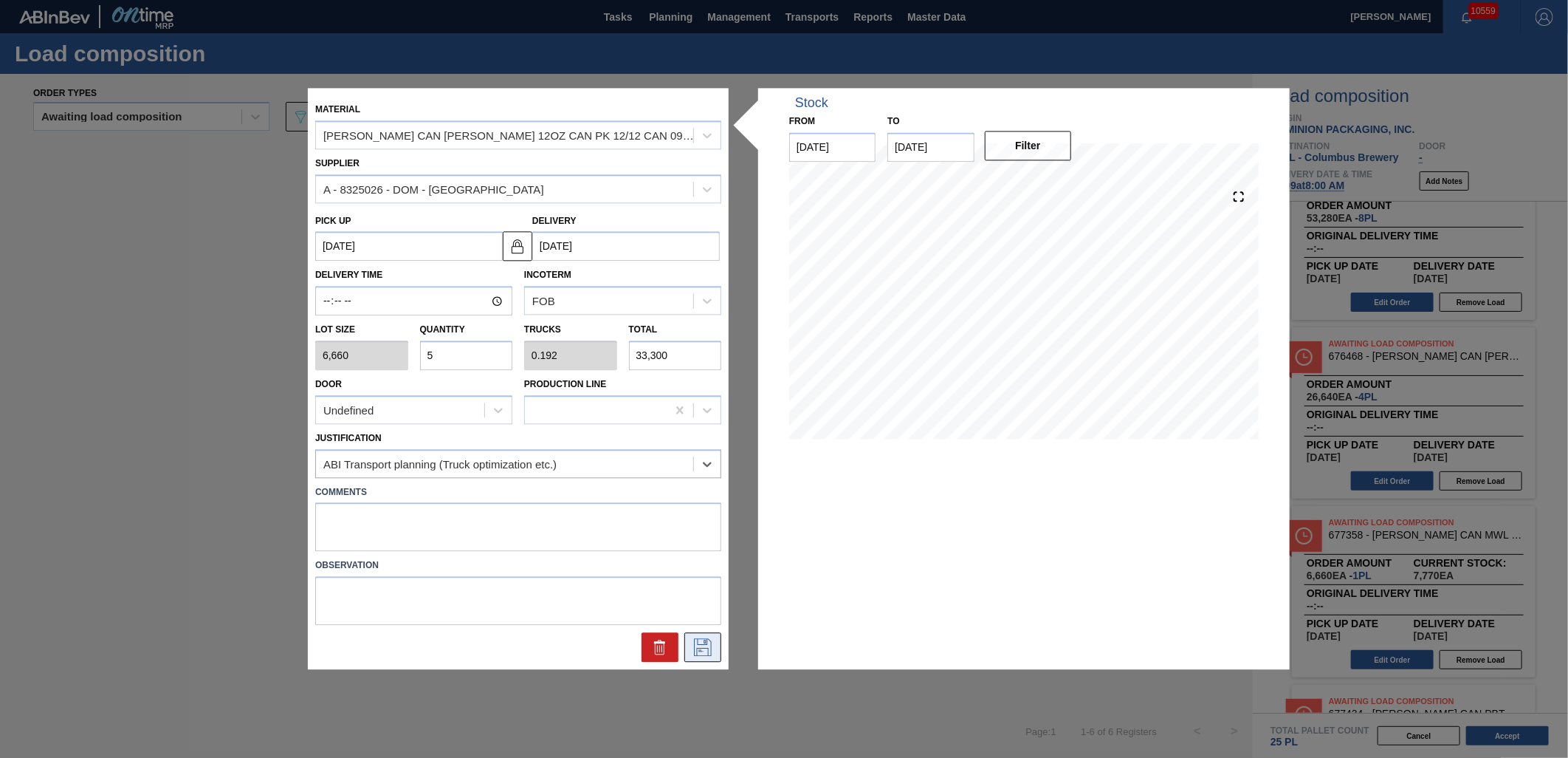
click at [700, 652] on icon at bounding box center [703, 647] width 24 height 18
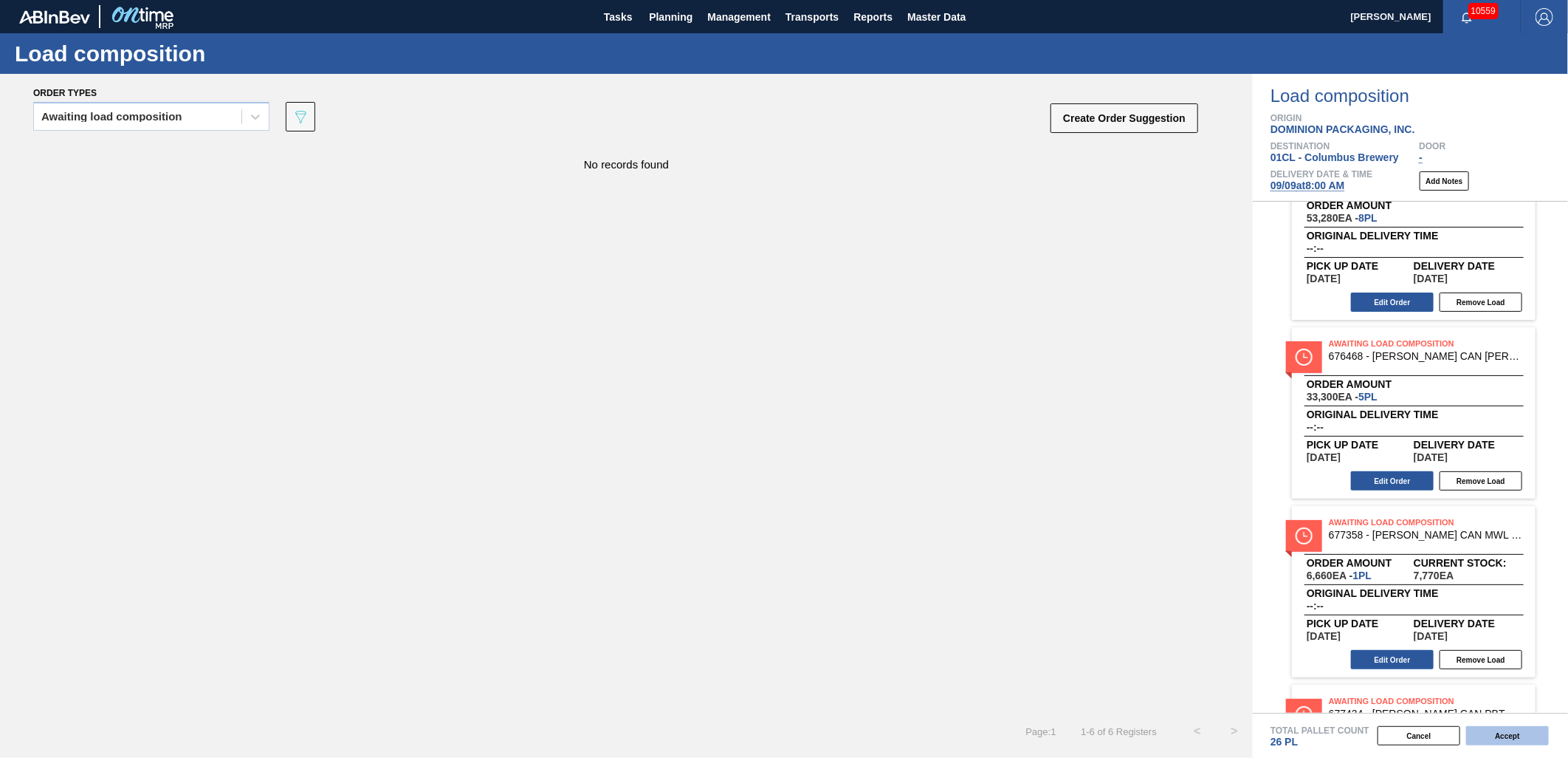
click at [1497, 735] on button "Accept" at bounding box center [1508, 735] width 83 height 19
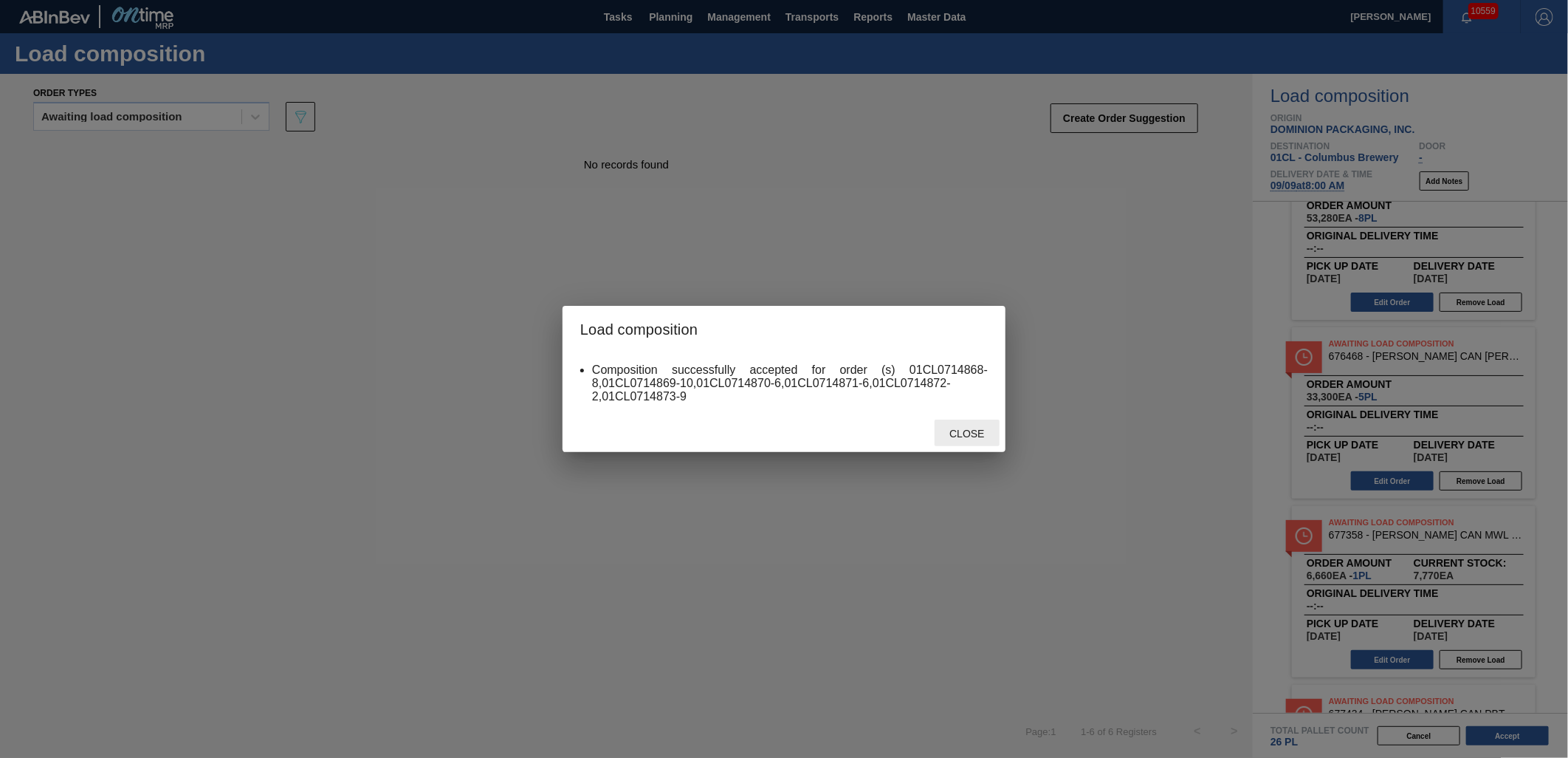
click at [967, 433] on span "Close" at bounding box center [967, 433] width 58 height 12
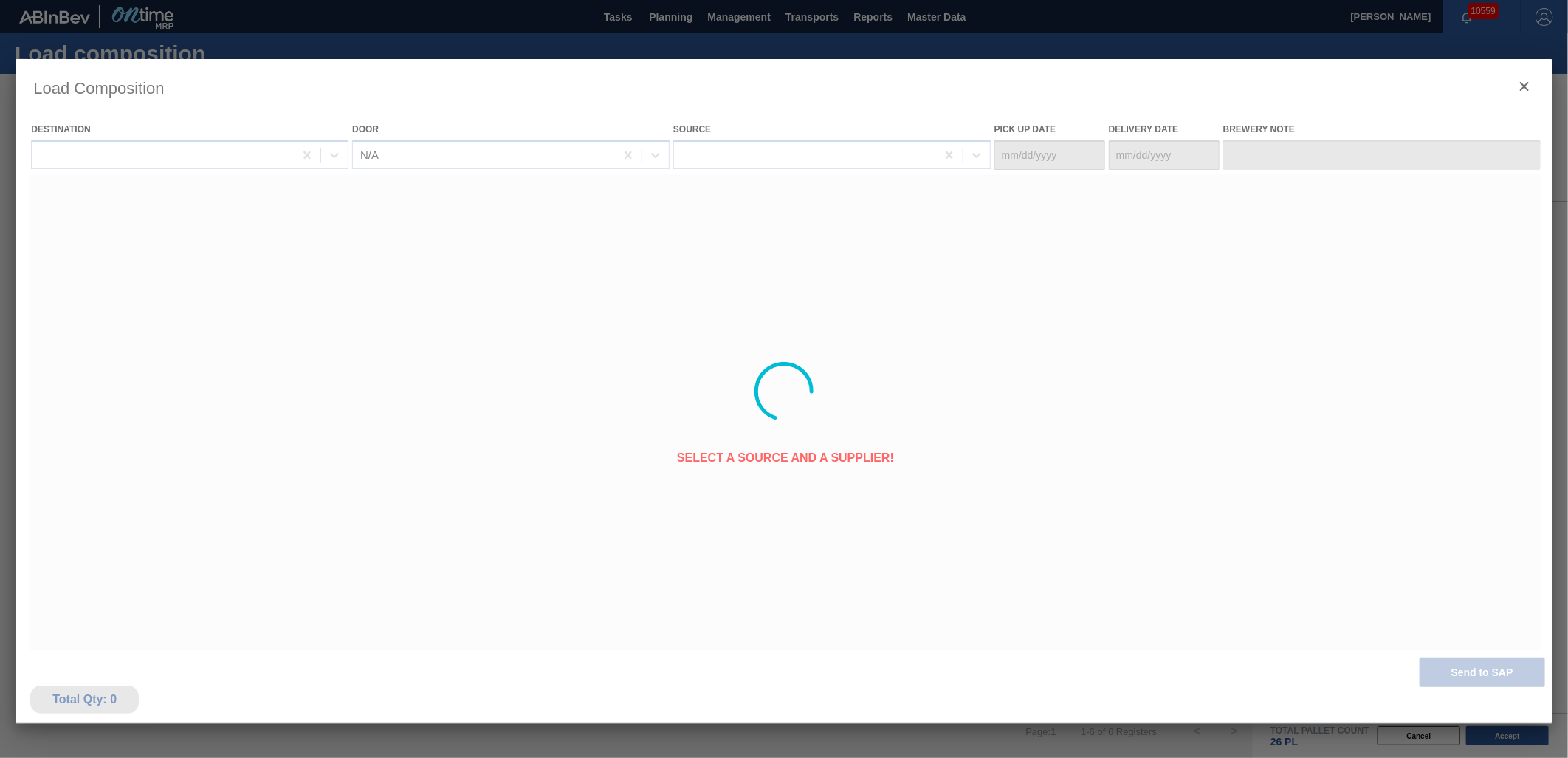
type Date "[DATE]"
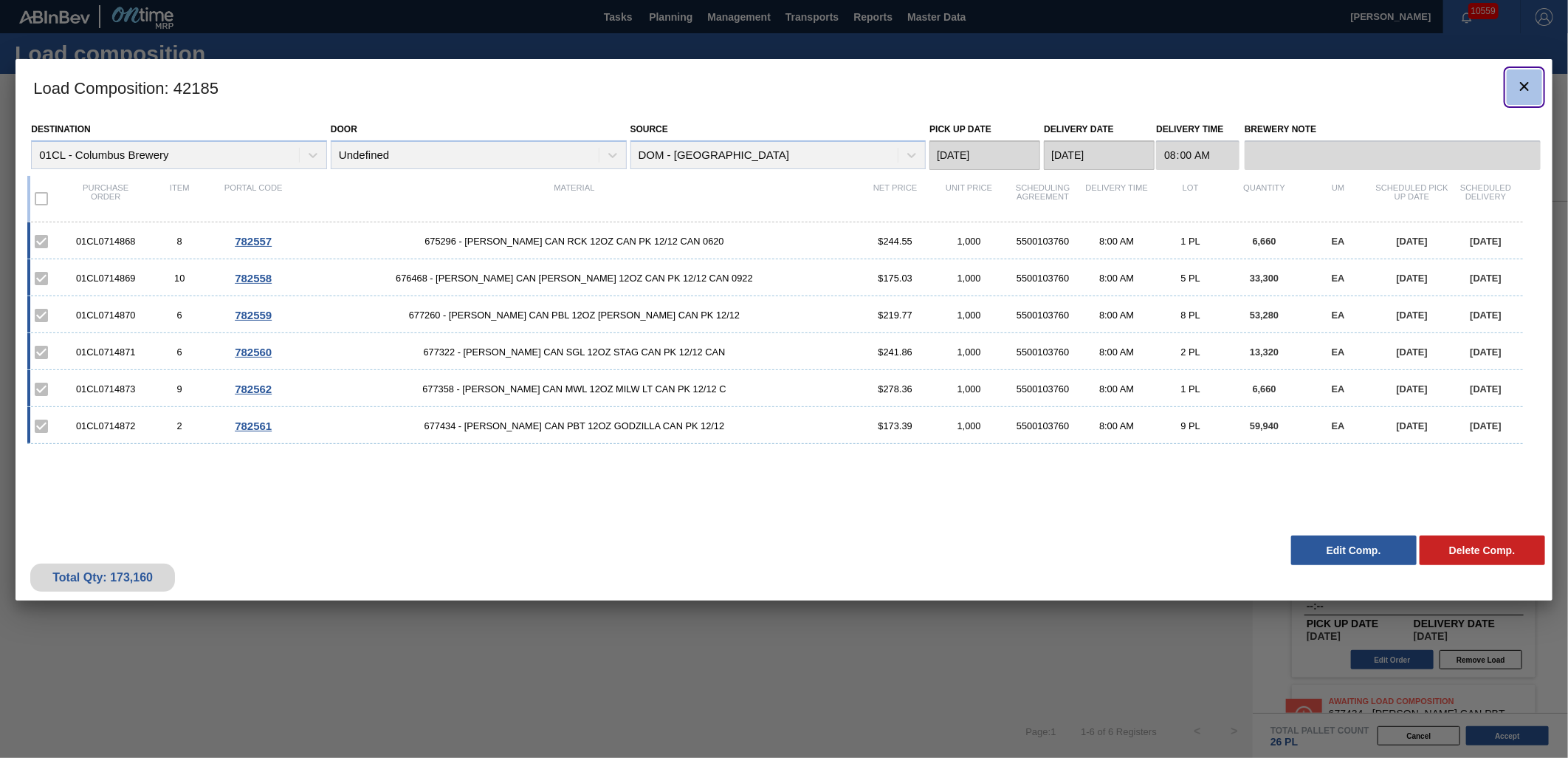
click at [1534, 85] on button "botão de ícone" at bounding box center [1524, 87] width 35 height 35
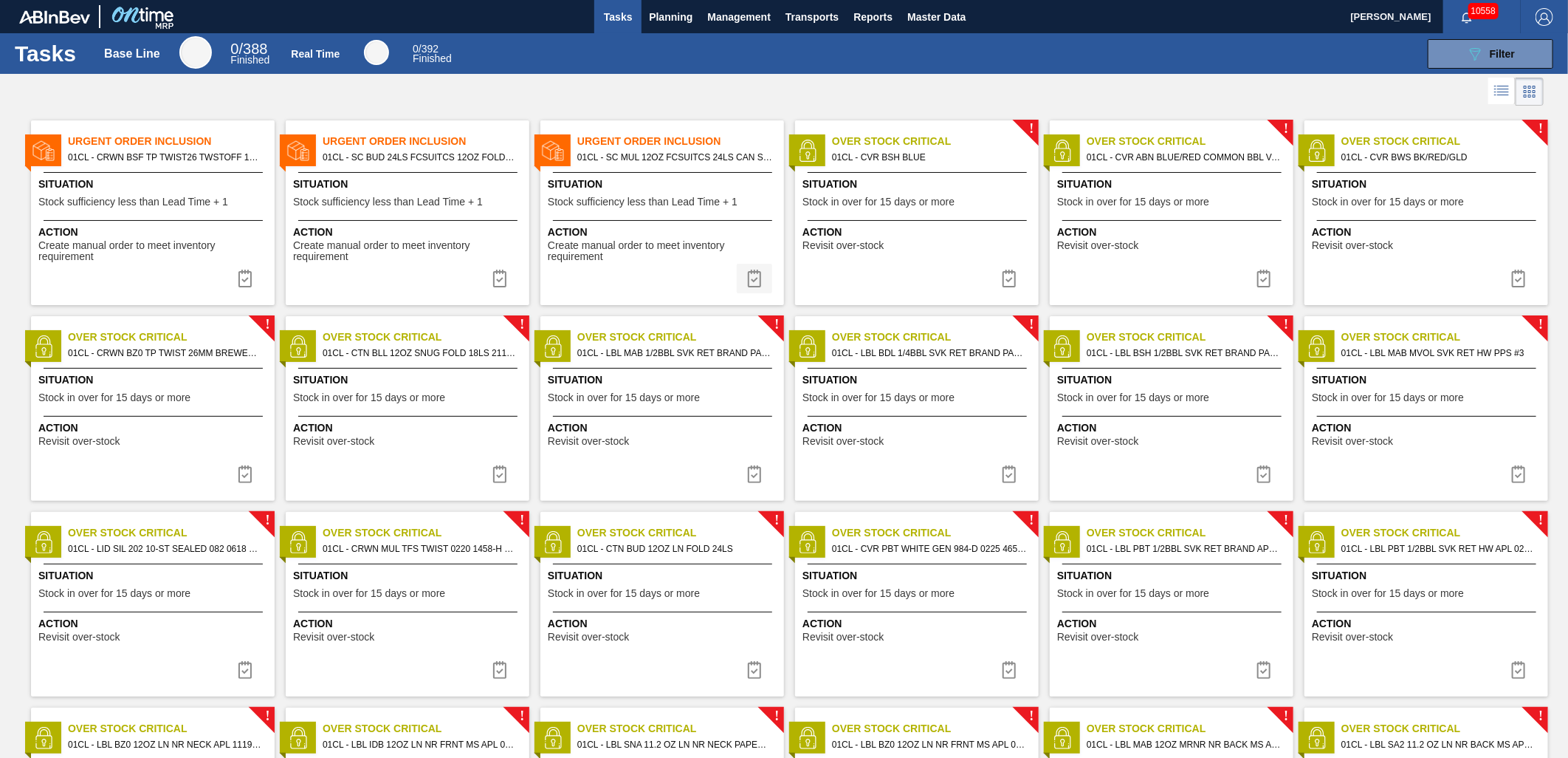
click at [756, 281] on img at bounding box center [755, 278] width 18 height 18
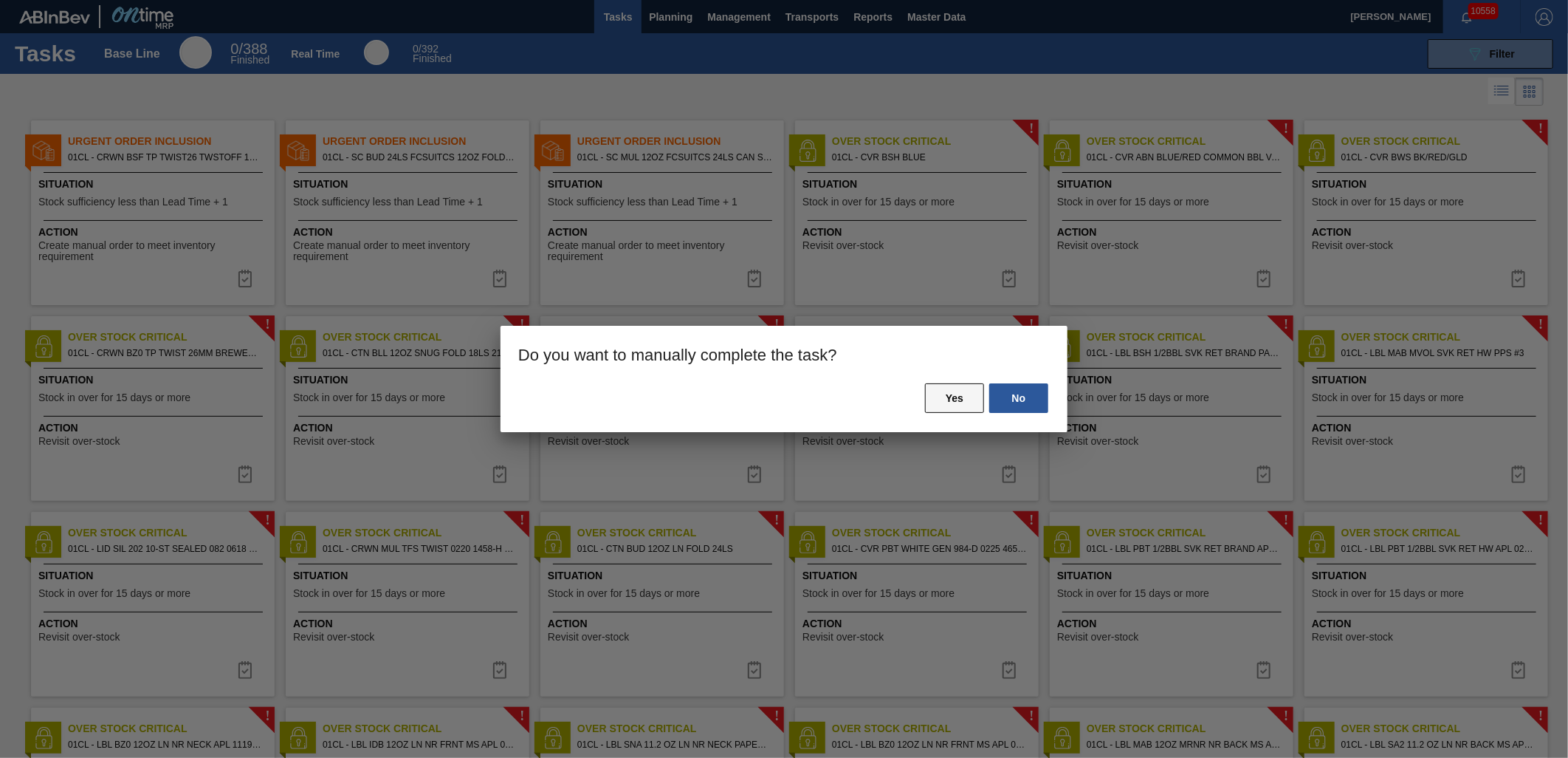
click at [933, 401] on button "Yes" at bounding box center [954, 398] width 59 height 30
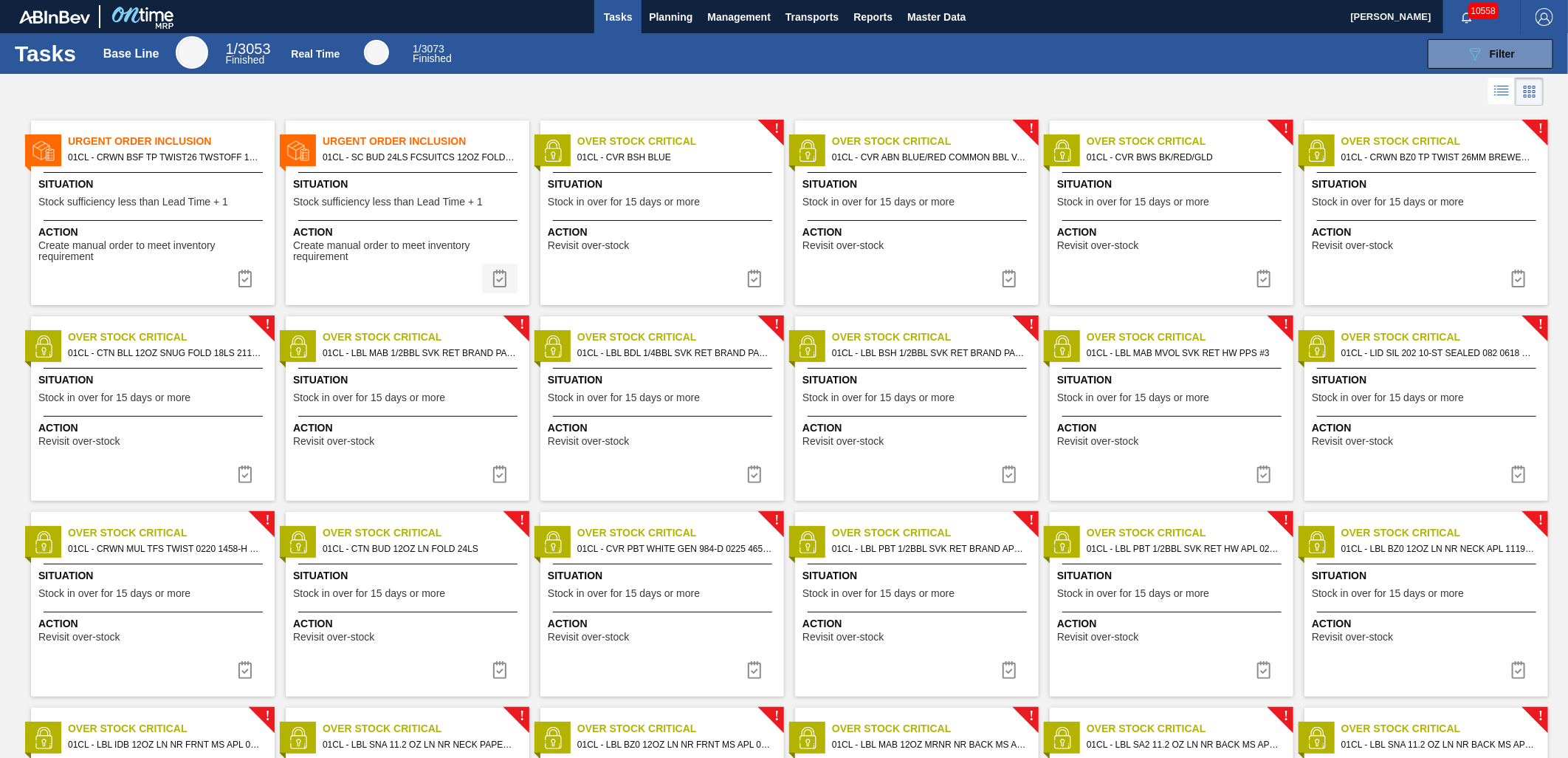
click at [498, 282] on img at bounding box center [500, 278] width 18 height 18
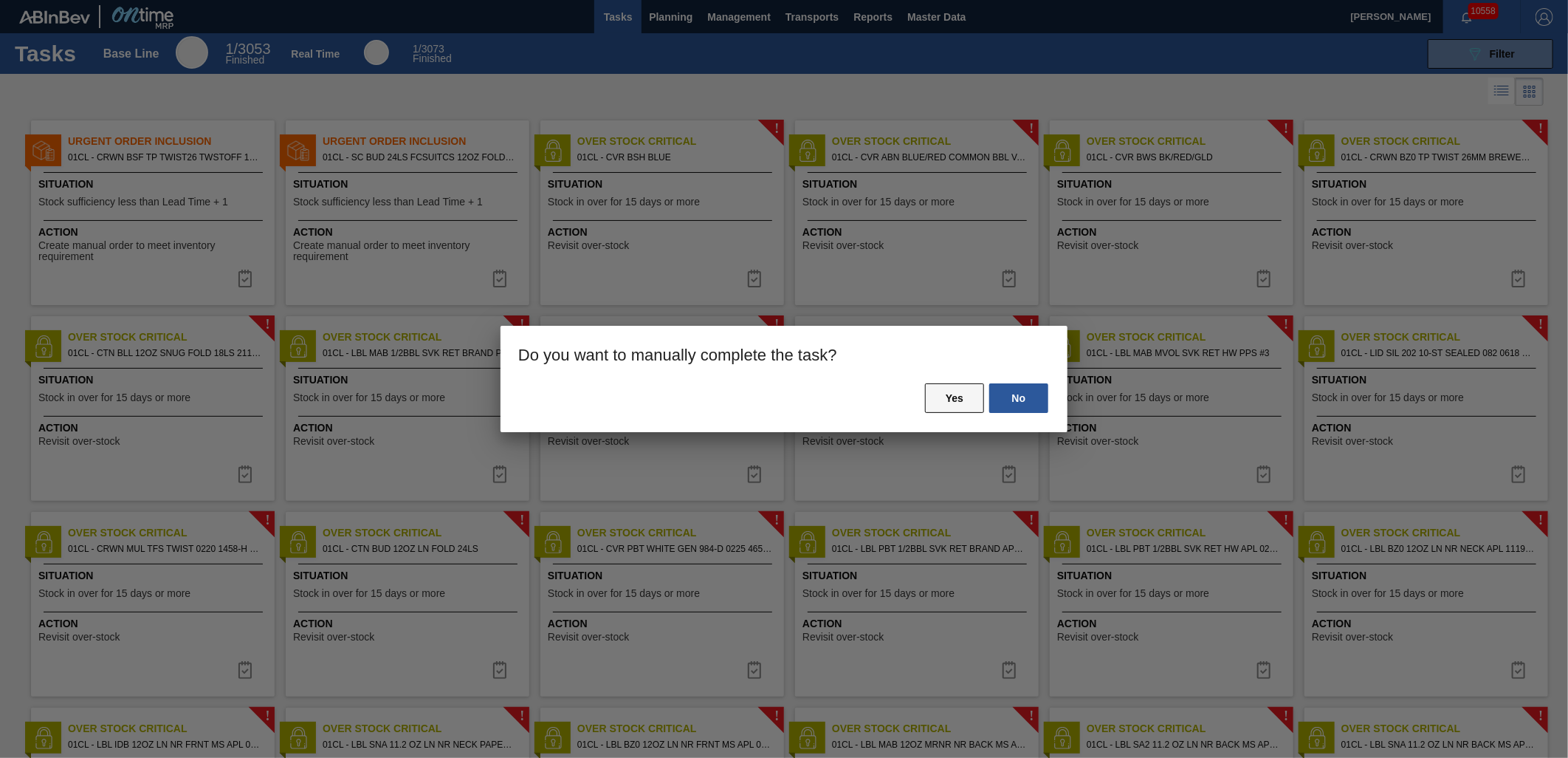
click at [953, 394] on button "Yes" at bounding box center [954, 398] width 59 height 30
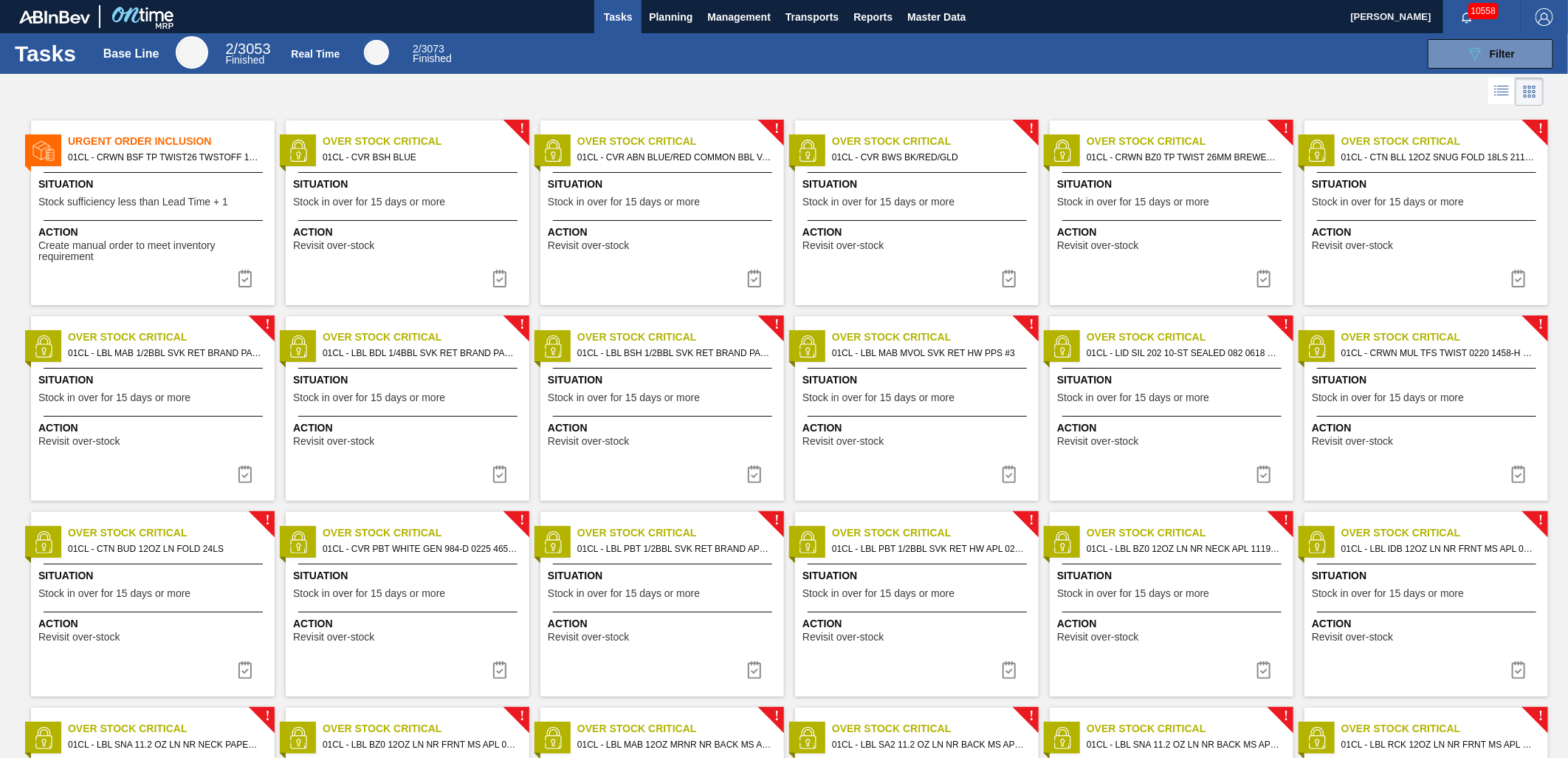
click at [245, 282] on img at bounding box center [245, 278] width 18 height 18
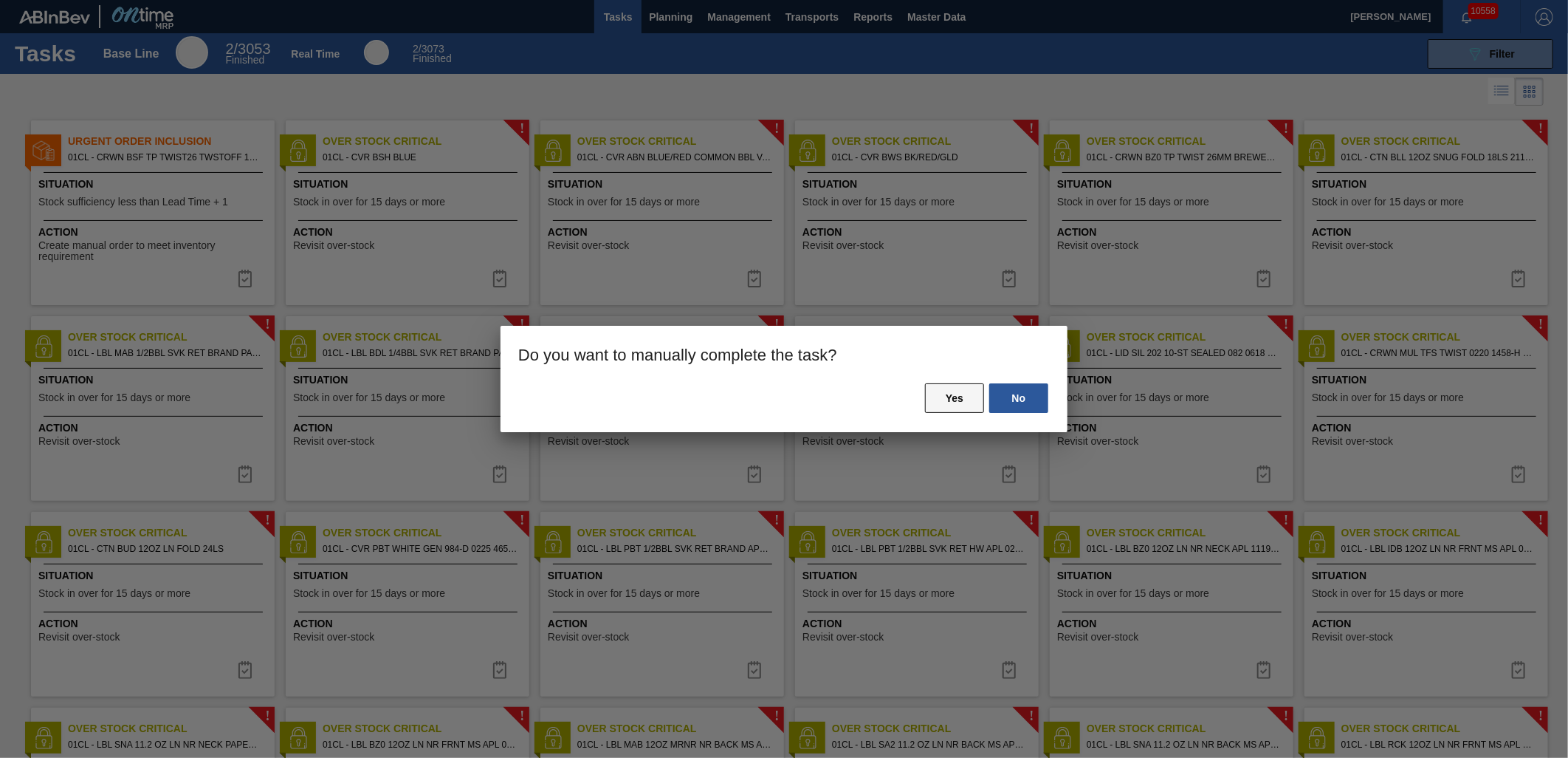
click at [936, 393] on button "Yes" at bounding box center [954, 398] width 59 height 30
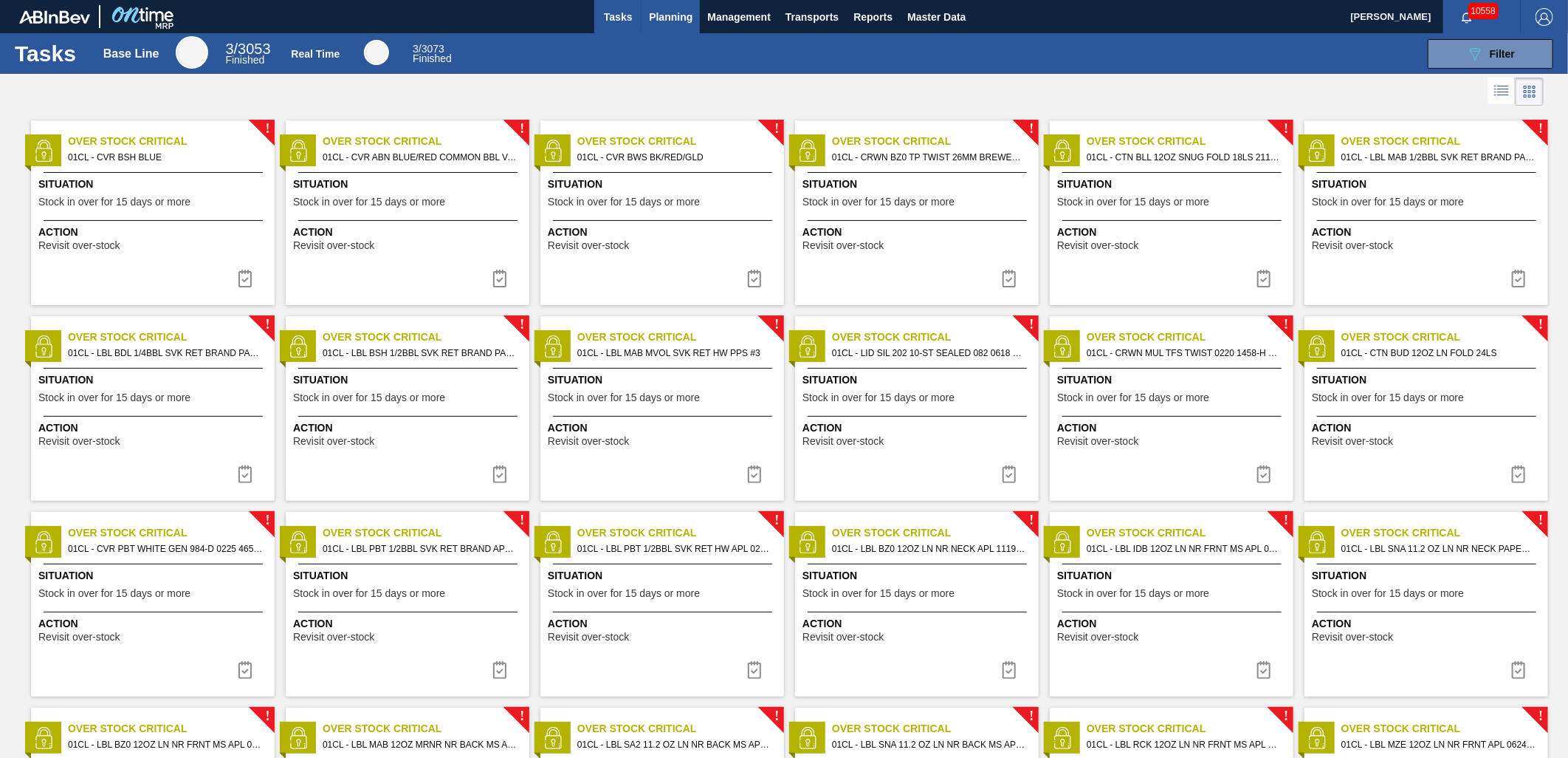
click at [666, 20] on span "Planning" at bounding box center [671, 16] width 44 height 18
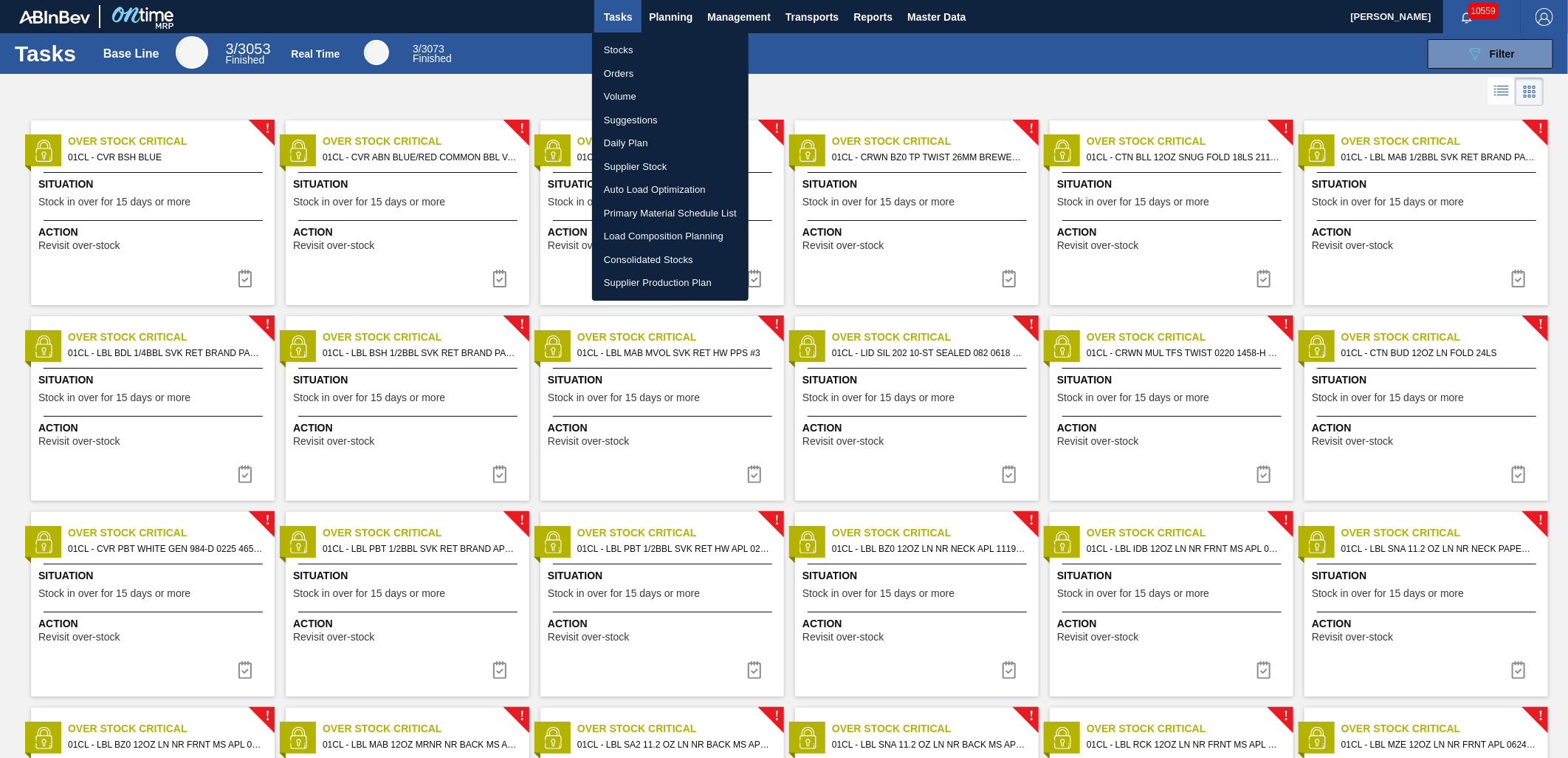
click at [643, 120] on li "Suggestions" at bounding box center [671, 121] width 157 height 24
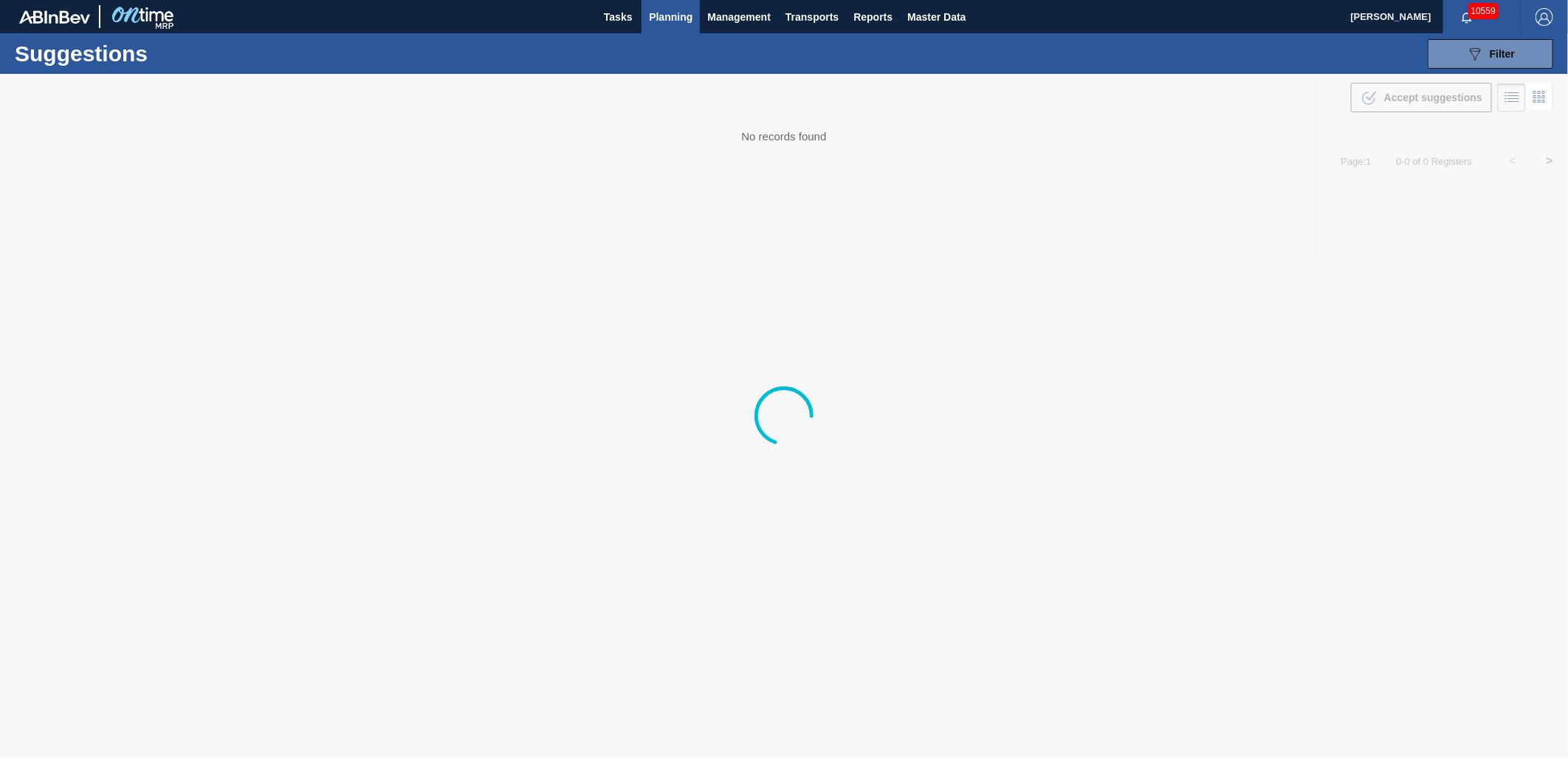
type from "[DATE]"
type to "[DATE]"
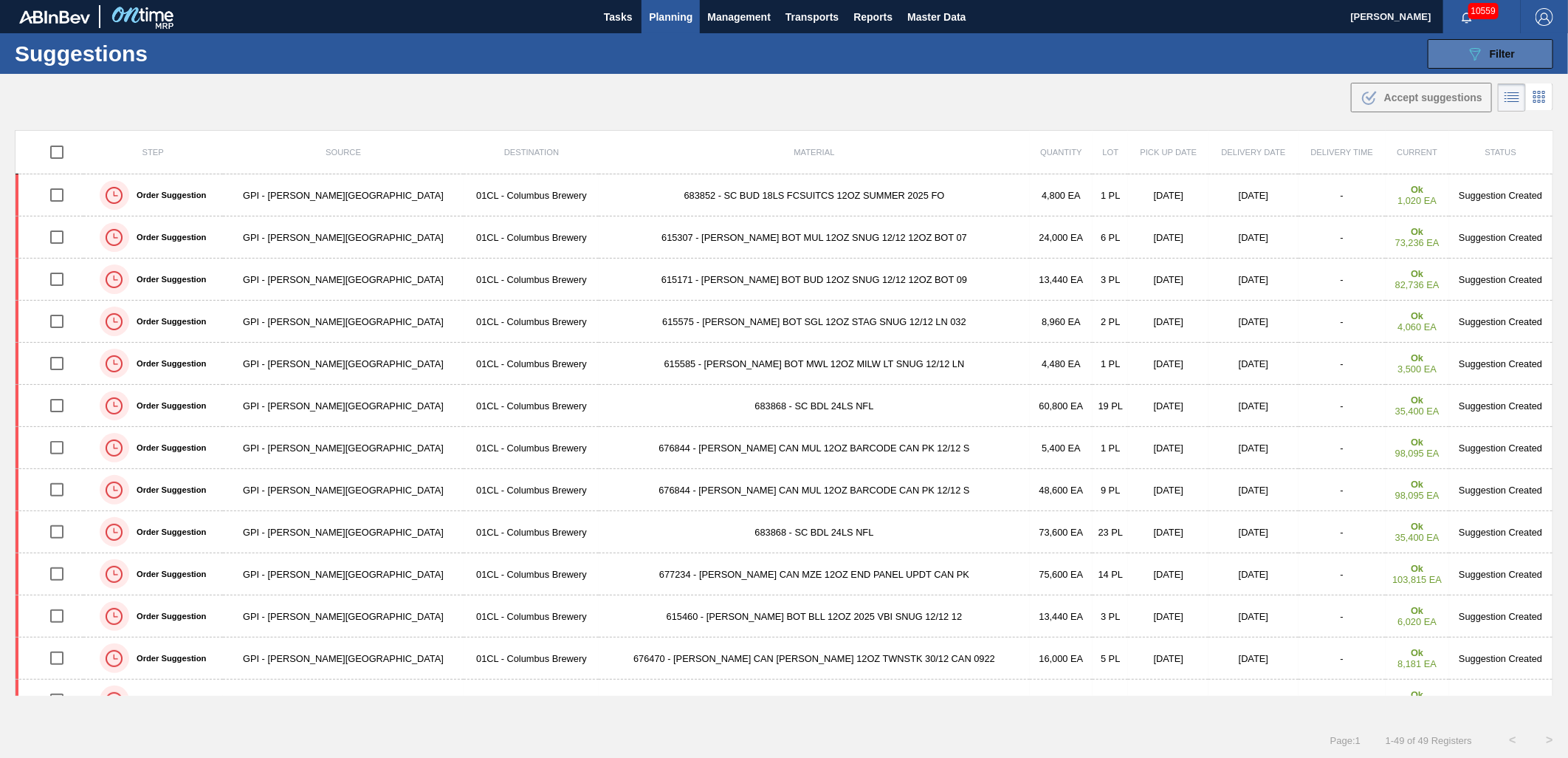
click at [1463, 62] on button "089F7B8B-B2A5-4AFE-B5C0-19BA573D28AC Filter" at bounding box center [1490, 54] width 125 height 30
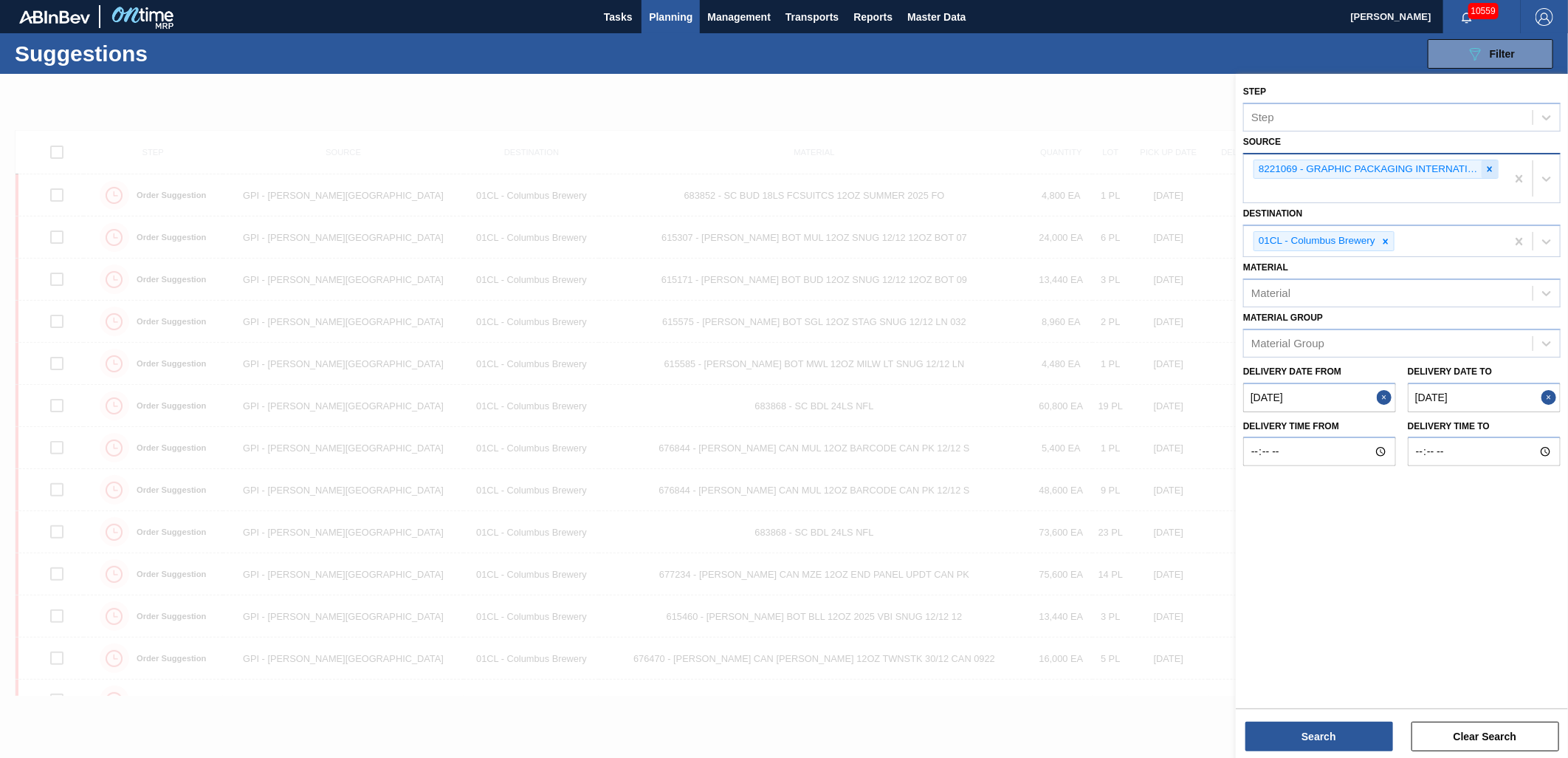
click at [1486, 171] on icon at bounding box center [1490, 169] width 10 height 10
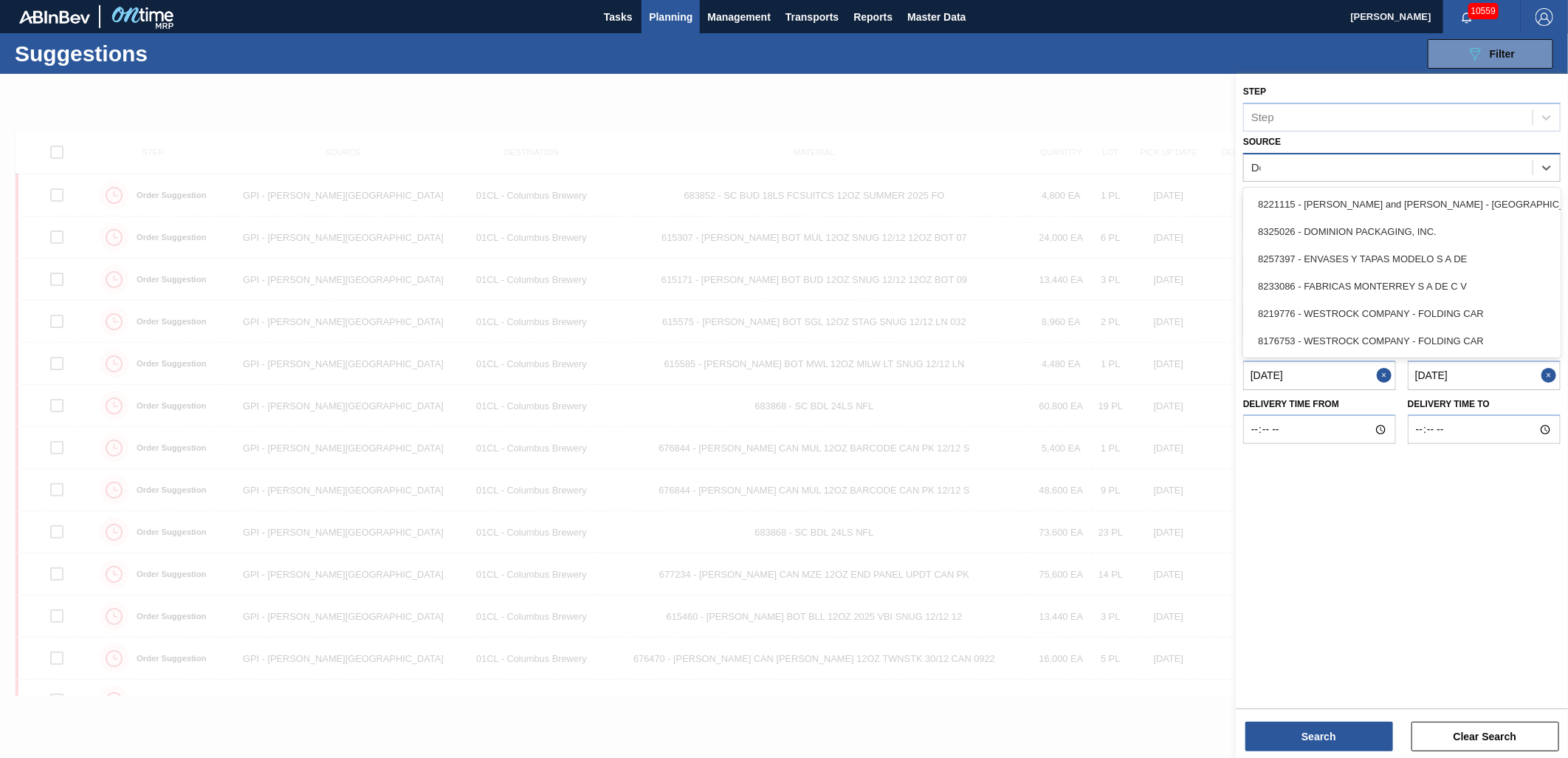
type input "Dom"
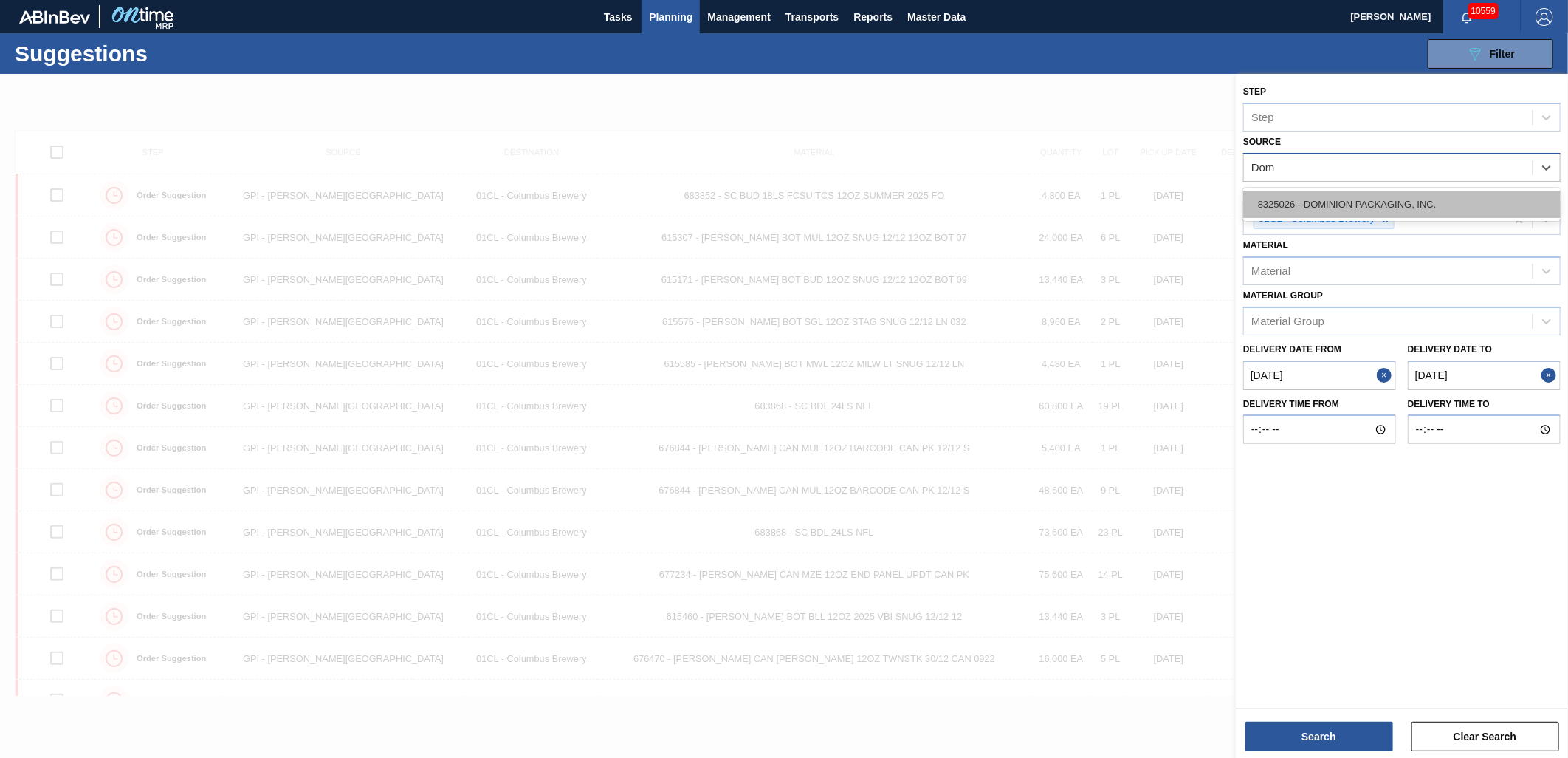
click at [1399, 210] on div "8325026 - DOMINION PACKAGING, INC." at bounding box center [1402, 204] width 317 height 27
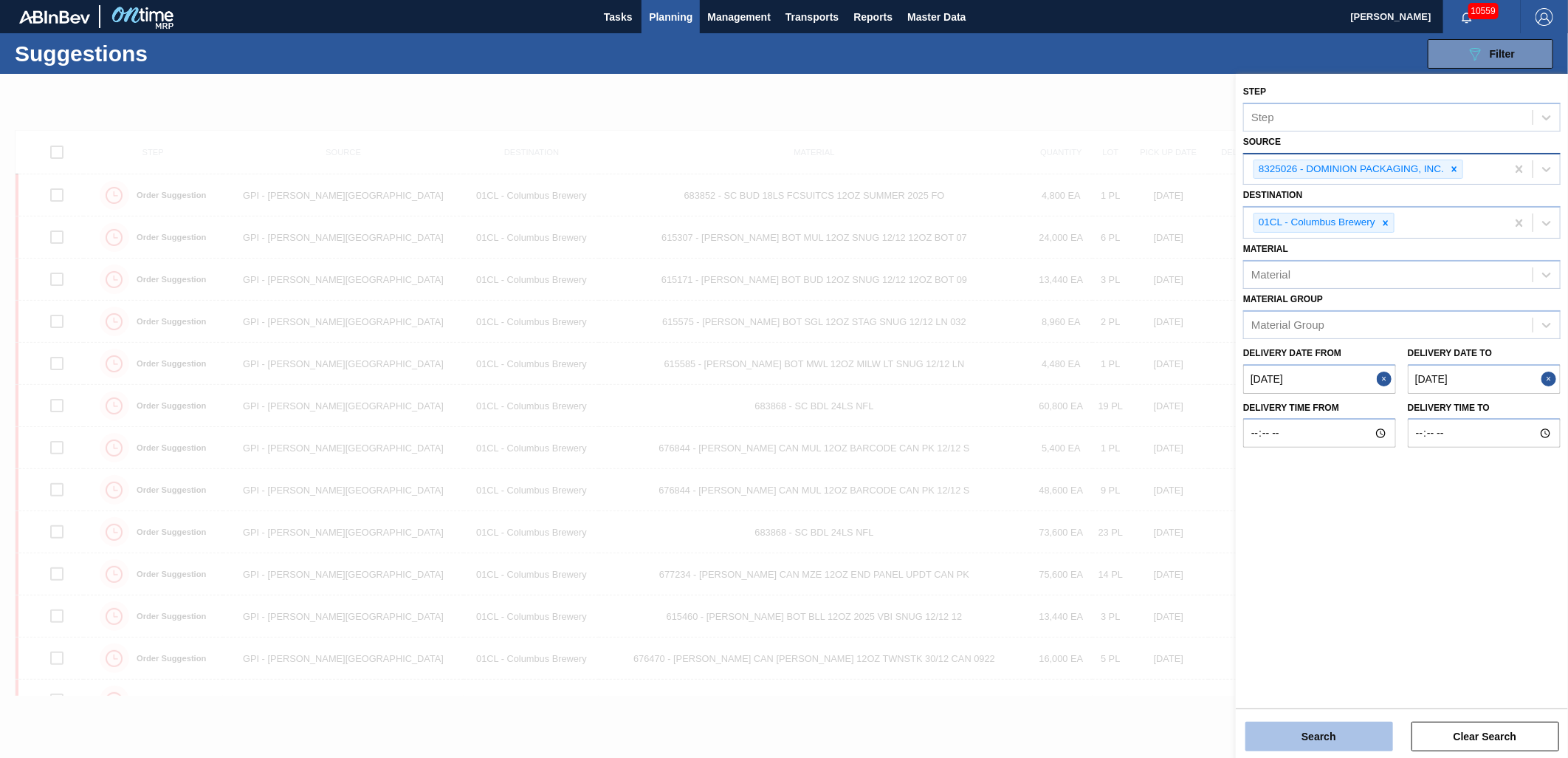
click at [1324, 741] on button "Search" at bounding box center [1319, 737] width 147 height 30
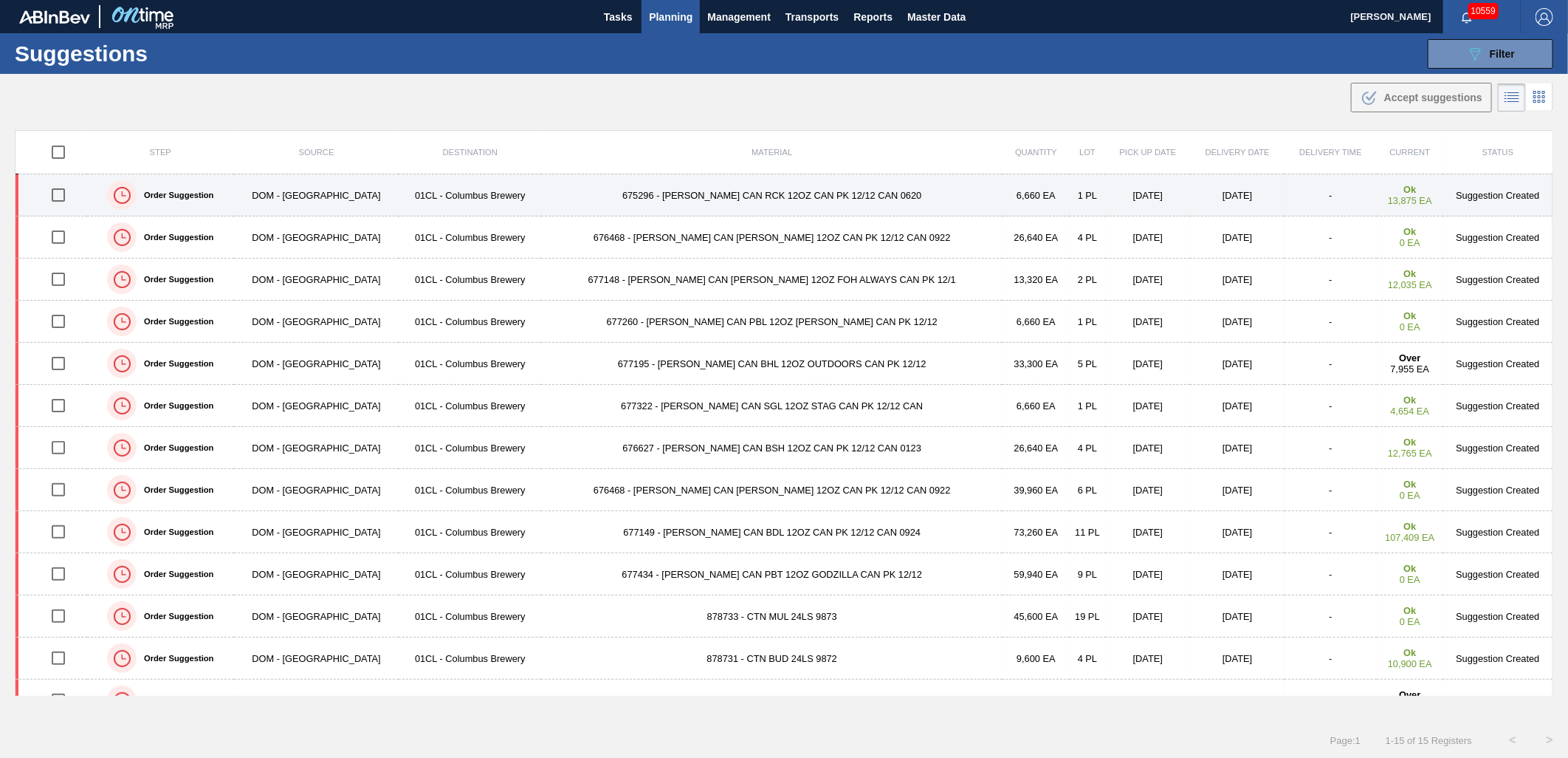
click at [697, 204] on td "675296 - CARR CAN RCK 12OZ CAN PK 12/12 CAN 0620" at bounding box center [772, 195] width 462 height 42
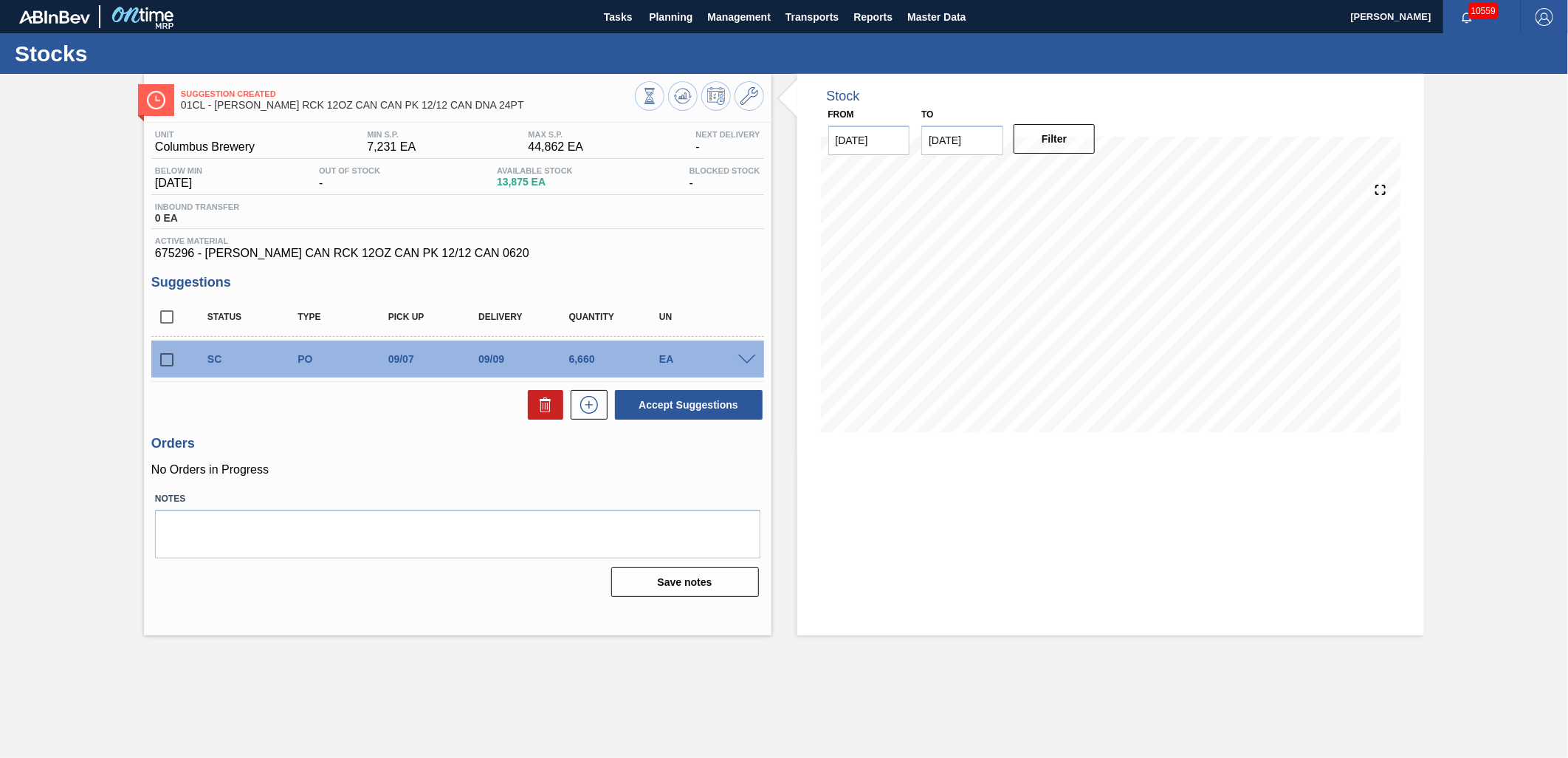
click at [167, 364] on input "checkbox" at bounding box center [167, 360] width 31 height 31
click at [646, 415] on button "Accept Suggestions" at bounding box center [689, 404] width 147 height 30
checkbox input "false"
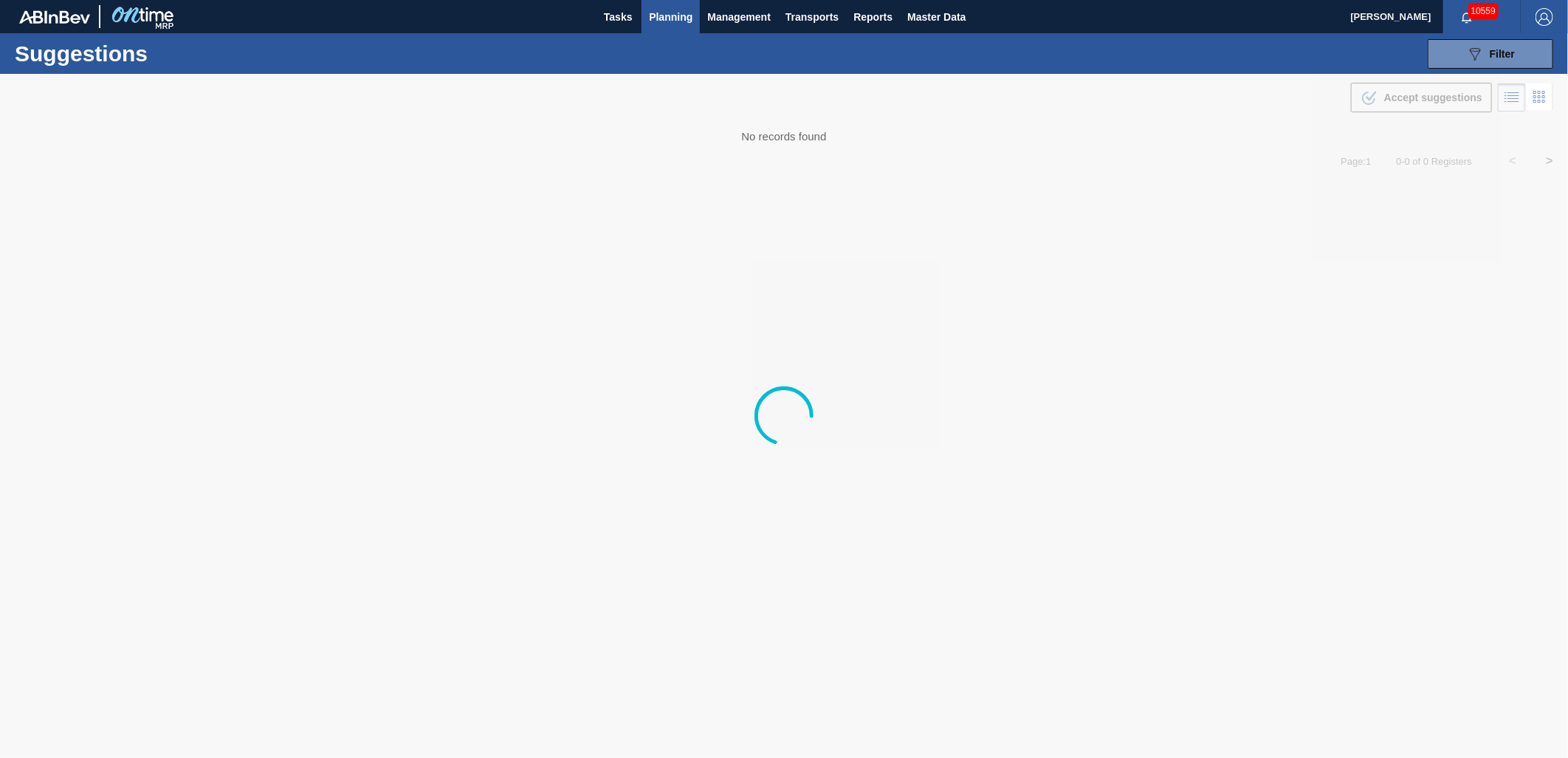
type from "[DATE]"
type to "[DATE]"
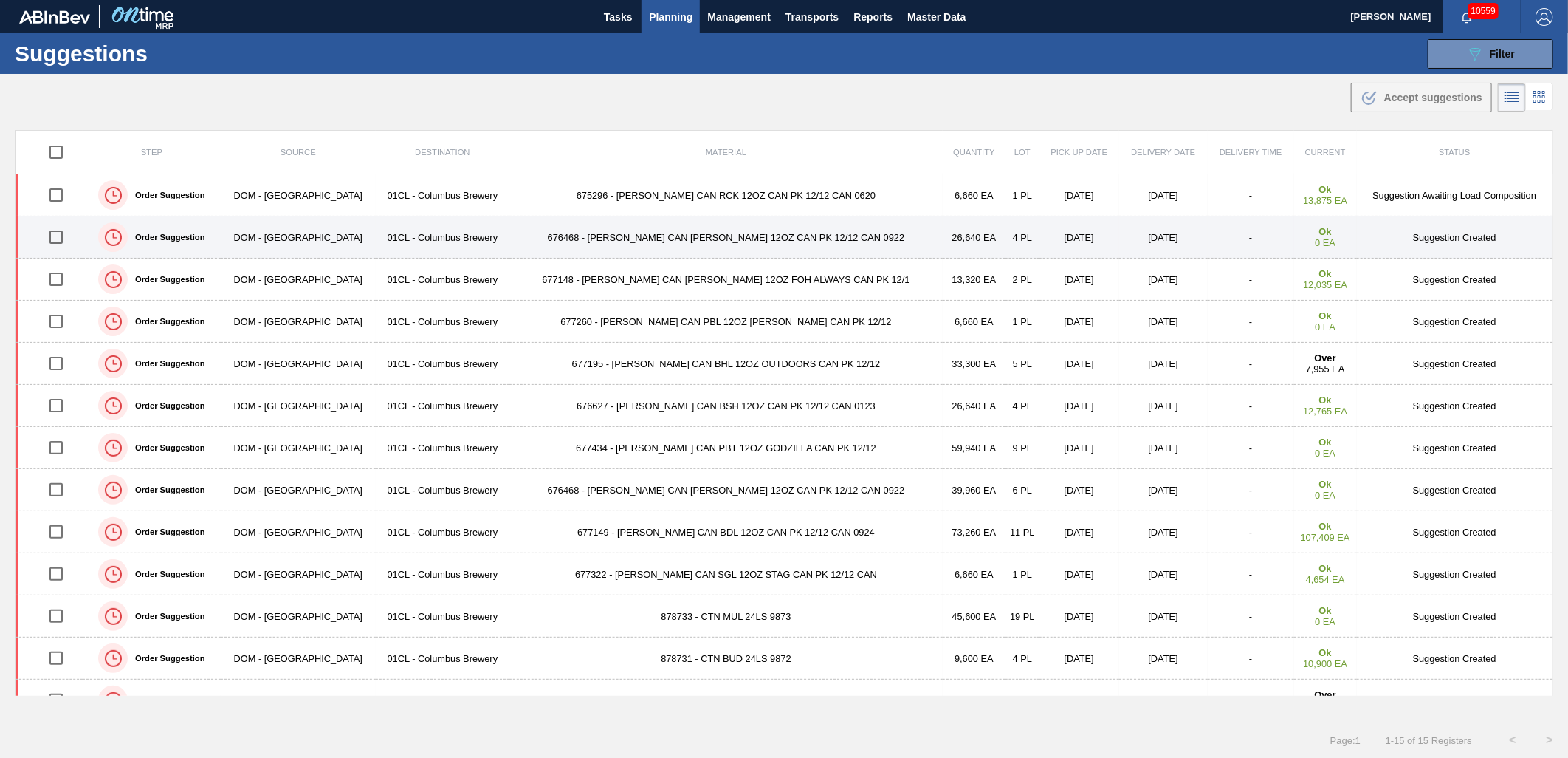
click at [429, 242] on td "01CL - Columbus Brewery" at bounding box center [443, 238] width 134 height 42
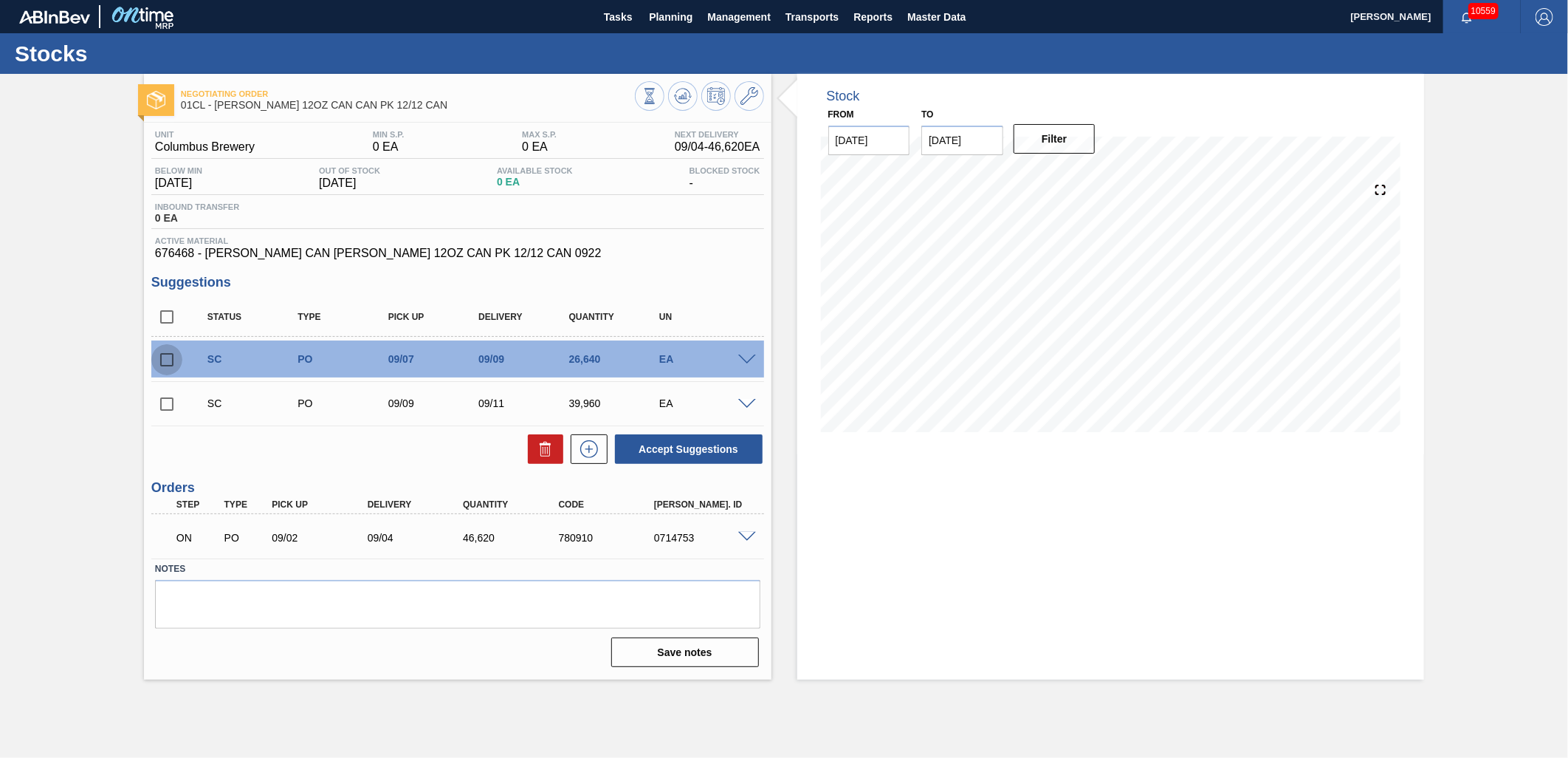
click at [160, 364] on input "checkbox" at bounding box center [167, 360] width 31 height 31
click at [675, 453] on button "Accept Suggestions" at bounding box center [689, 449] width 147 height 30
checkbox input "false"
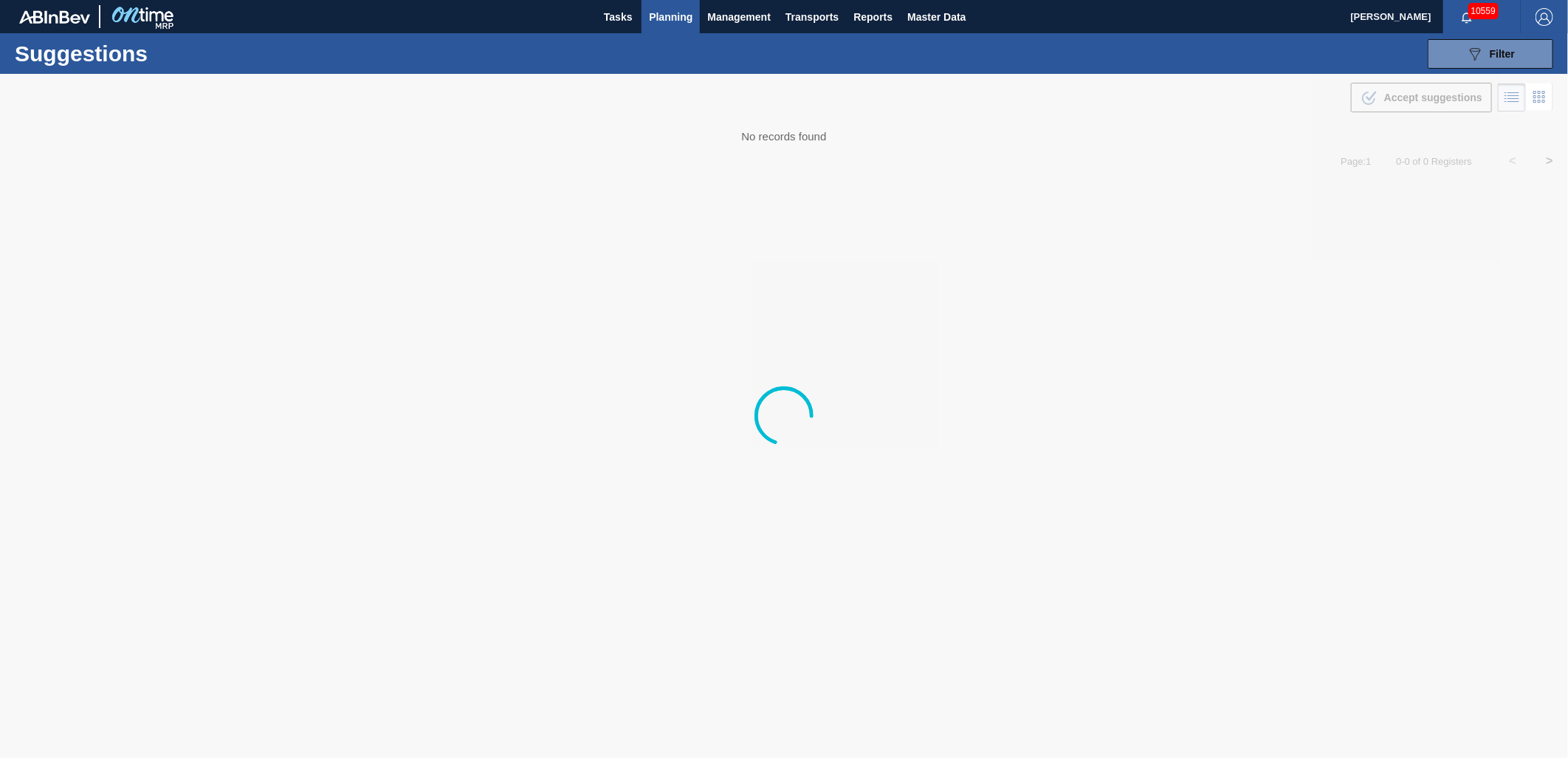
type from "[DATE]"
type to "[DATE]"
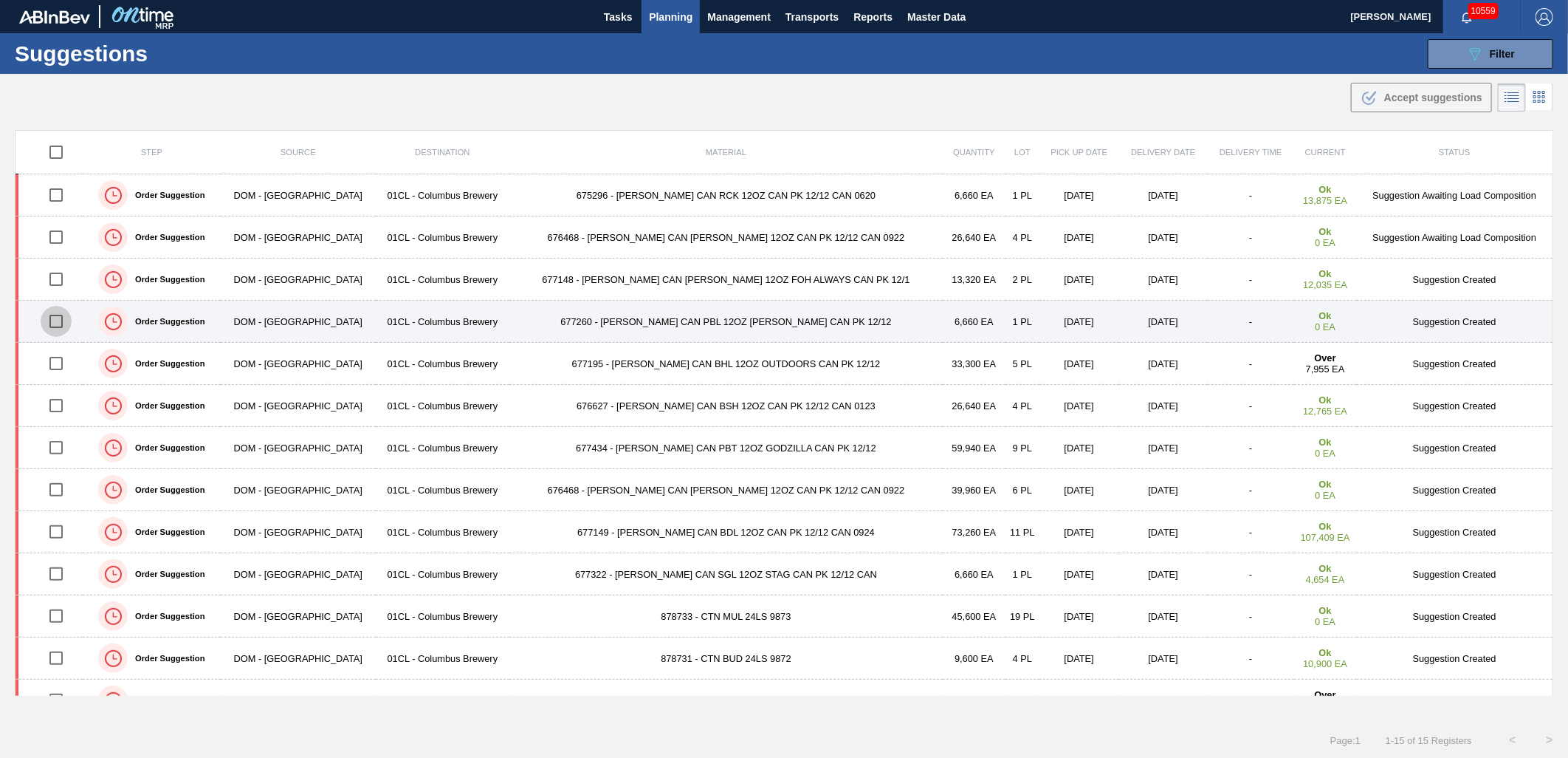
click at [69, 323] on input "checkbox" at bounding box center [56, 321] width 31 height 31
checkbox input "true"
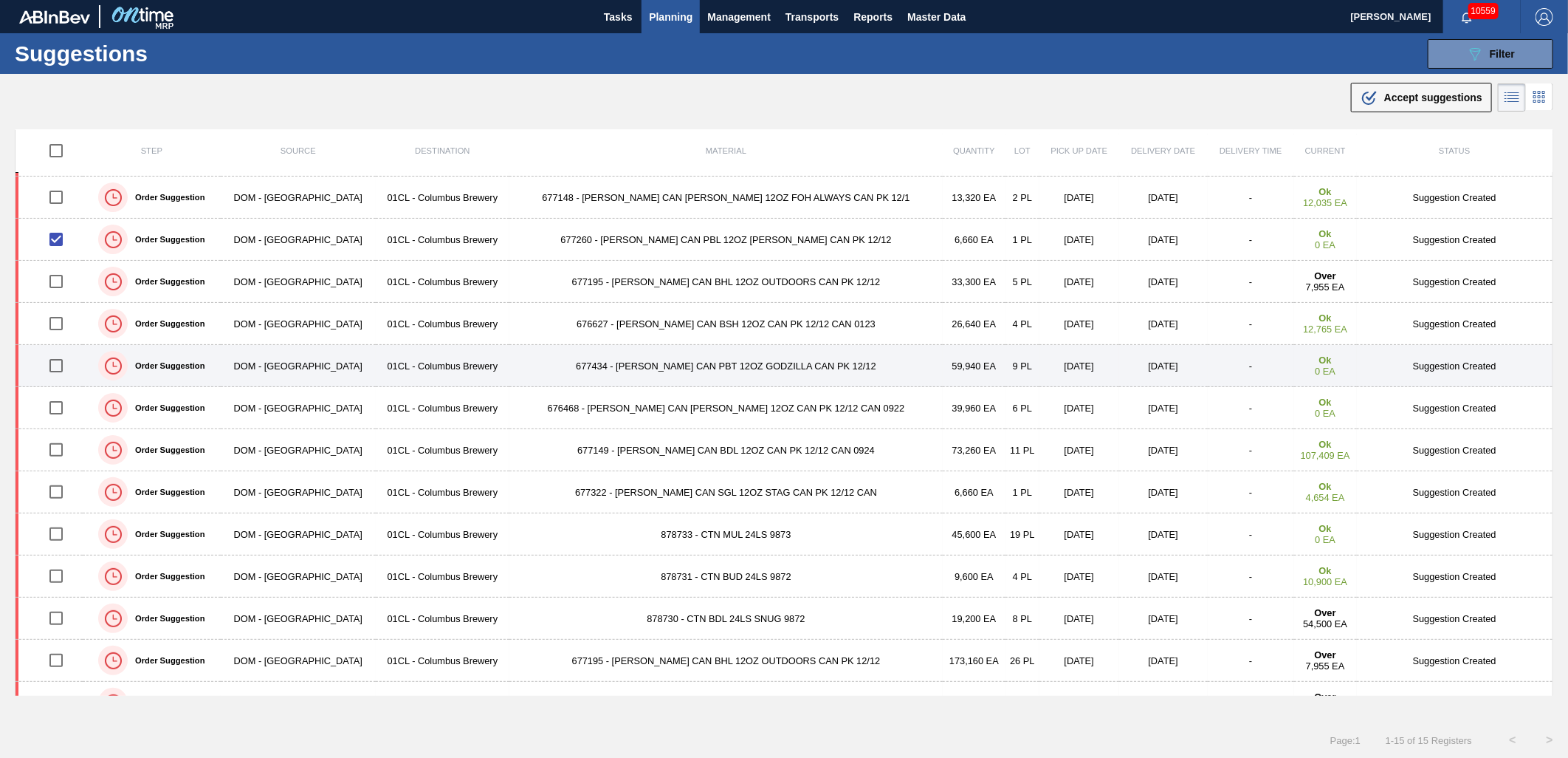
scroll to position [109, 0]
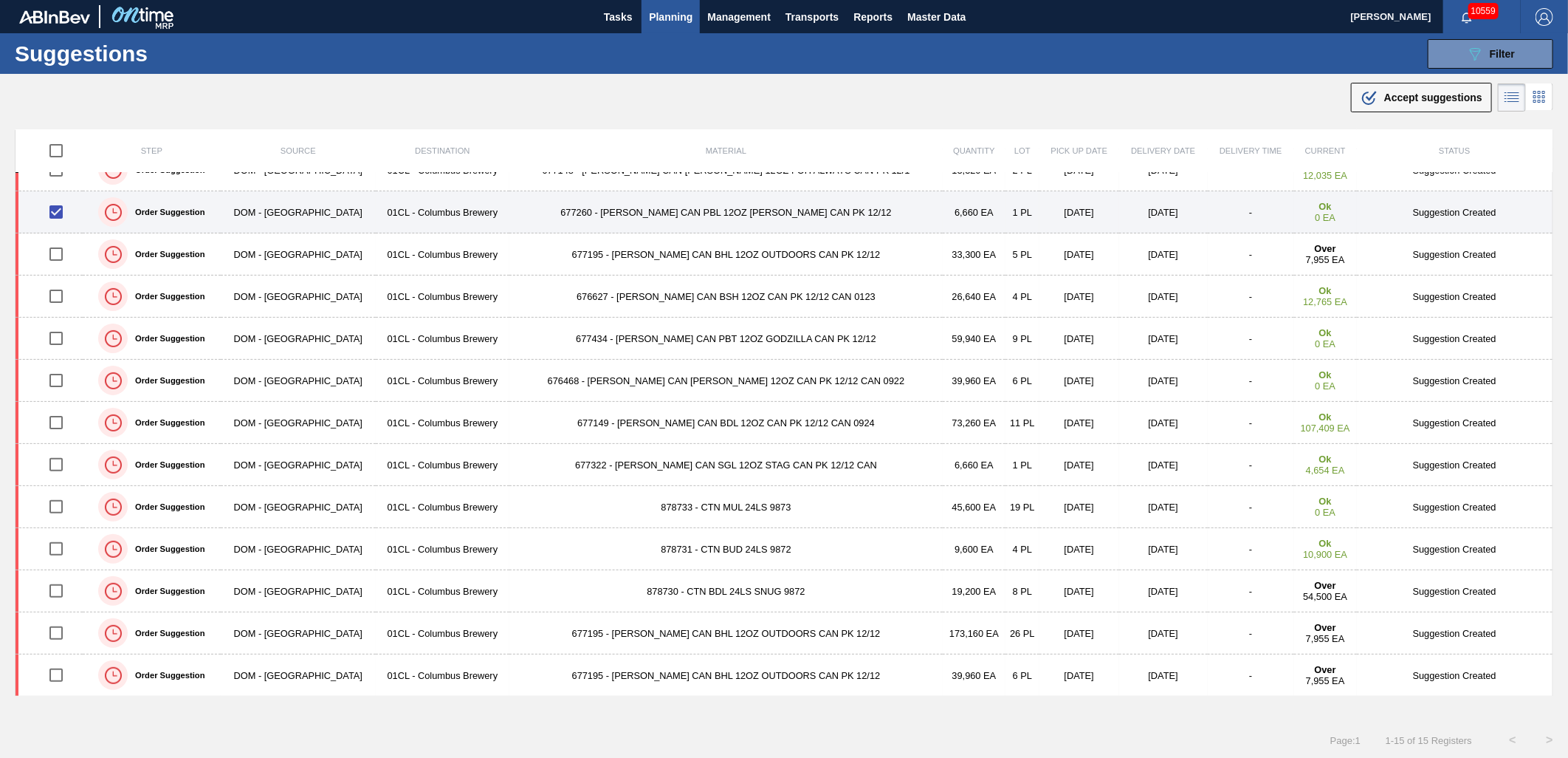
click at [640, 205] on td "677260 - CARR CAN PBL 12OZ PABST LT CAN PK 12/12" at bounding box center [726, 212] width 433 height 42
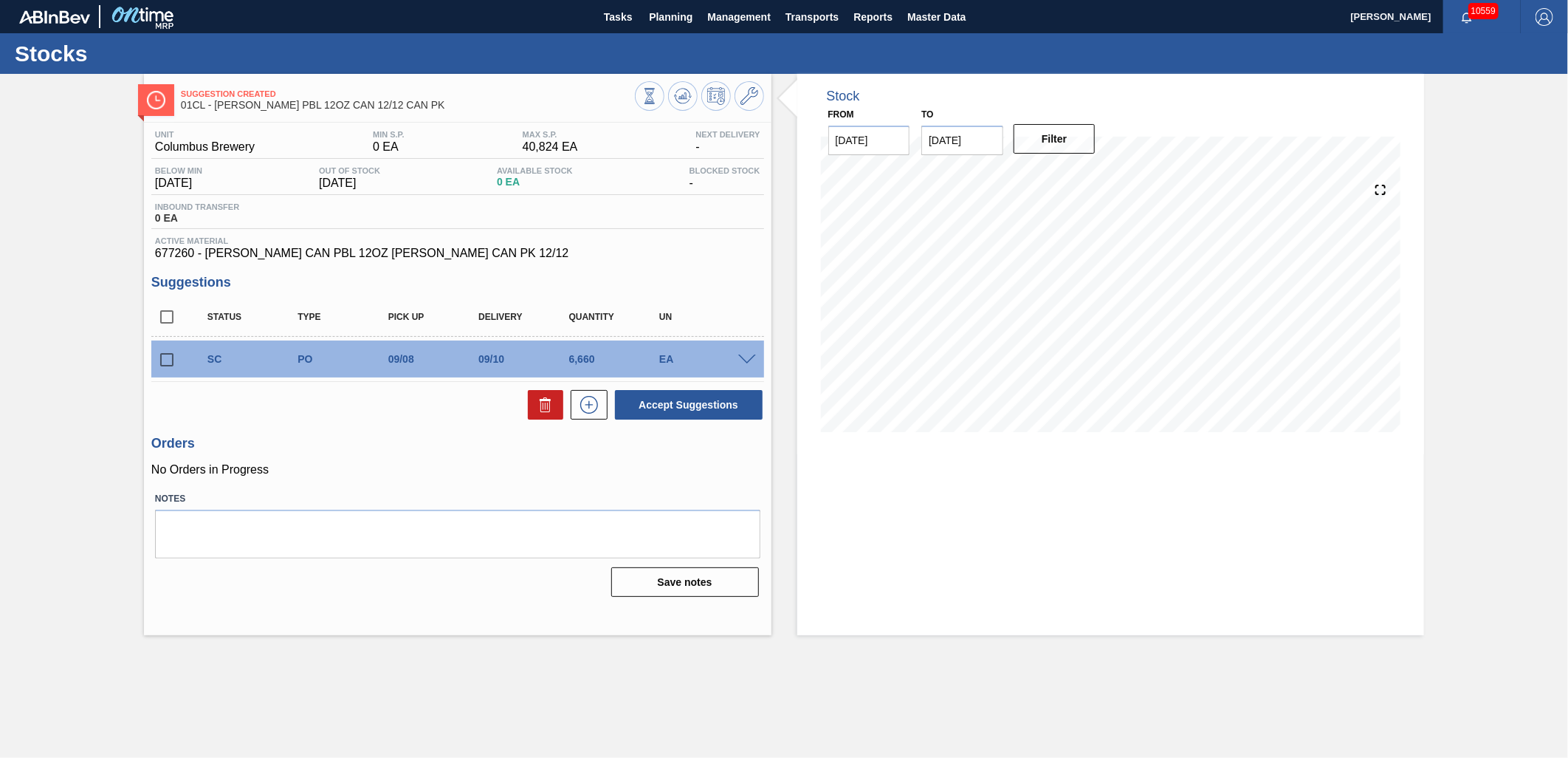
click at [743, 359] on span at bounding box center [747, 360] width 18 height 11
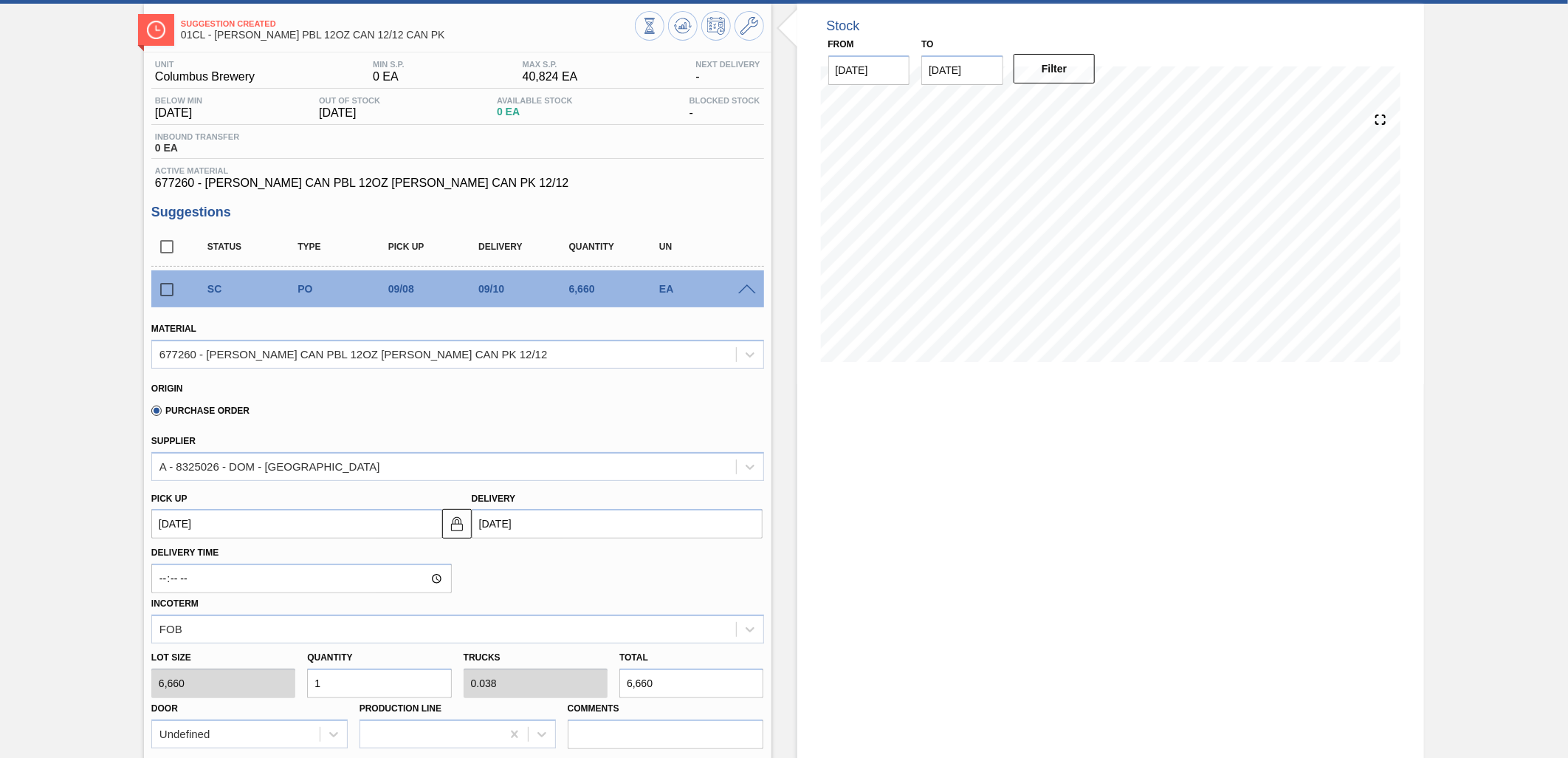
scroll to position [246, 0]
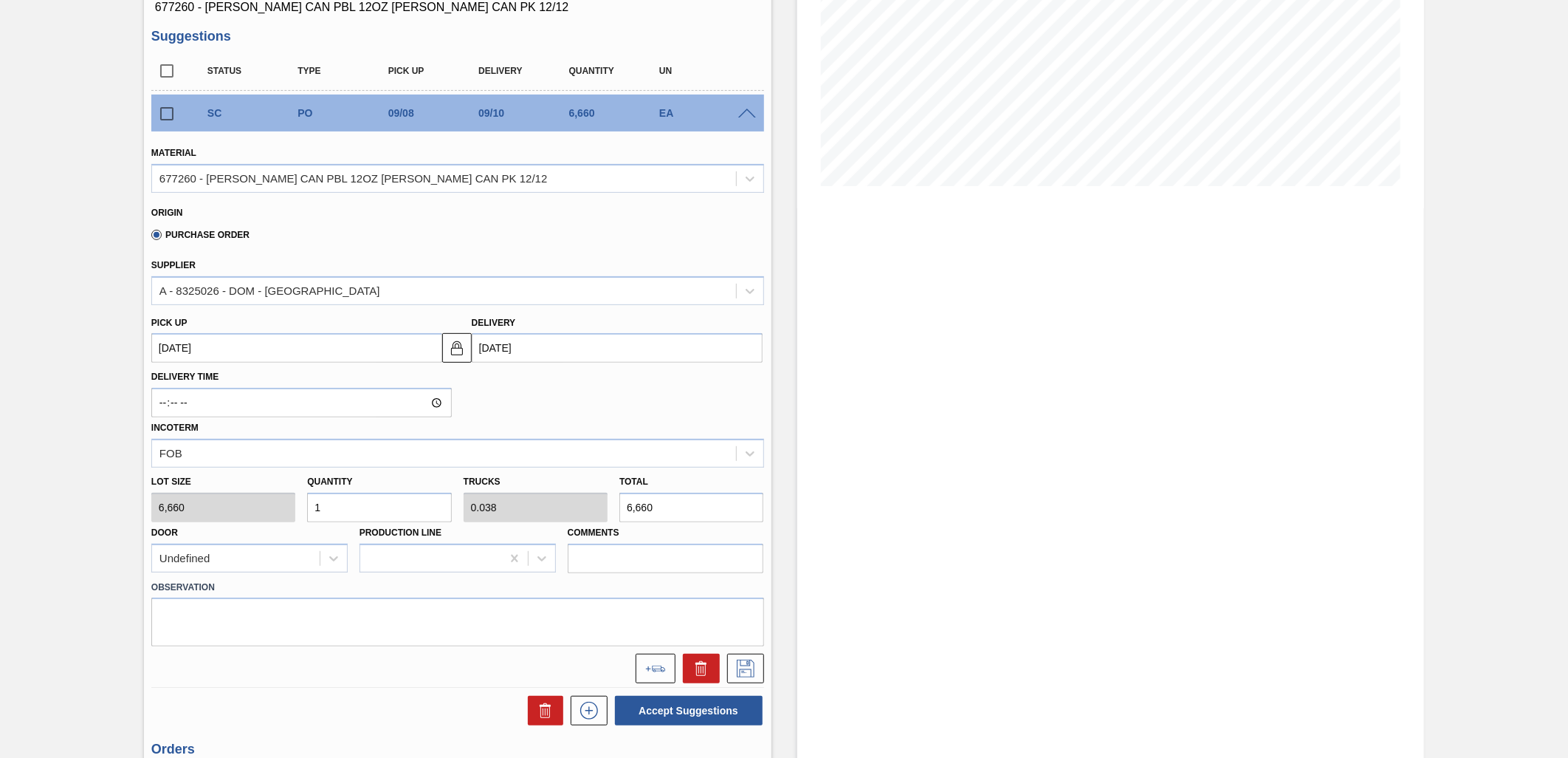
click at [379, 507] on input "1" at bounding box center [379, 507] width 144 height 30
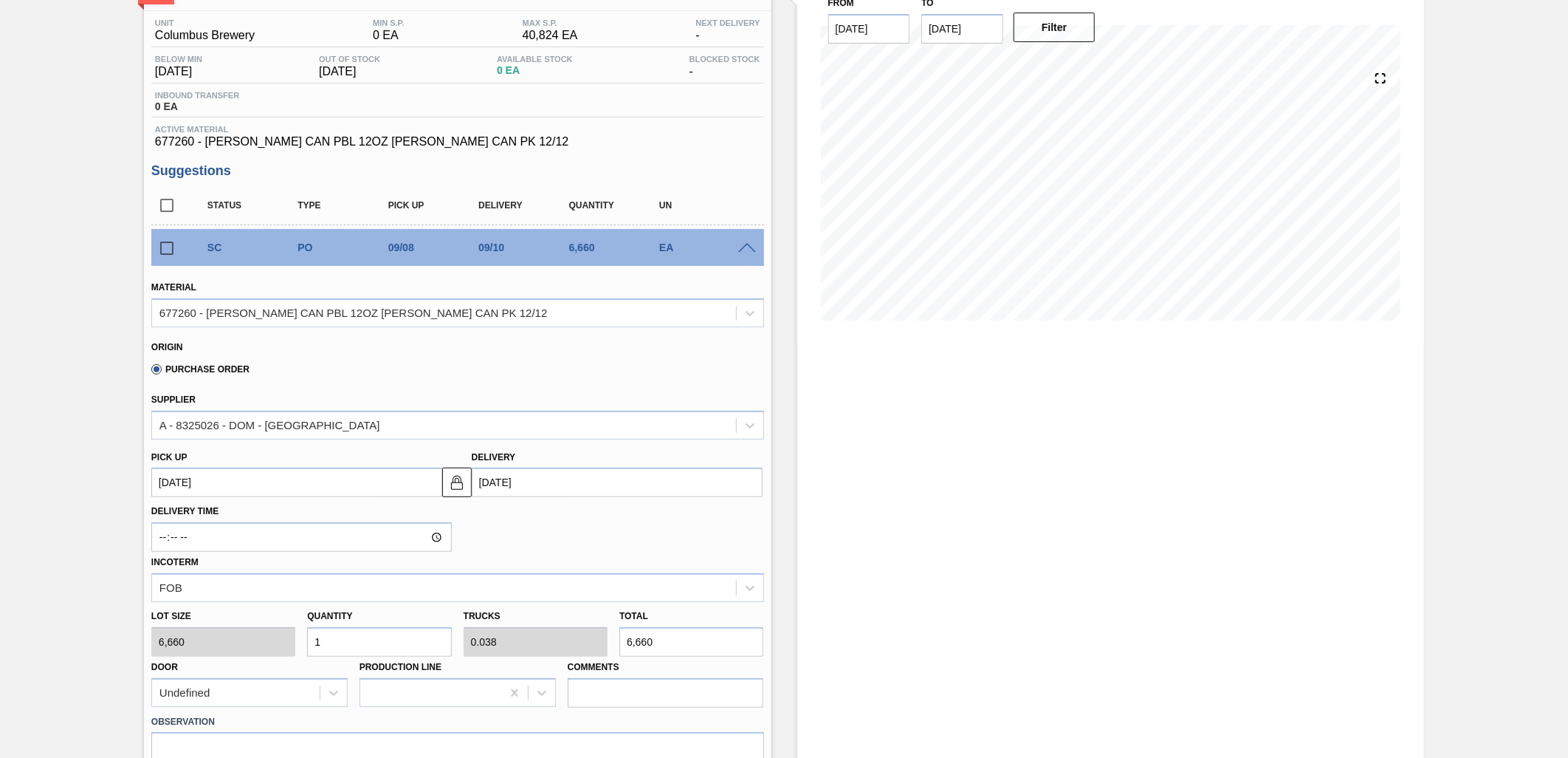
scroll to position [164, 0]
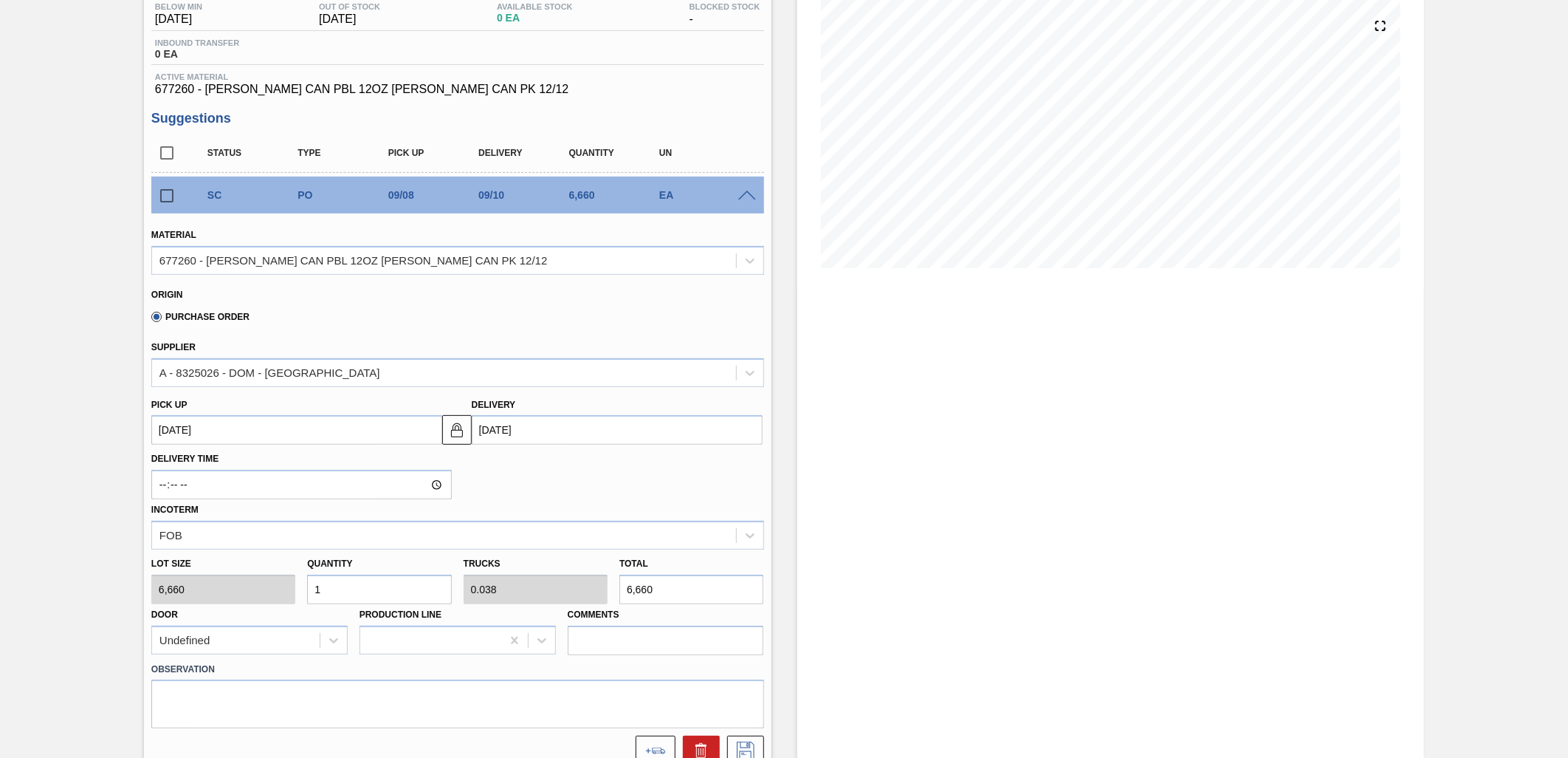
type input "0"
type input "7"
type input "0.269"
type input "46,620"
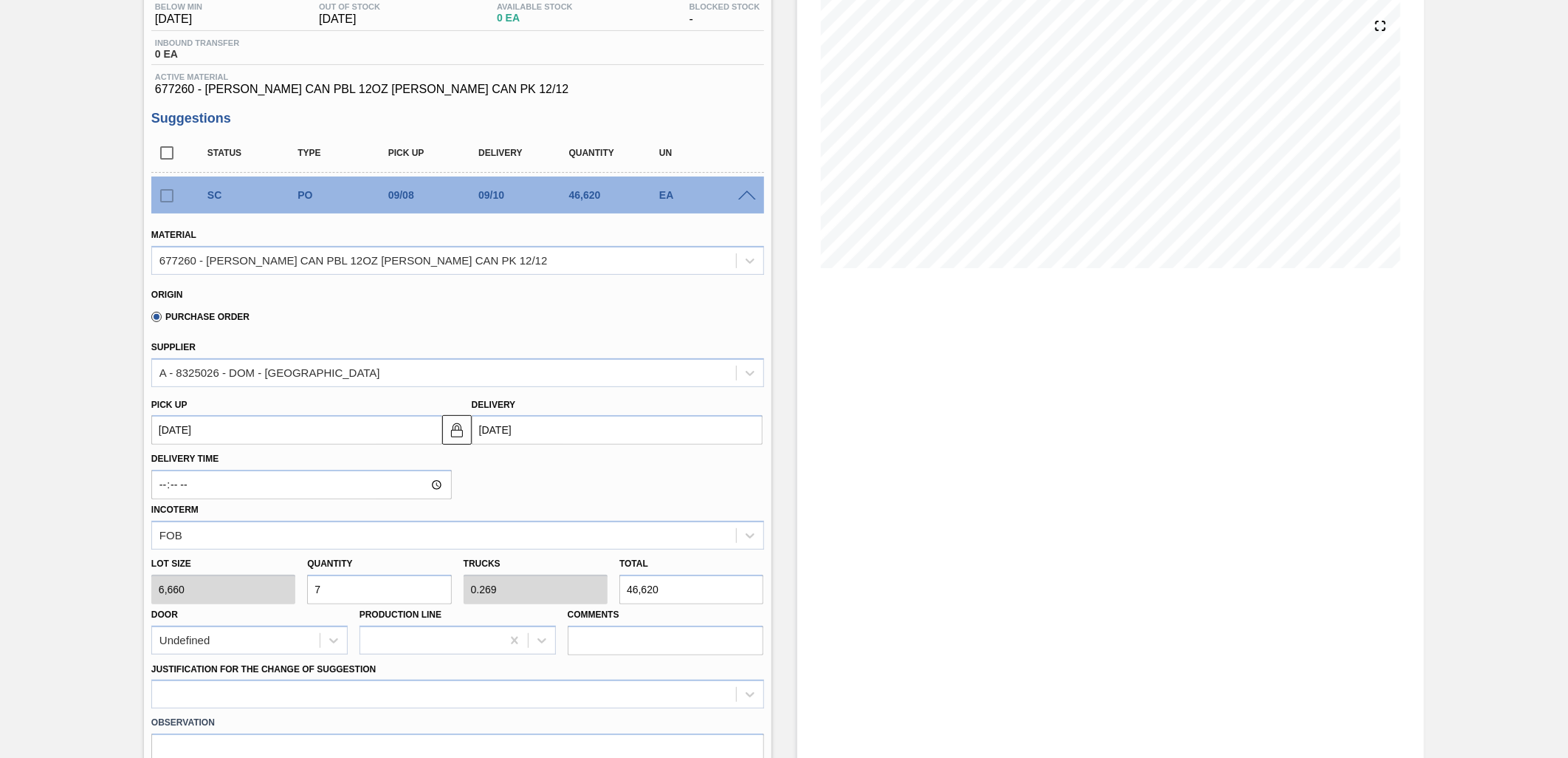
type input "0"
type input "8"
type input "0.308"
type input "53,280"
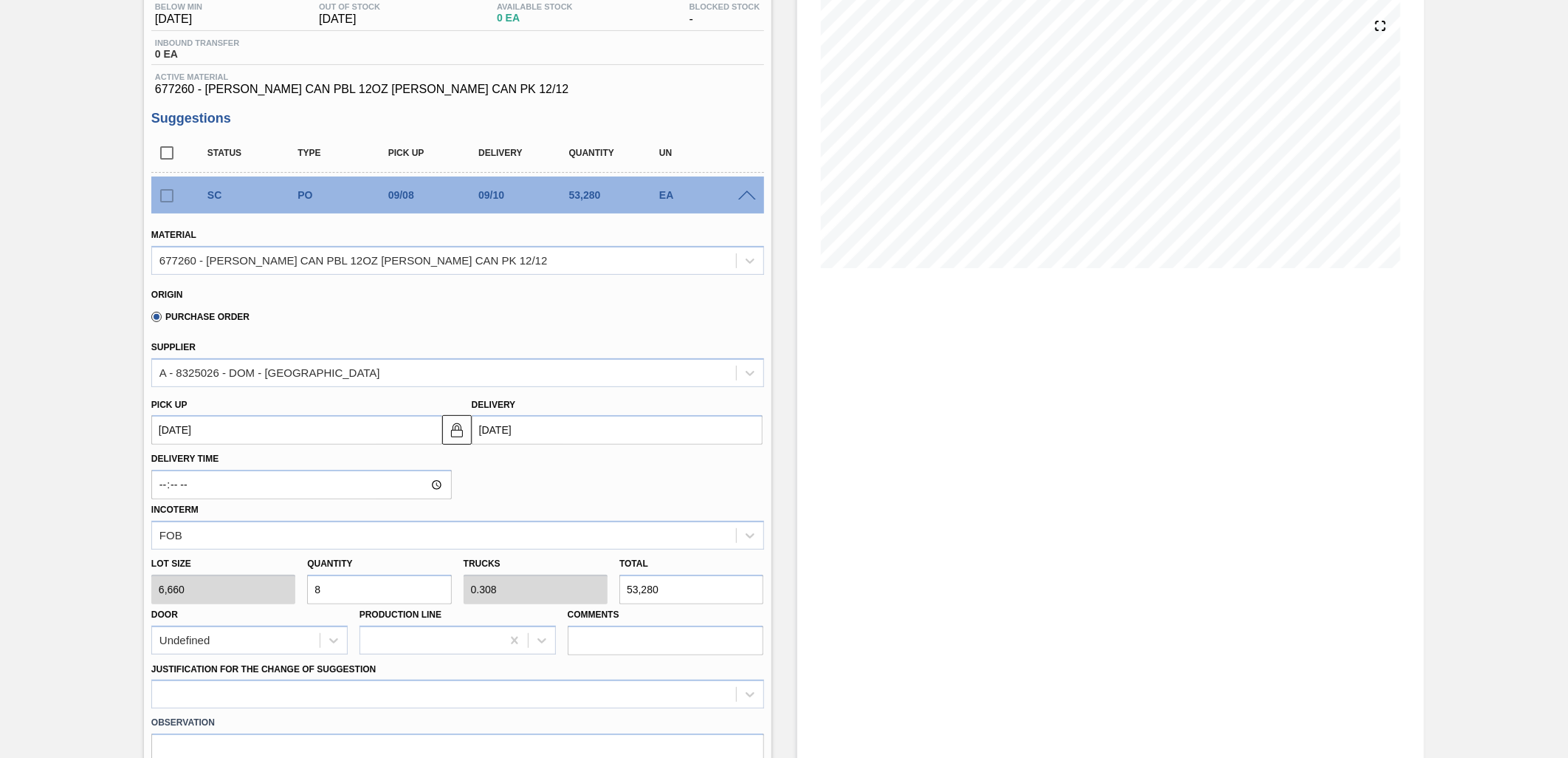
type input "8"
click at [621, 430] on input "[DATE]" at bounding box center [617, 430] width 291 height 30
click at [753, 459] on div "Delivery Time Incoterm FOB" at bounding box center [458, 497] width 625 height 105
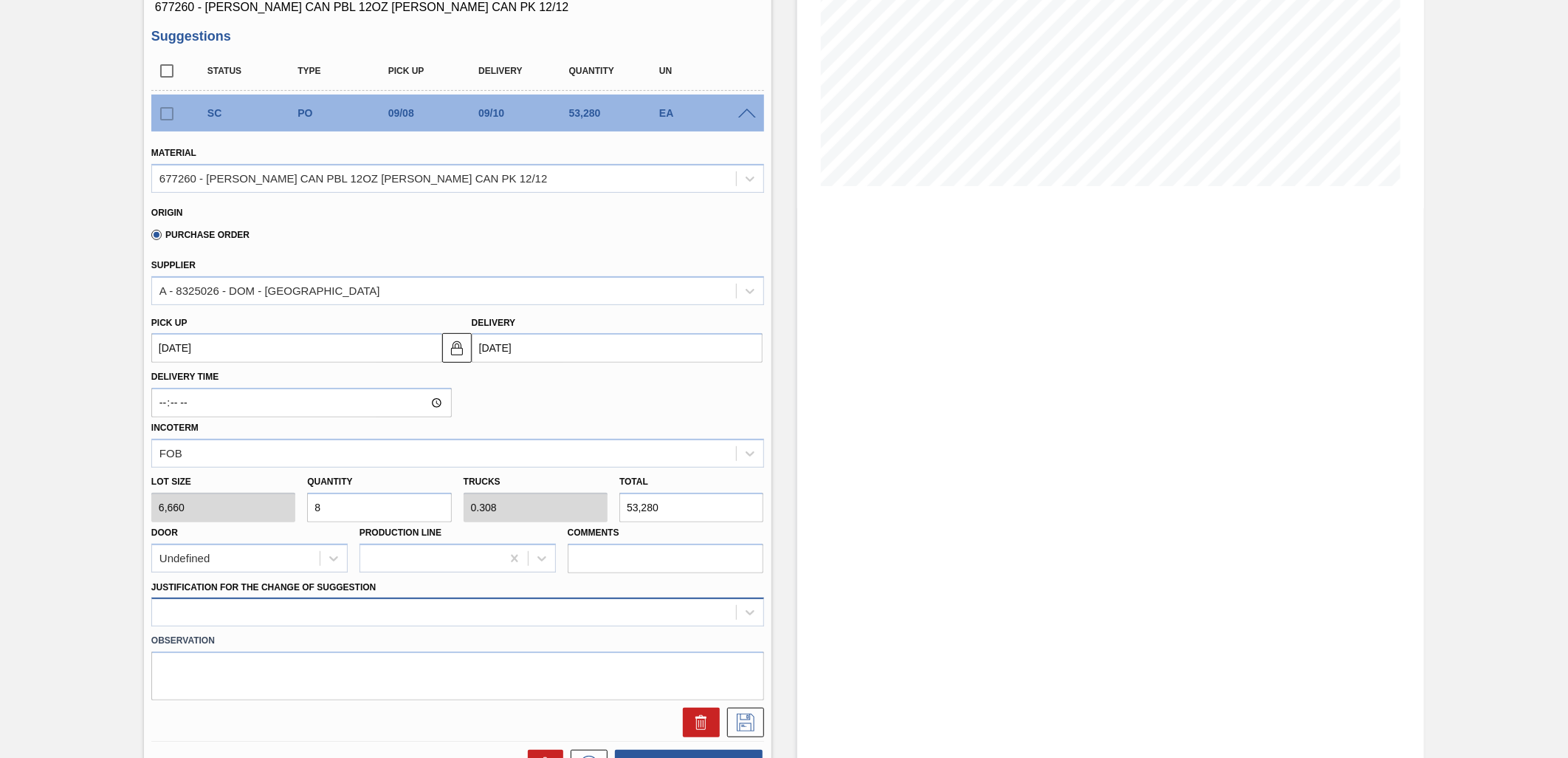
click at [697, 606] on div at bounding box center [458, 611] width 613 height 29
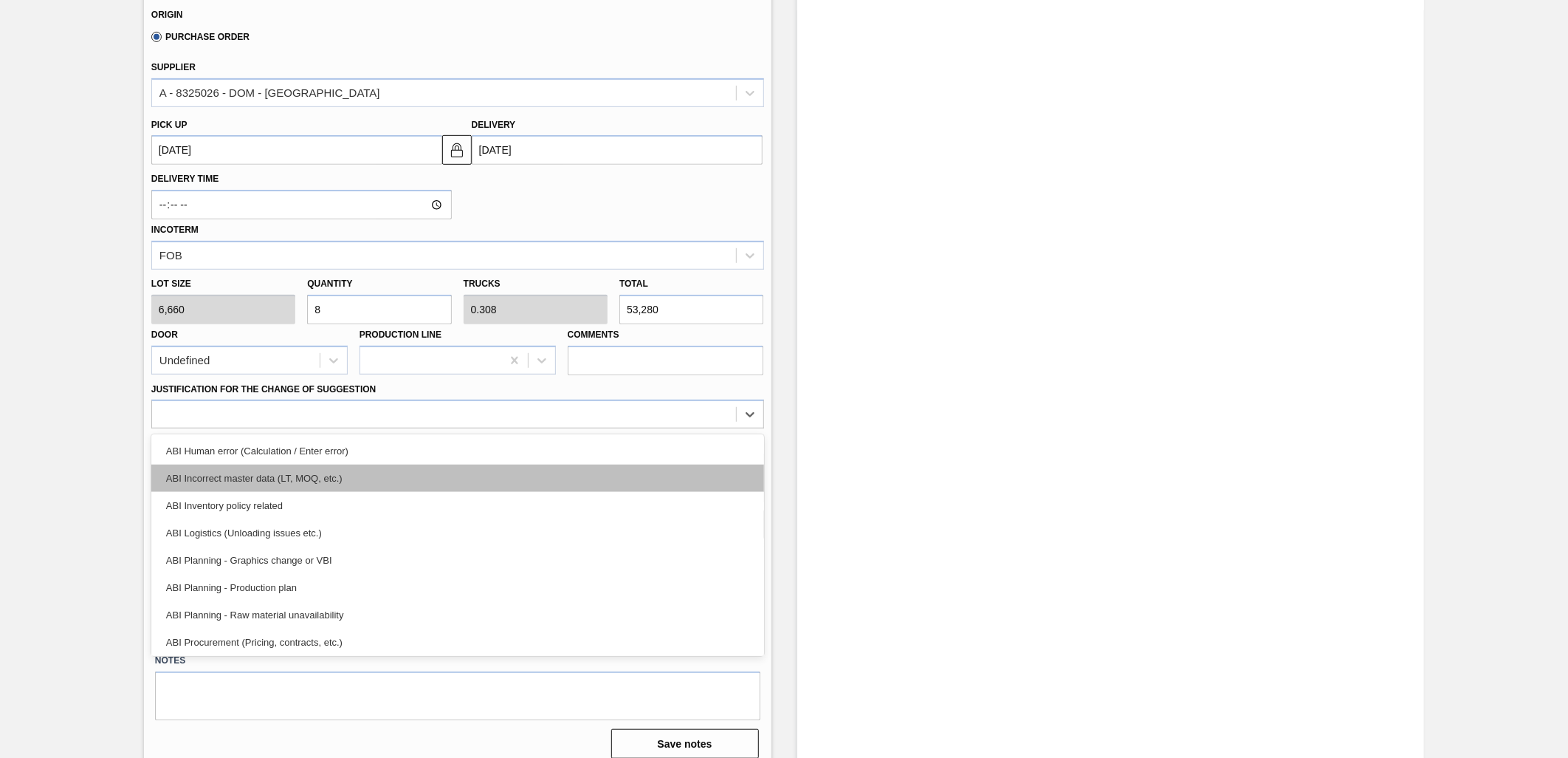
scroll to position [454, 0]
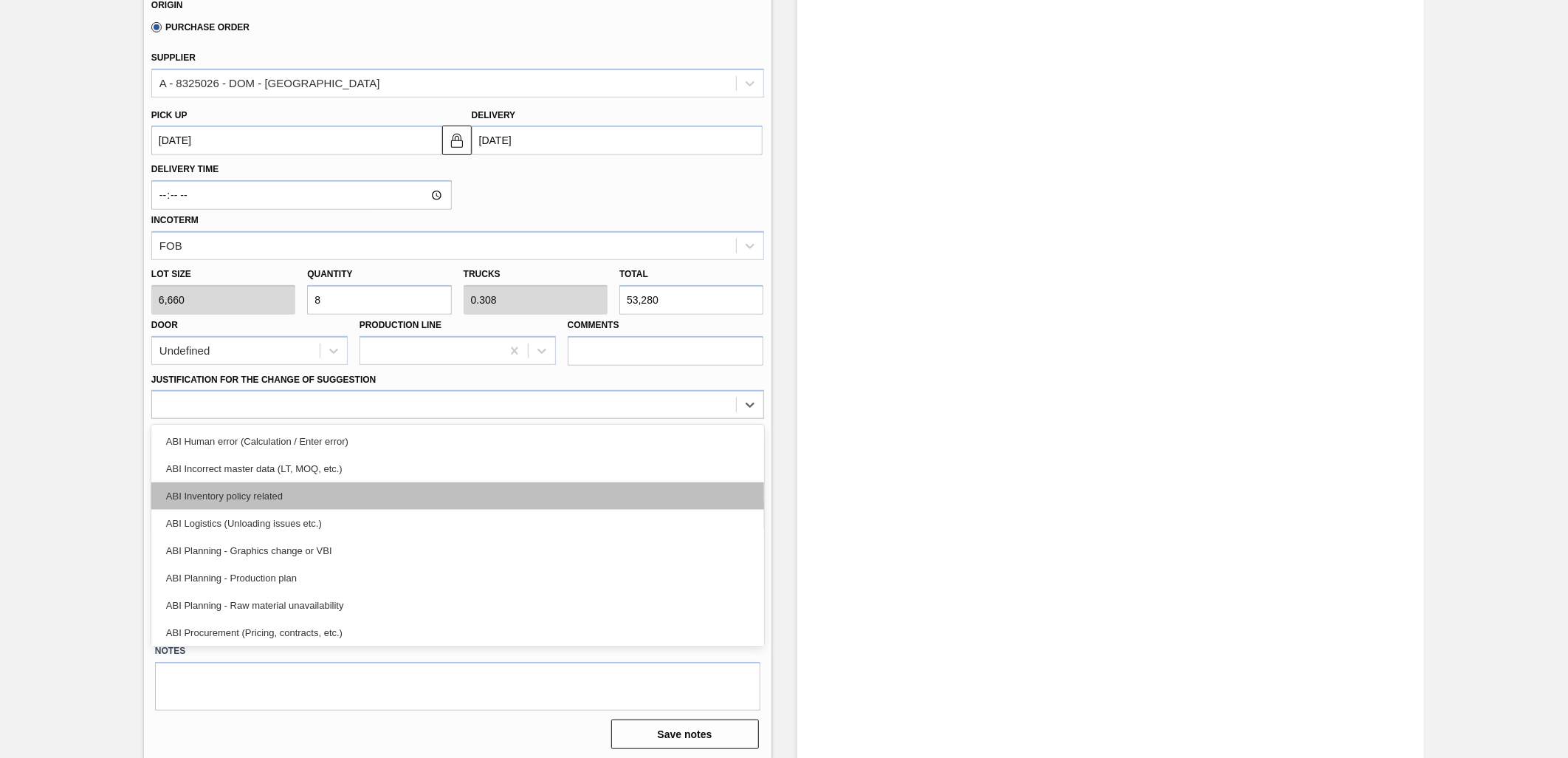
click at [452, 492] on div "ABI Inventory policy related" at bounding box center [458, 495] width 613 height 27
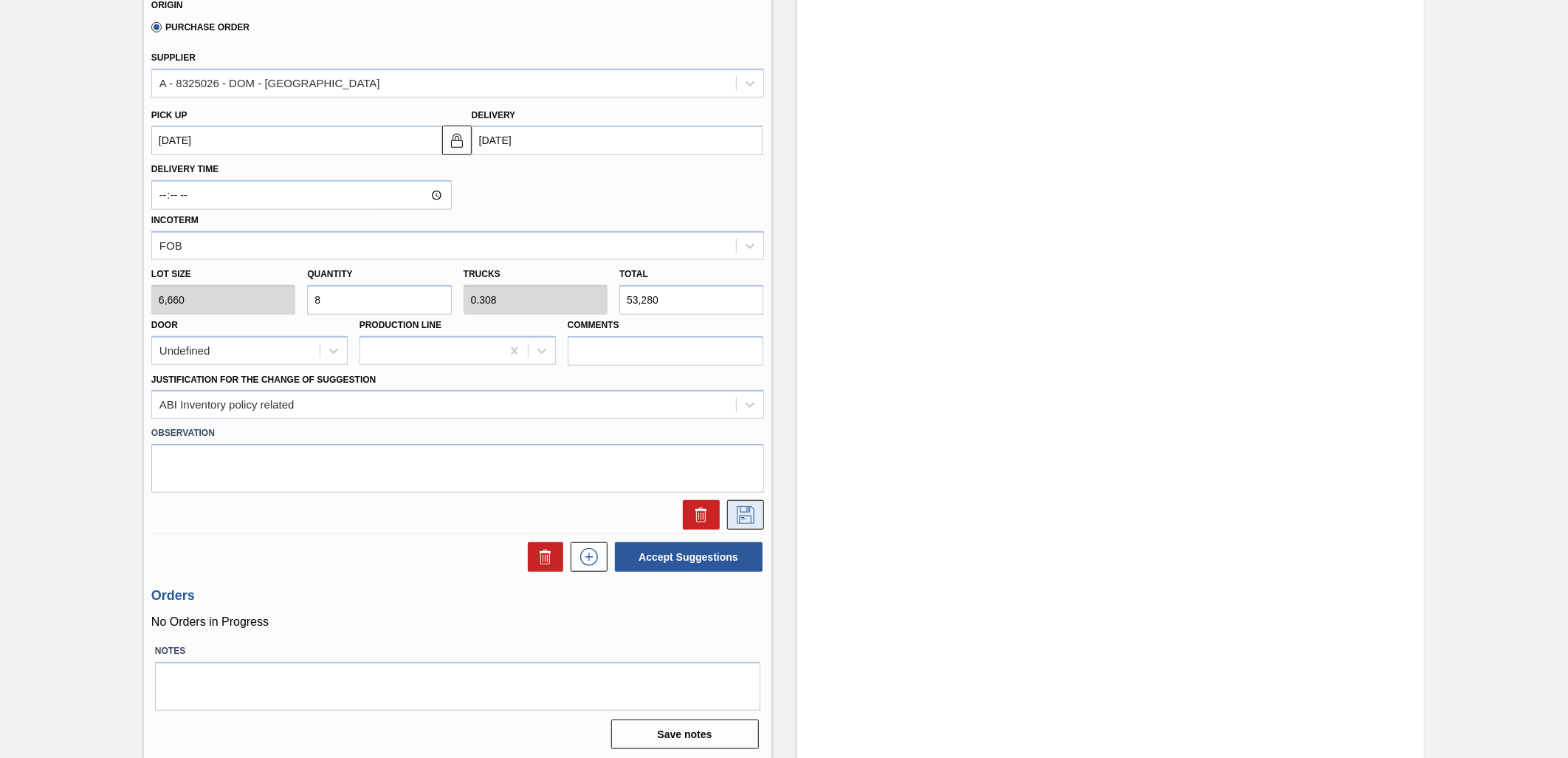
click at [741, 506] on icon at bounding box center [746, 514] width 24 height 18
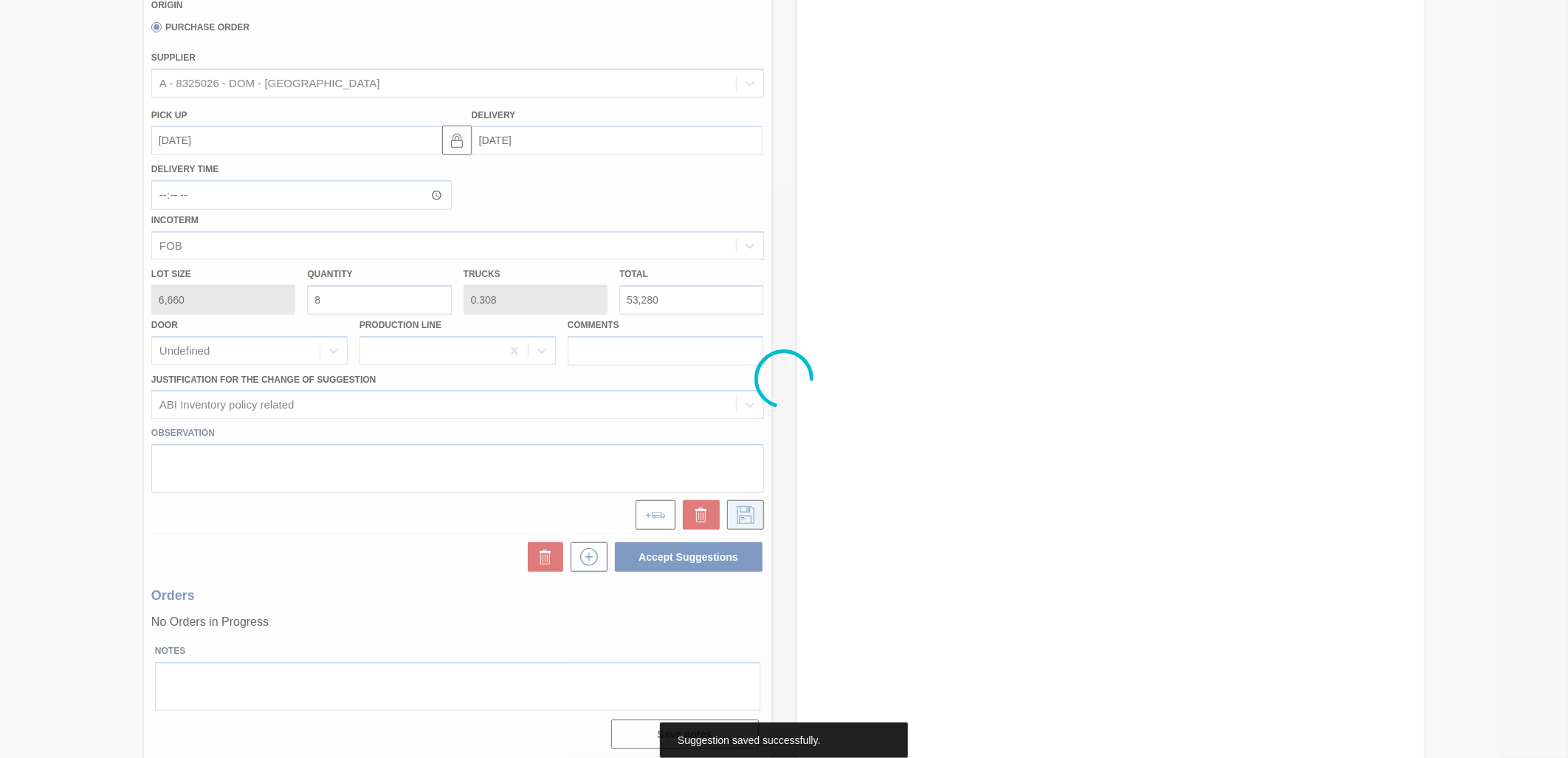
scroll to position [0, 0]
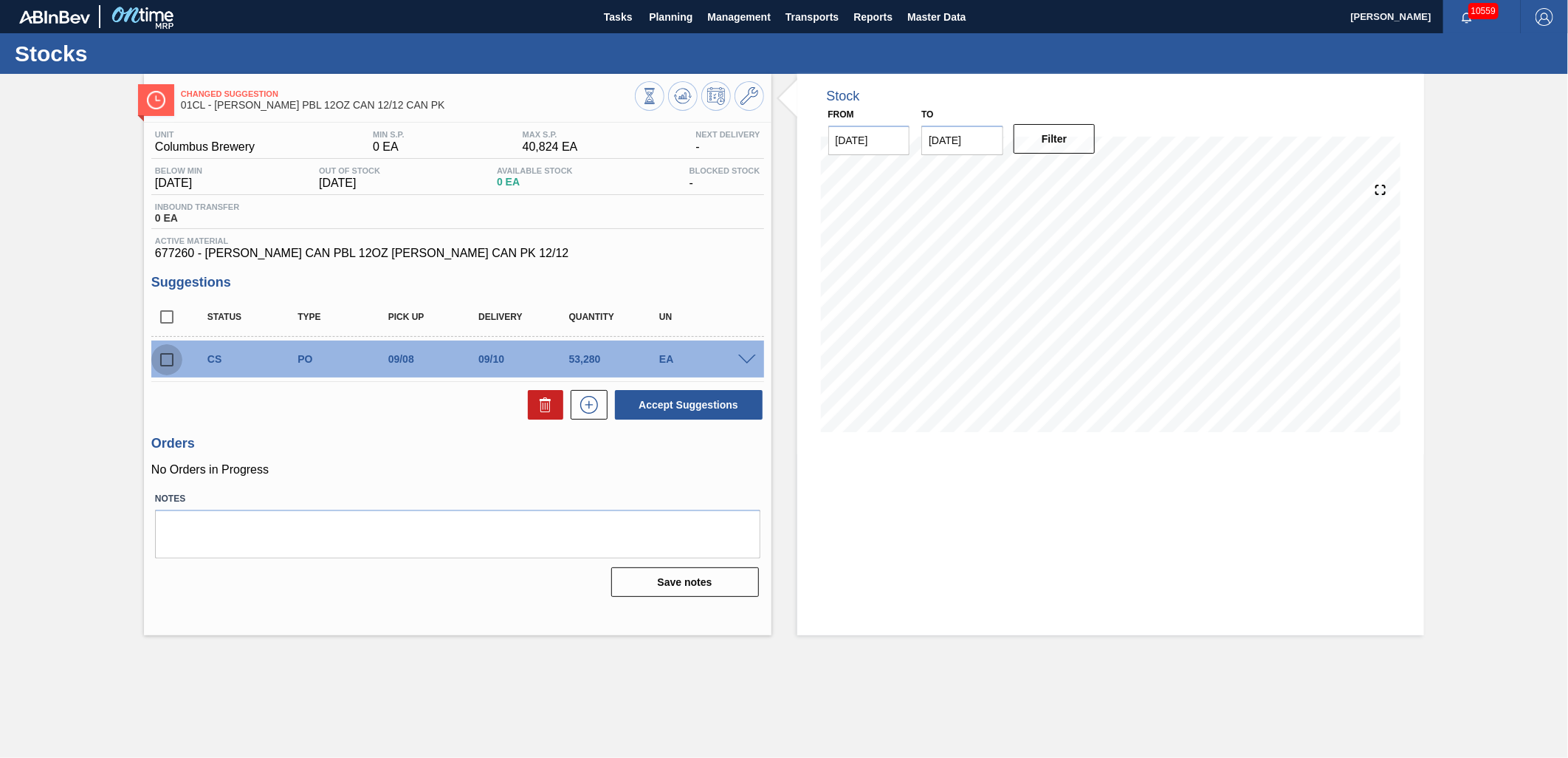
click at [172, 360] on input "checkbox" at bounding box center [167, 360] width 31 height 31
click at [668, 412] on button "Accept Suggestions" at bounding box center [689, 404] width 147 height 30
checkbox input "false"
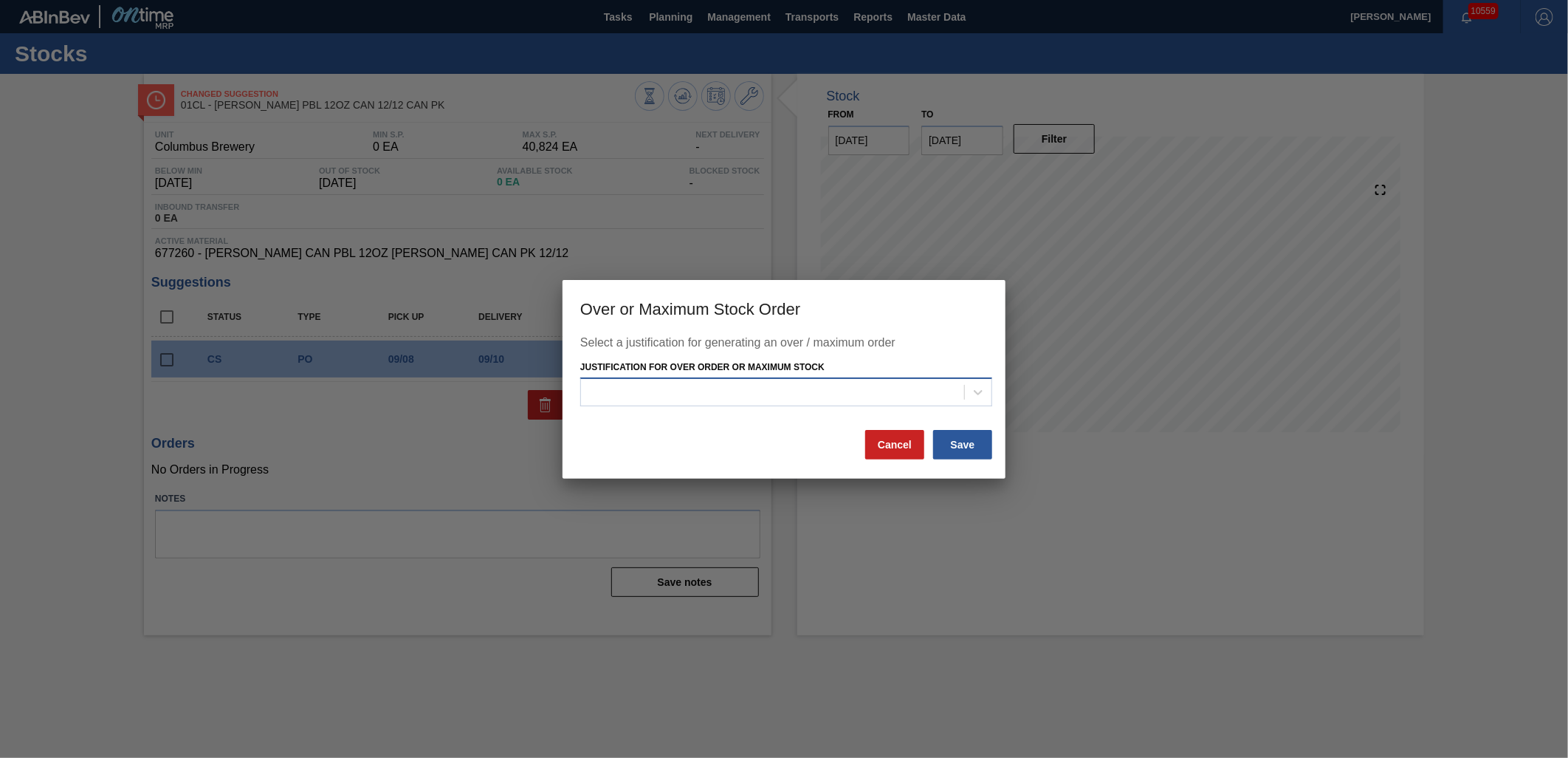
click at [795, 397] on div at bounding box center [773, 392] width 383 height 21
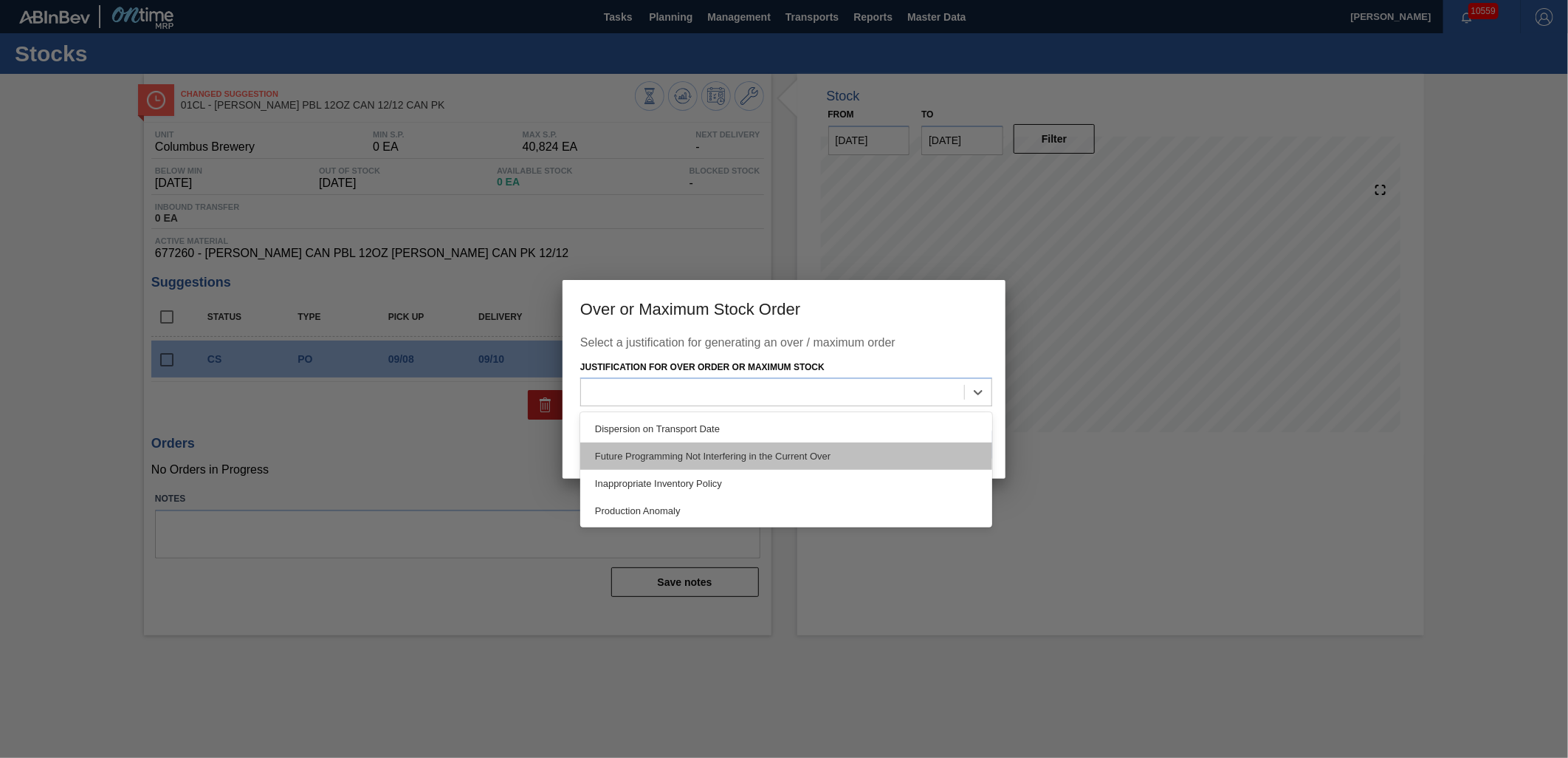
click at [726, 453] on div "Future Programming Not Interfering in the Current Over" at bounding box center [787, 455] width 412 height 27
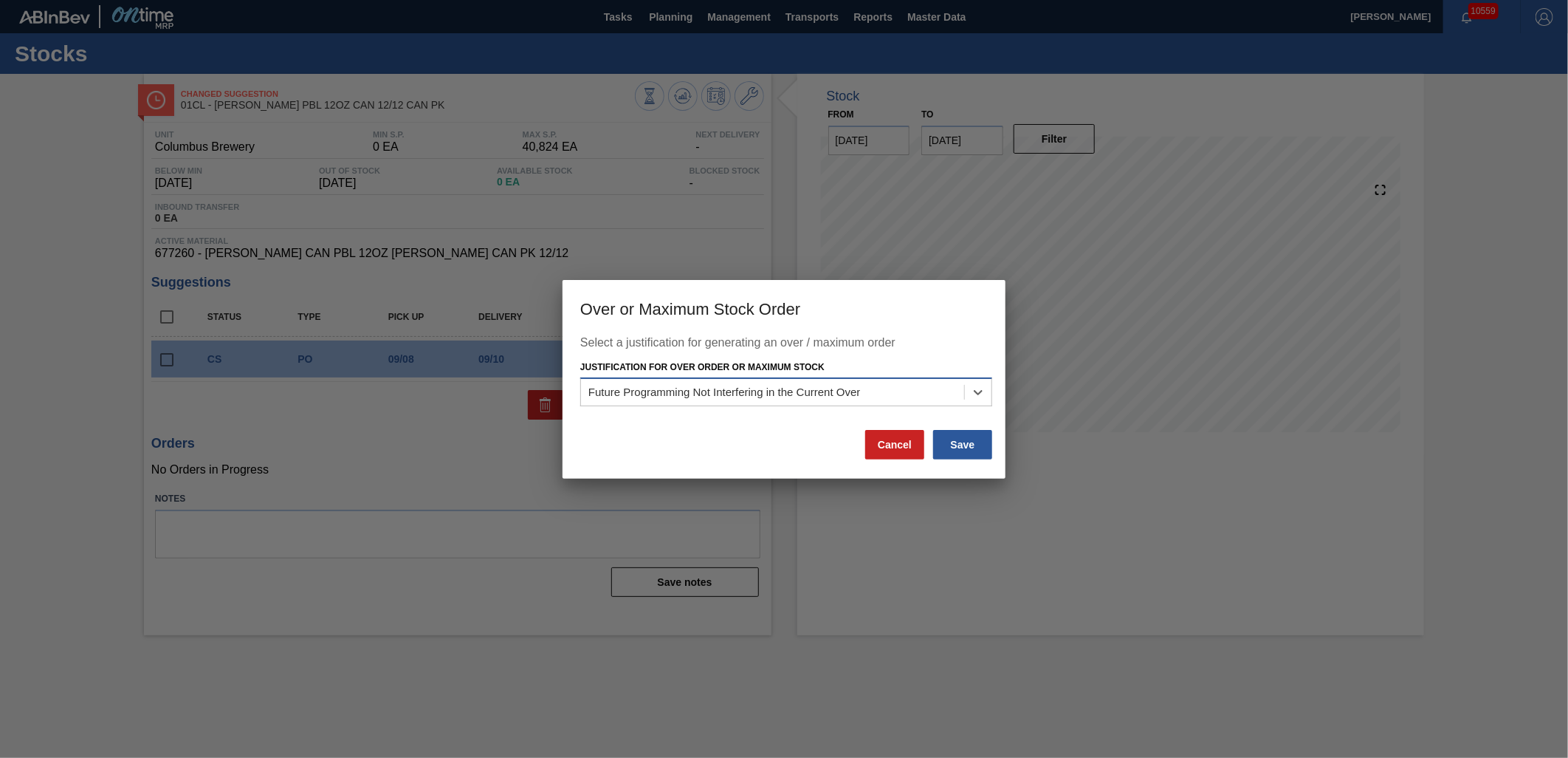
click at [914, 397] on div "Future Programming Not Interfering in the Current Over" at bounding box center [773, 392] width 383 height 21
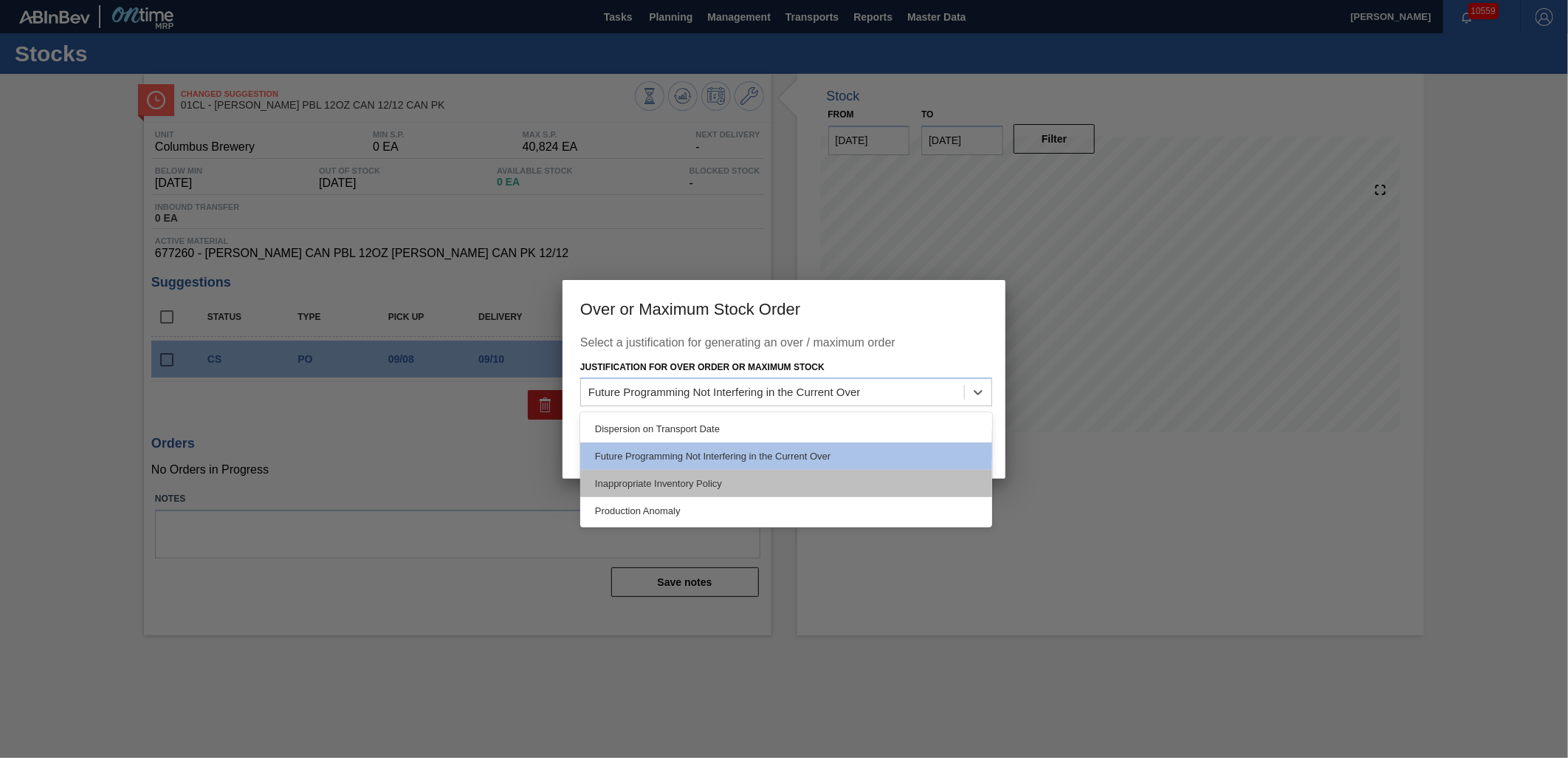
click at [766, 481] on div "Inappropriate Inventory Policy" at bounding box center [787, 483] width 412 height 27
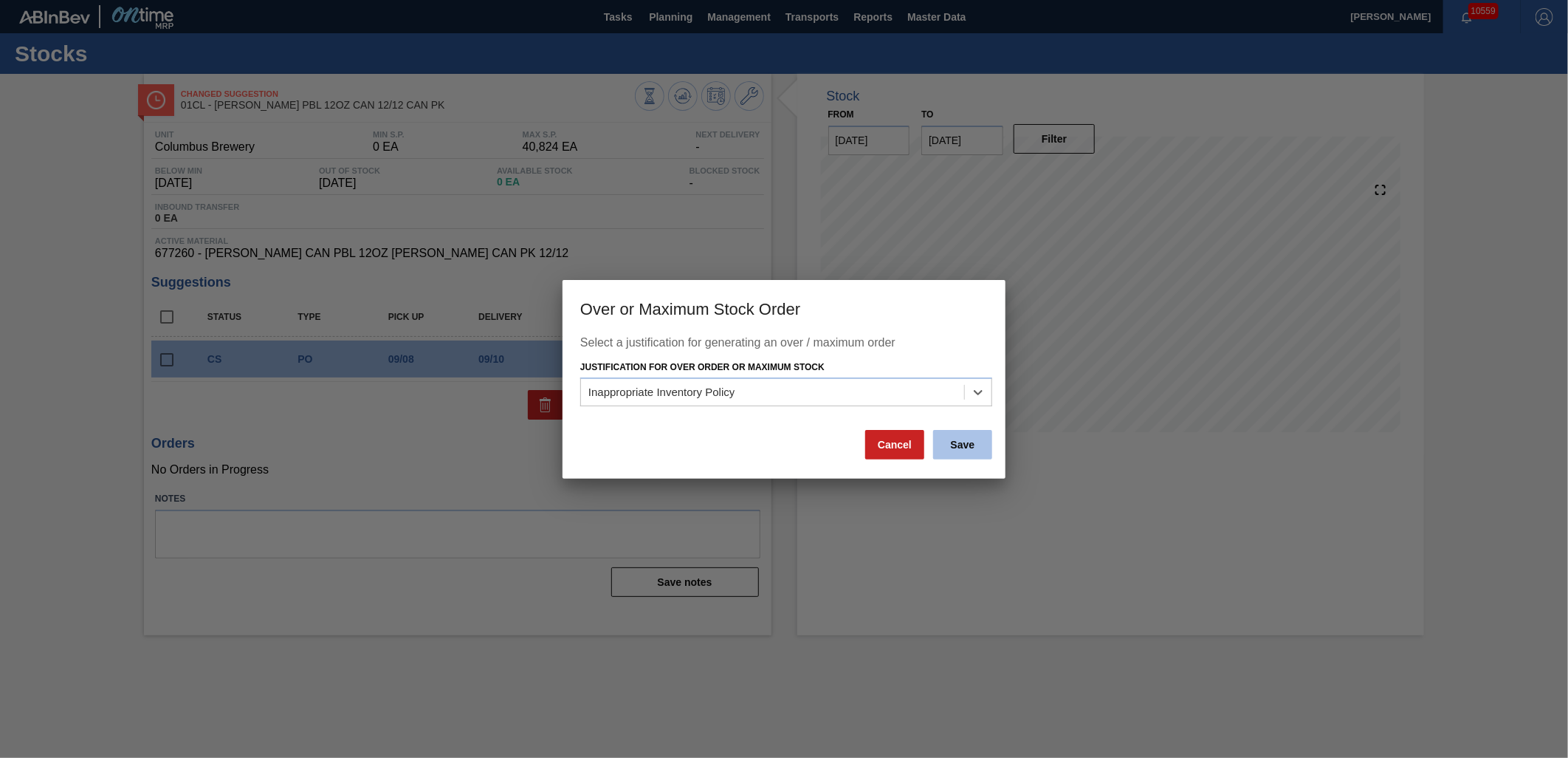
click at [972, 452] on button "Save" at bounding box center [962, 444] width 59 height 30
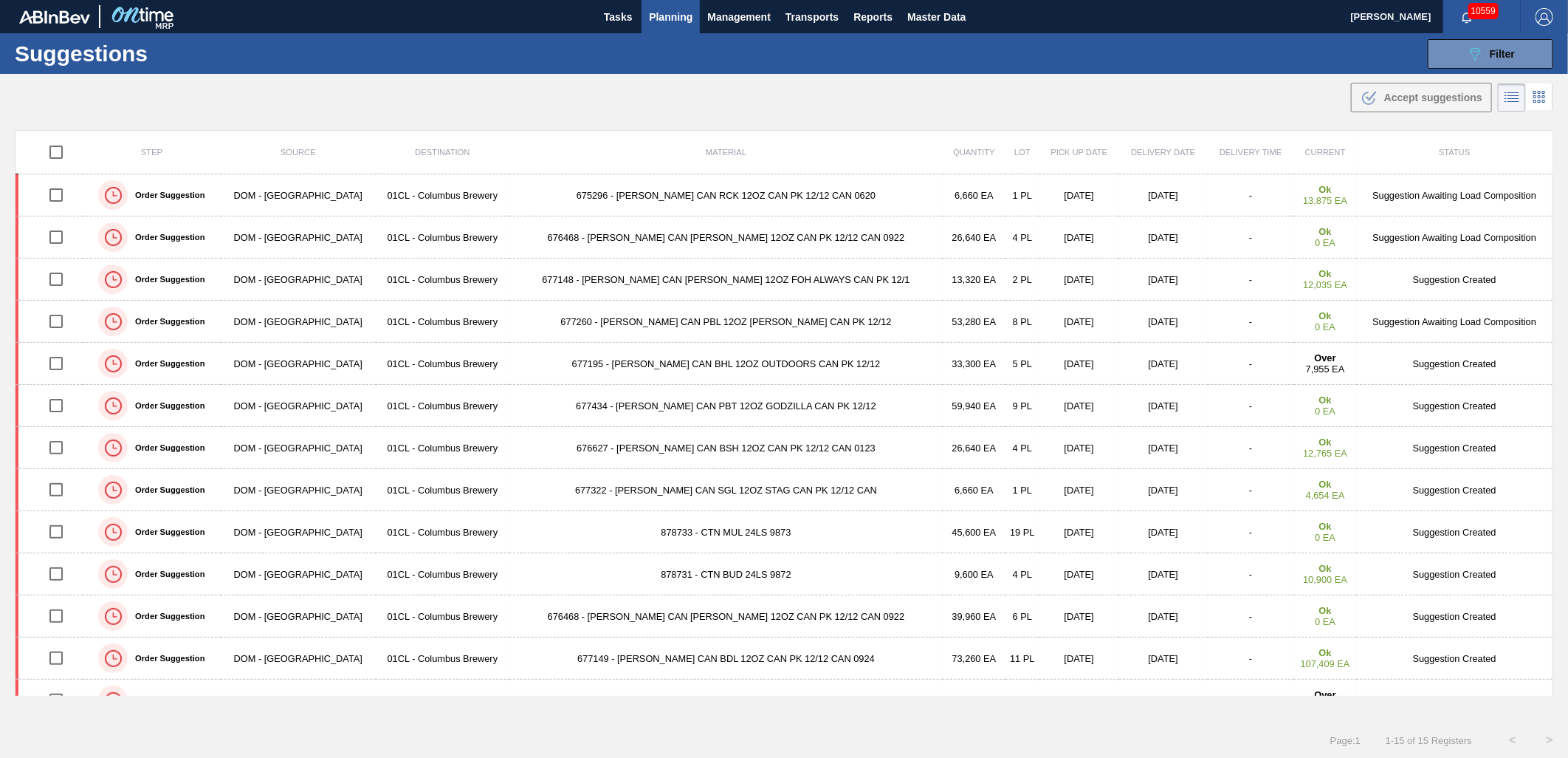
type from "[DATE]"
type to "[DATE]"
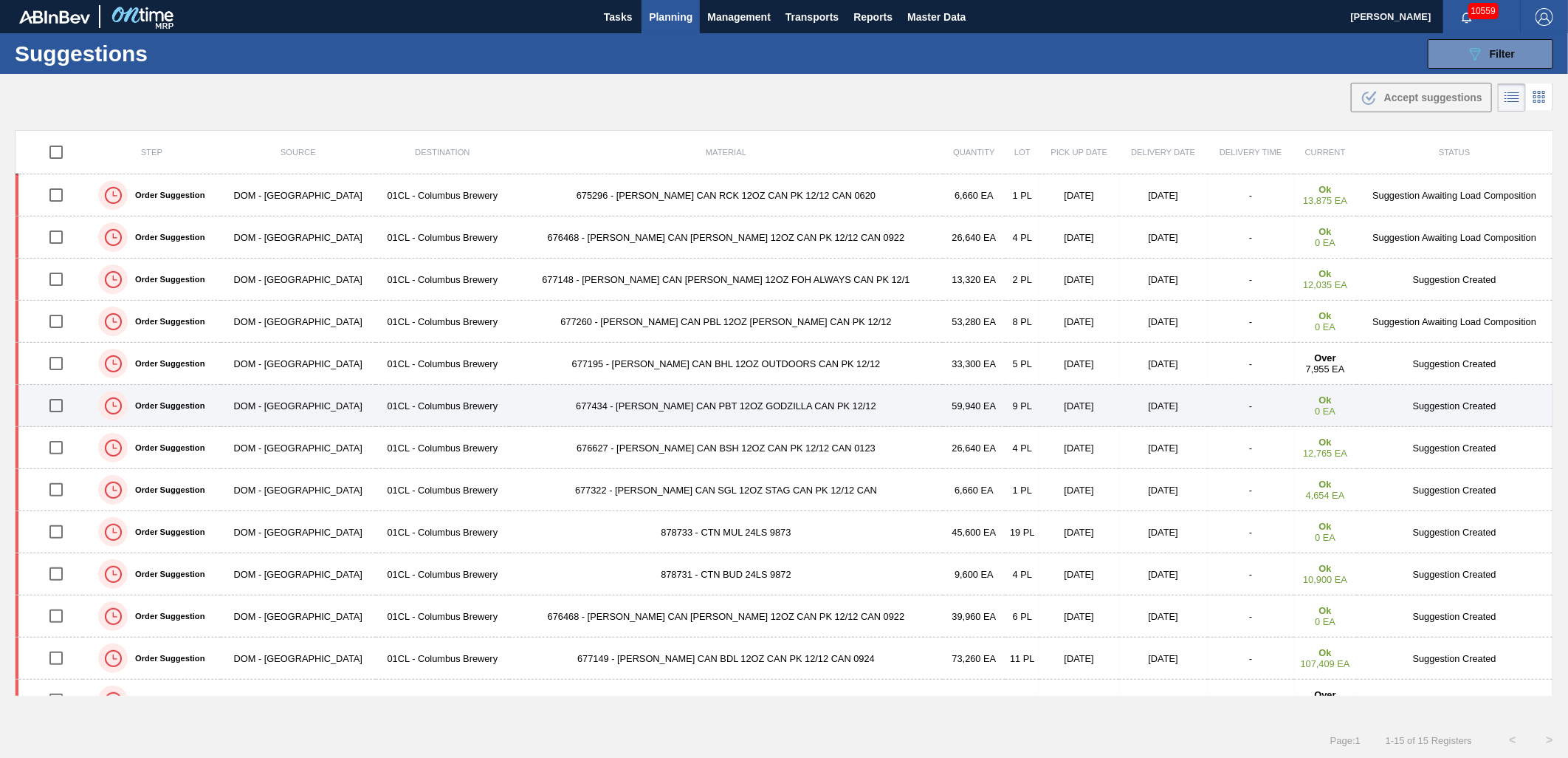
click at [61, 404] on input "checkbox" at bounding box center [56, 405] width 31 height 31
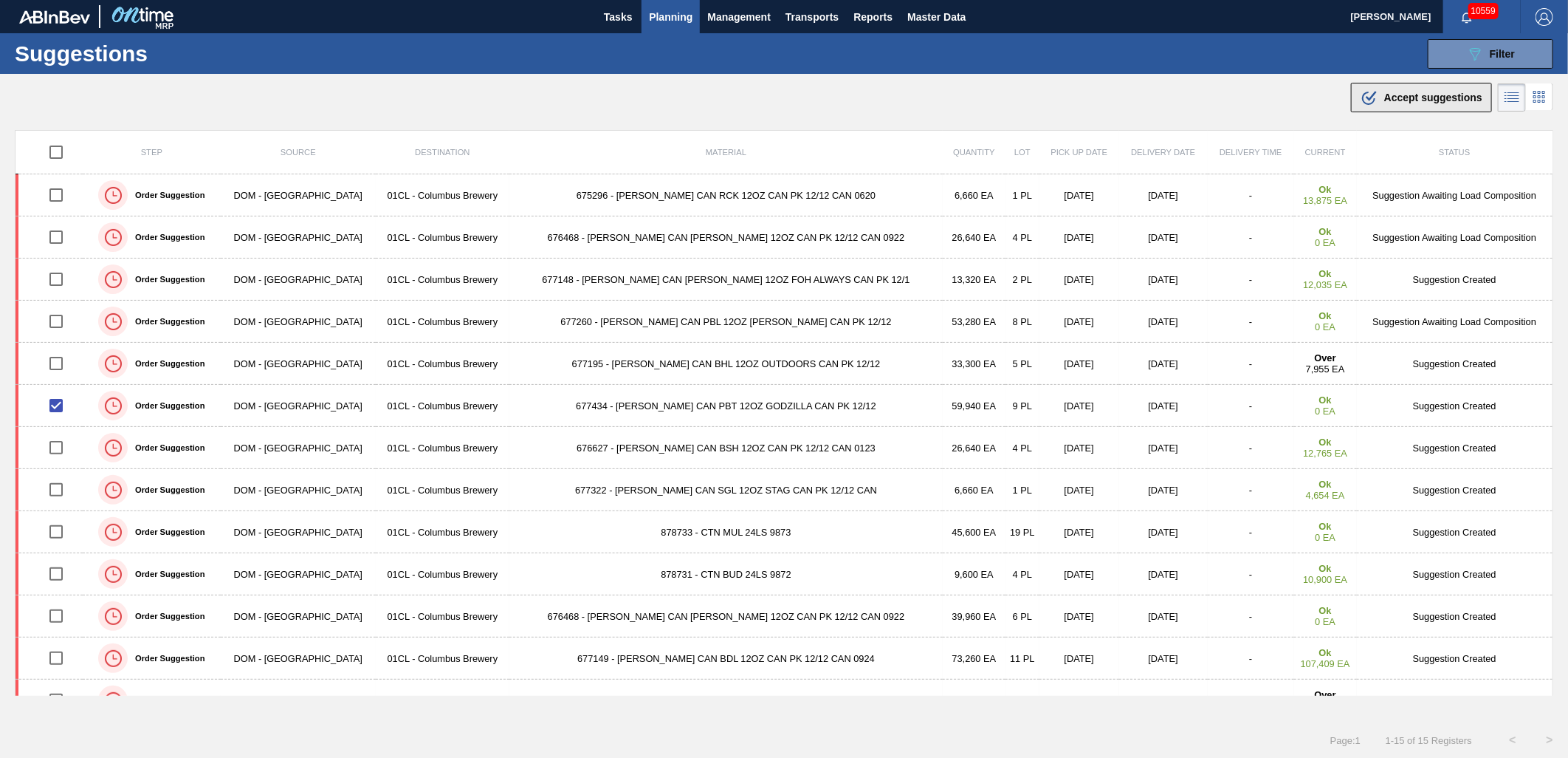
click at [1442, 87] on button ".b{fill:var(--color-action-default)} Accept suggestions" at bounding box center [1421, 98] width 141 height 30
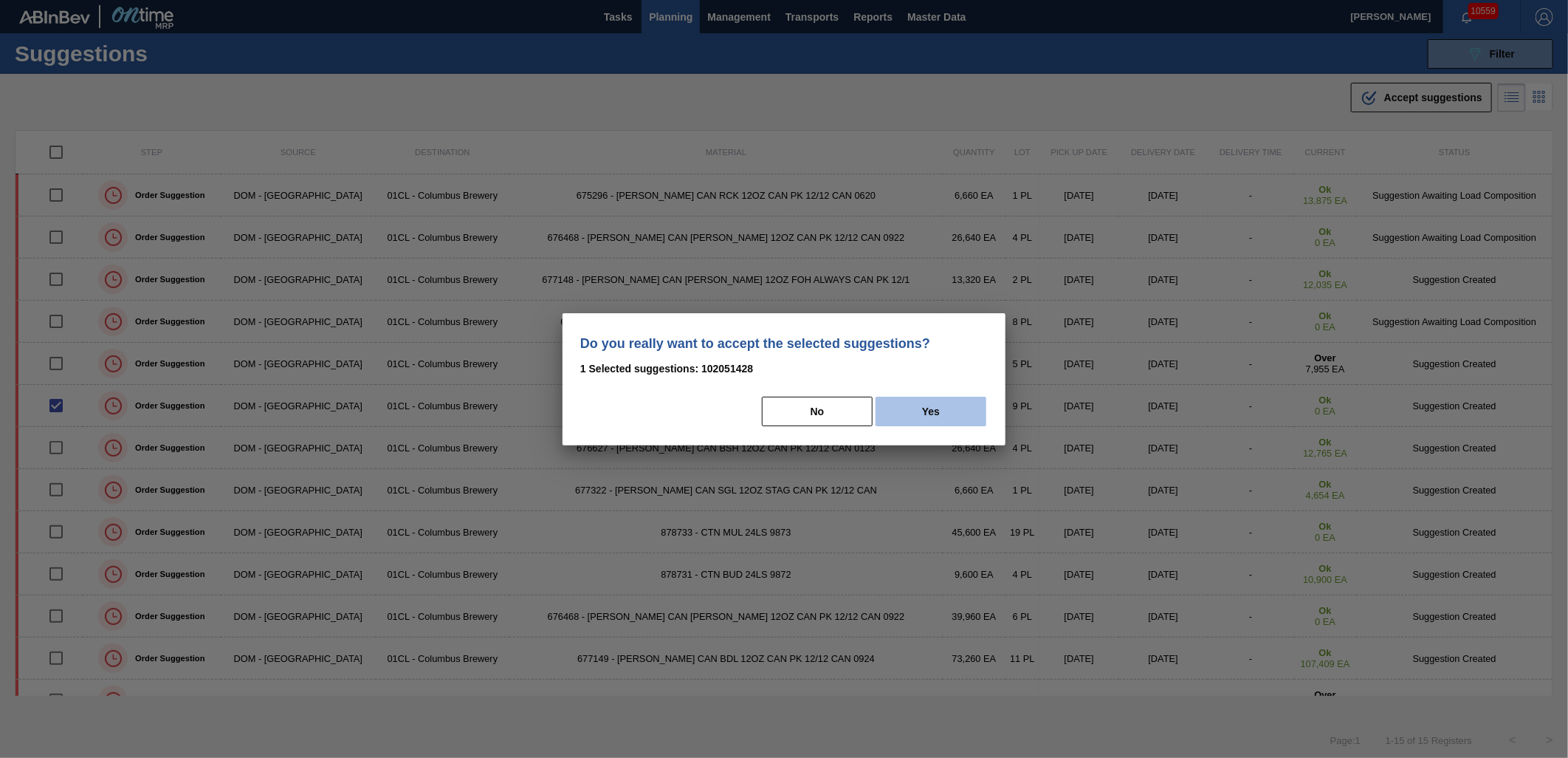
click at [928, 402] on button "Yes" at bounding box center [930, 412] width 110 height 30
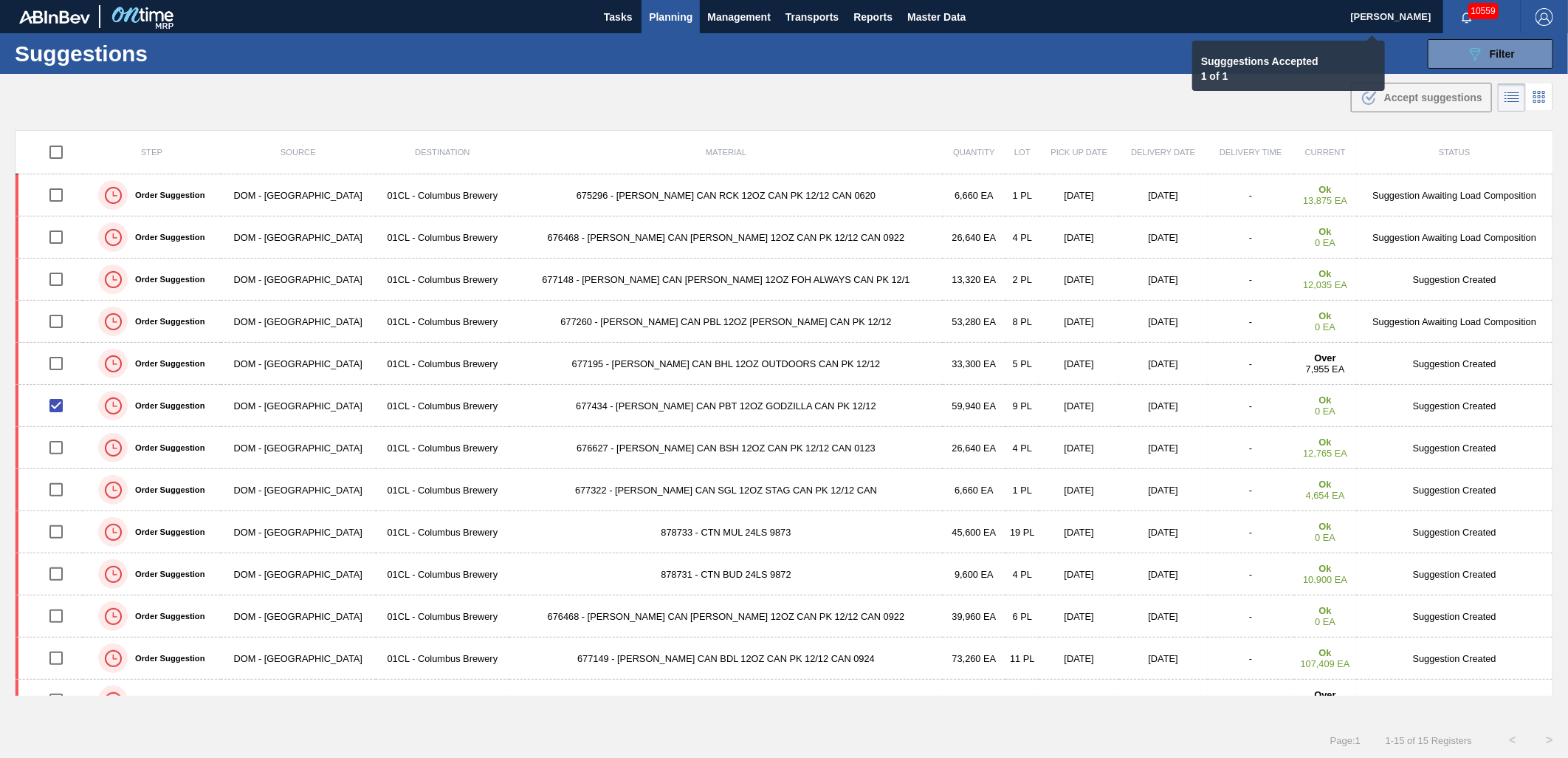
checkbox input "false"
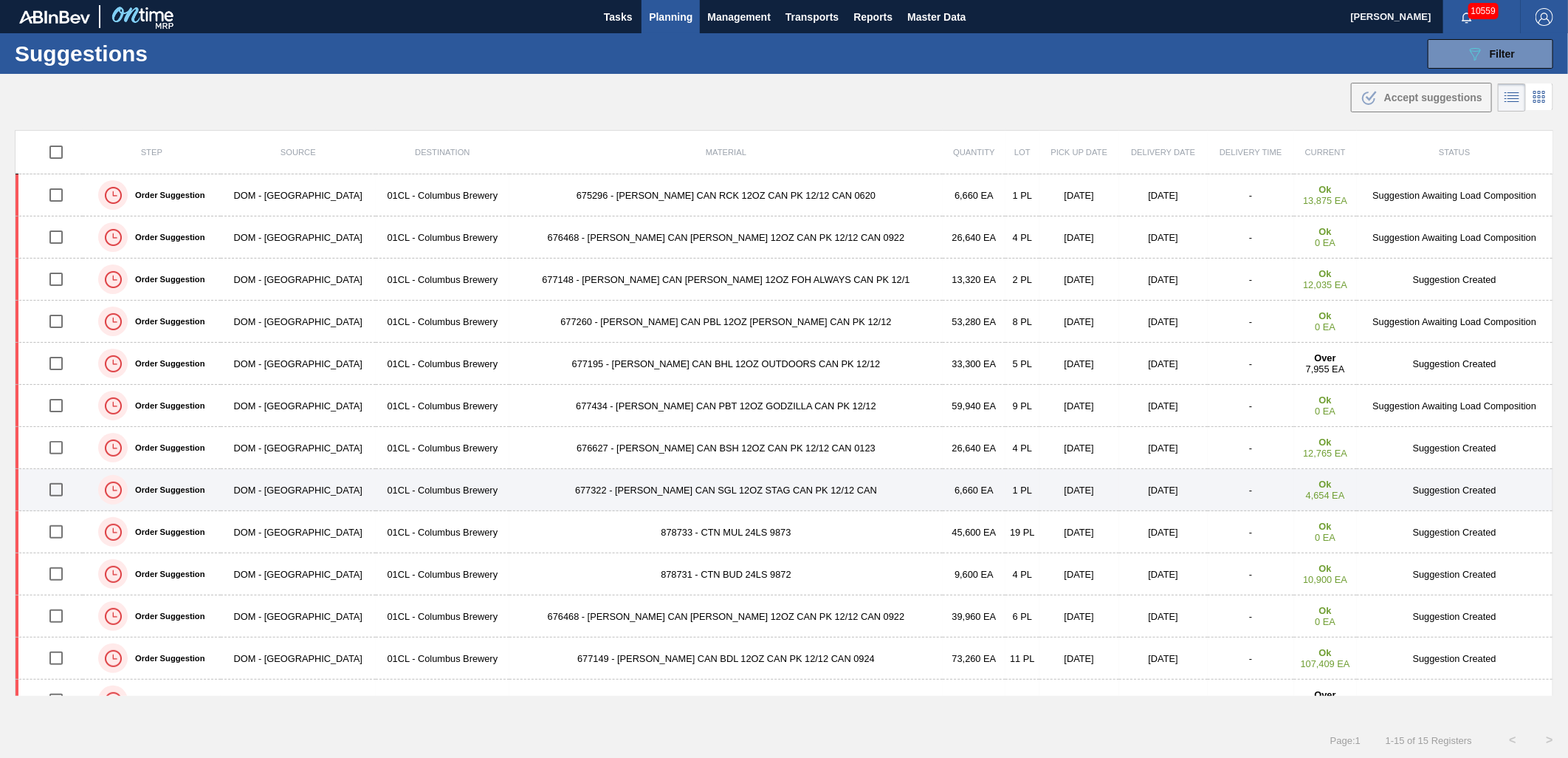
click at [71, 495] on input "checkbox" at bounding box center [56, 490] width 31 height 31
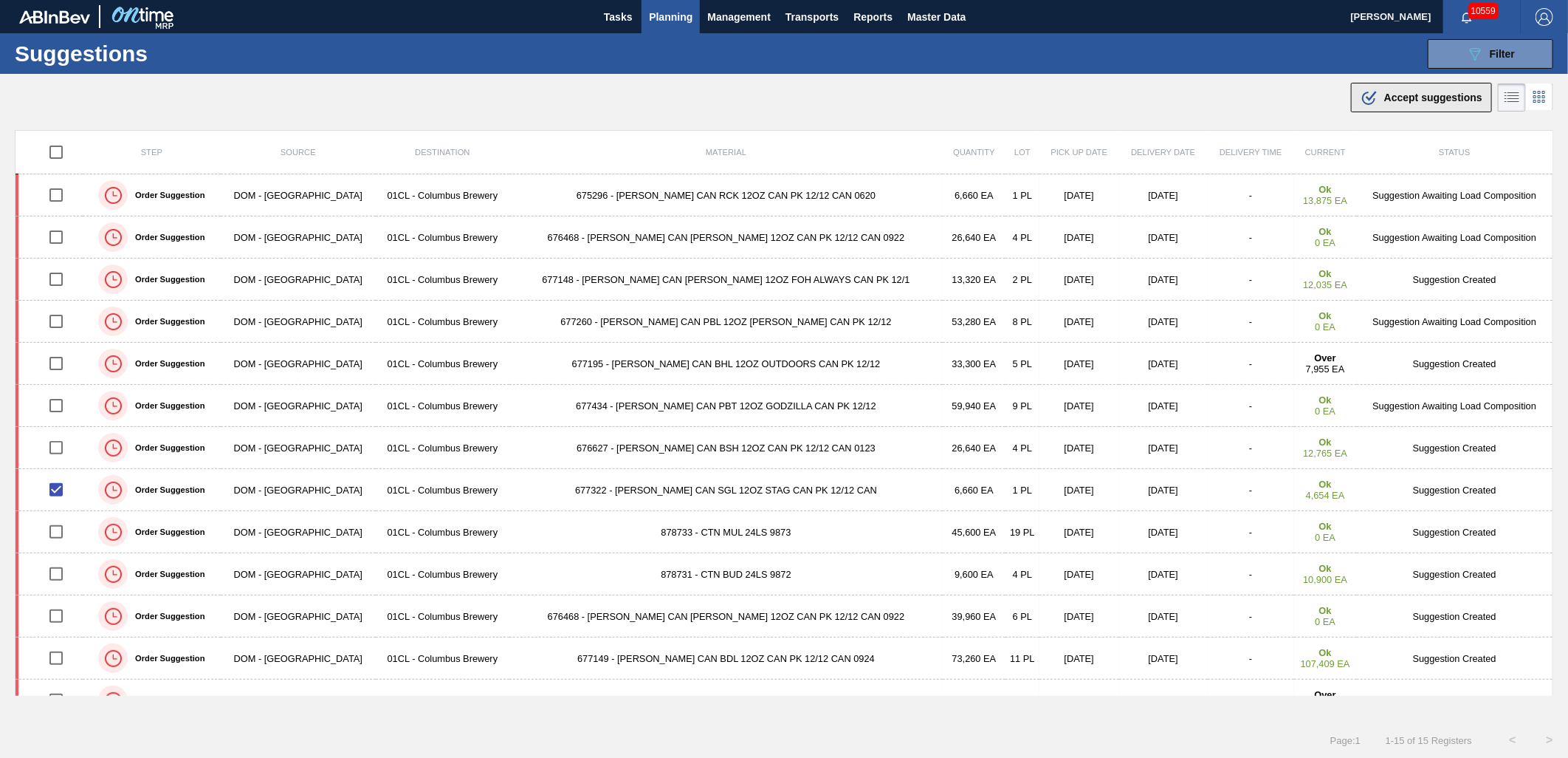
click at [1383, 107] on button ".b{fill:var(--color-action-default)} Accept suggestions" at bounding box center [1421, 98] width 141 height 30
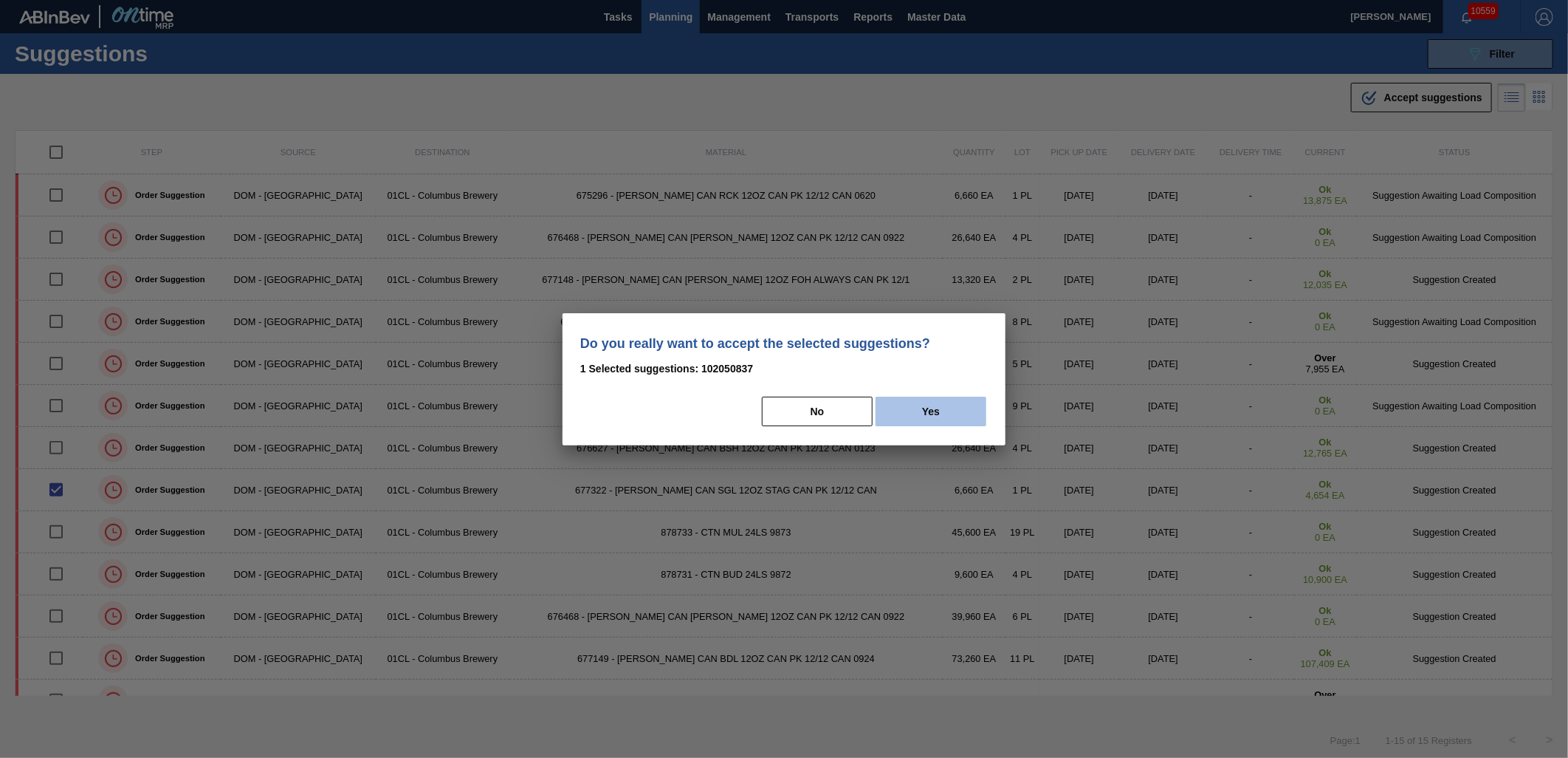
click at [901, 404] on button "Yes" at bounding box center [930, 412] width 110 height 30
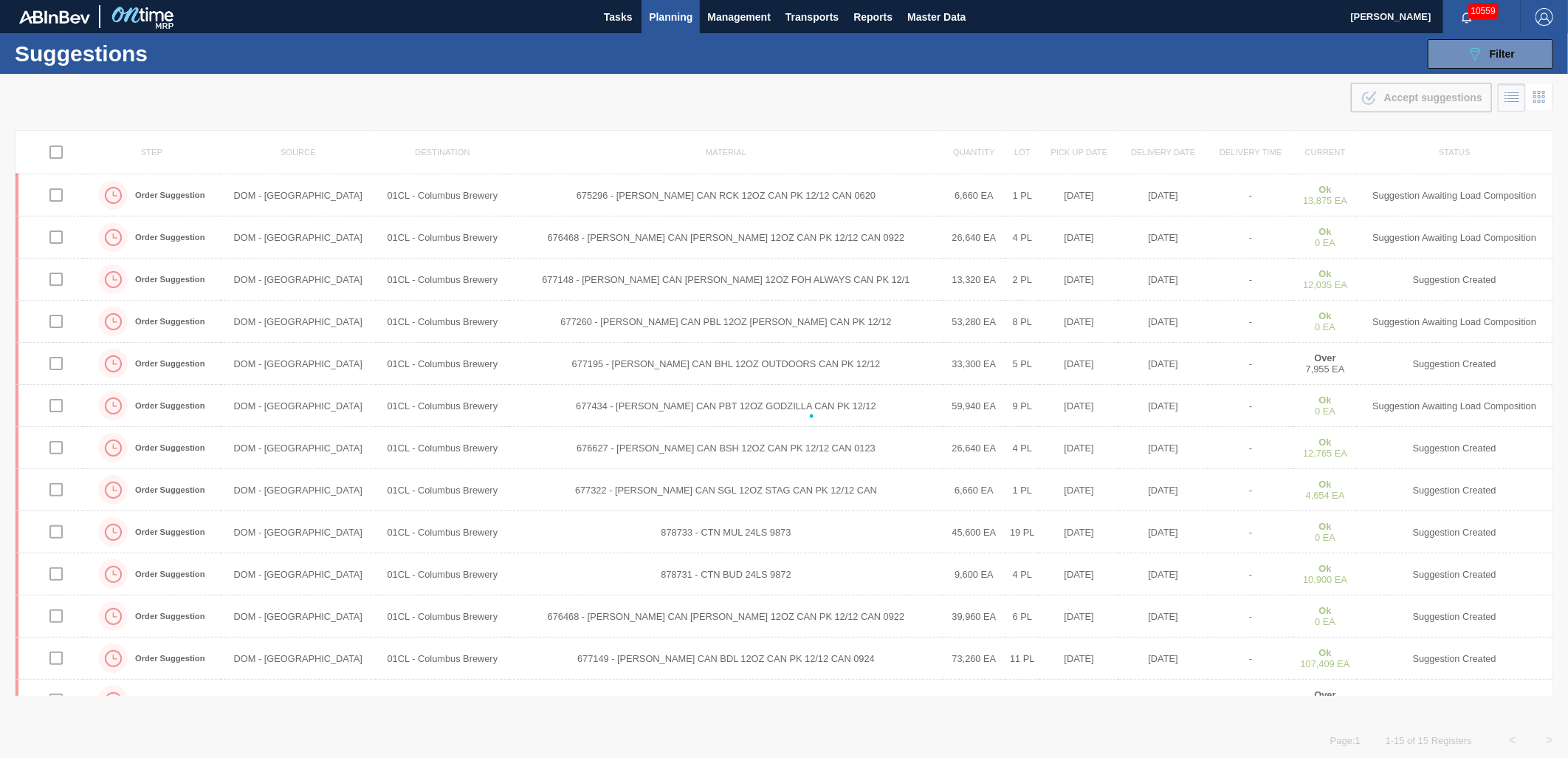
checkbox input "false"
